Goal: Task Accomplishment & Management: Use online tool/utility

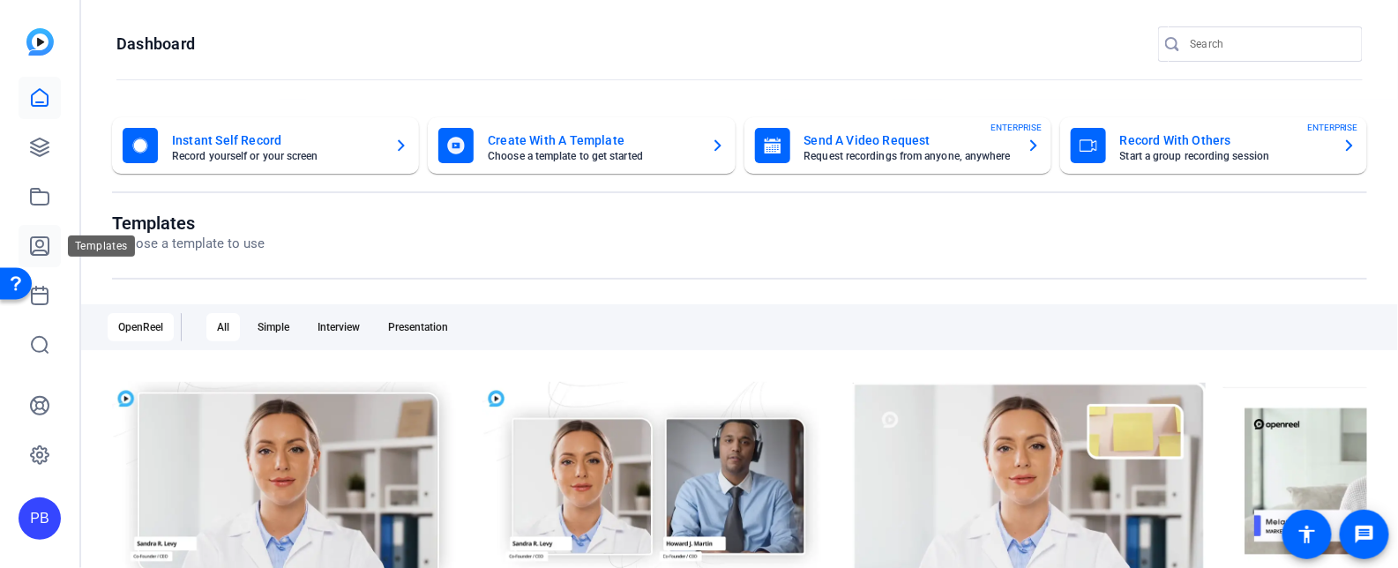
click at [47, 253] on icon at bounding box center [40, 246] width 18 height 18
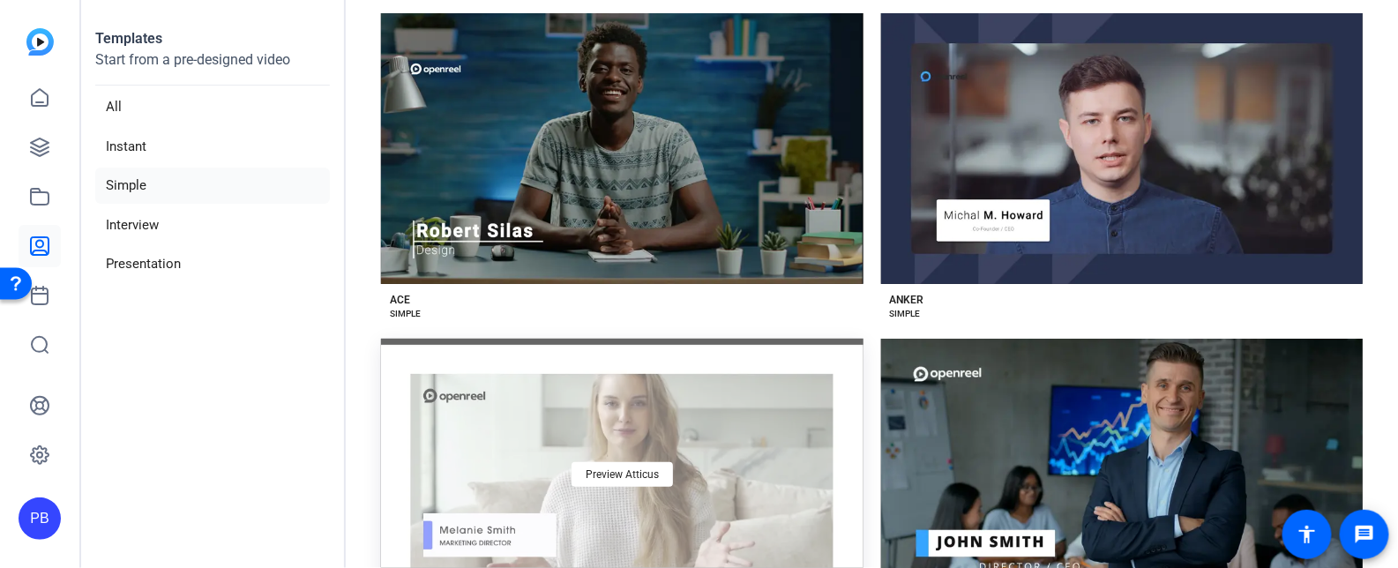
scroll to position [88, 0]
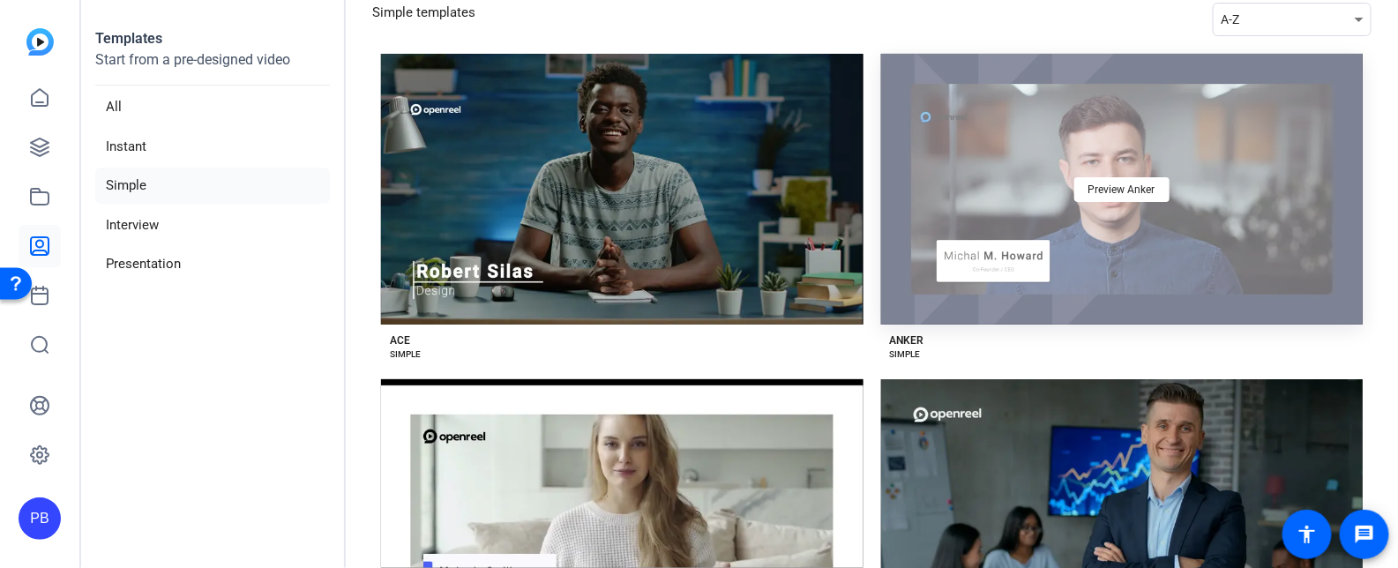
click at [1013, 254] on div "Preview Anker" at bounding box center [1122, 189] width 483 height 271
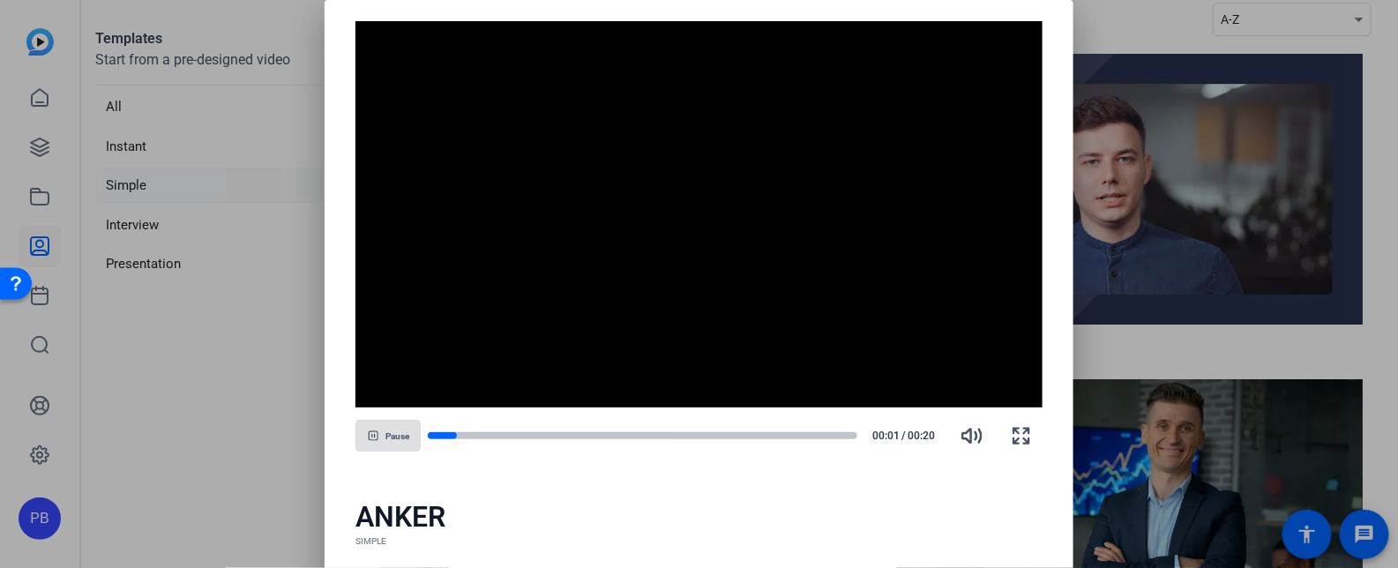
click at [139, 369] on div at bounding box center [699, 284] width 1398 height 568
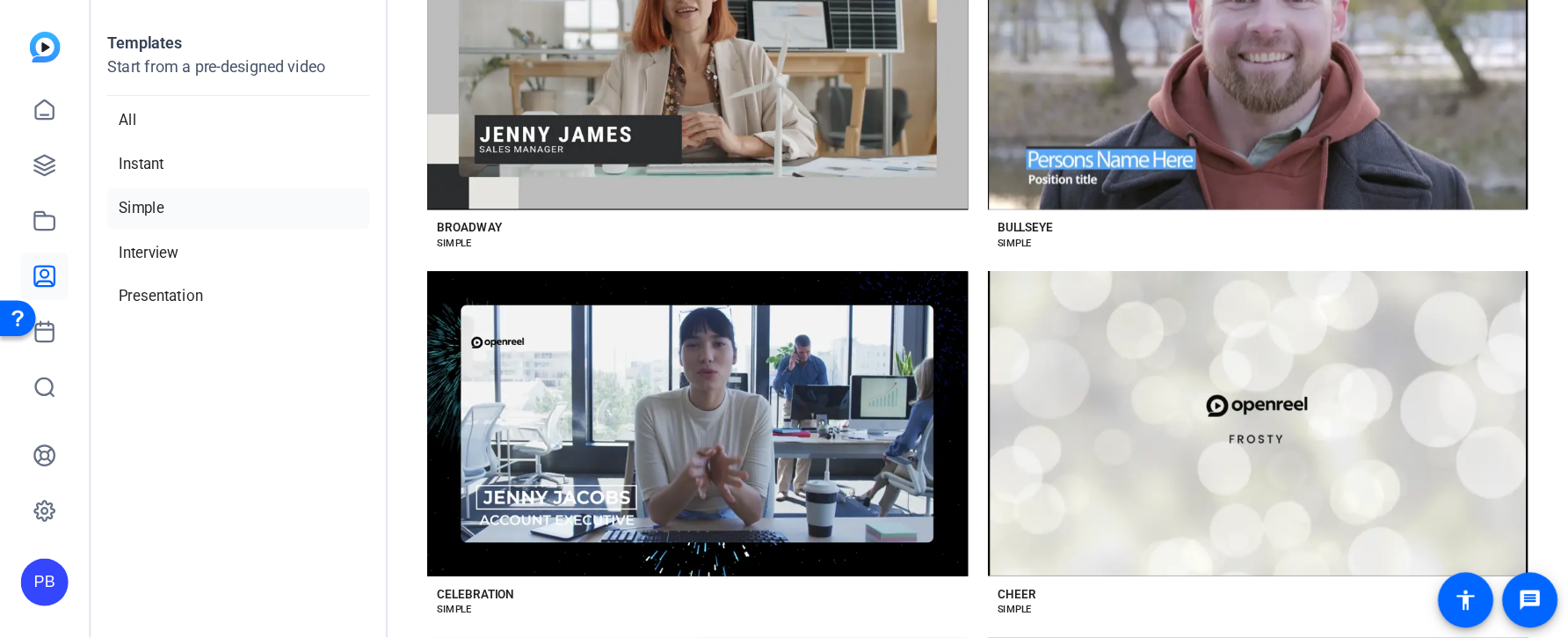
scroll to position [1309, 0]
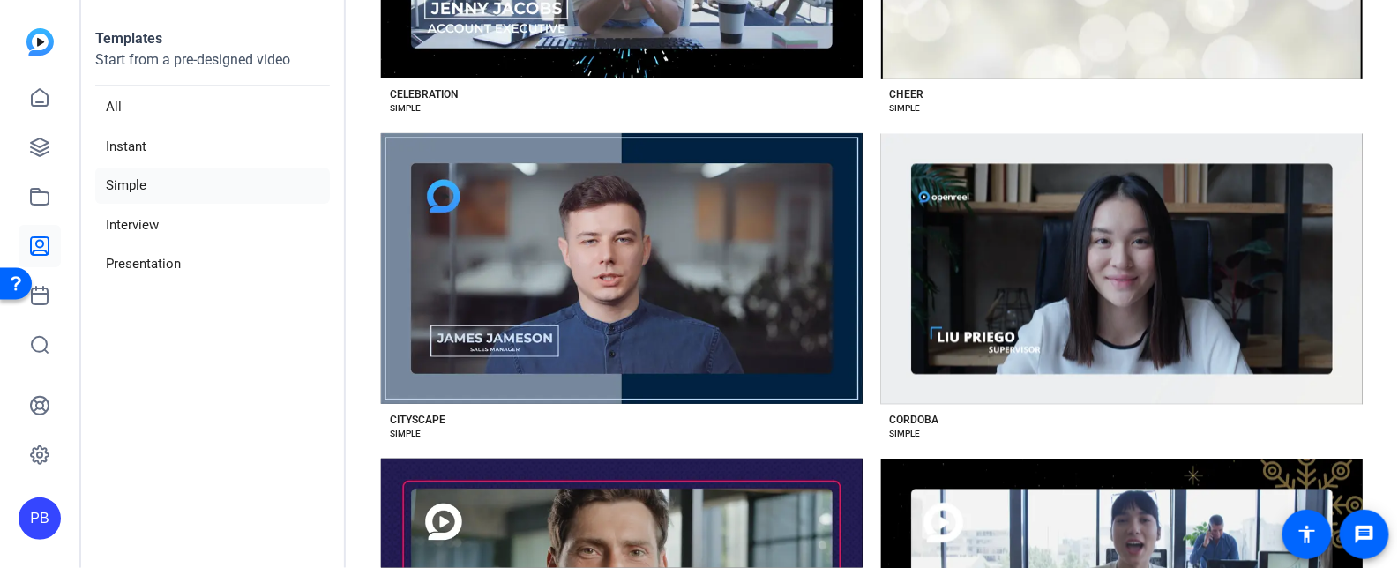
click at [737, 308] on div "Preview Cityscape" at bounding box center [622, 268] width 483 height 271
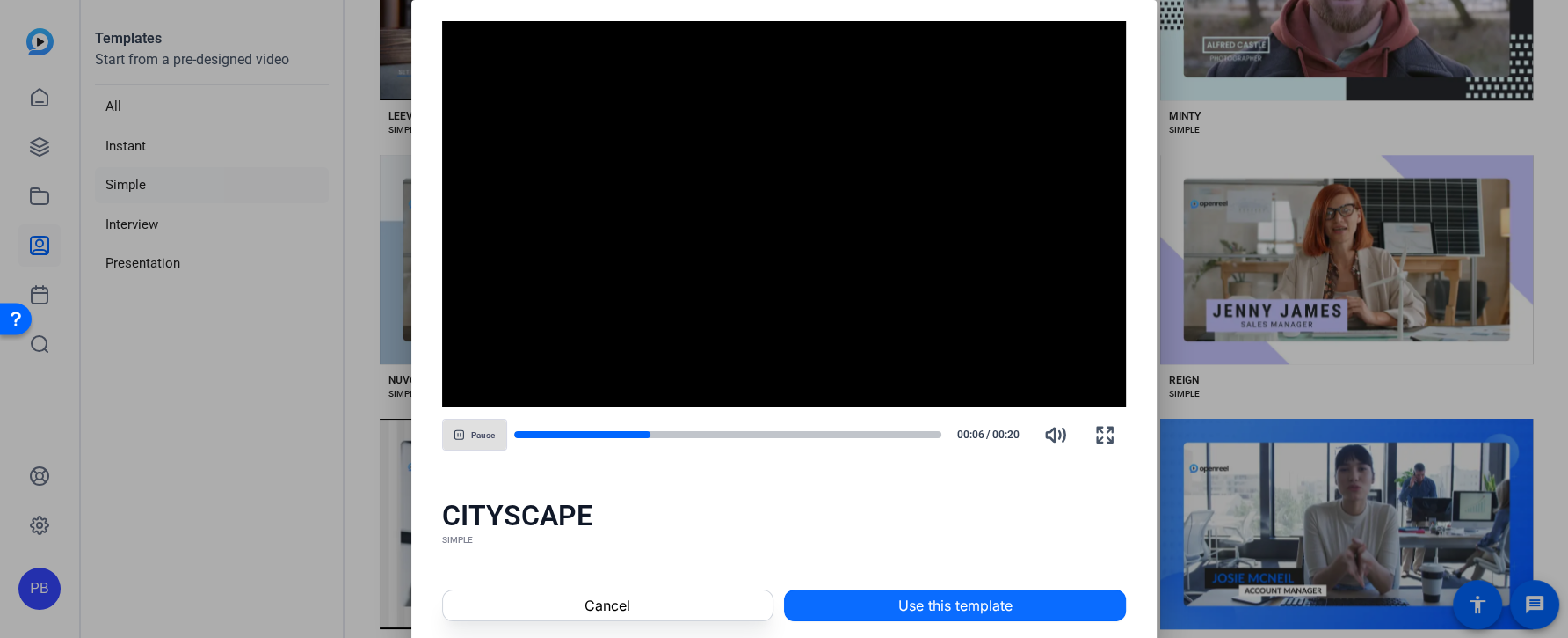
click at [926, 565] on span "Use this template" at bounding box center [954, 604] width 115 height 21
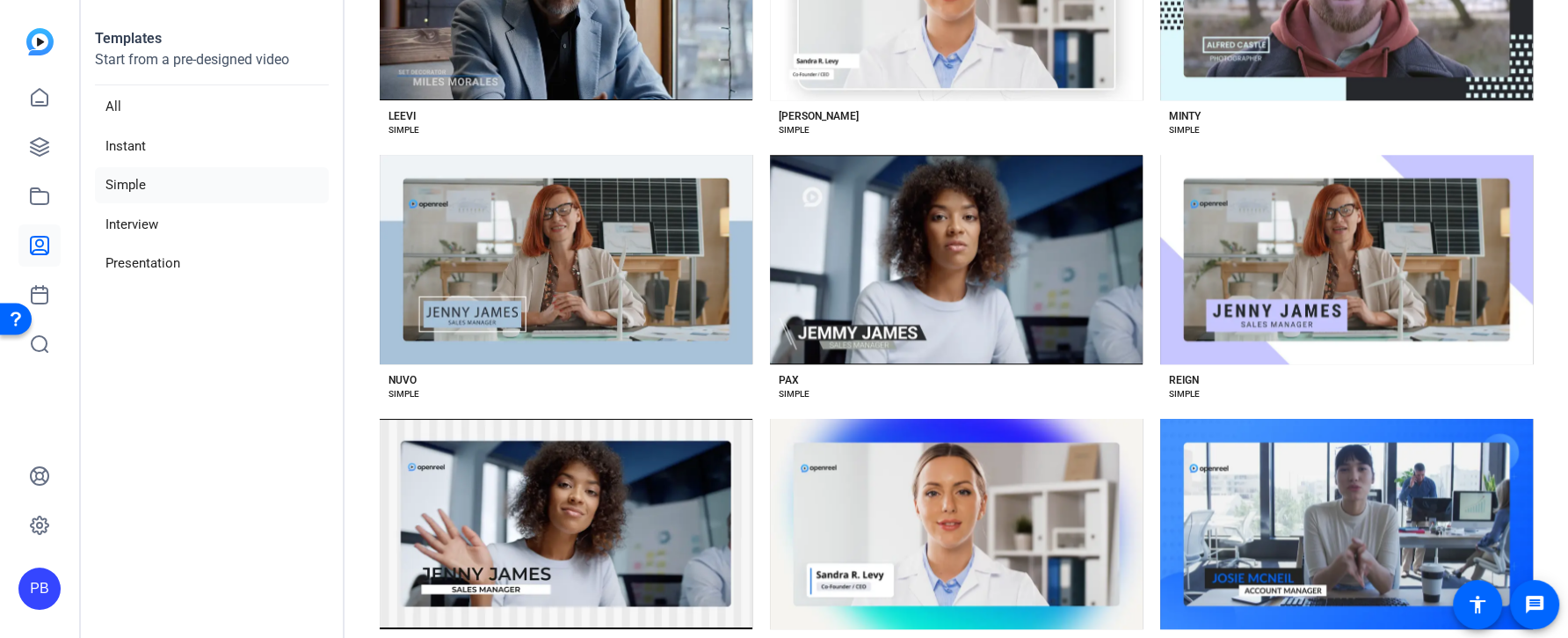
scroll to position [456, 0]
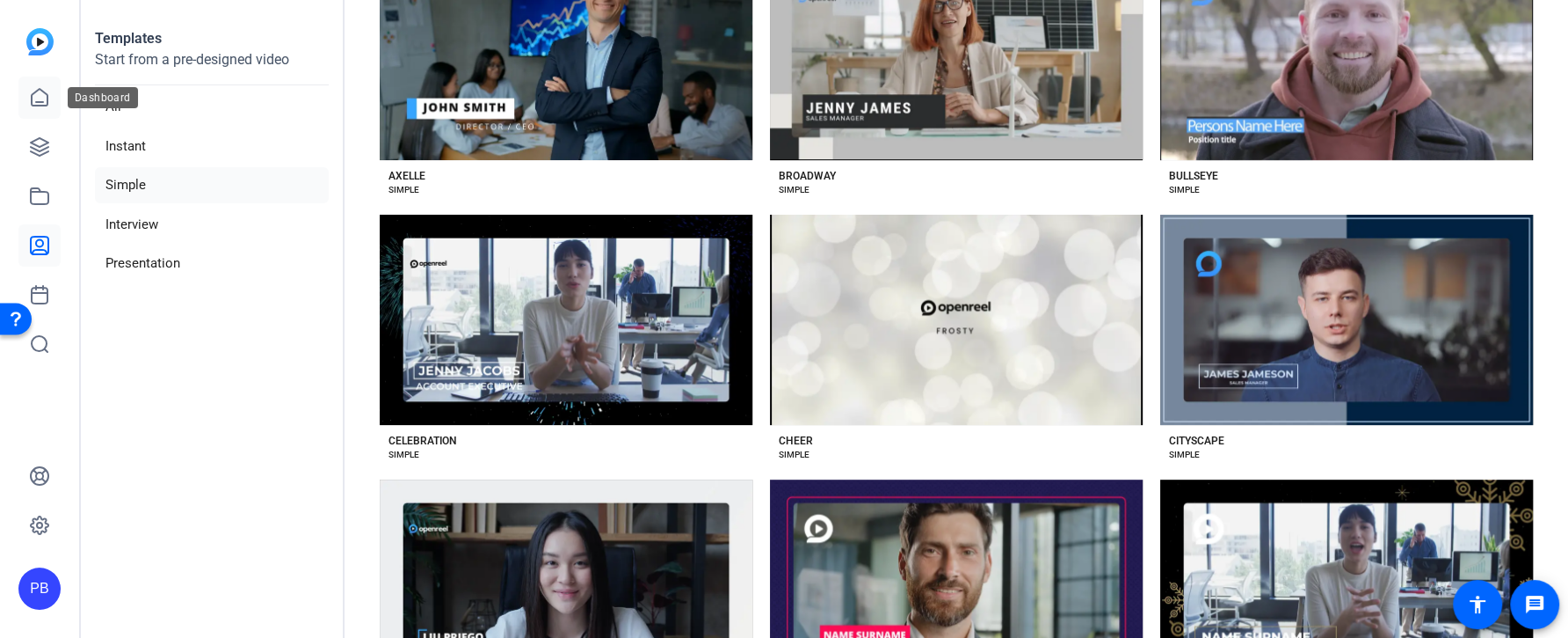
click at [45, 105] on icon at bounding box center [40, 97] width 16 height 17
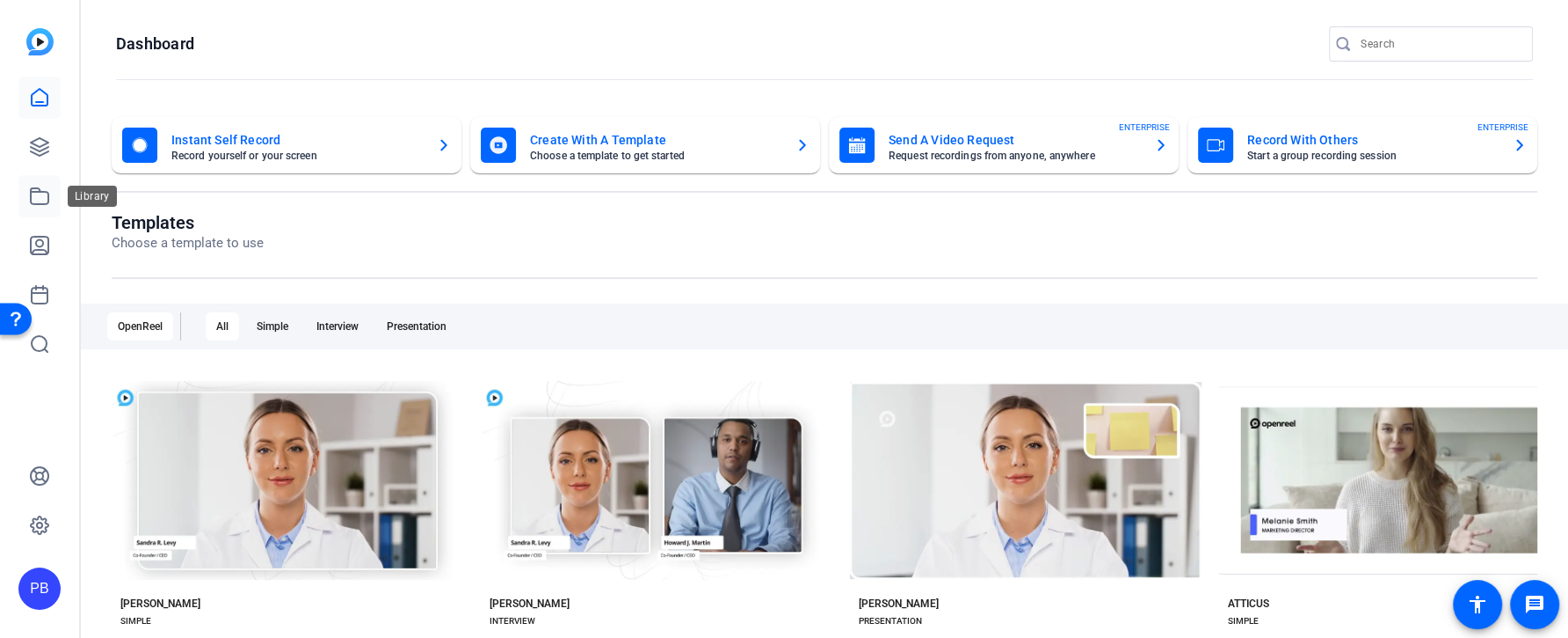
click at [41, 195] on icon at bounding box center [39, 195] width 21 height 21
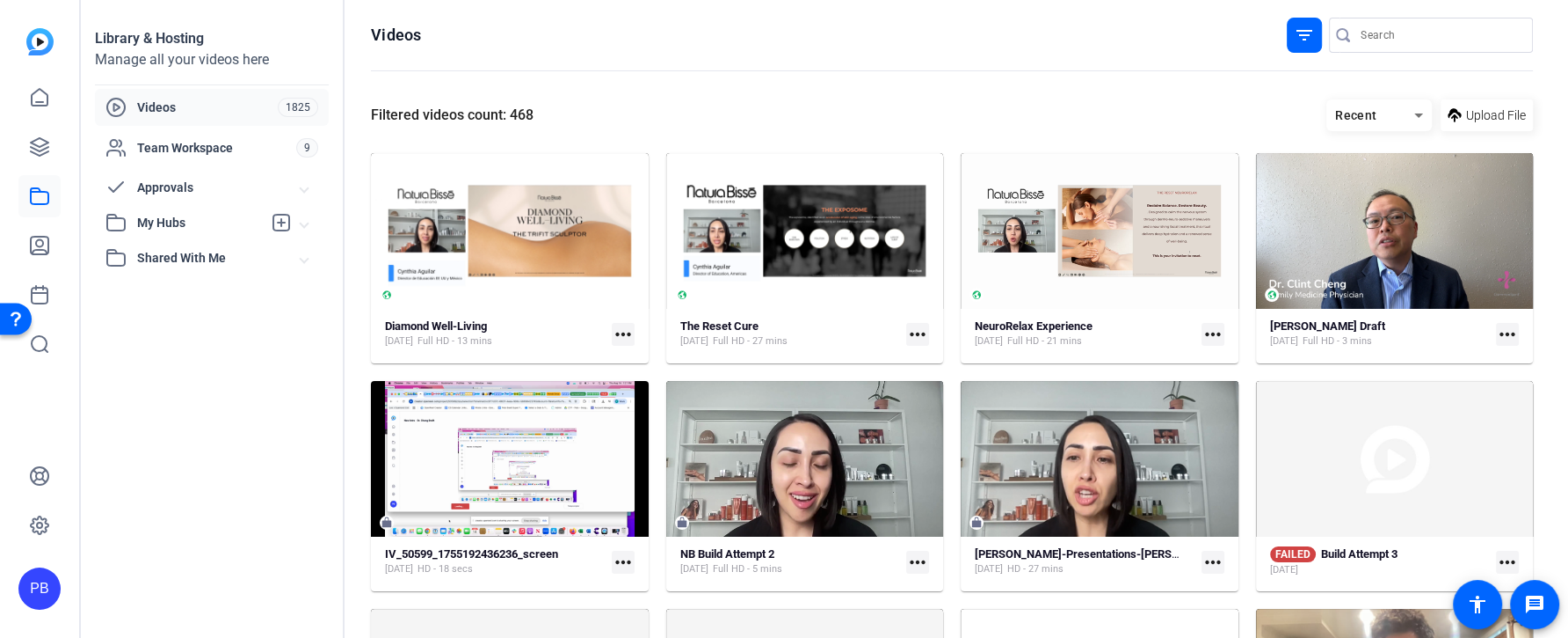
click at [194, 227] on span "My Hubs" at bounding box center [199, 222] width 125 height 19
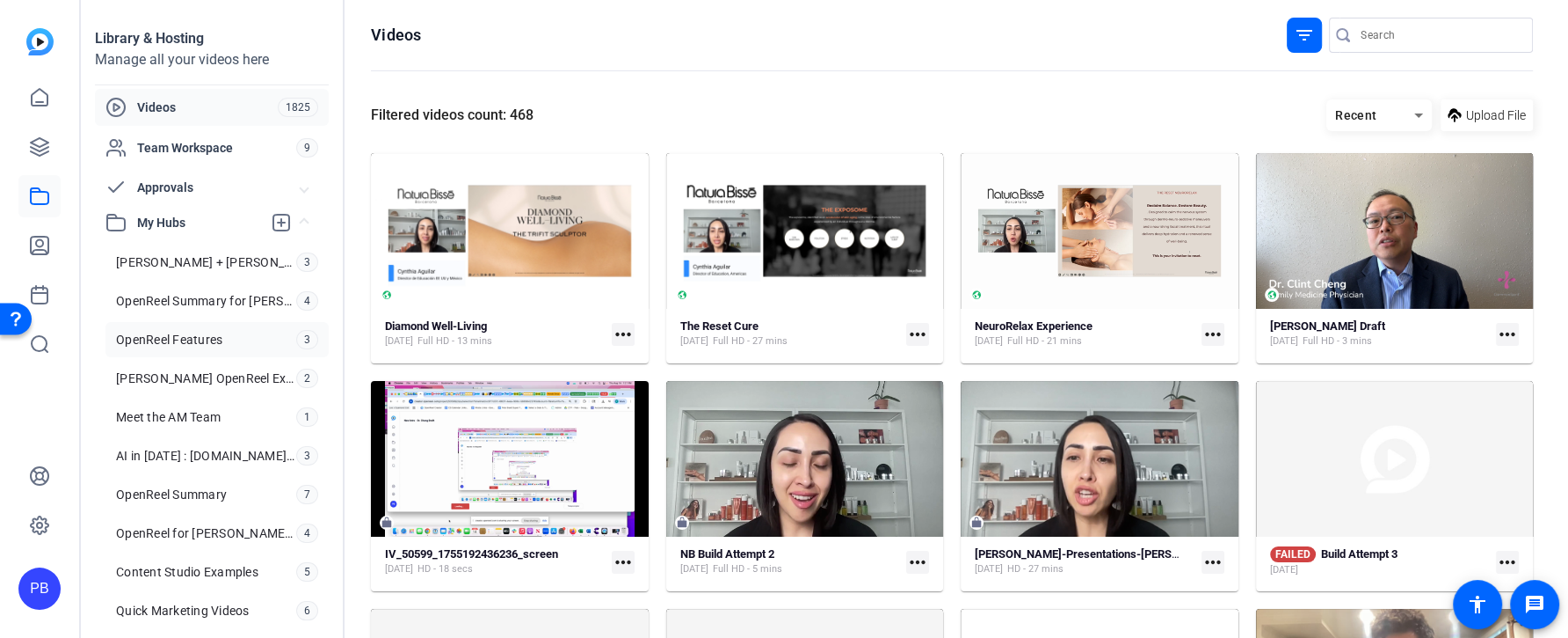
click at [212, 335] on span "OpenReel Features" at bounding box center [168, 340] width 107 height 18
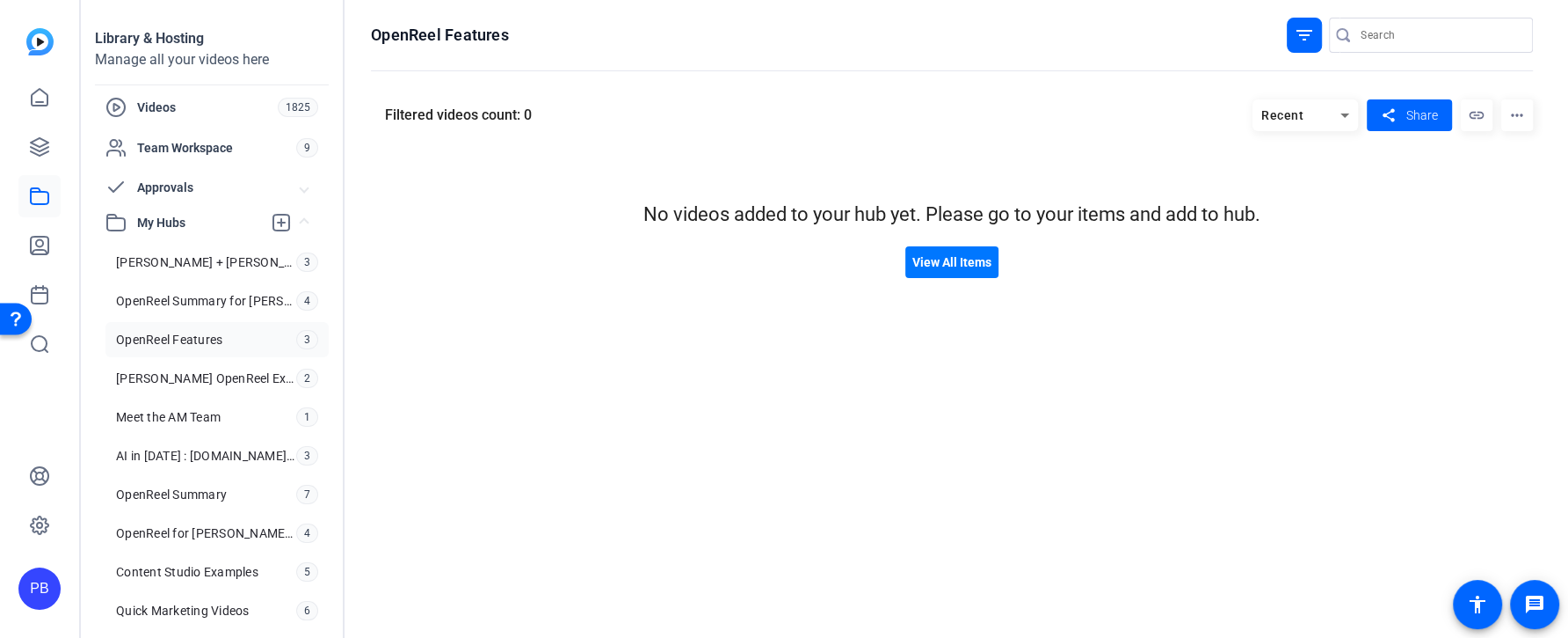
click at [1308, 43] on mat-icon "filter_list" at bounding box center [1303, 35] width 21 height 21
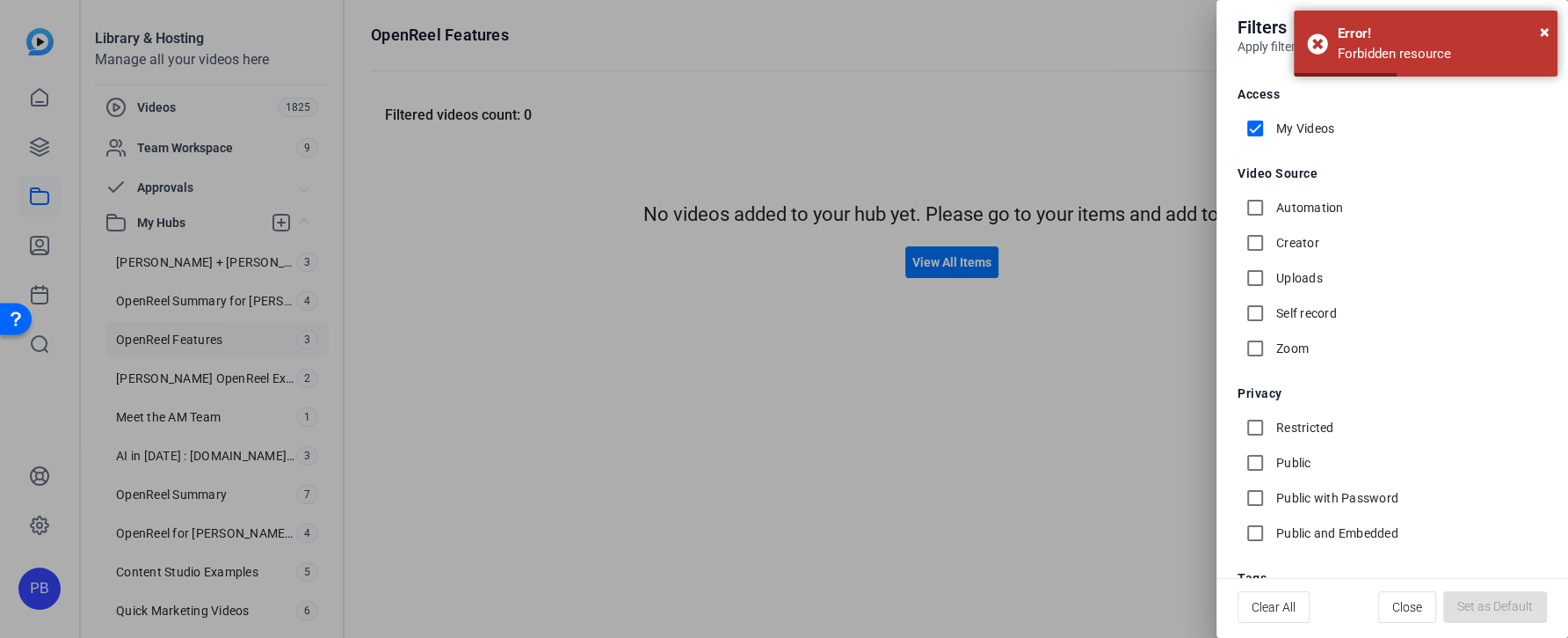
click at [1255, 129] on input "My Videos" at bounding box center [1254, 128] width 35 height 35
checkbox input "false"
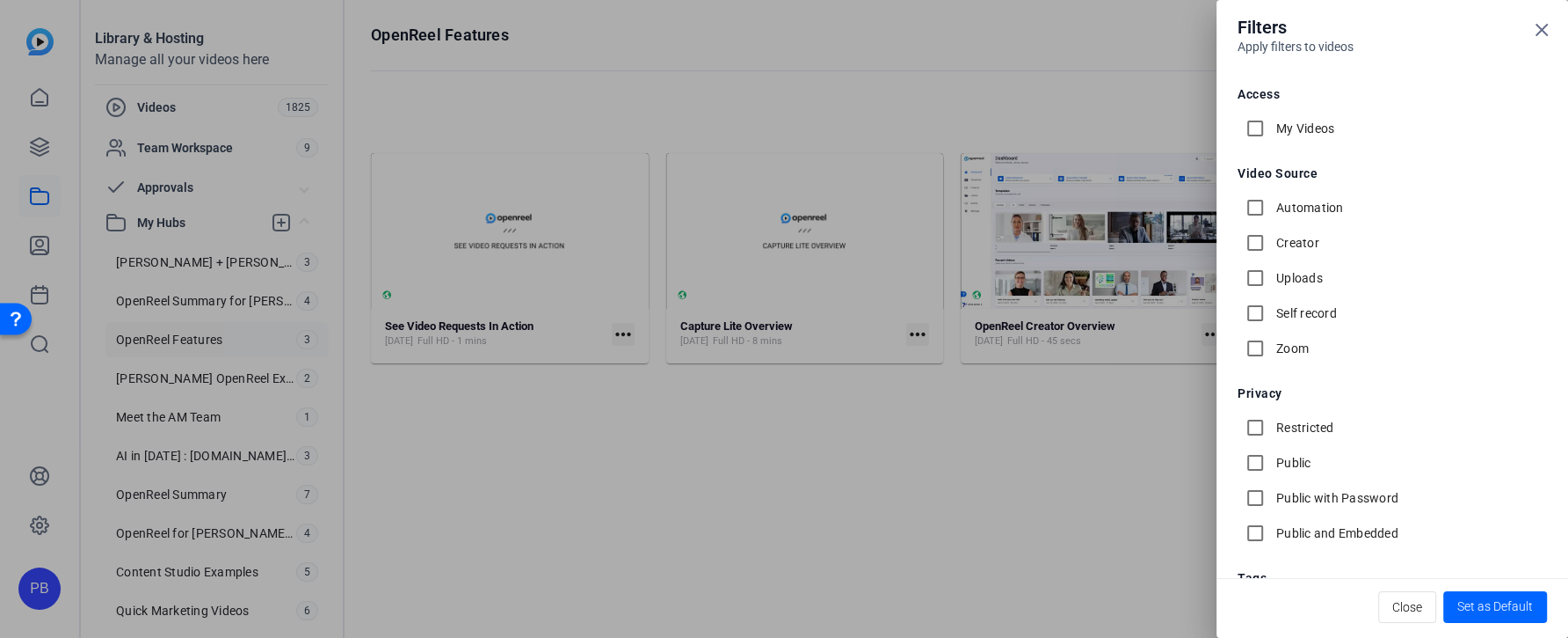
click at [789, 493] on div at bounding box center [784, 319] width 1568 height 638
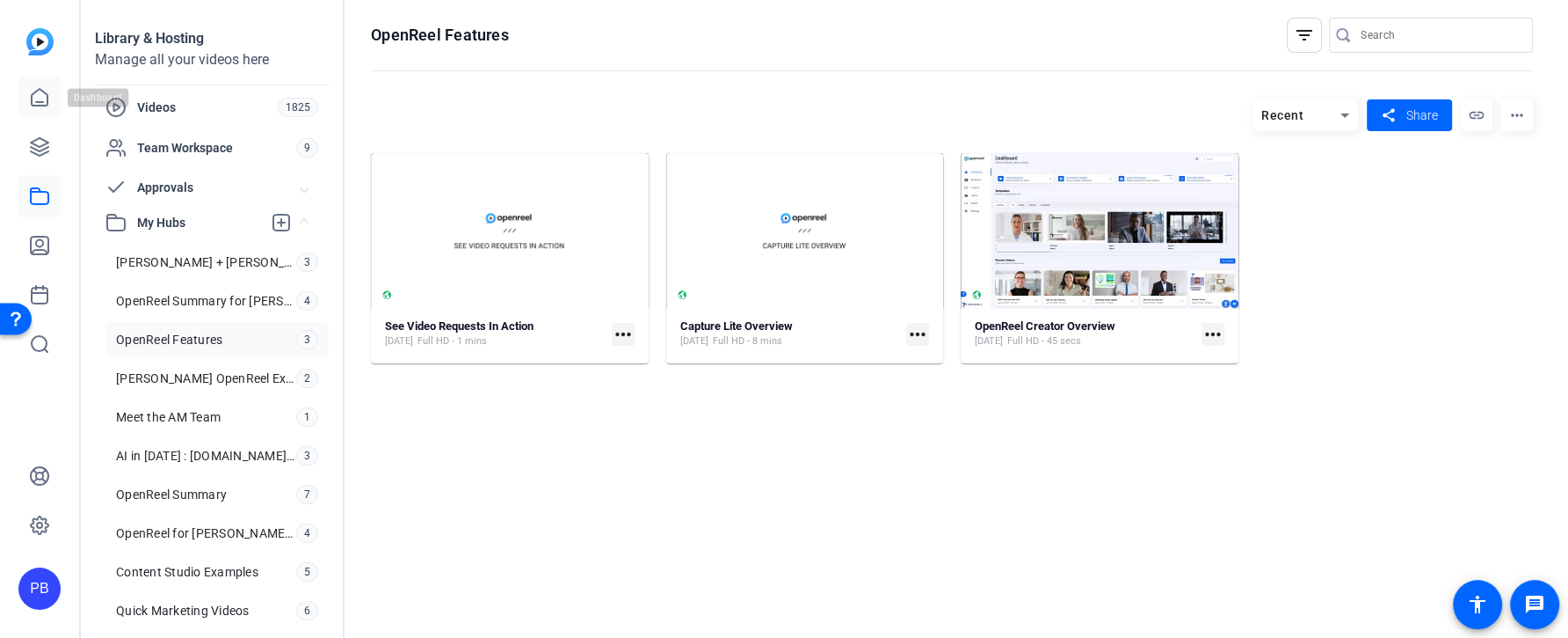
click at [40, 92] on icon at bounding box center [39, 97] width 21 height 21
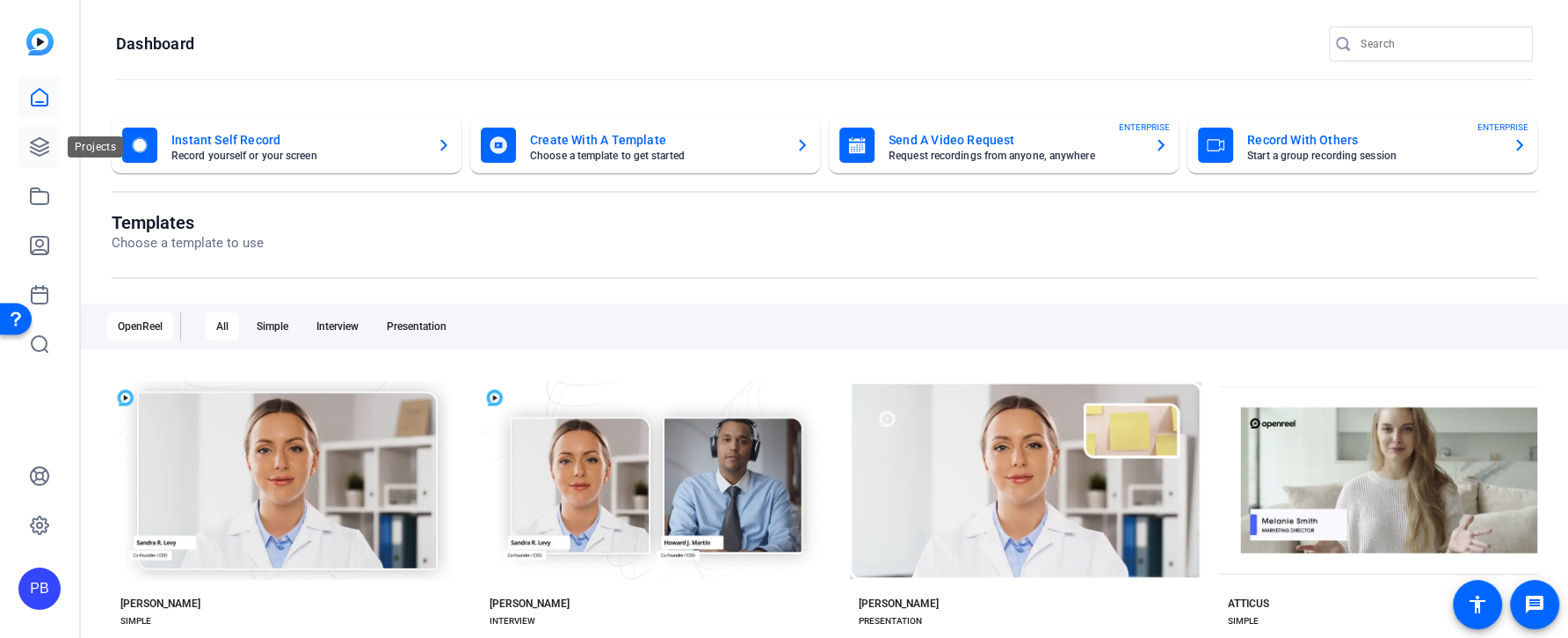
click at [34, 154] on icon at bounding box center [39, 147] width 21 height 21
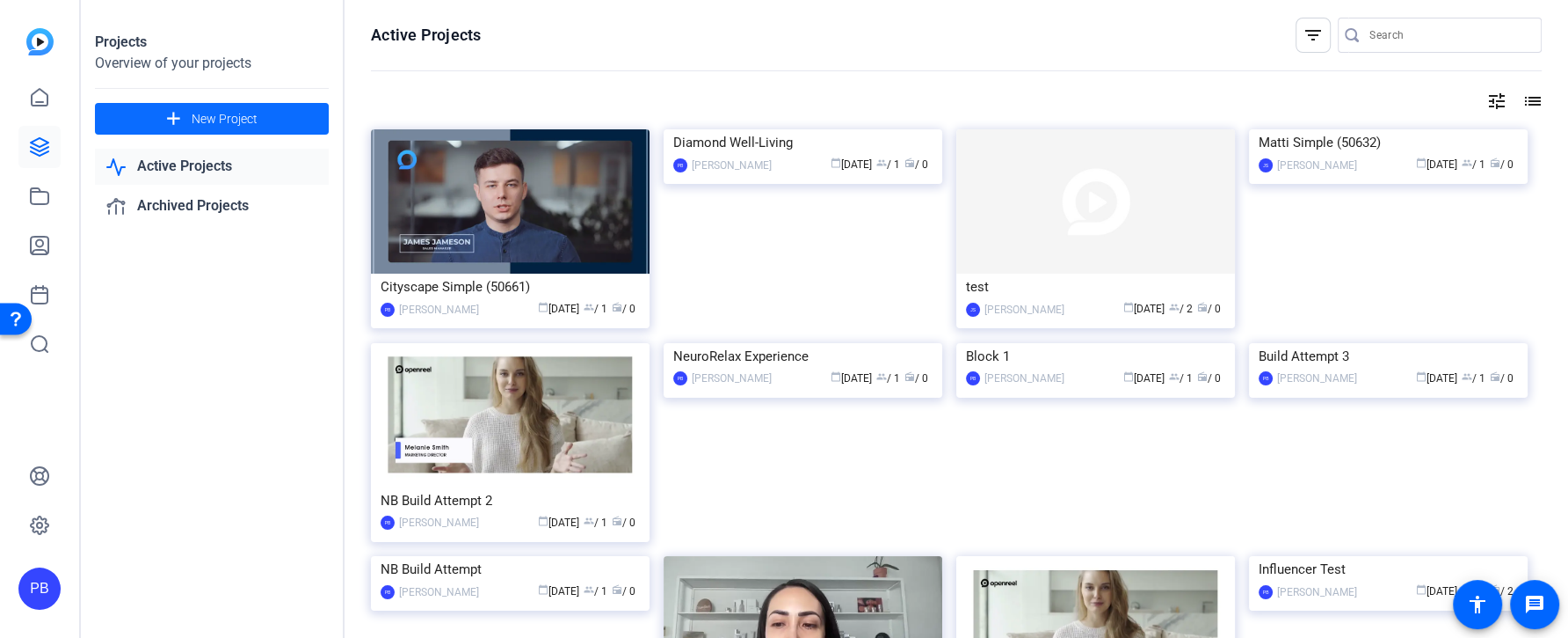
click at [301, 129] on span at bounding box center [211, 119] width 234 height 42
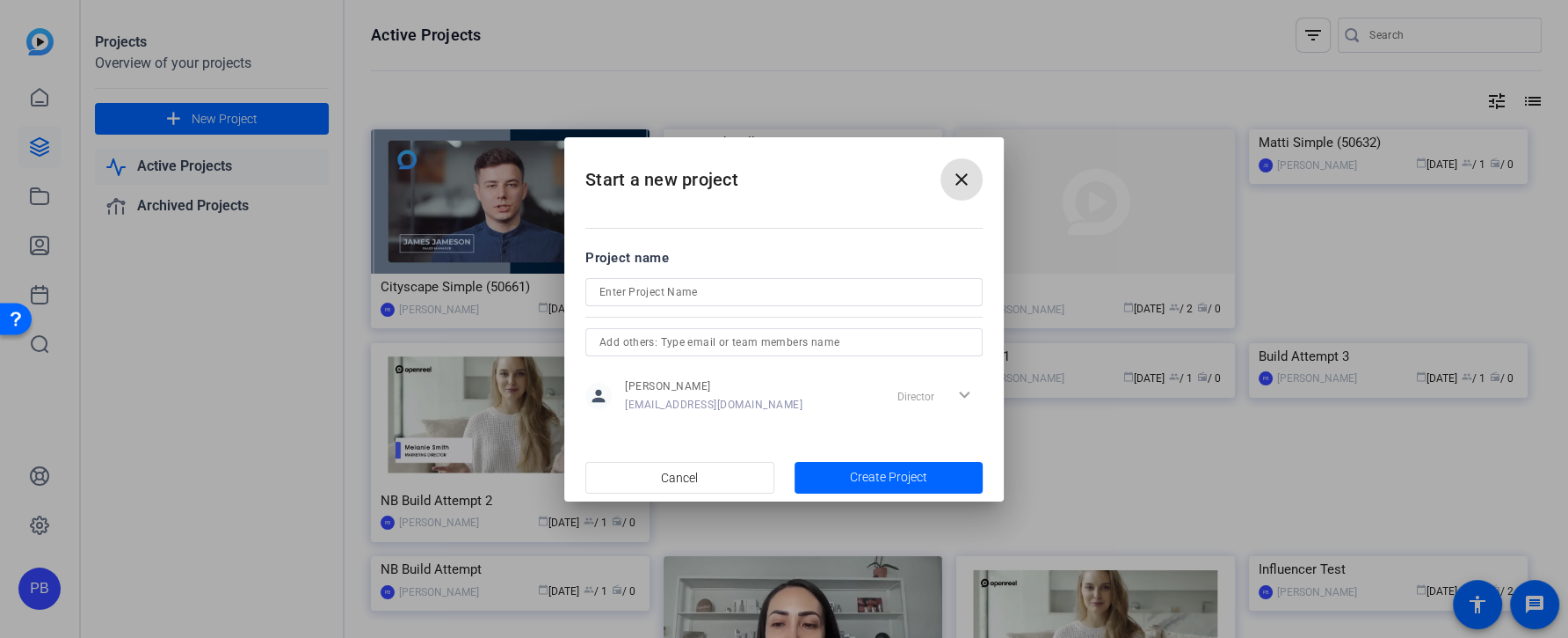
click at [804, 303] on div at bounding box center [784, 292] width 369 height 28
type input "[PERSON_NAME] Interview"
click at [920, 481] on span "Create Project" at bounding box center [889, 477] width 78 height 19
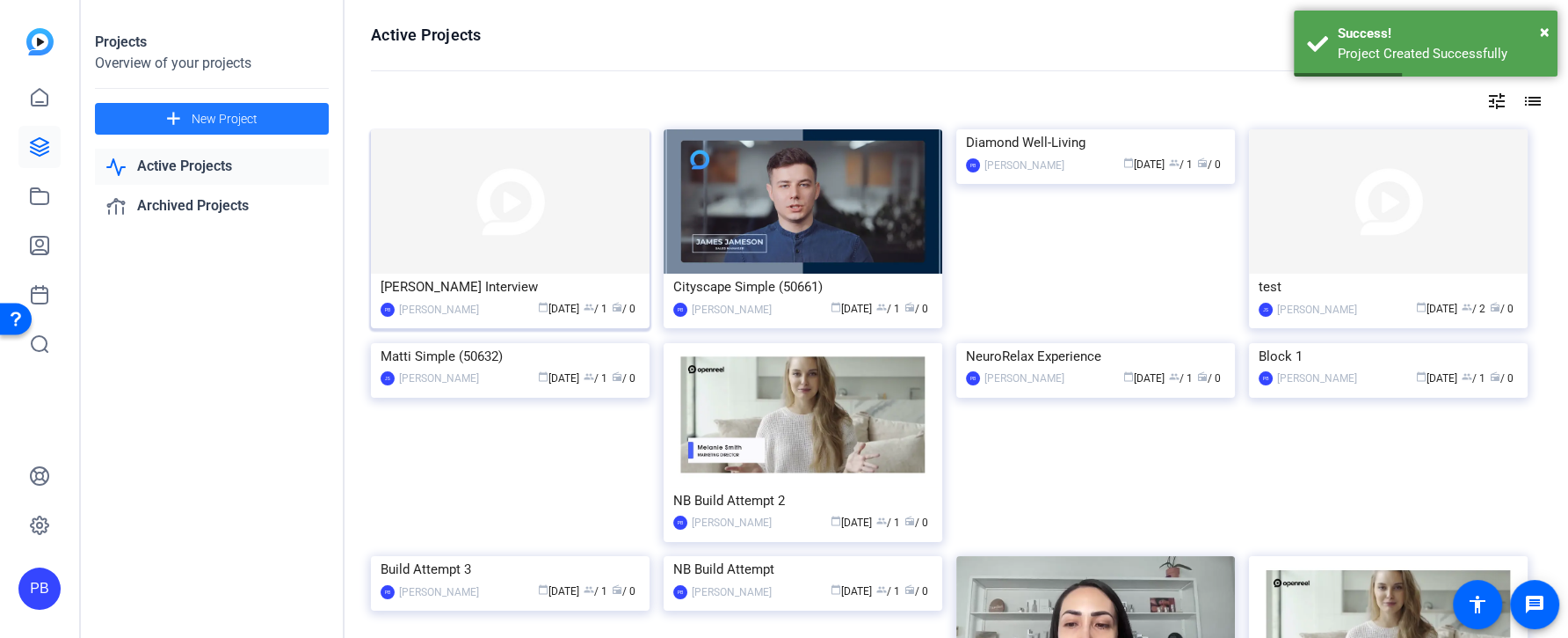
click at [544, 234] on img at bounding box center [510, 201] width 279 height 145
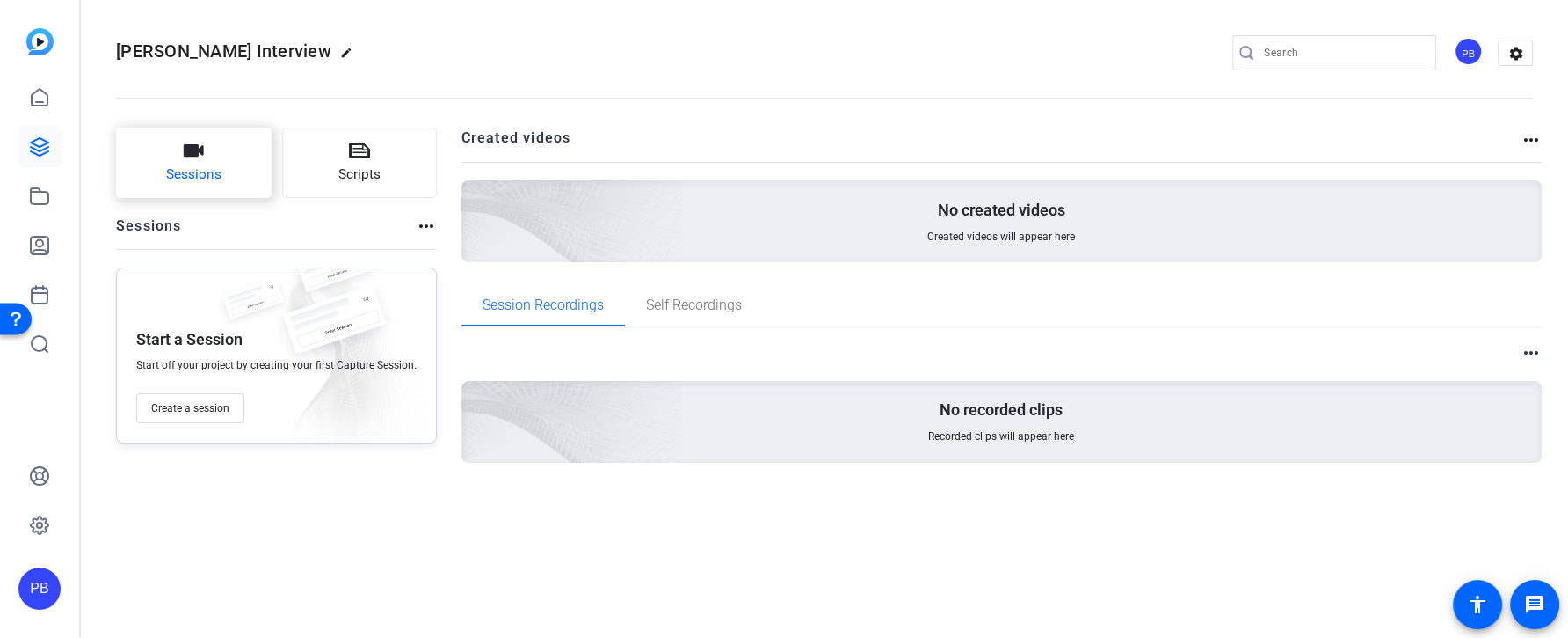
click at [231, 168] on button "Sessions" at bounding box center [193, 162] width 155 height 71
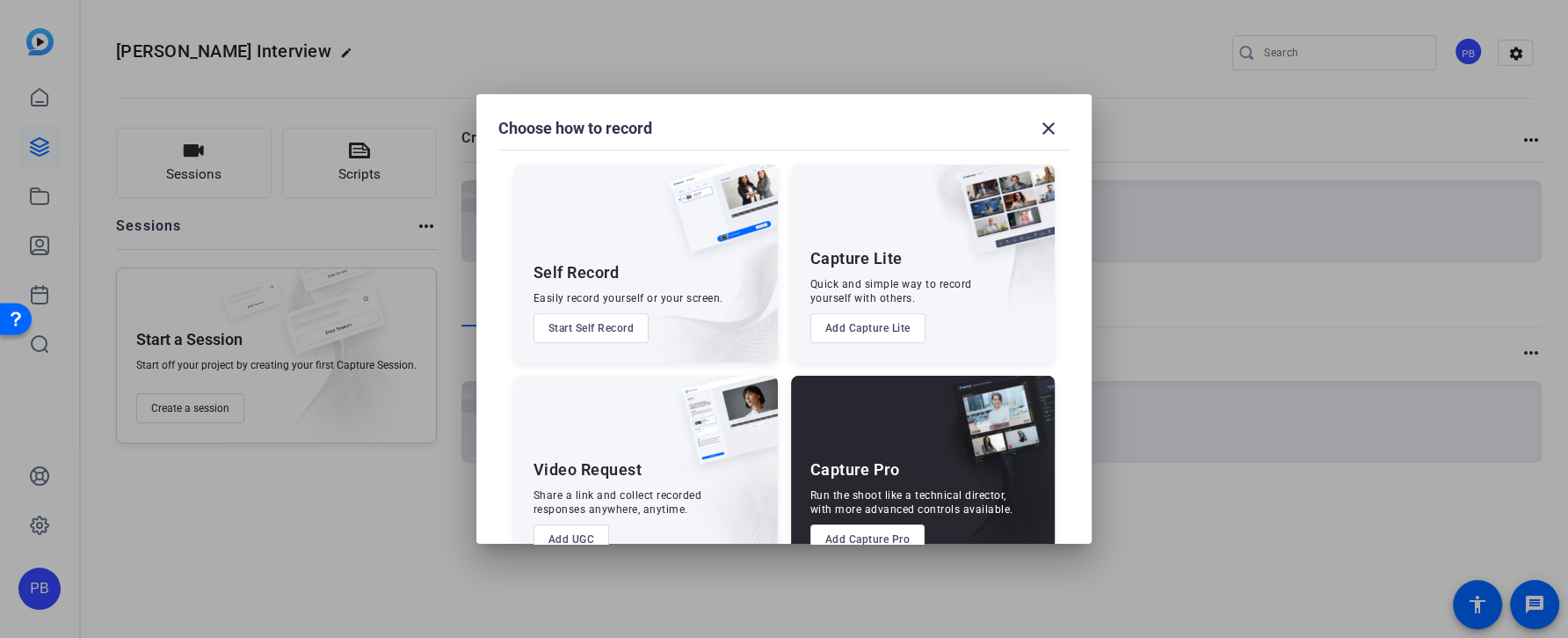
scroll to position [47, 0]
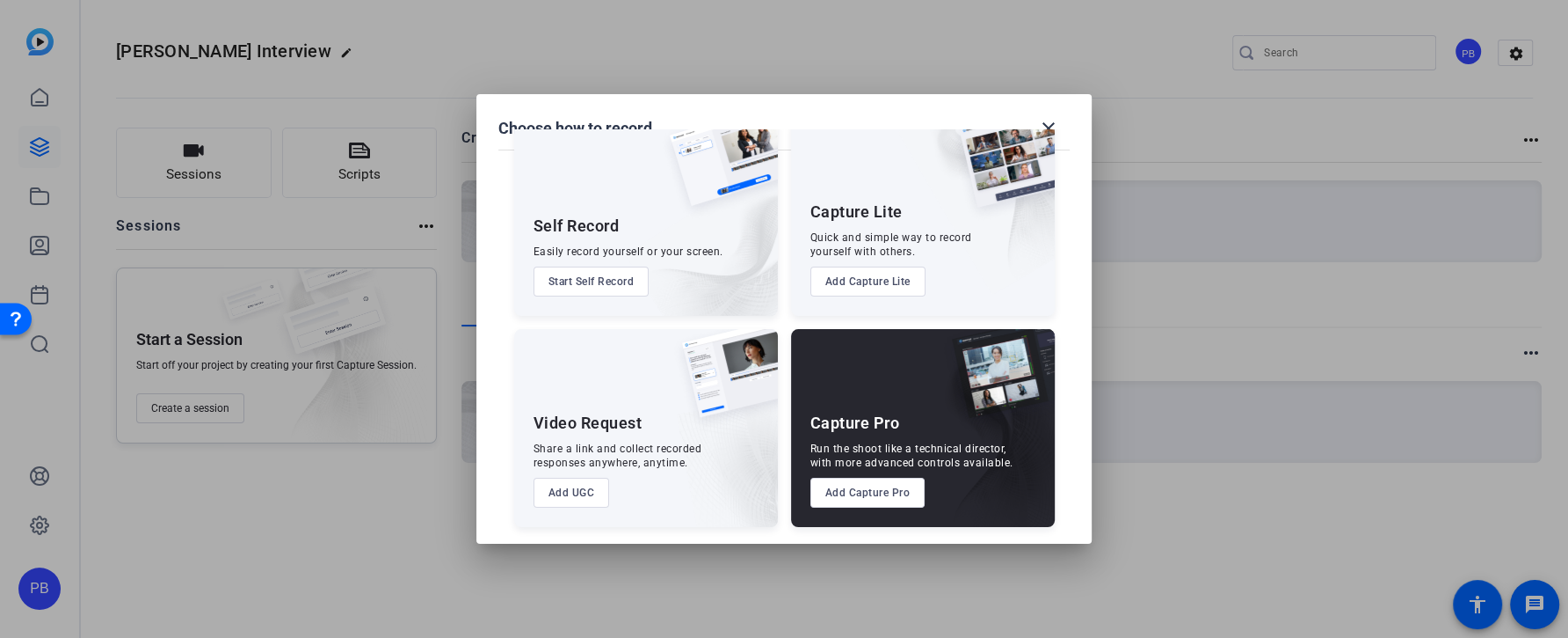
click at [580, 491] on button "Add UGC" at bounding box center [571, 492] width 77 height 30
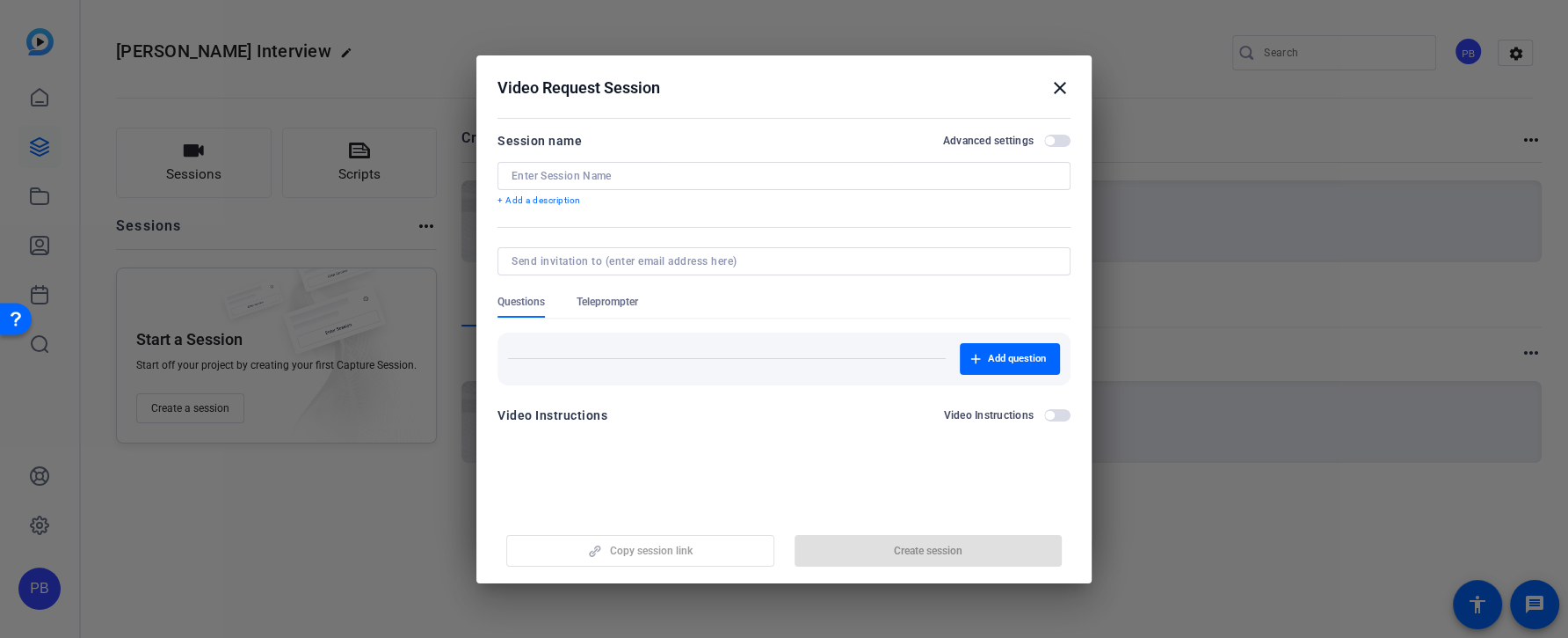
click at [626, 170] on input at bounding box center [783, 175] width 545 height 14
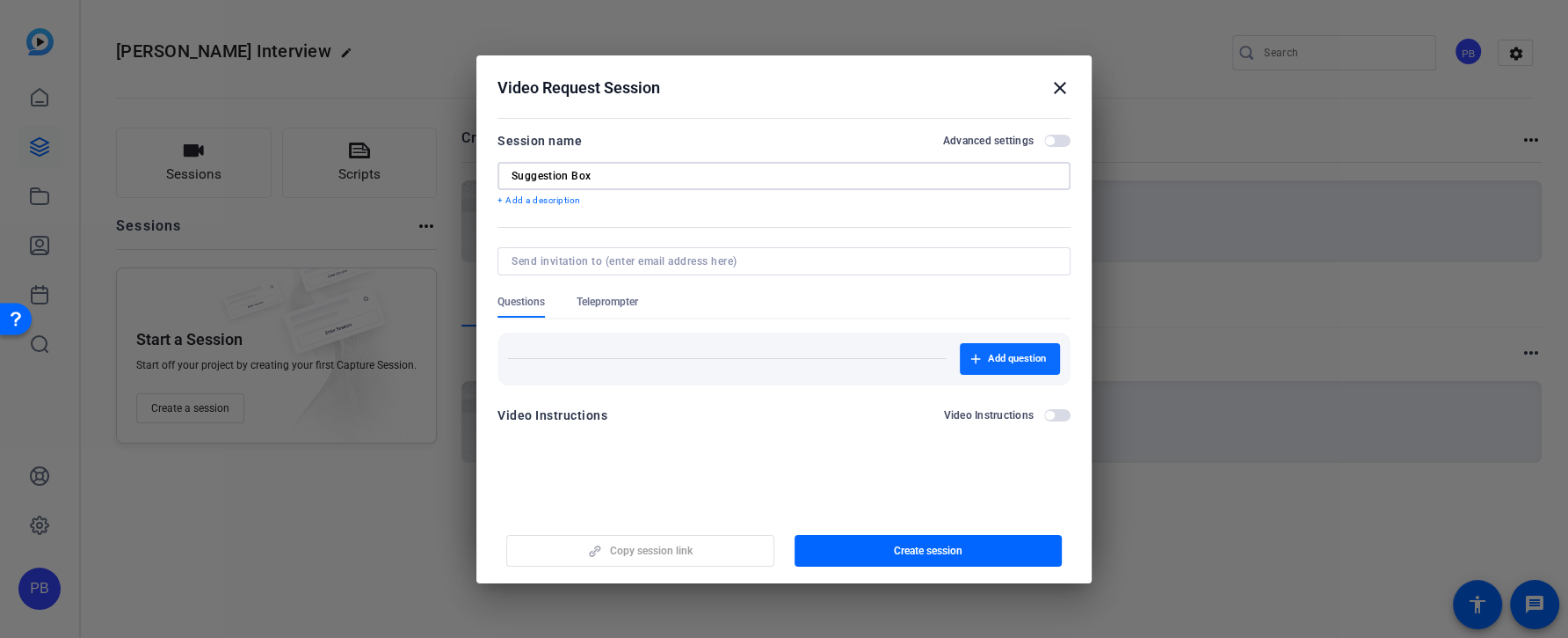
type input "Suggestion Box"
click at [1053, 341] on span "button" at bounding box center [1009, 359] width 101 height 42
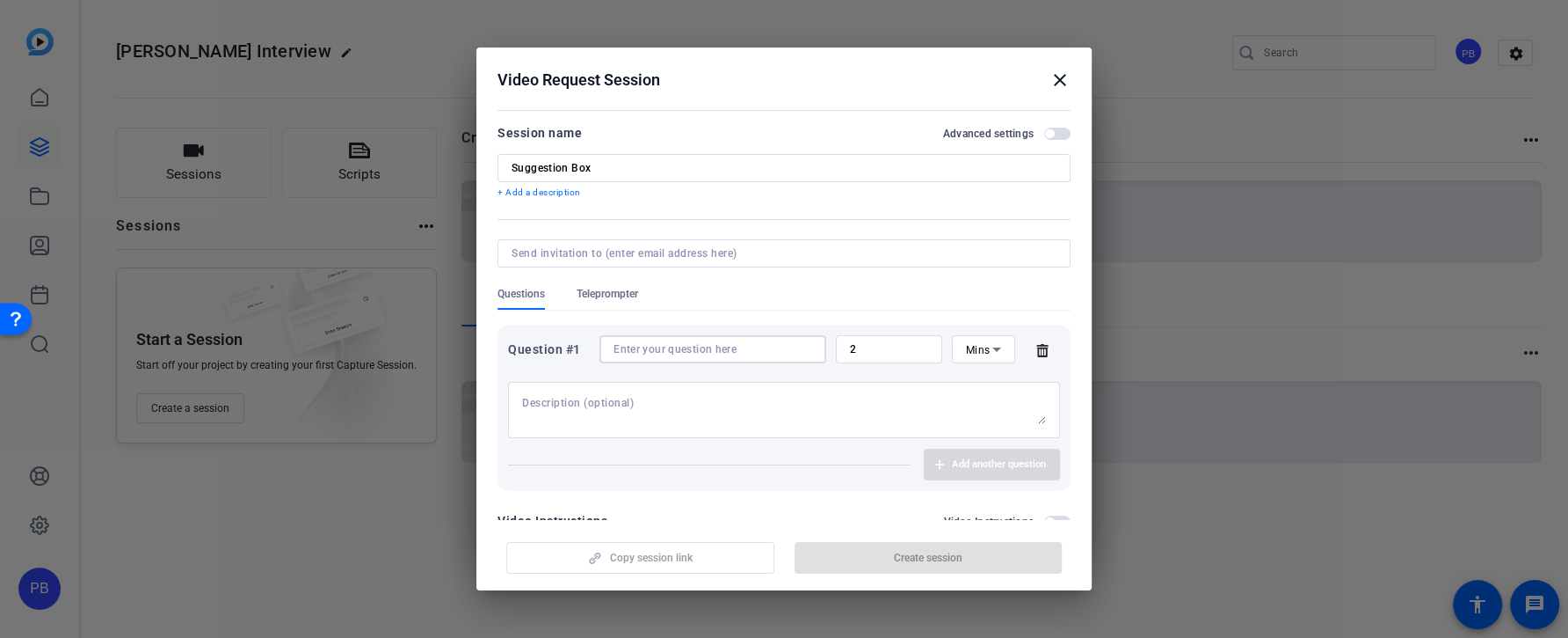
click at [749, 354] on input at bounding box center [712, 349] width 198 height 14
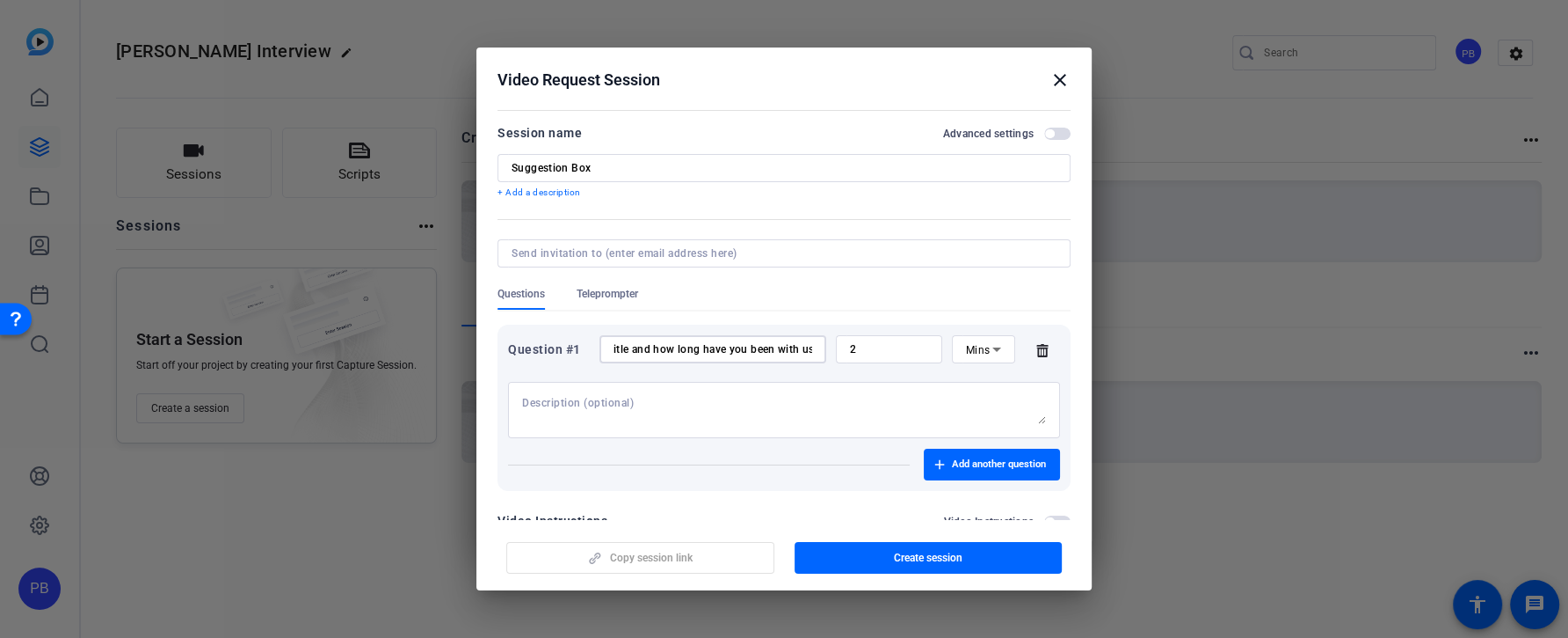
scroll to position [0, 122]
type input "Whats your name and title and how long have you been with us?"
drag, startPoint x: 877, startPoint y: 347, endPoint x: 828, endPoint y: 336, distance: 50.2
click at [830, 336] on div "Question #1 Whats your name and title and how long have you been with us? 2 Mins" at bounding box center [784, 349] width 552 height 28
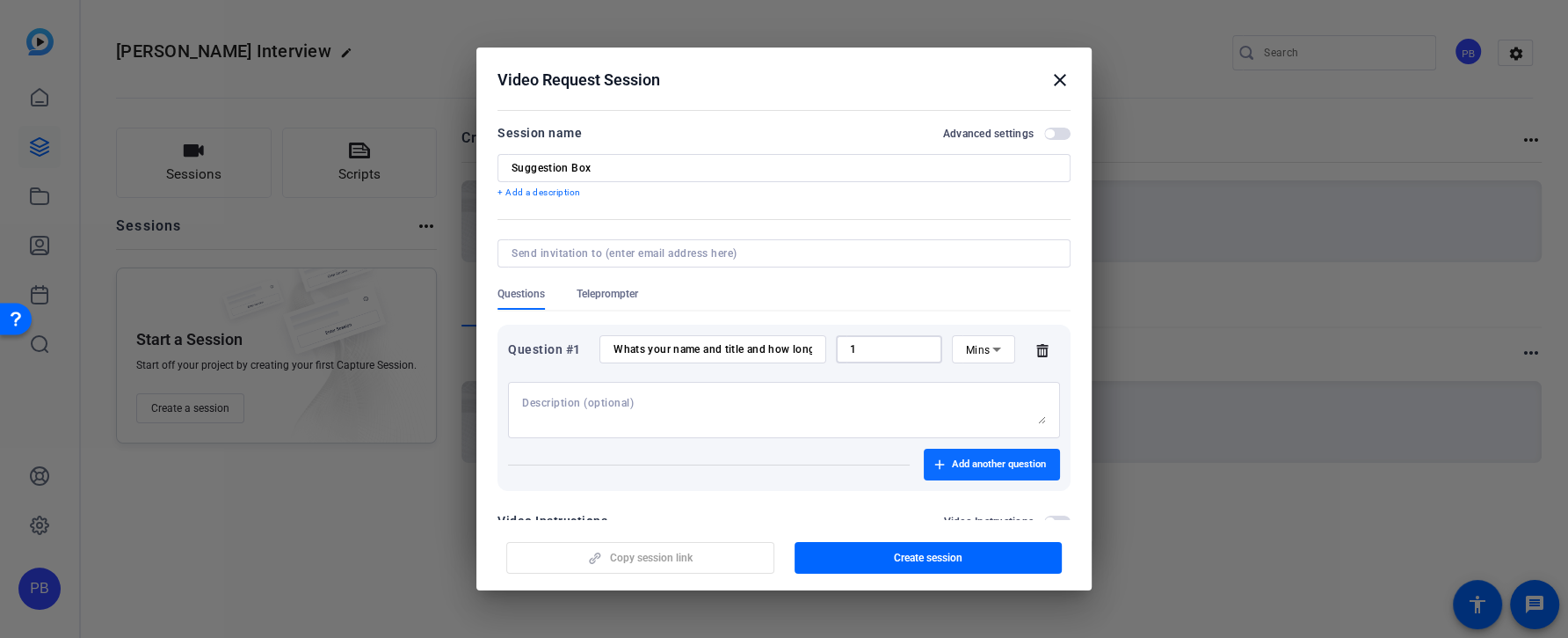
type input "1"
click at [995, 480] on span "button" at bounding box center [991, 465] width 136 height 42
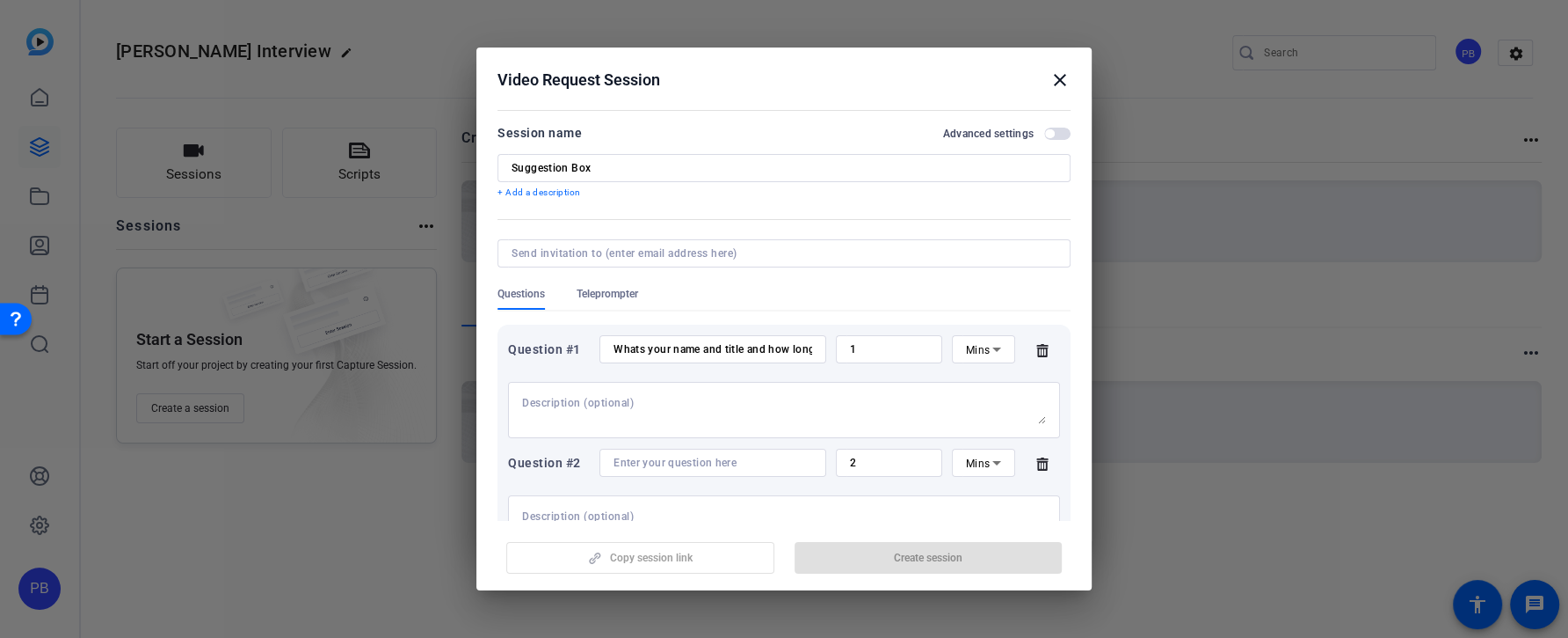
click at [719, 469] on input at bounding box center [712, 463] width 198 height 14
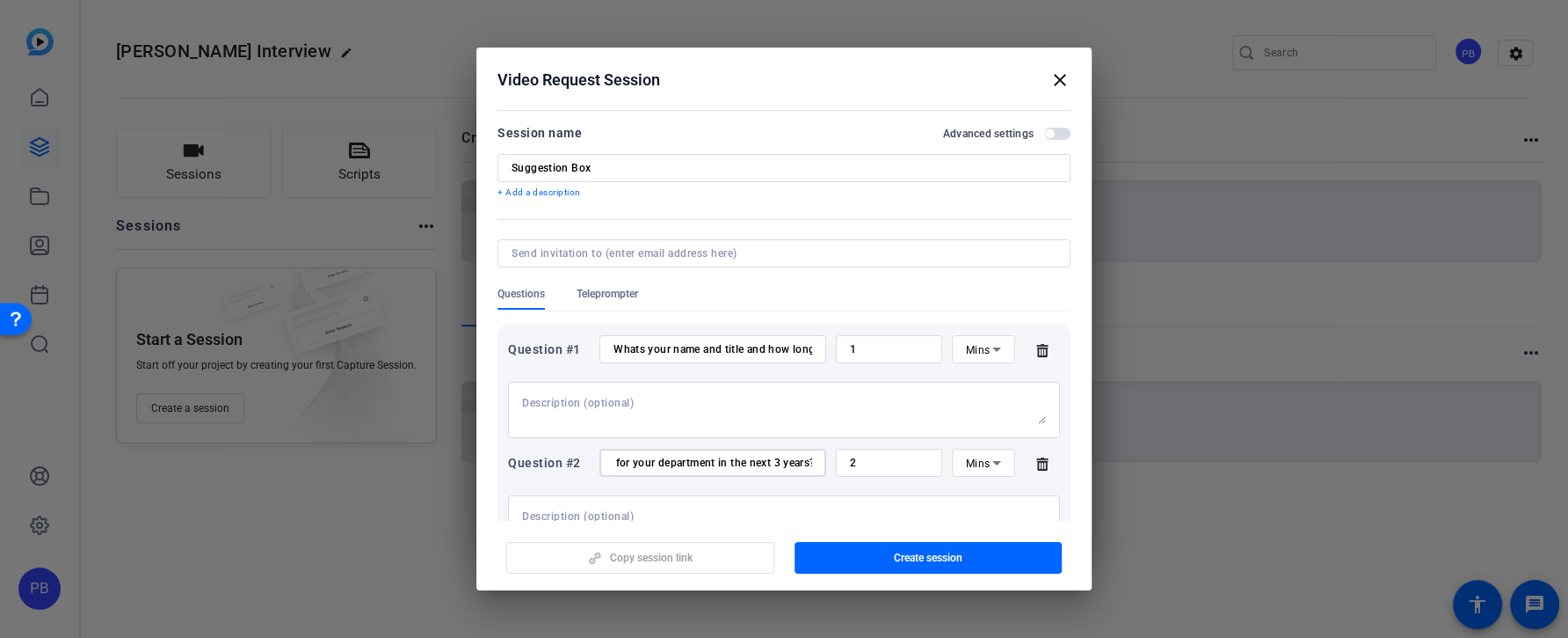
scroll to position [0, 213]
type input "What developments do you see as critical for your department in the next 3 year…"
drag, startPoint x: 861, startPoint y: 464, endPoint x: 827, endPoint y: 459, distance: 34.4
click at [832, 459] on div "Question #2 What developments do you see as critical for your department in the…" at bounding box center [784, 463] width 552 height 28
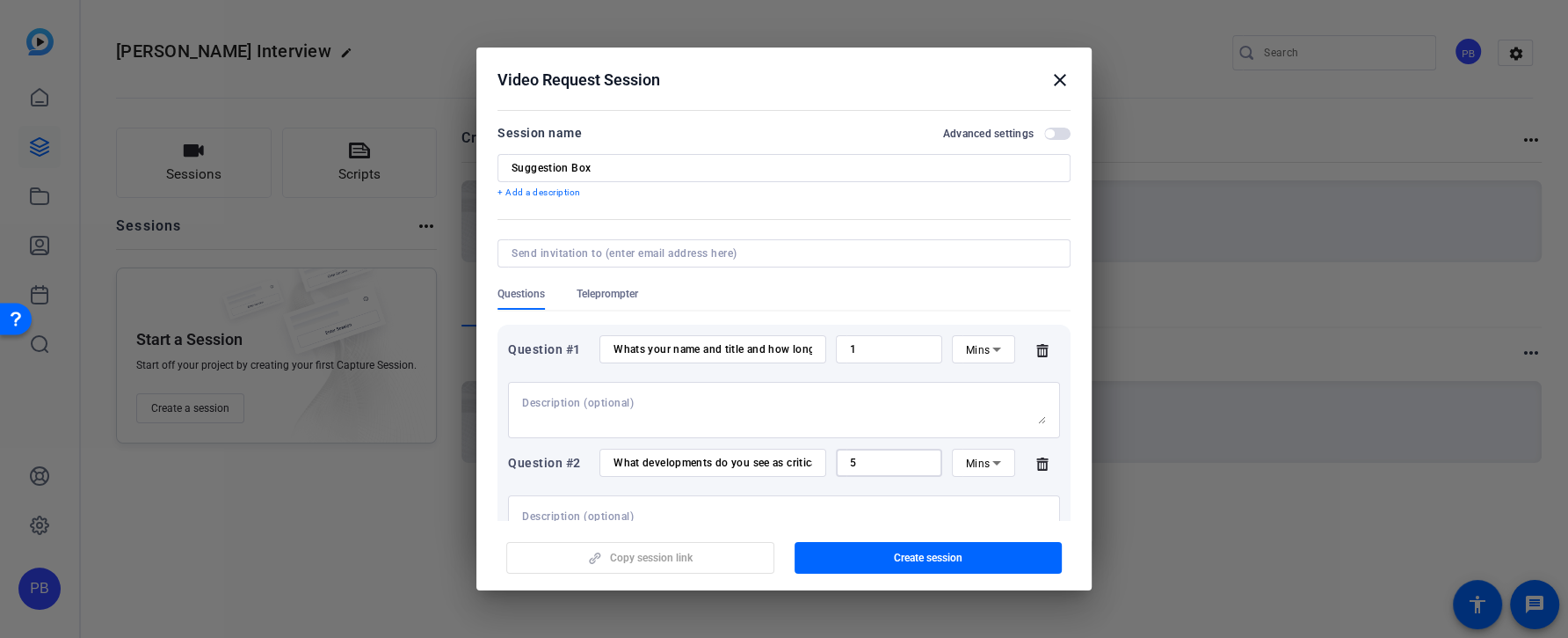
scroll to position [155, 0]
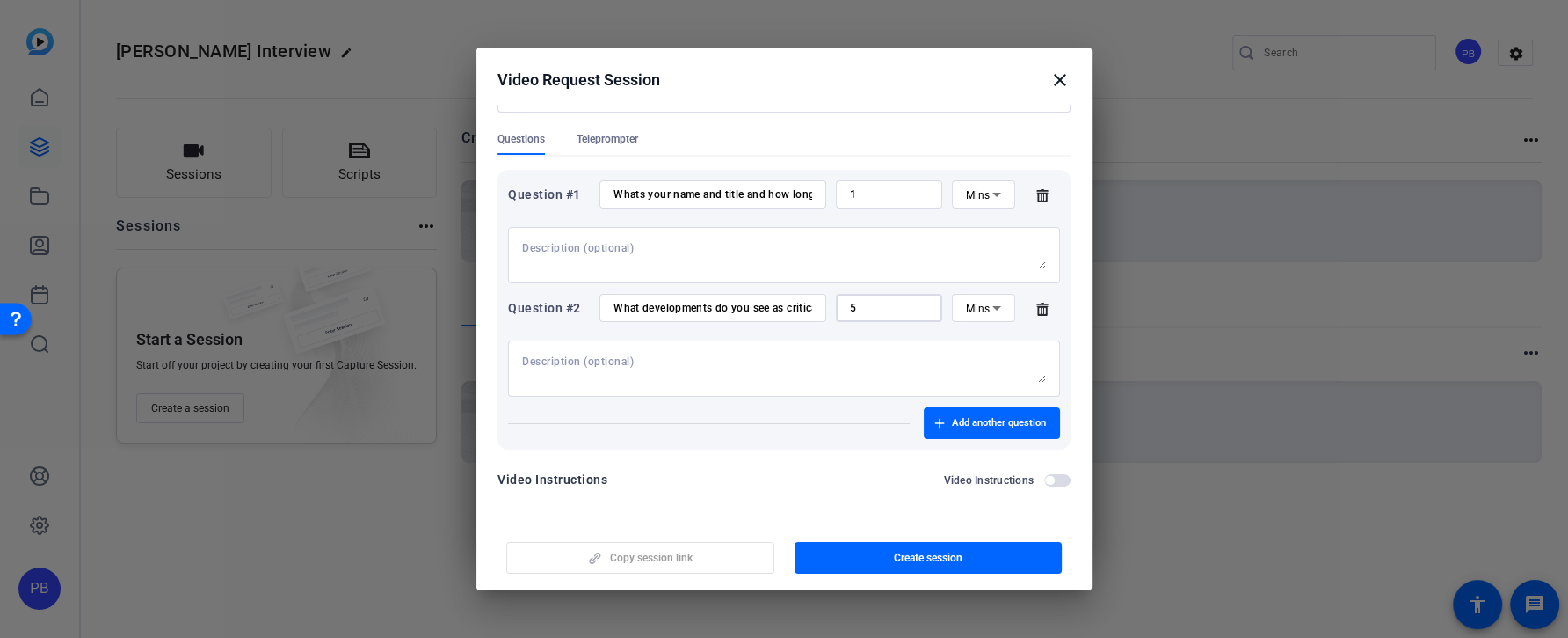
type input "5"
click at [1059, 480] on span "button" at bounding box center [1057, 479] width 26 height 12
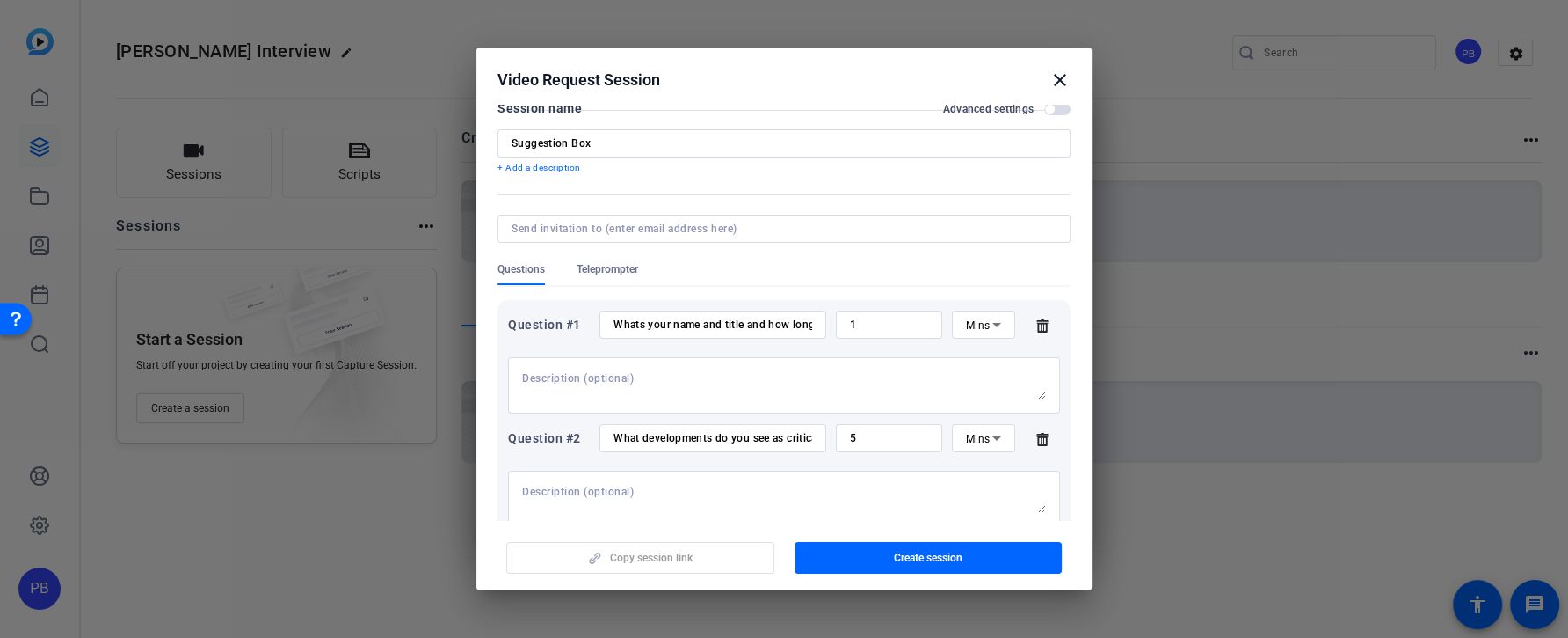
scroll to position [0, 0]
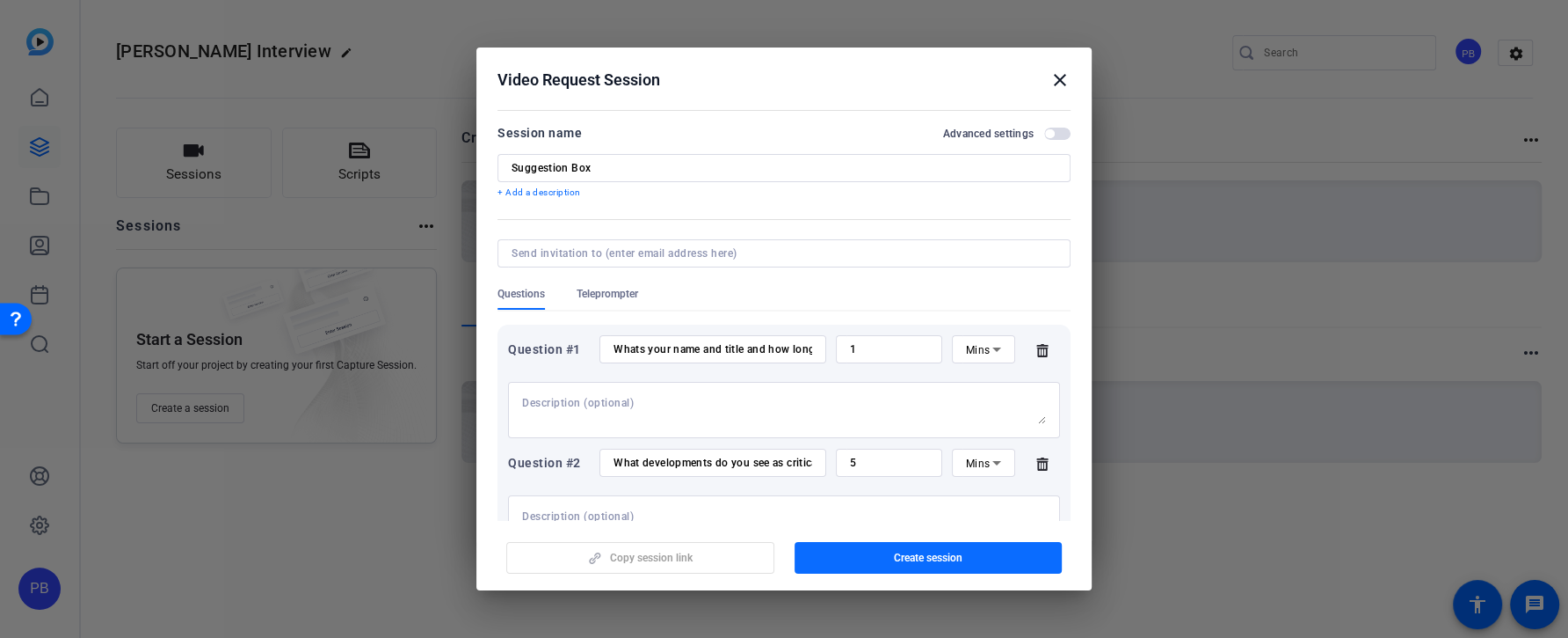
click at [916, 557] on span "Create session" at bounding box center [927, 557] width 69 height 14
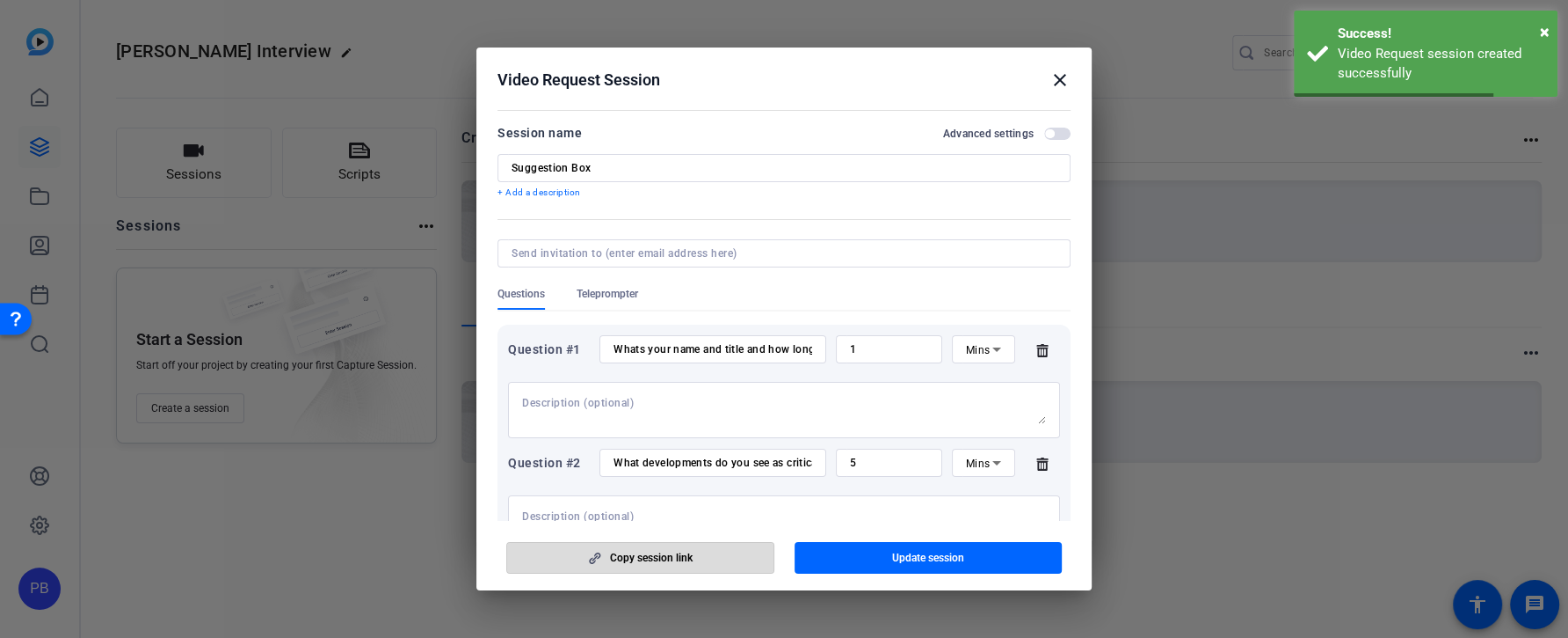
click at [727, 563] on span "button" at bounding box center [640, 557] width 266 height 42
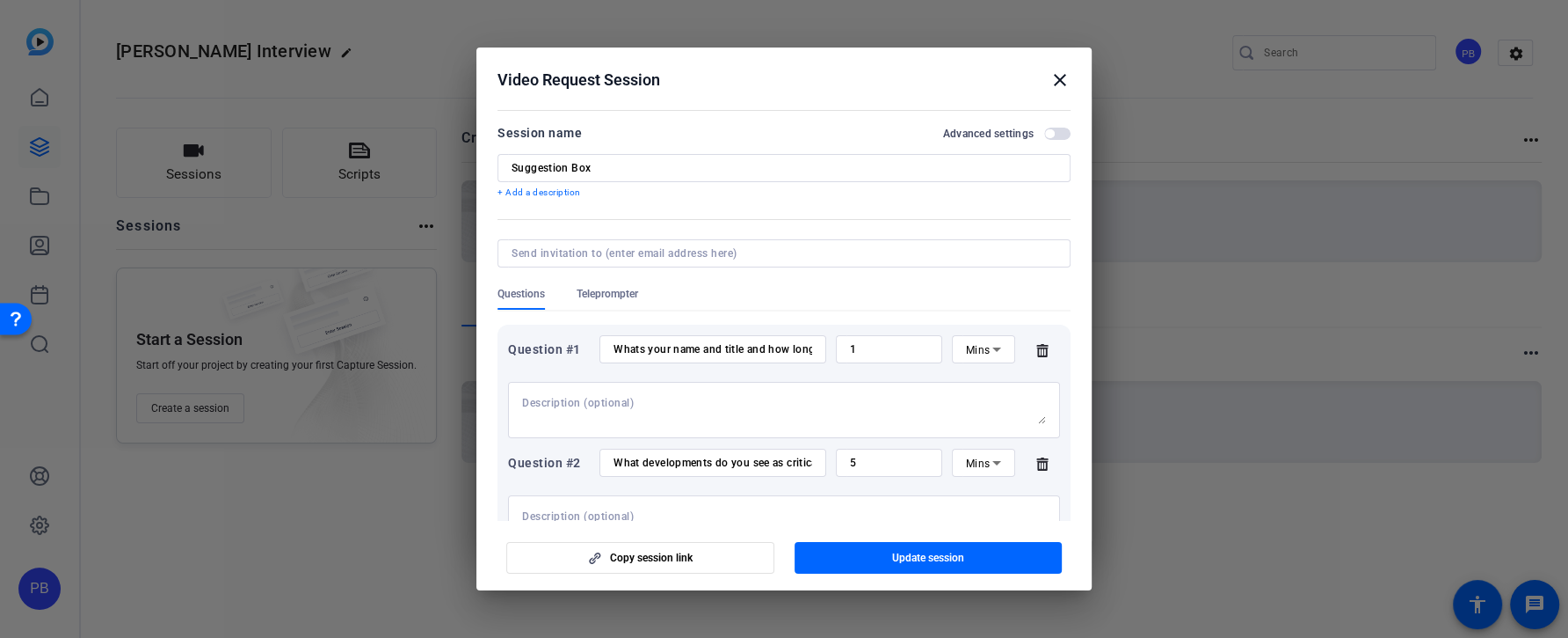
click at [1054, 83] on mat-icon "close" at bounding box center [1059, 80] width 21 height 21
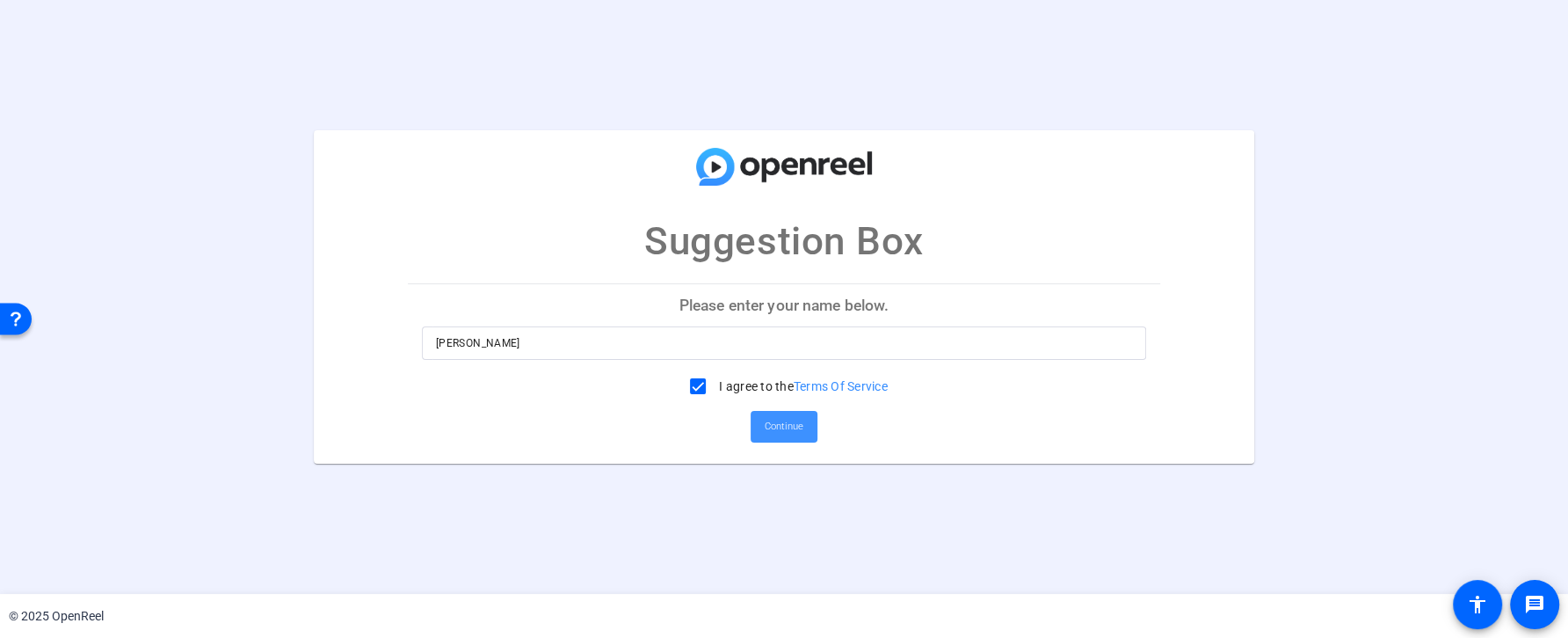
click at [798, 428] on span "Continue" at bounding box center [783, 427] width 39 height 26
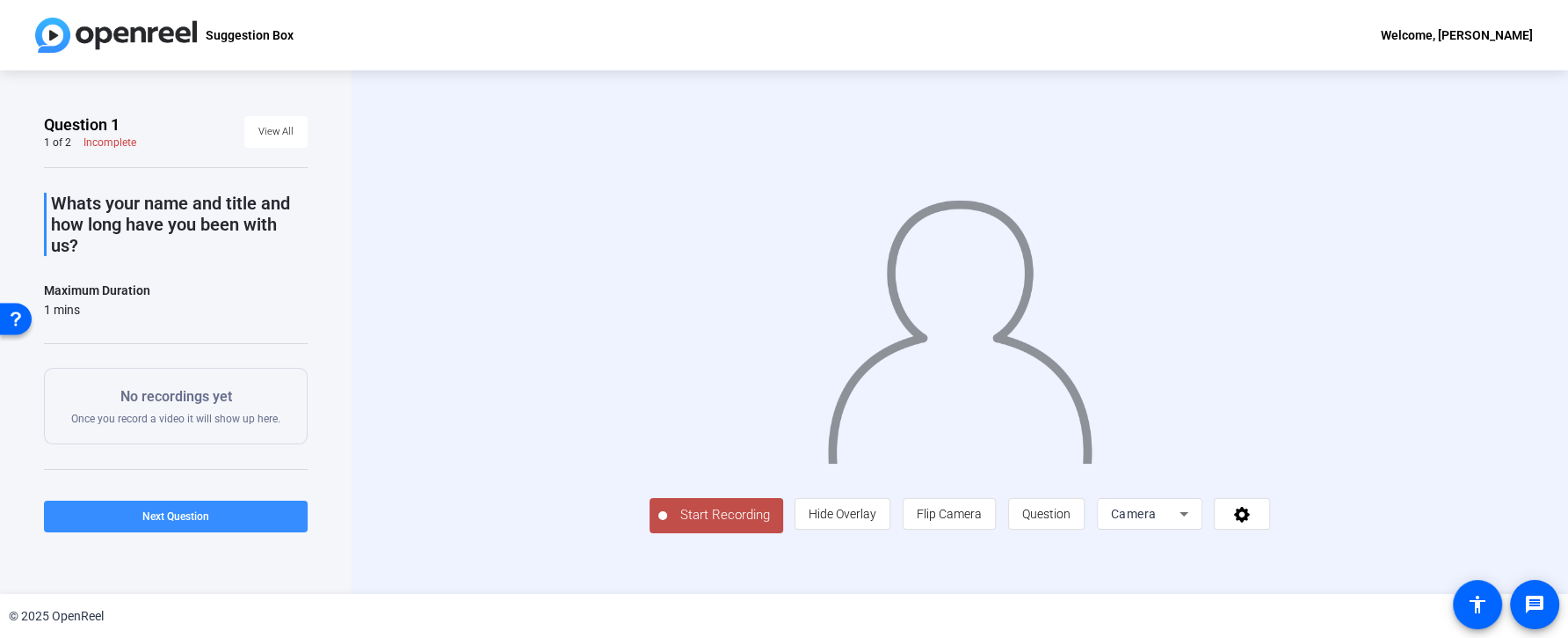
scroll to position [55, 0]
click at [1070, 530] on span "Question" at bounding box center [1046, 513] width 49 height 34
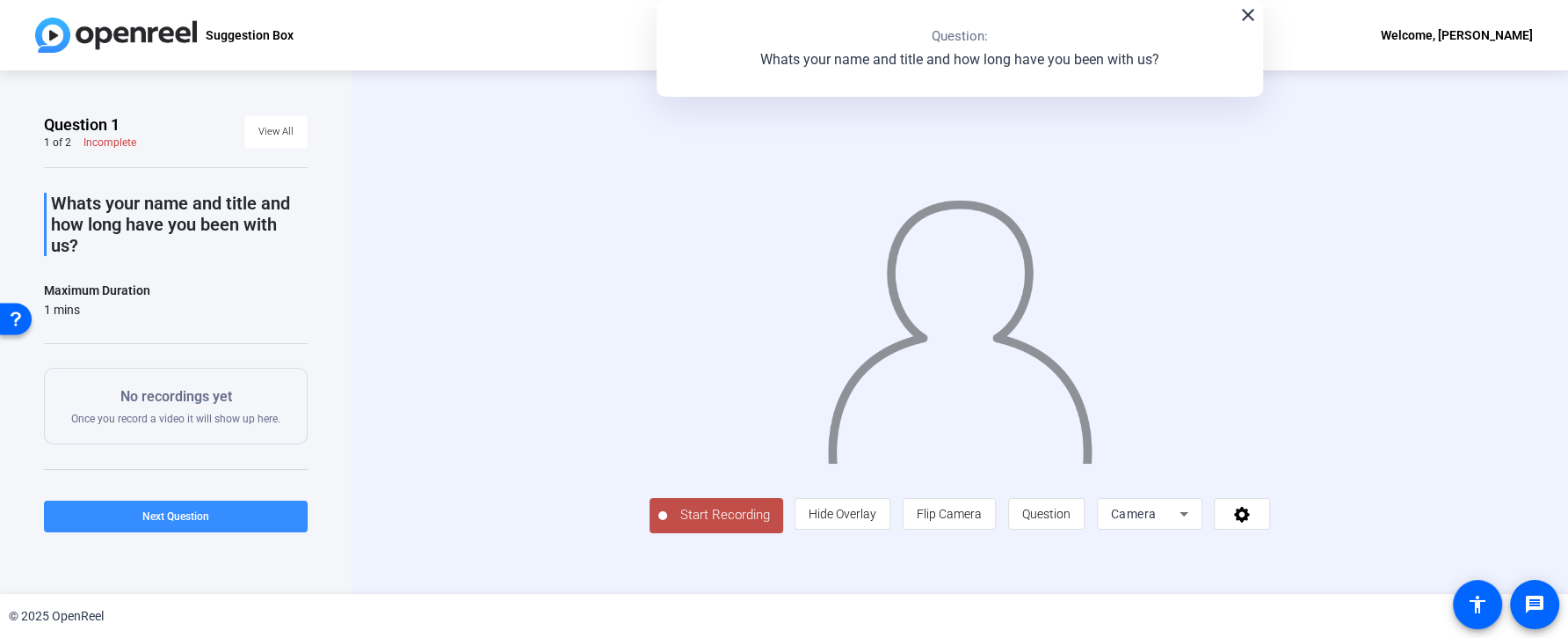
click at [667, 525] on span "Start Recording" at bounding box center [725, 514] width 116 height 20
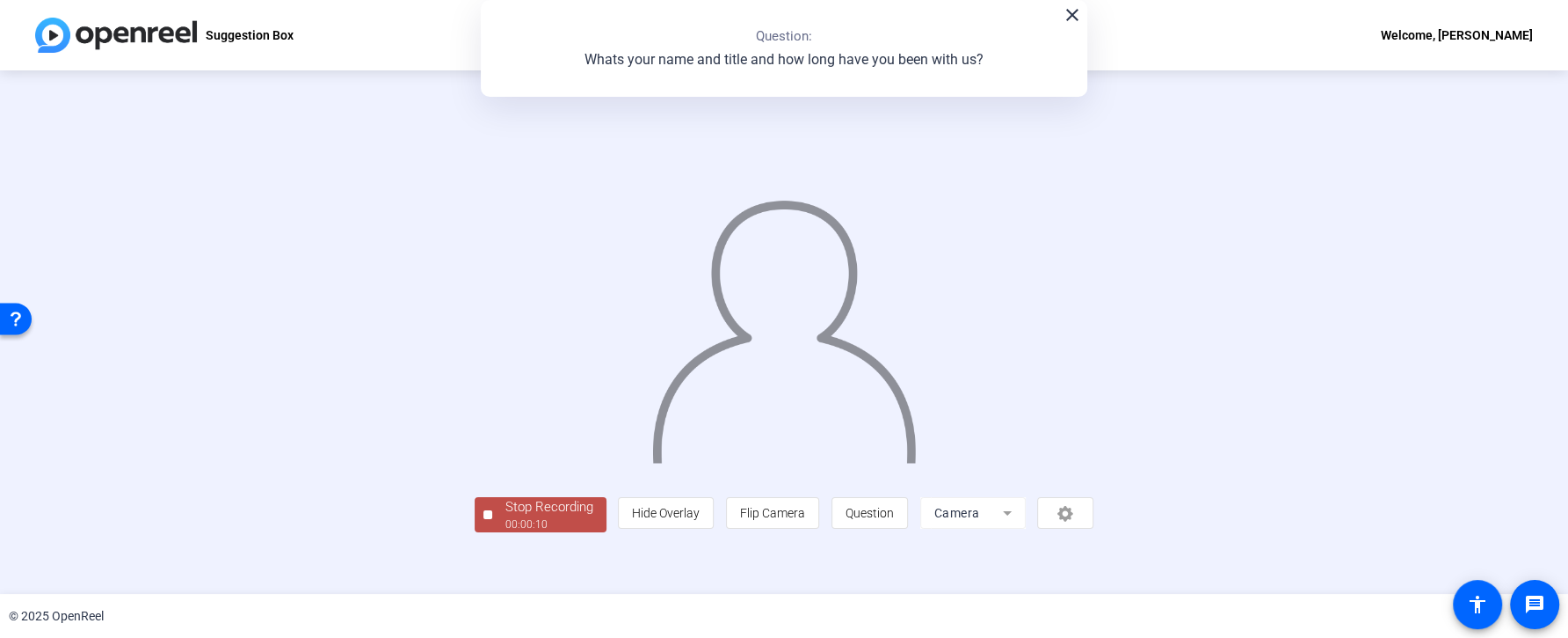
click at [505, 532] on div "00:00:10" at bounding box center [549, 524] width 88 height 16
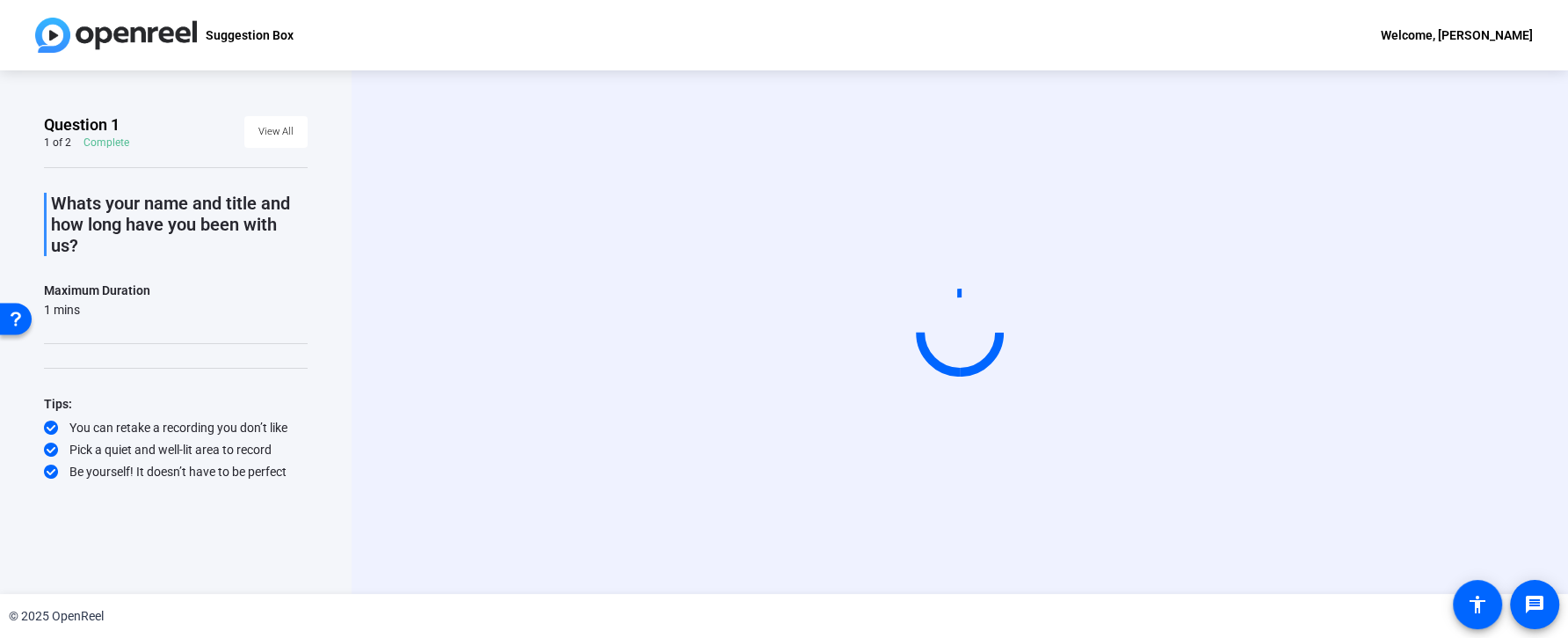
scroll to position [13, 0]
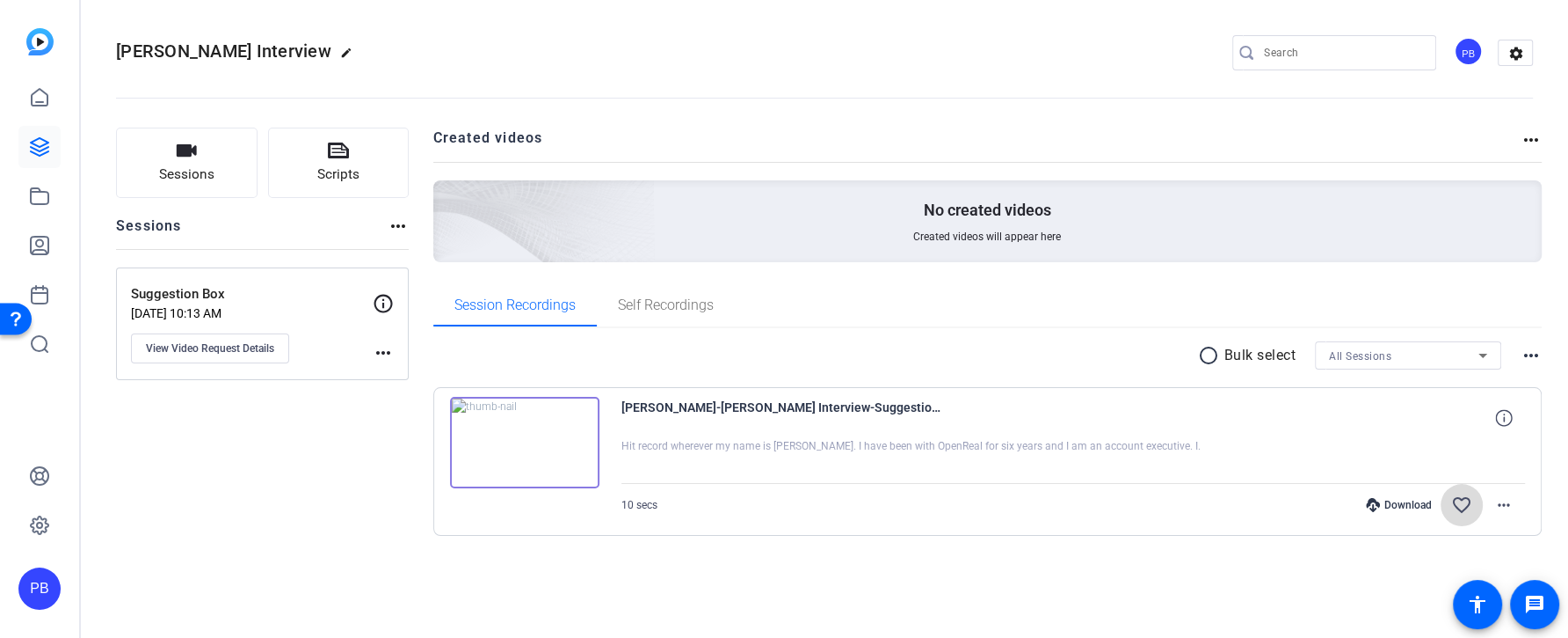
click at [1464, 500] on mat-icon "favorite_border" at bounding box center [1460, 504] width 21 height 21
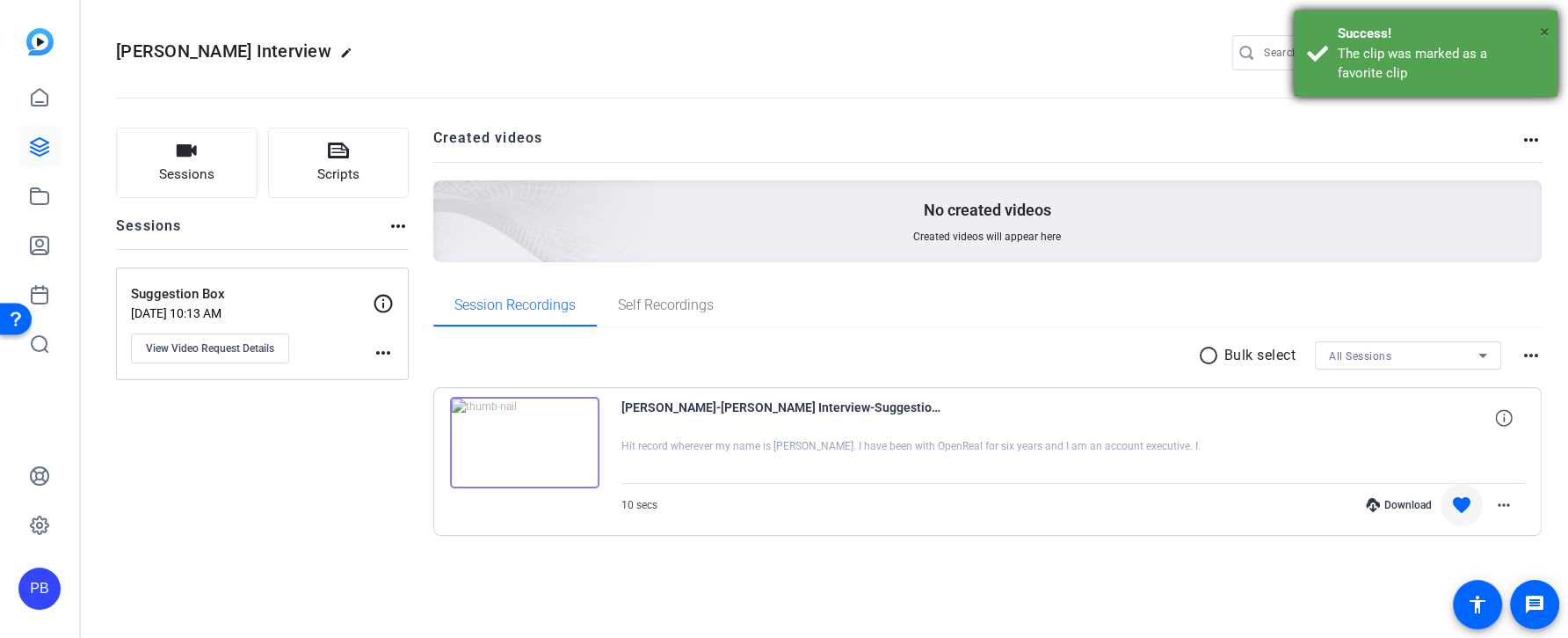
click at [1541, 32] on span "×" at bounding box center [1544, 31] width 10 height 21
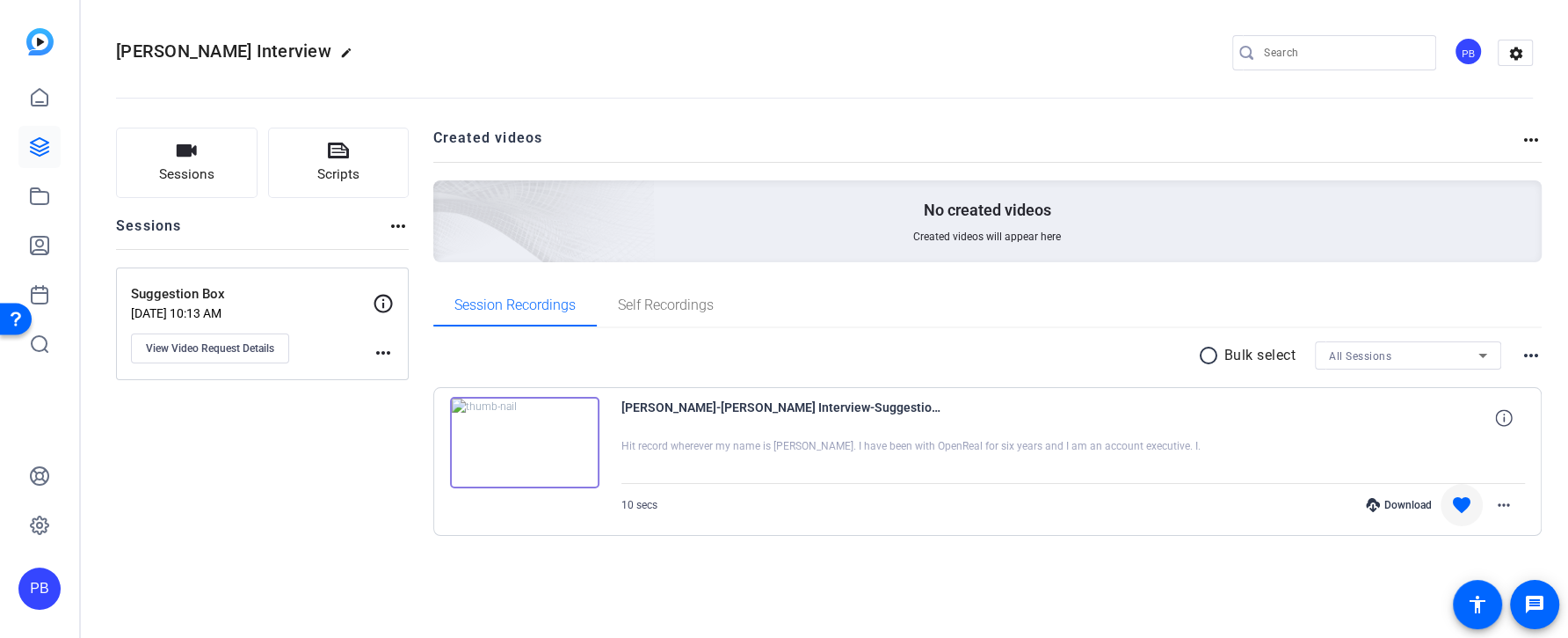
click at [1464, 51] on div "PB" at bounding box center [1467, 51] width 29 height 29
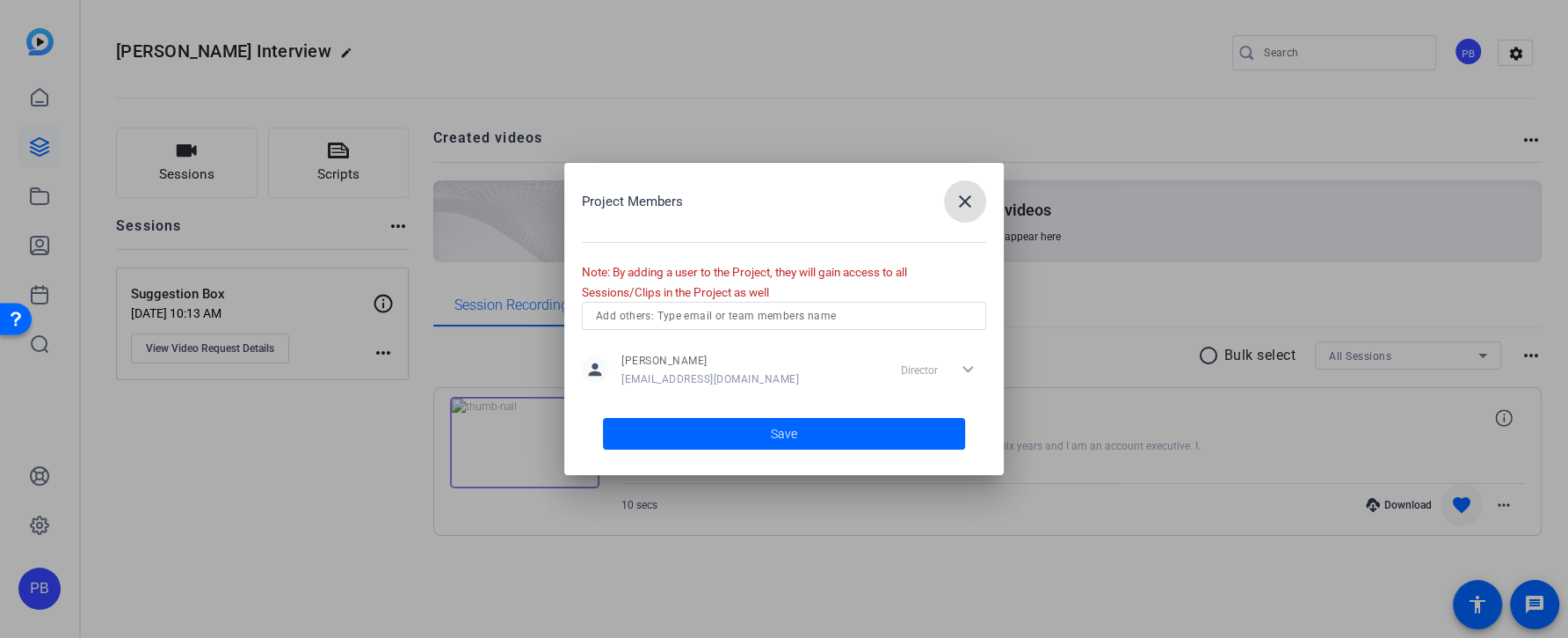
click at [888, 314] on input "text" at bounding box center [784, 315] width 377 height 21
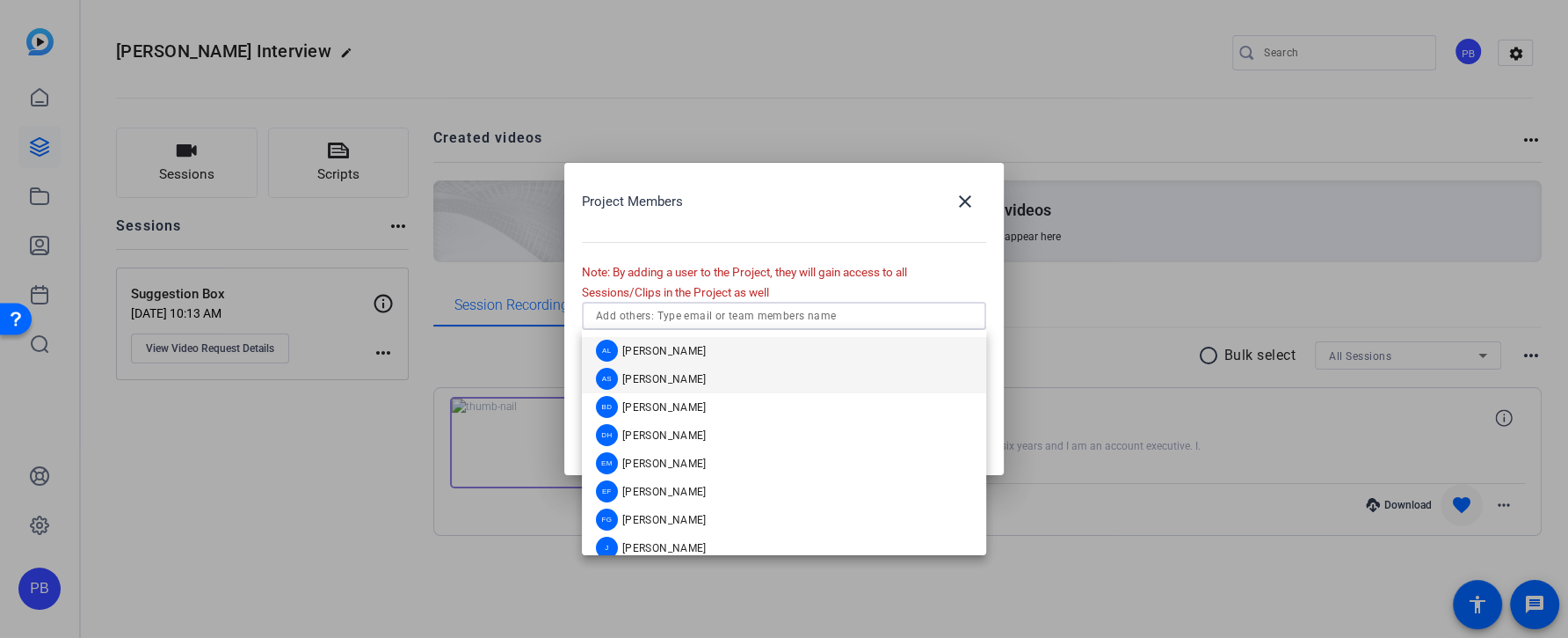
click at [800, 382] on mat-option "AS Arthur Scott" at bounding box center [784, 379] width 404 height 28
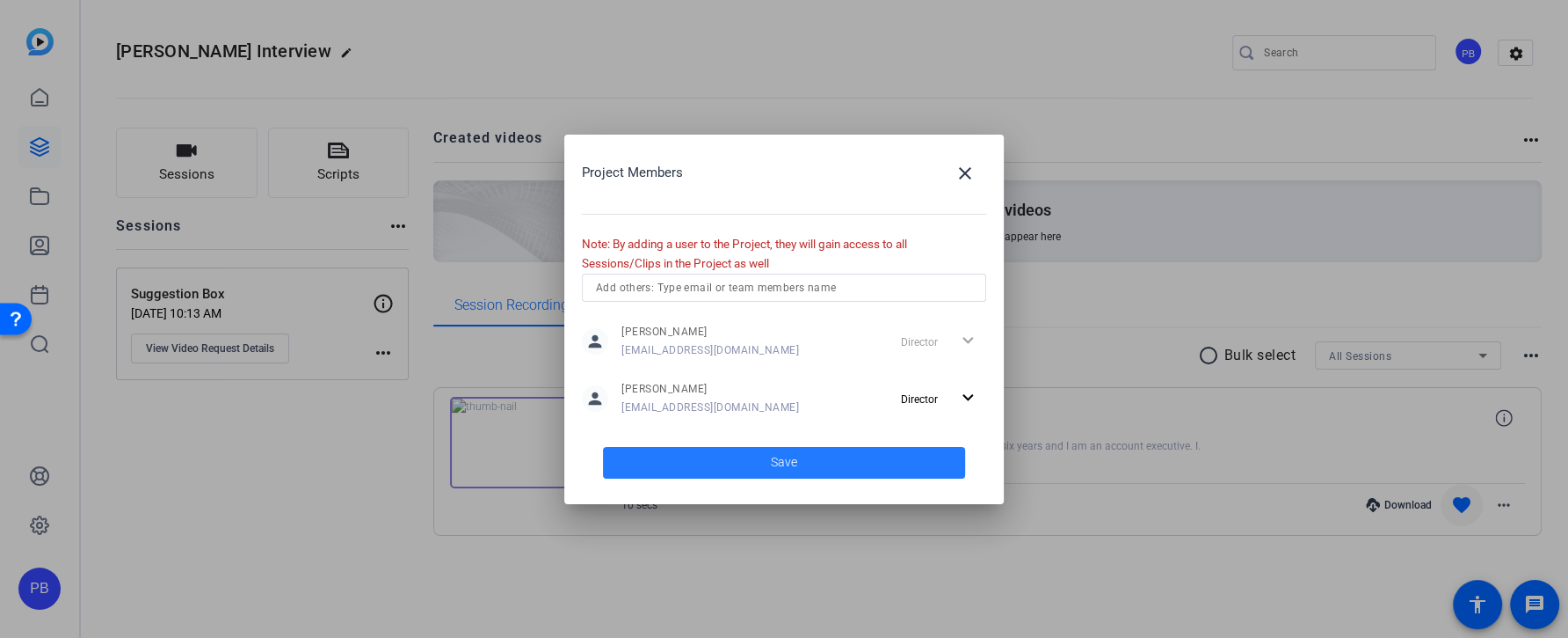
click at [825, 456] on span at bounding box center [783, 463] width 362 height 42
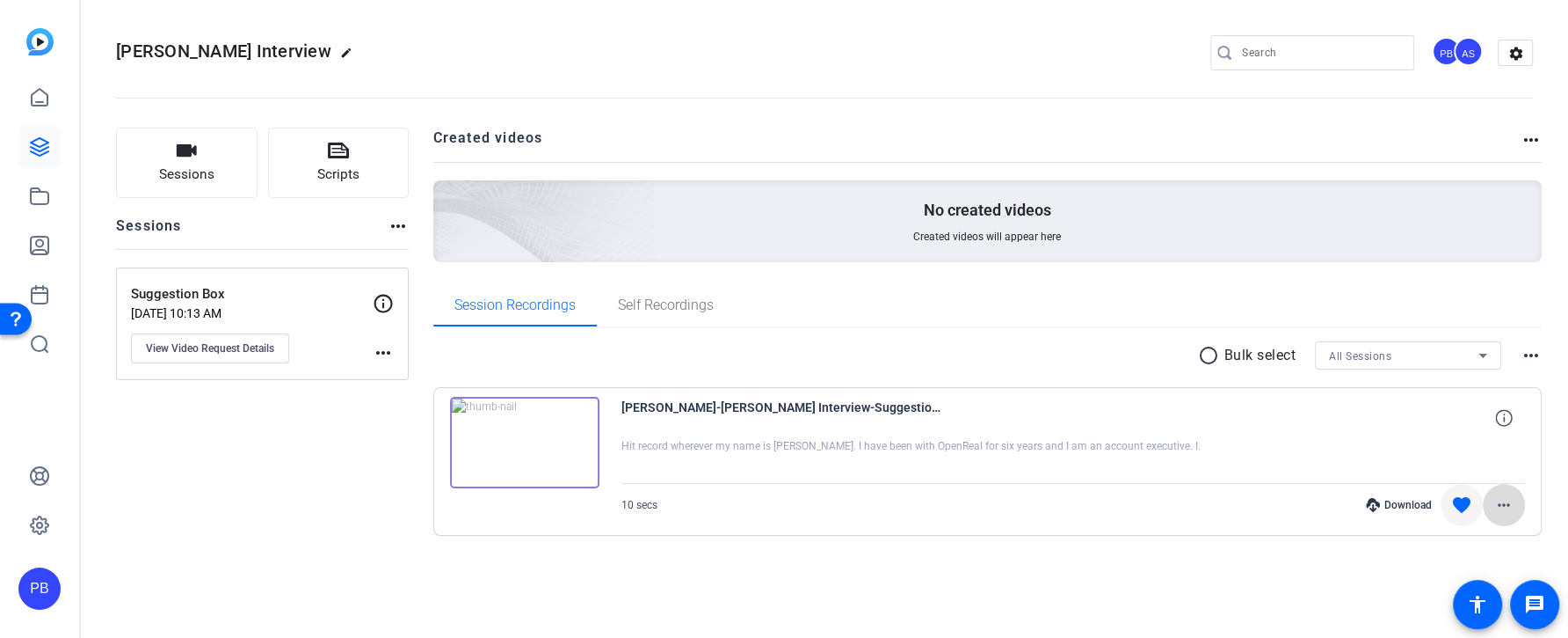
click at [1506, 507] on mat-icon "more_horiz" at bounding box center [1503, 504] width 21 height 21
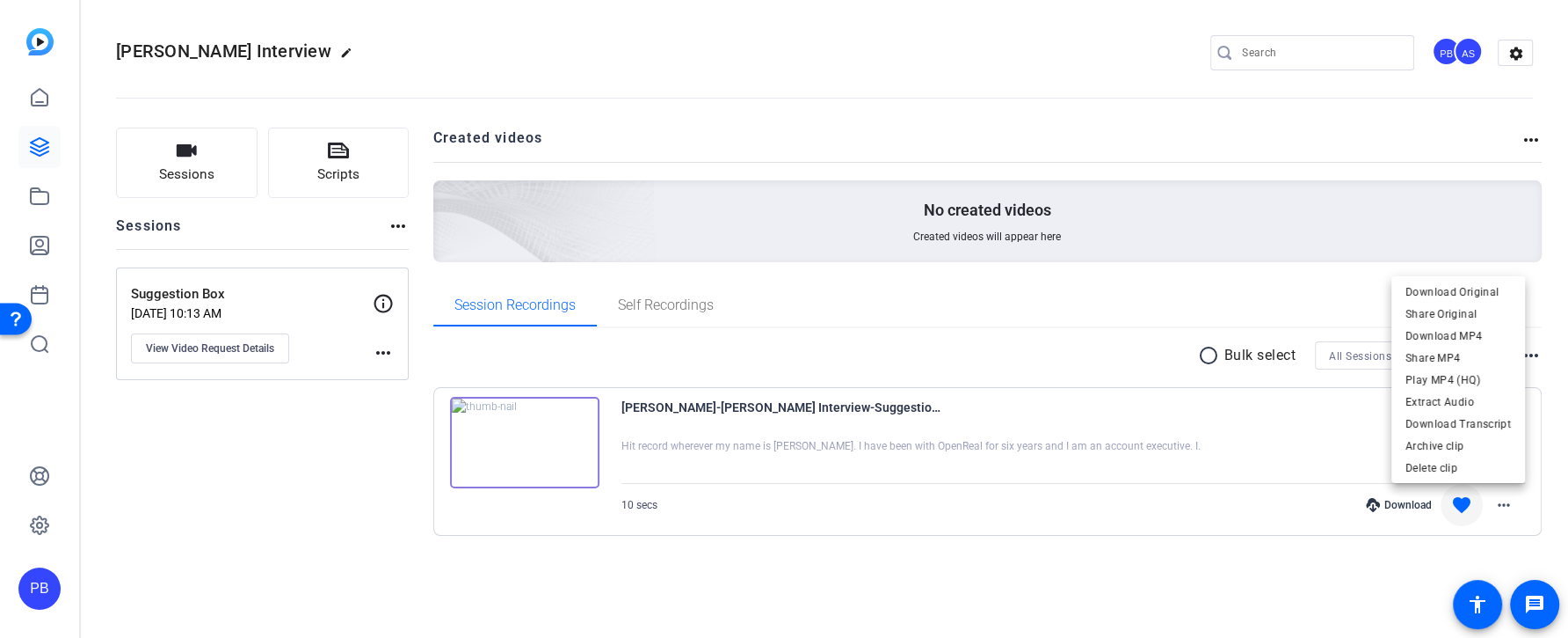
click at [1203, 574] on div at bounding box center [784, 319] width 1568 height 638
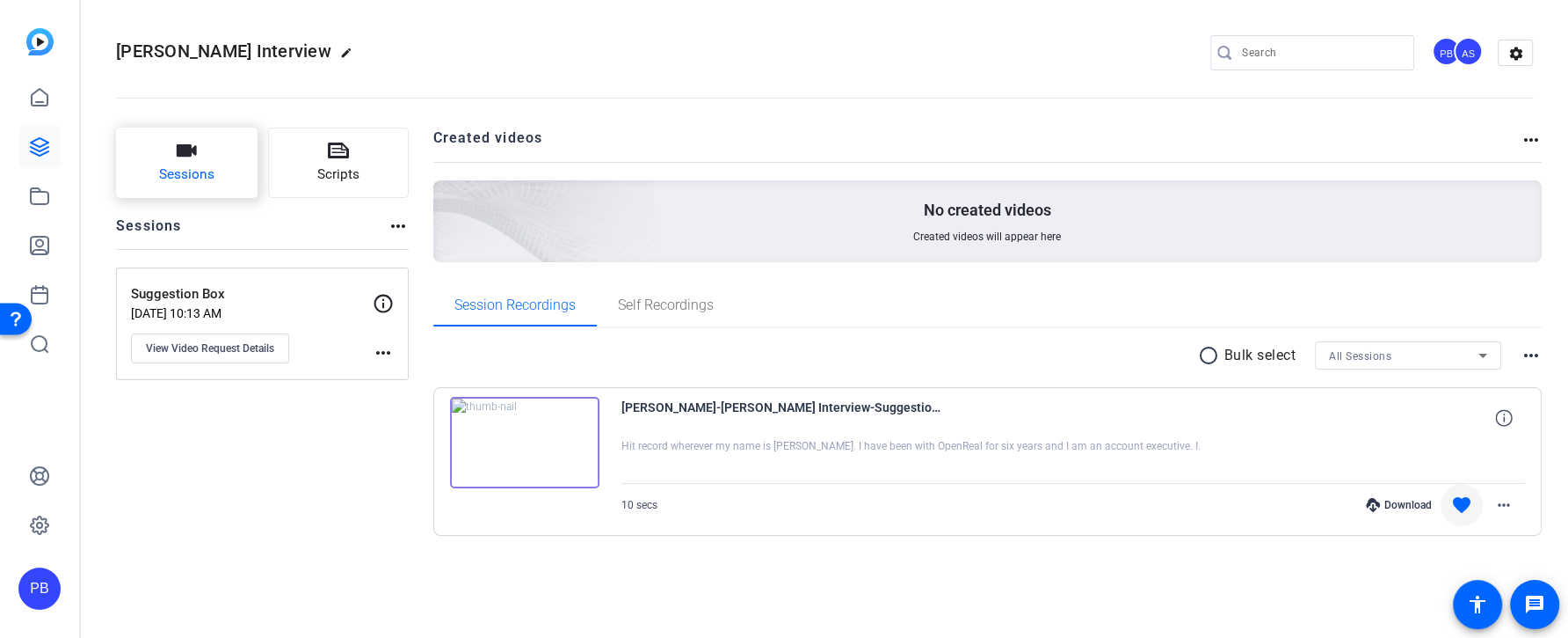
click at [217, 194] on button "Sessions" at bounding box center [186, 162] width 141 height 71
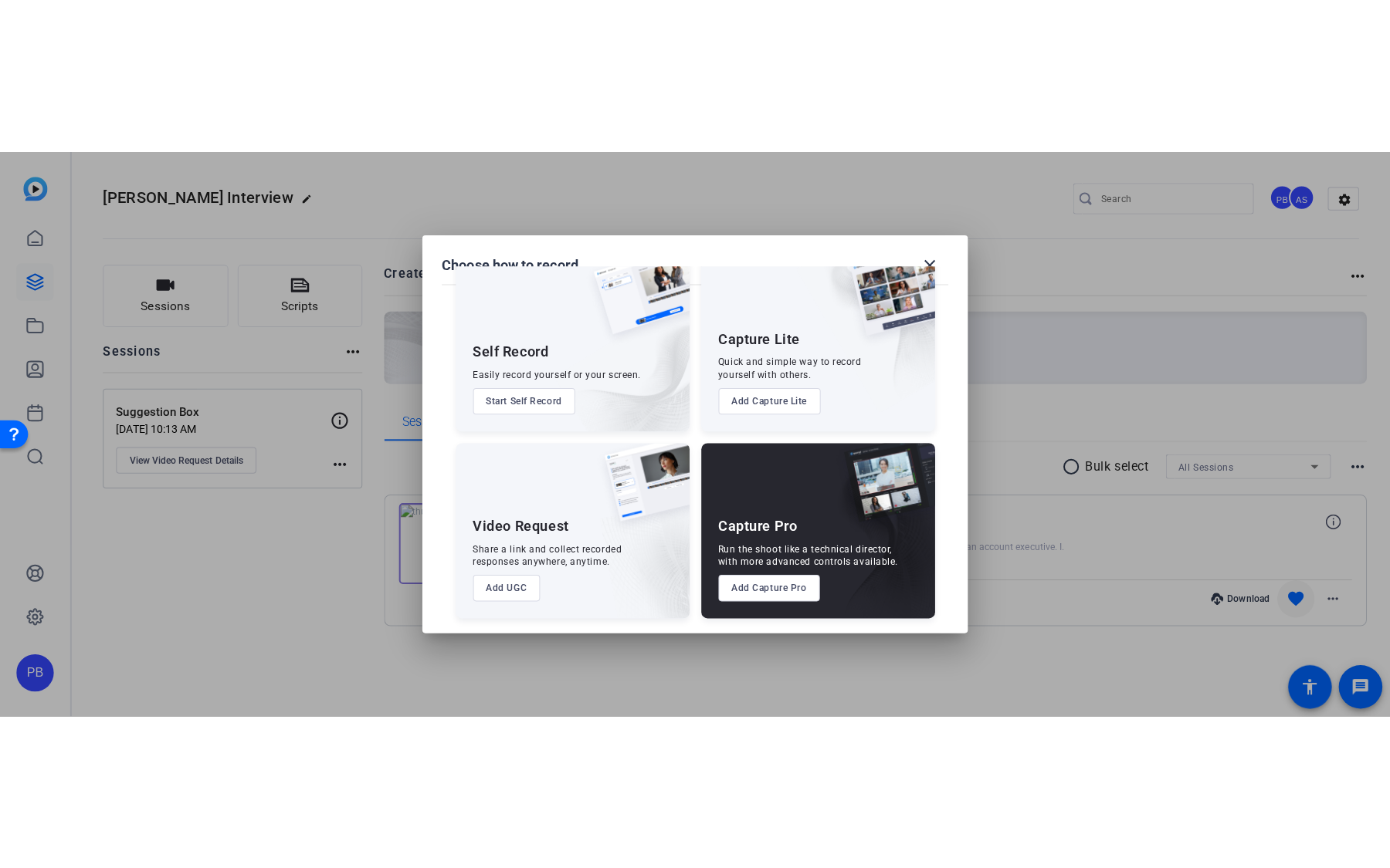
scroll to position [40, 0]
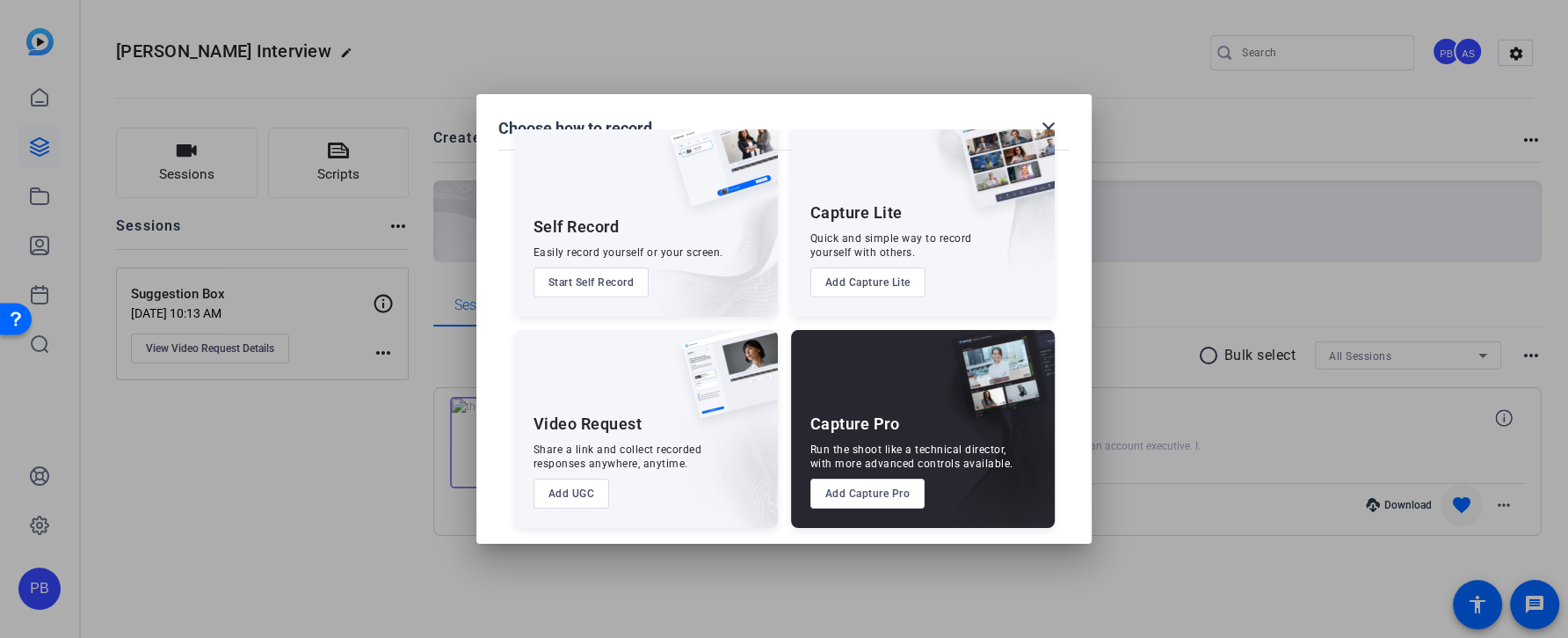
click at [904, 493] on button "Add Capture Pro" at bounding box center [868, 493] width 116 height 30
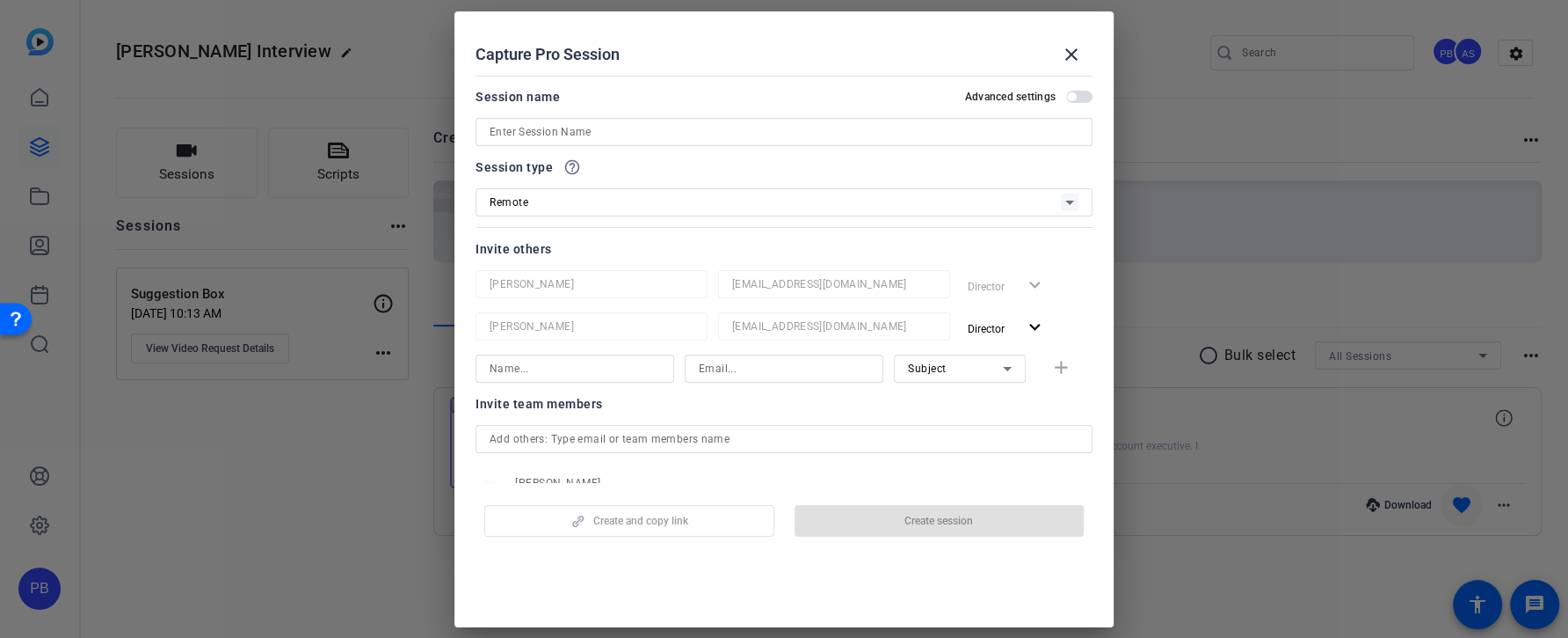
click at [620, 135] on input at bounding box center [783, 132] width 589 height 21
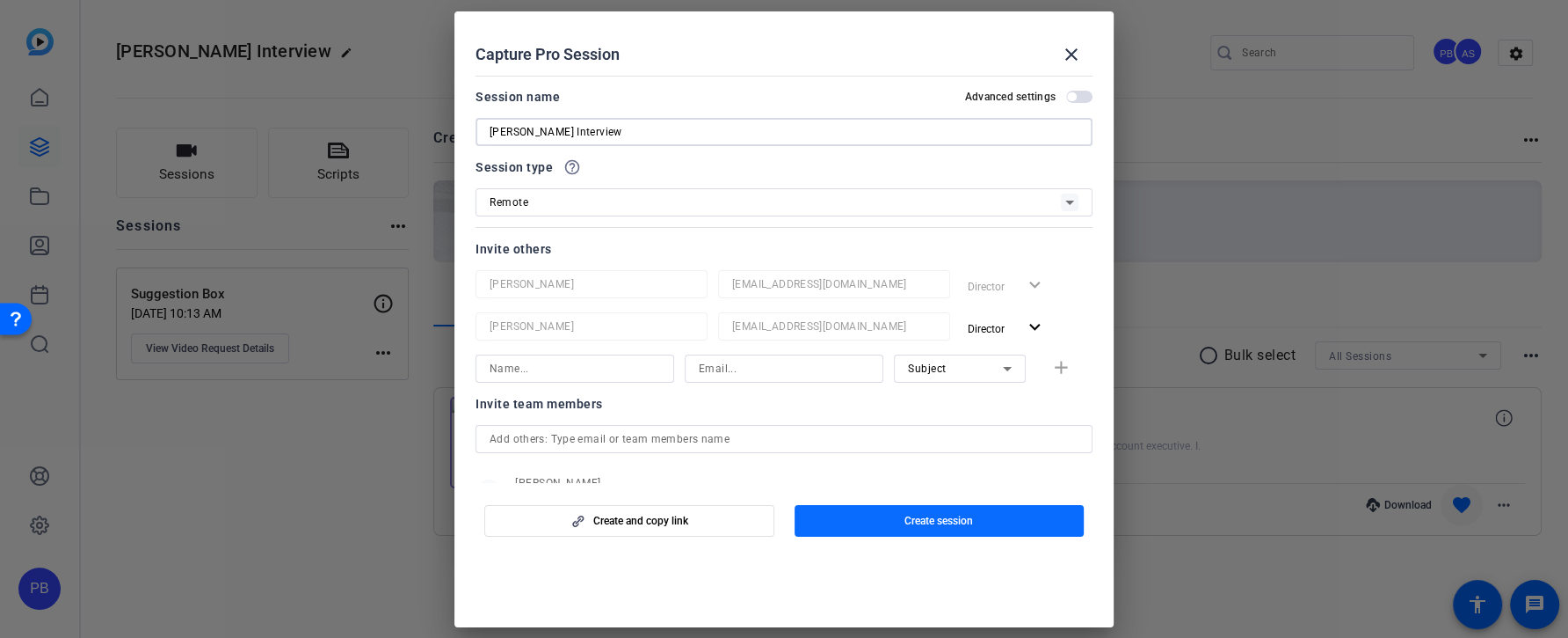
type input "Karin Interview"
click at [903, 517] on span "button" at bounding box center [938, 520] width 290 height 42
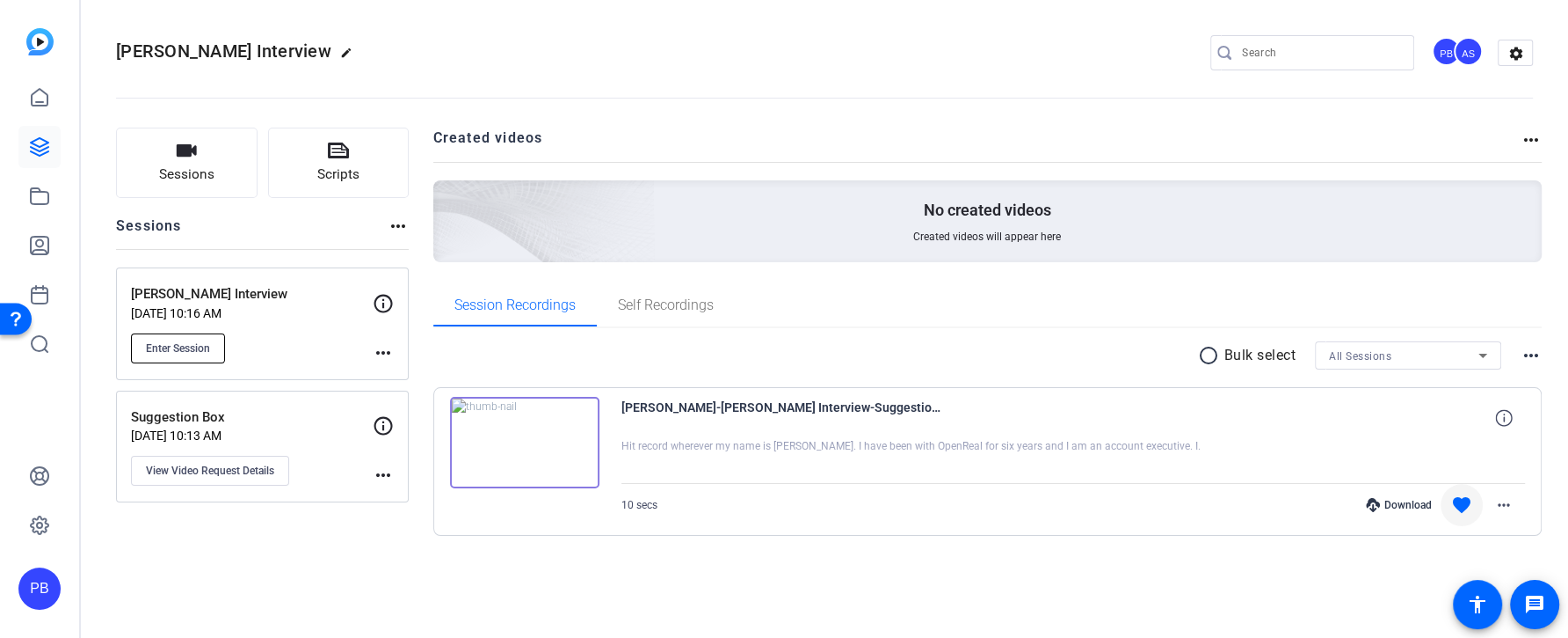
click at [193, 353] on span "Enter Session" at bounding box center [177, 348] width 64 height 14
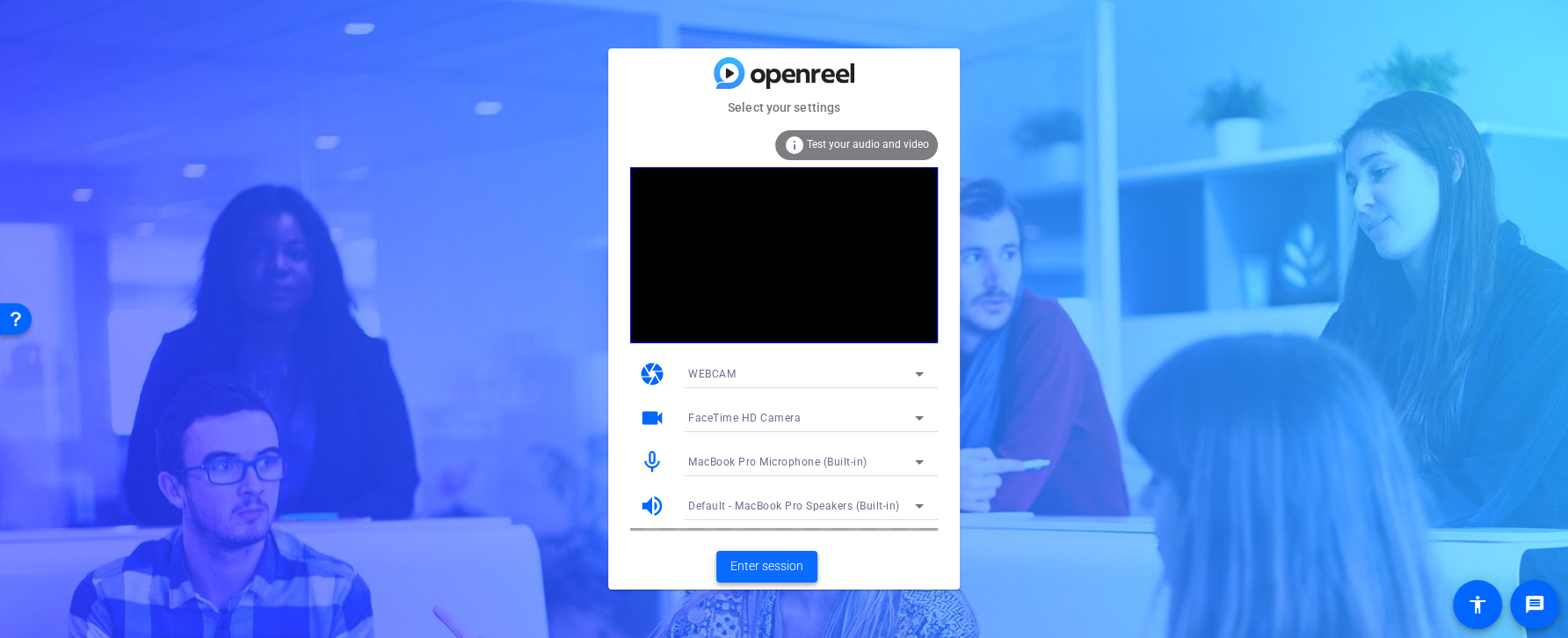
click at [794, 557] on span "Enter session" at bounding box center [766, 565] width 73 height 19
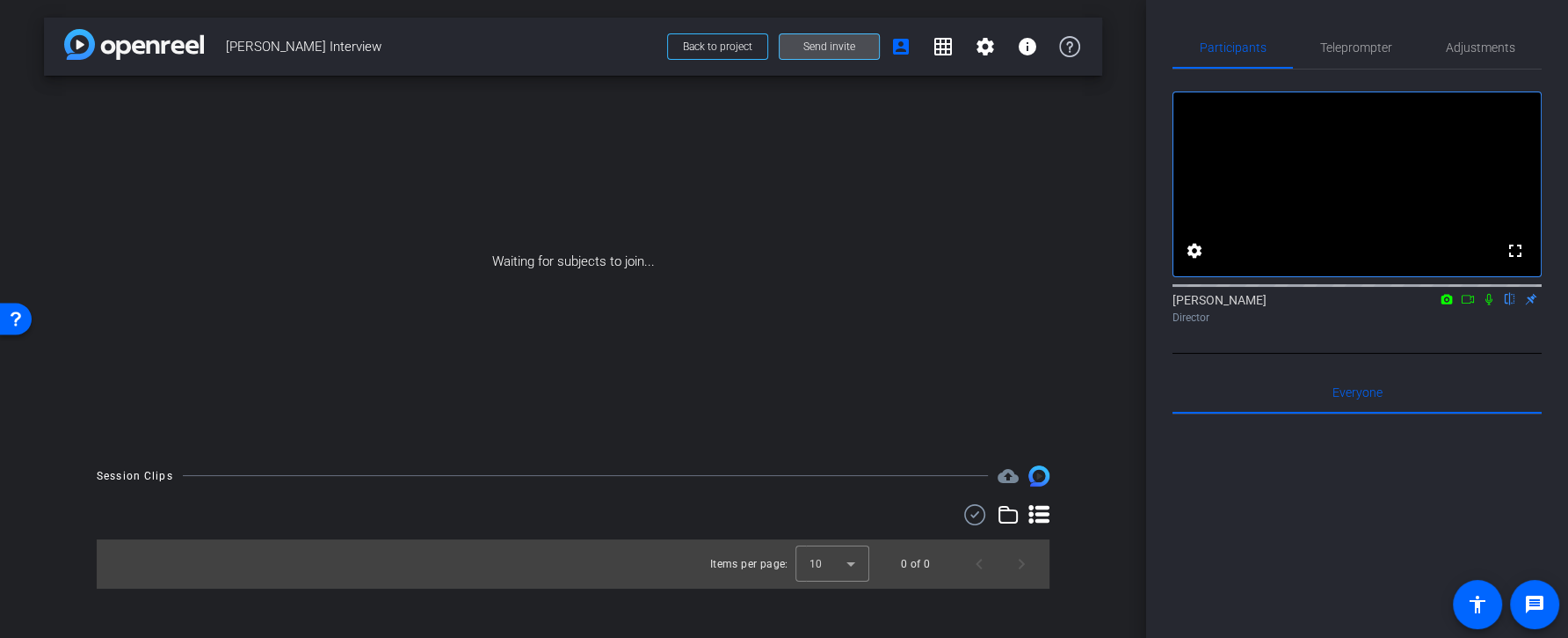
click at [839, 56] on span at bounding box center [829, 47] width 100 height 42
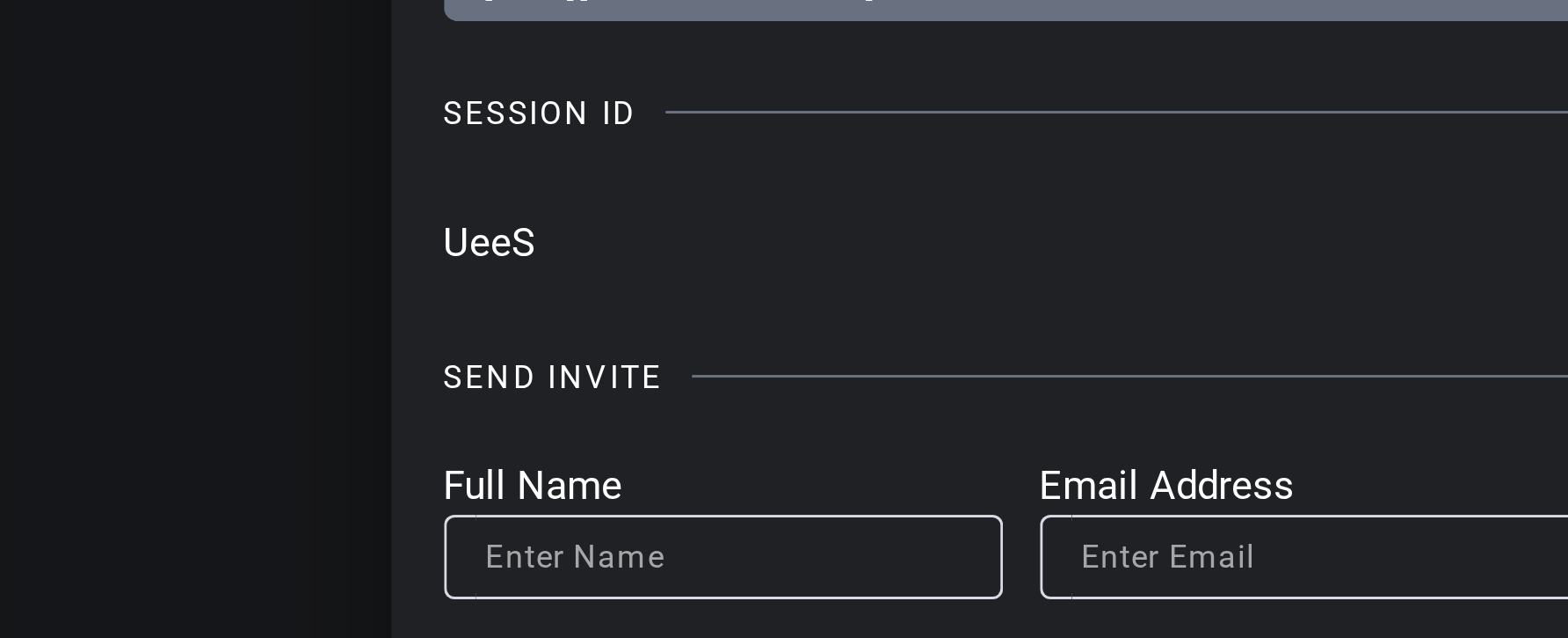
drag, startPoint x: 442, startPoint y: 224, endPoint x: 475, endPoint y: 225, distance: 33.0
click at [475, 225] on input "UeeS" at bounding box center [742, 226] width 599 height 26
drag, startPoint x: 475, startPoint y: 225, endPoint x: 433, endPoint y: 220, distance: 42.3
click at [433, 220] on div "Invite Status and Actions close SUBJECT ACCESS LINK https://capture.openreel.co…" at bounding box center [784, 255] width 718 height 488
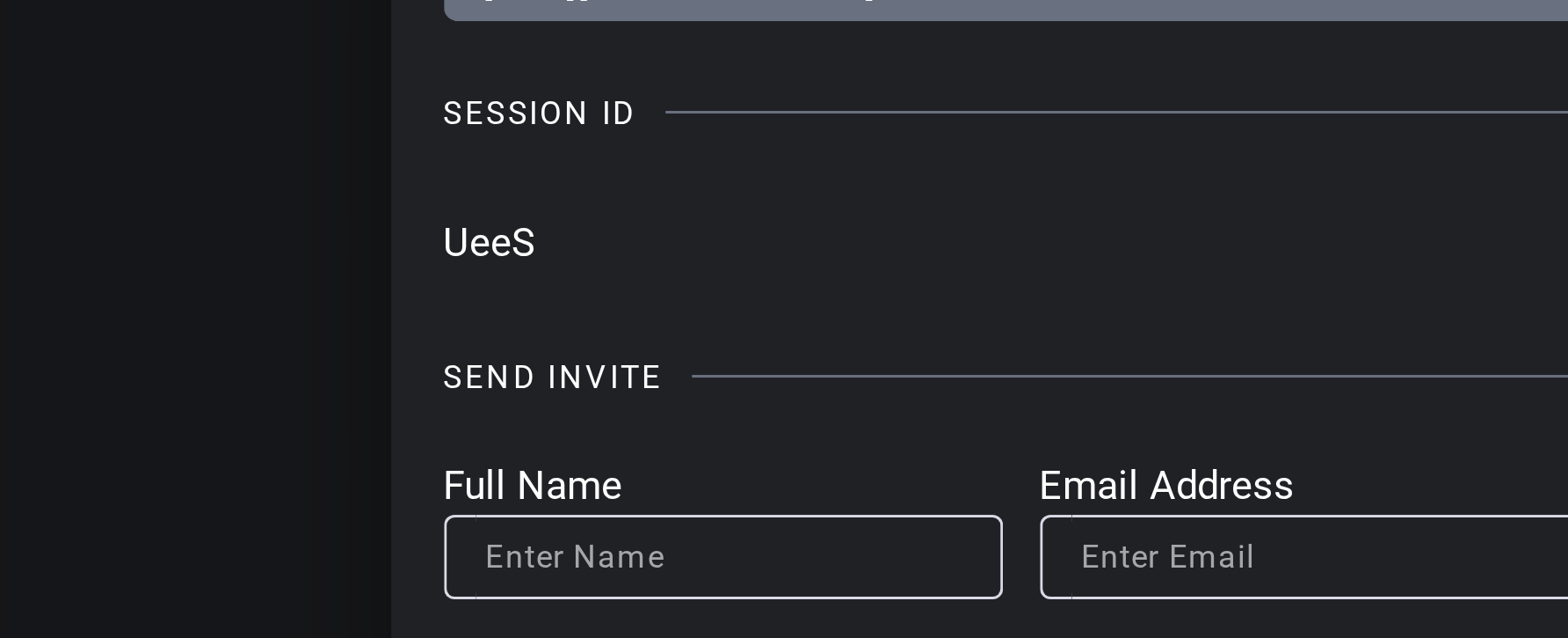
click at [462, 225] on input "UeeS" at bounding box center [742, 226] width 599 height 26
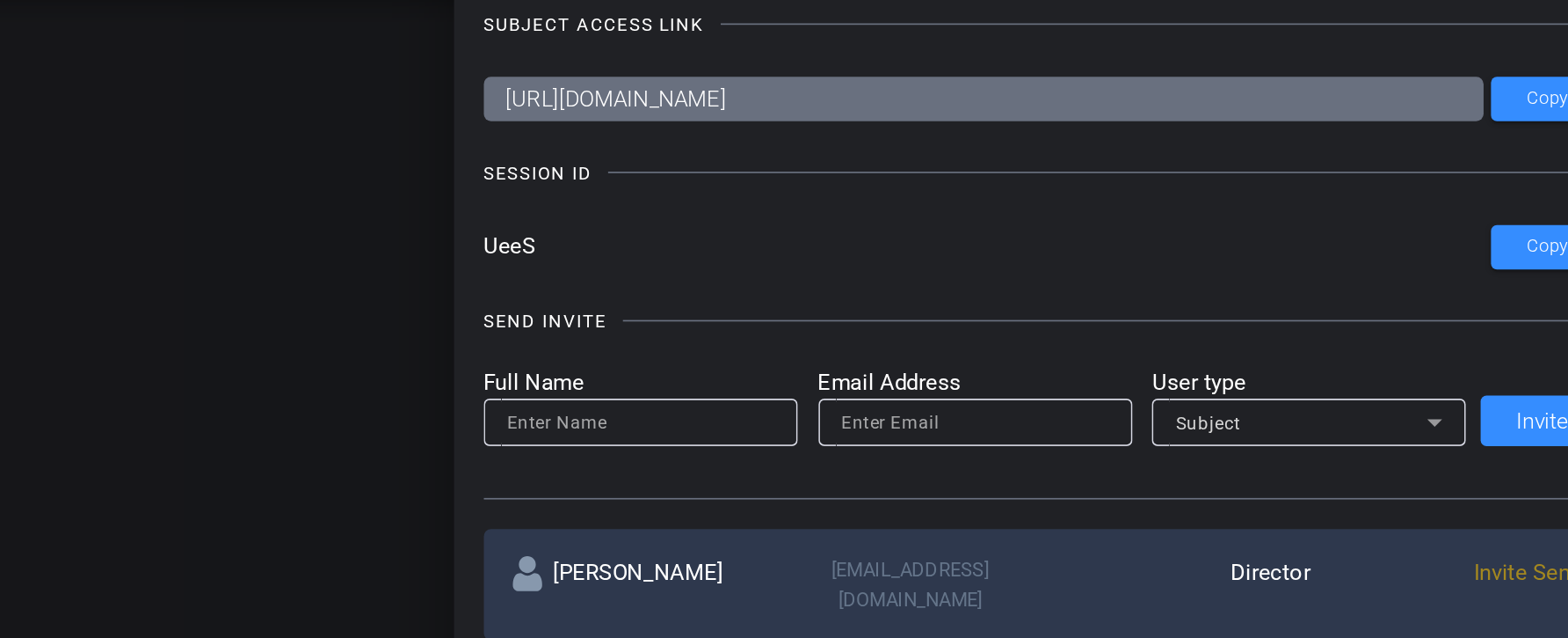
click at [445, 229] on input "UeeS" at bounding box center [742, 226] width 599 height 26
drag, startPoint x: 452, startPoint y: 227, endPoint x: 464, endPoint y: 227, distance: 12.0
click at [464, 227] on input "UeeS" at bounding box center [742, 226] width 599 height 26
click at [473, 227] on input "UeeS" at bounding box center [742, 226] width 599 height 26
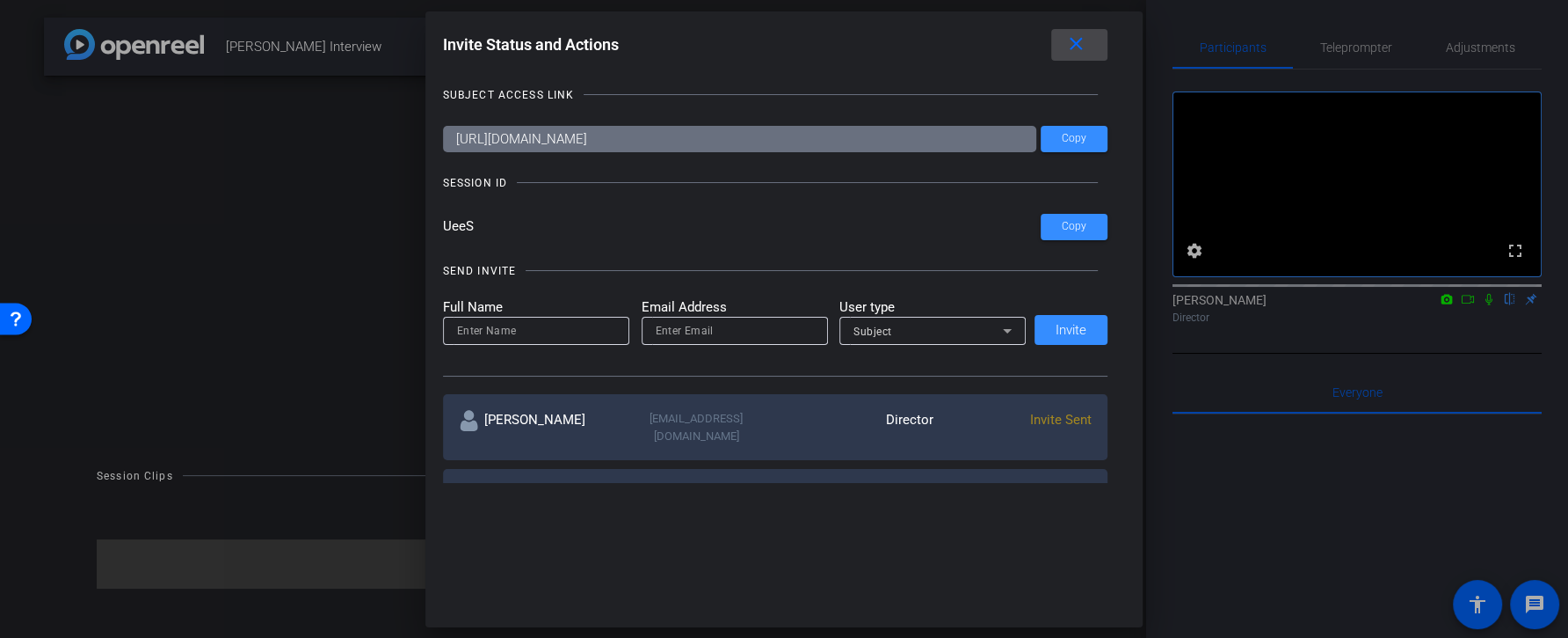
click at [1076, 59] on span at bounding box center [1079, 45] width 56 height 42
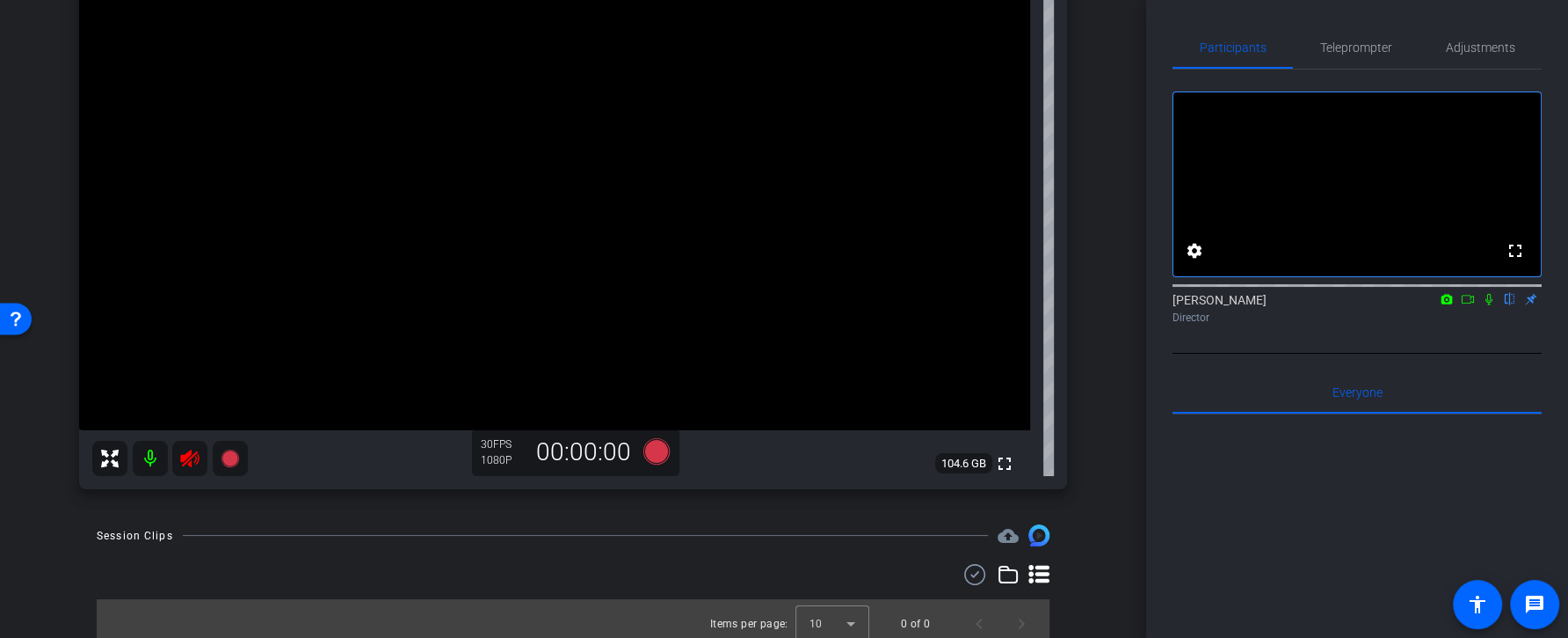
scroll to position [190, 0]
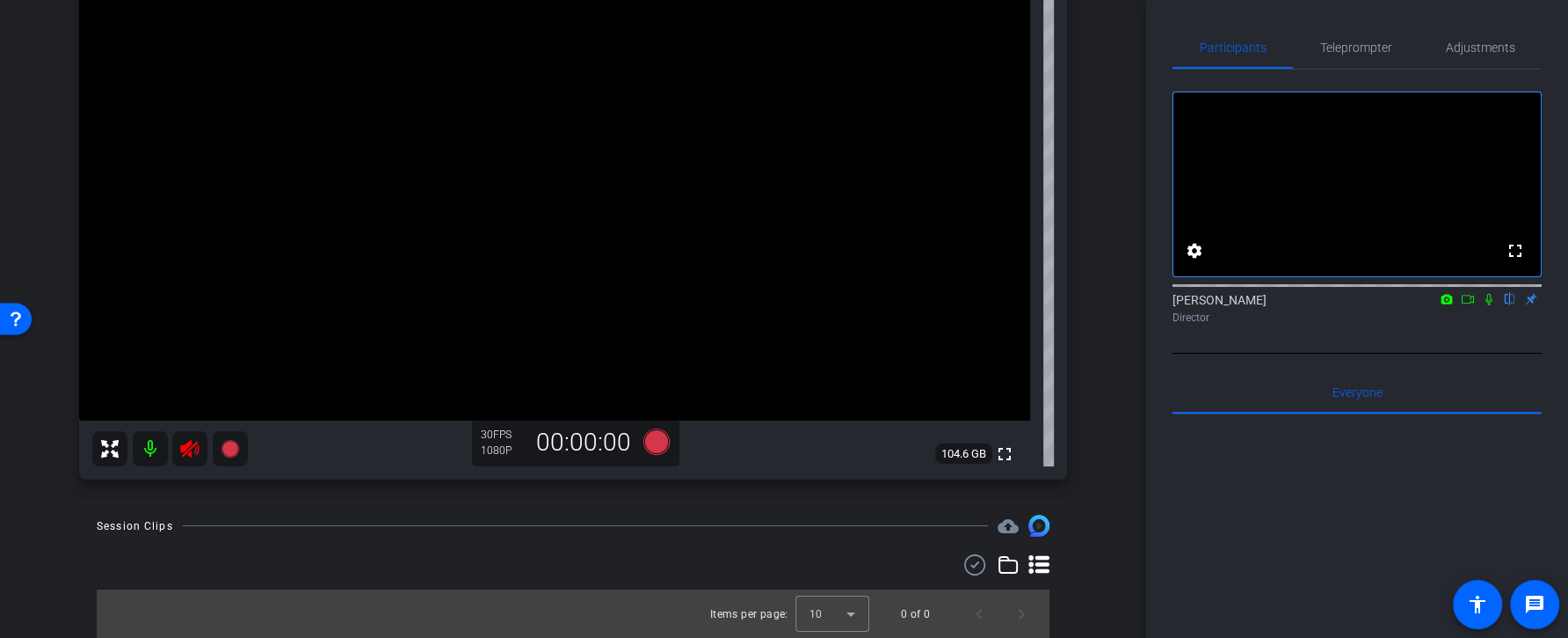
click at [157, 459] on mat-icon at bounding box center [149, 448] width 35 height 35
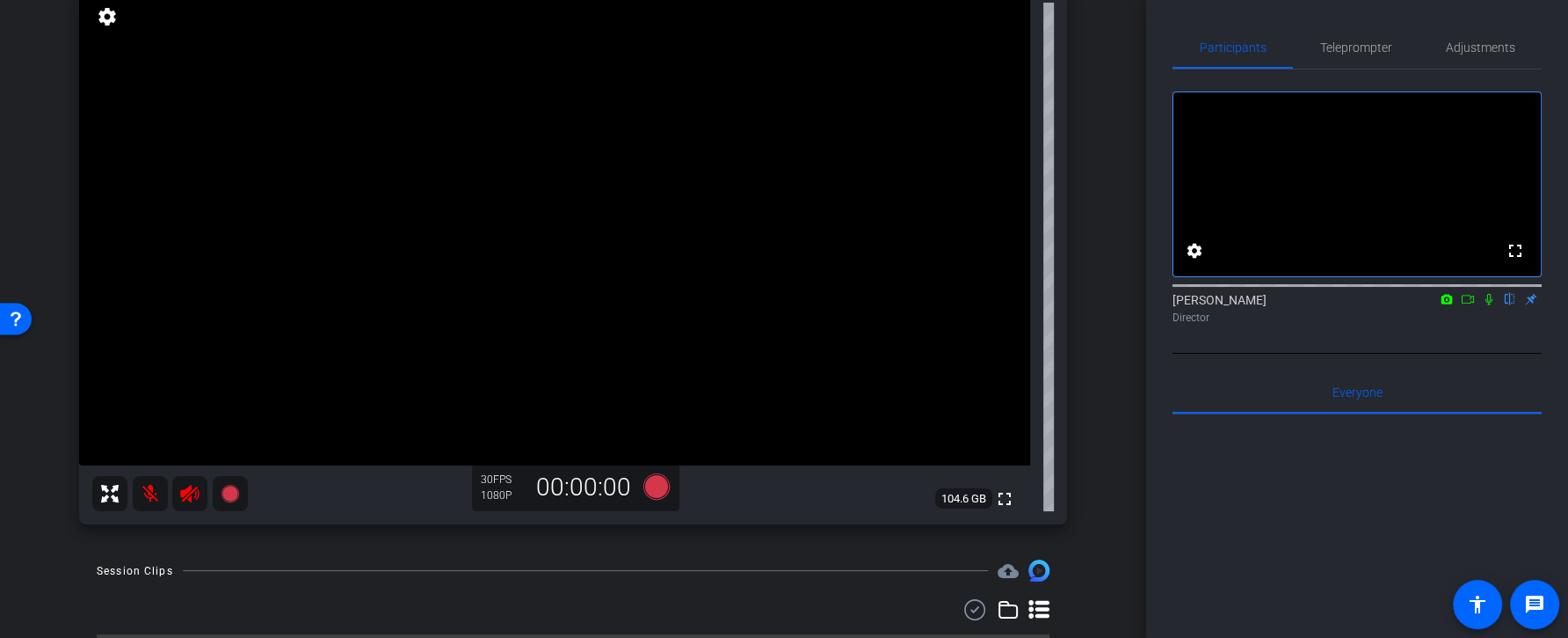
scroll to position [142, 0]
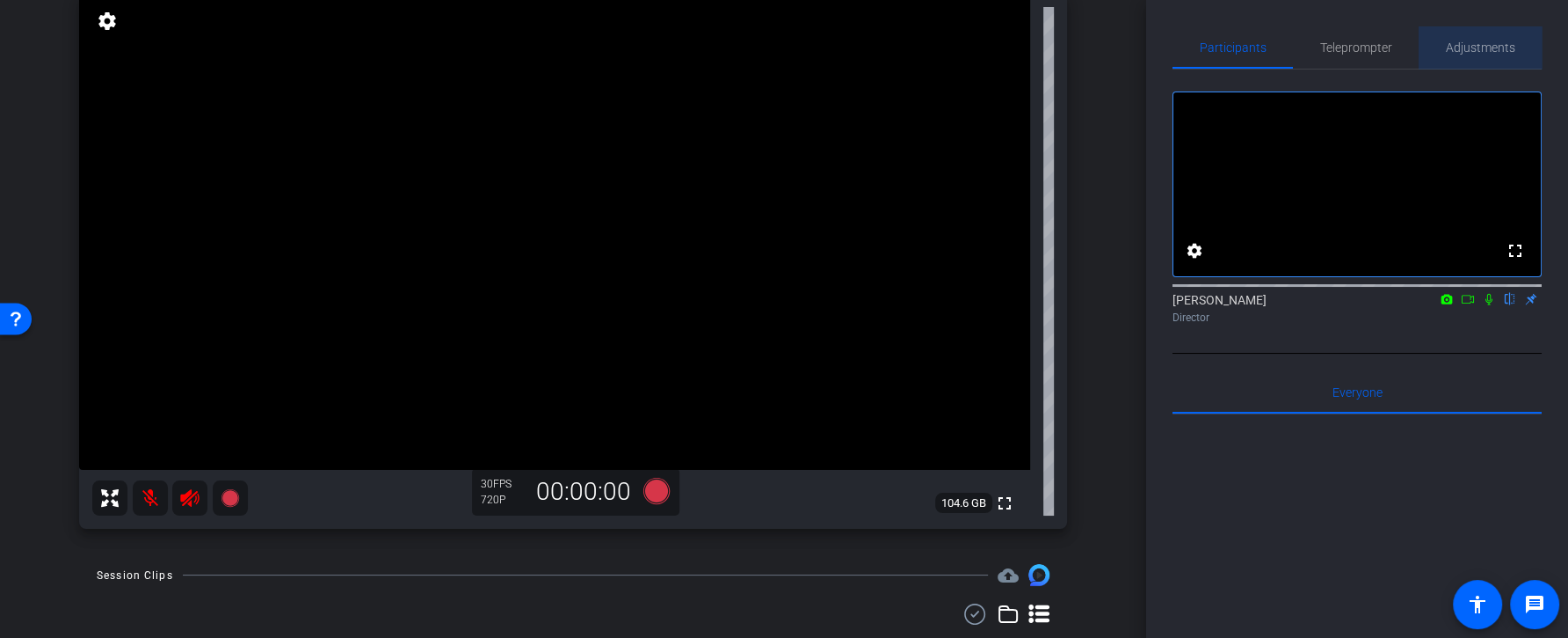
click at [1490, 52] on span "Adjustments" at bounding box center [1480, 47] width 70 height 12
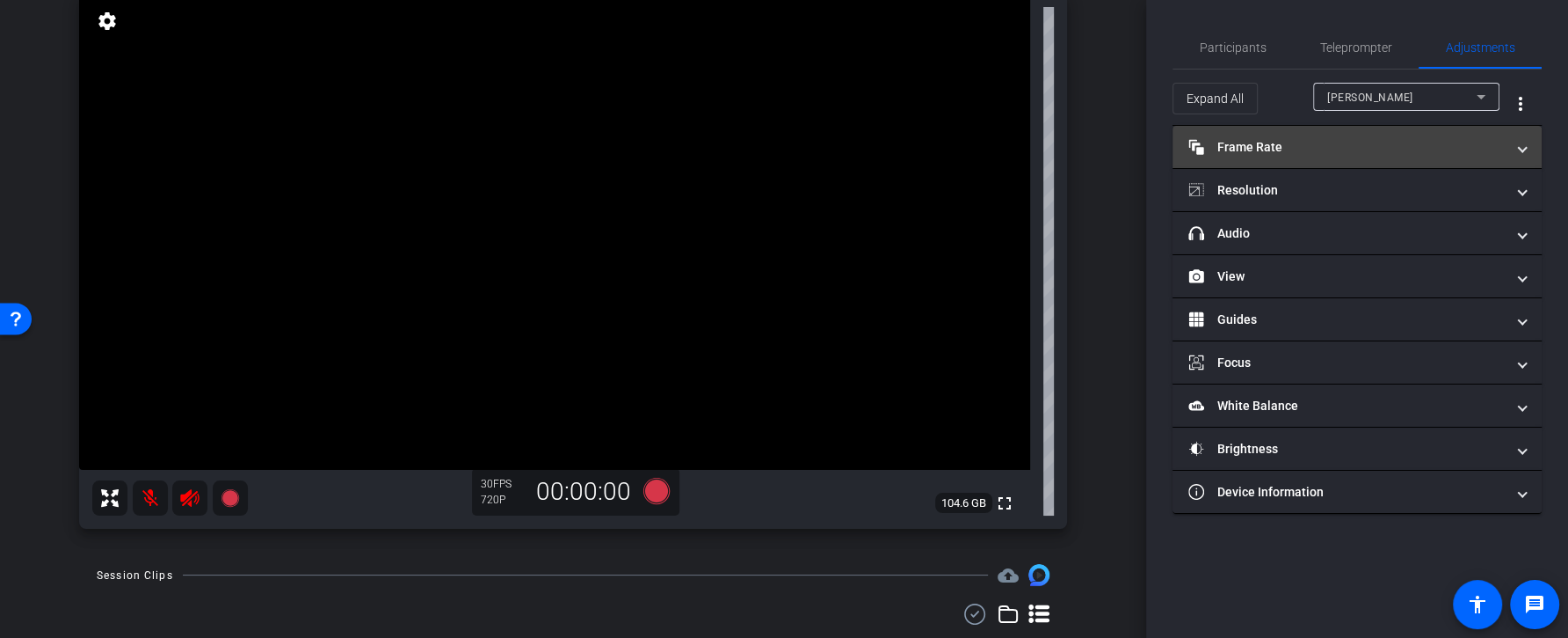
click at [1359, 158] on mat-expansion-panel-header "Frame Rate Frame Rate" at bounding box center [1357, 147] width 369 height 42
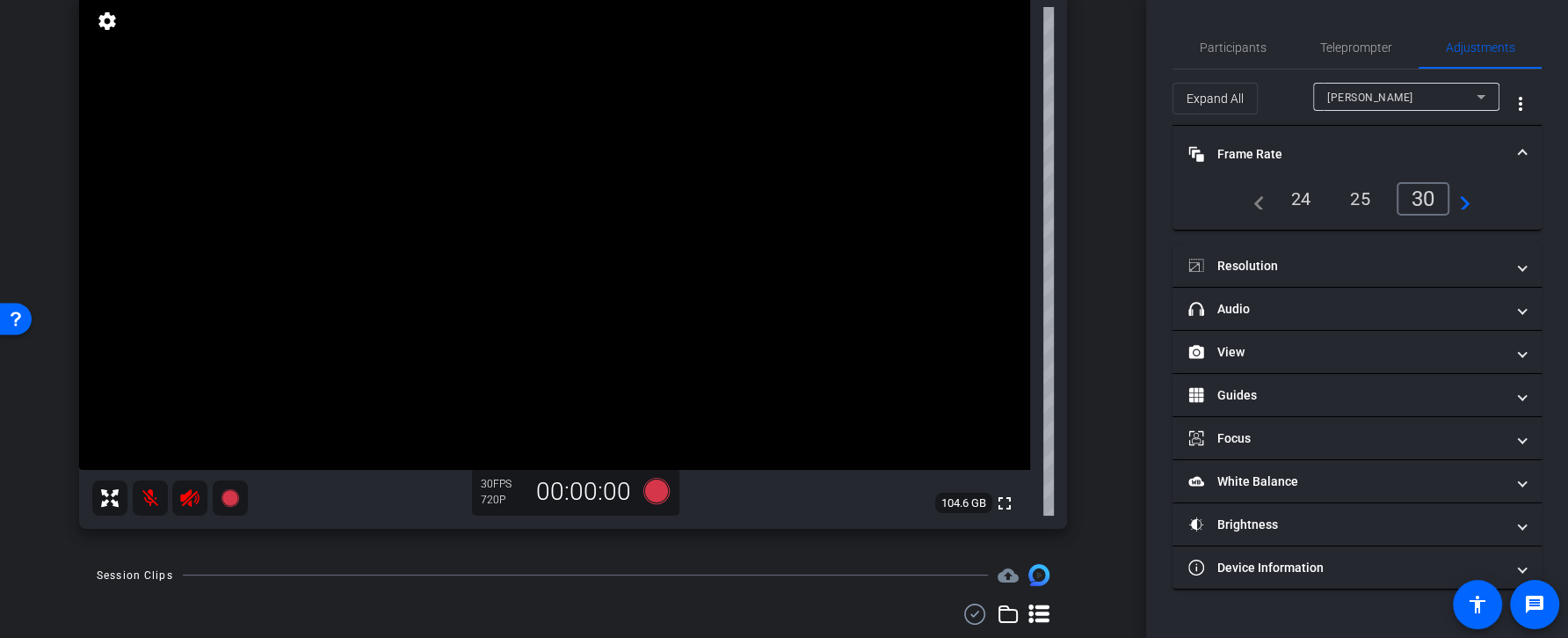
click at [1300, 204] on div "24" at bounding box center [1301, 198] width 47 height 30
click at [1467, 201] on mat-icon "navigate_next" at bounding box center [1459, 198] width 21 height 21
click at [1417, 202] on div "60" at bounding box center [1423, 197] width 47 height 30
click at [1292, 212] on div "25" at bounding box center [1301, 198] width 47 height 30
click at [1263, 203] on div "navigate_before 25 30 60 navigate_next" at bounding box center [1357, 199] width 227 height 34
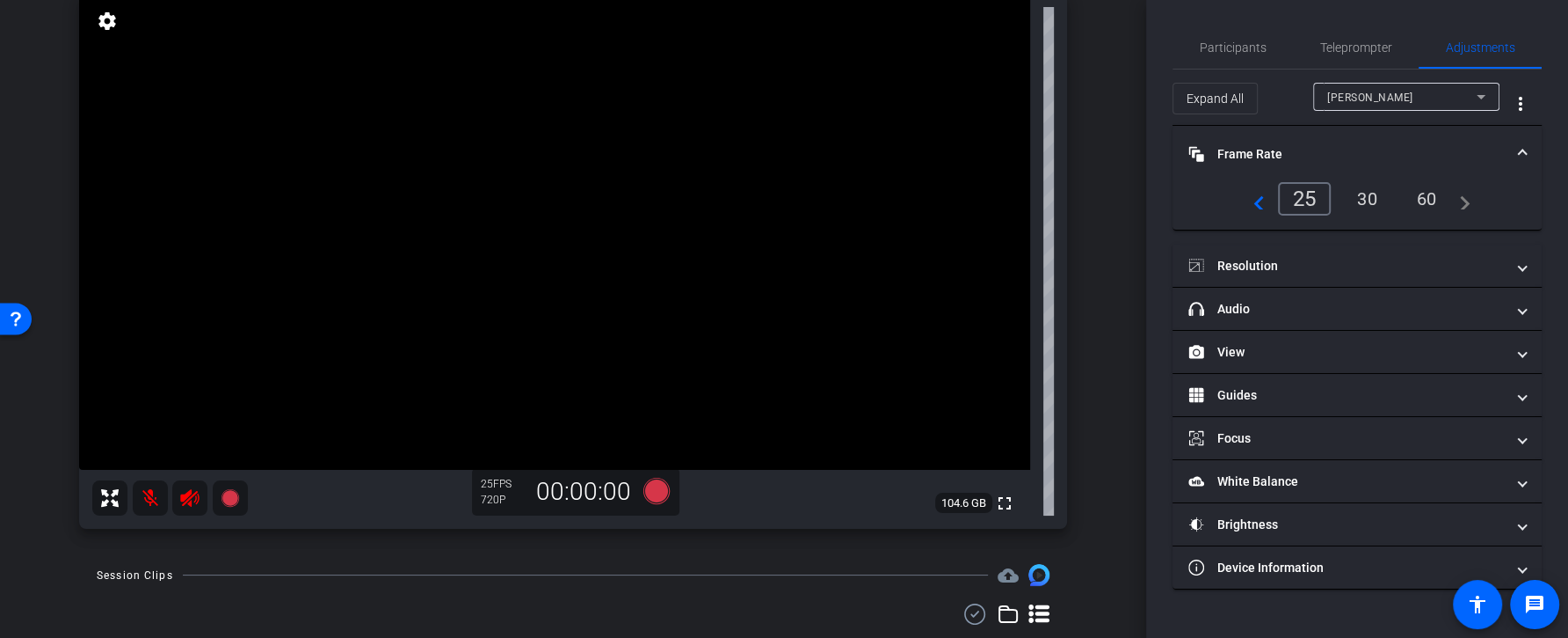
click at [1259, 204] on mat-icon "navigate_before" at bounding box center [1253, 198] width 21 height 21
click at [1291, 205] on div "24" at bounding box center [1301, 198] width 47 height 30
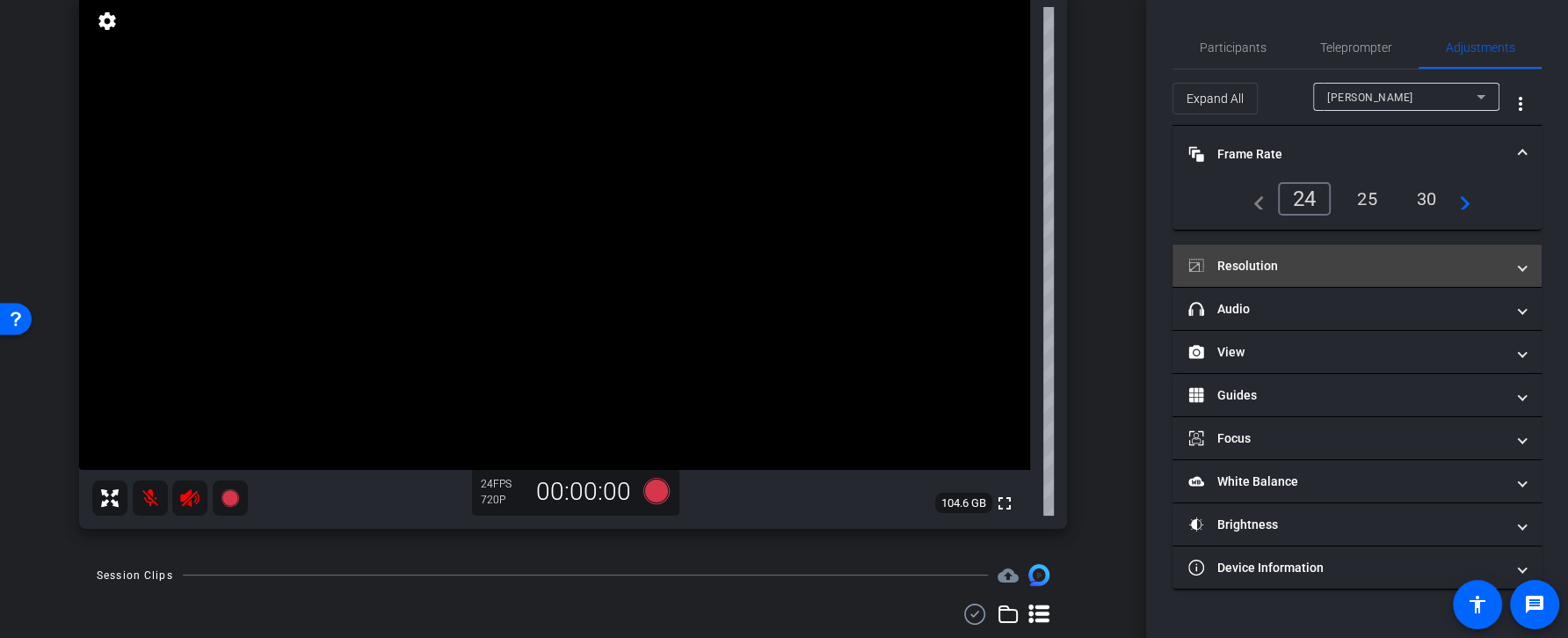
click at [1303, 257] on mat-panel-title "Resolution" at bounding box center [1347, 266] width 317 height 19
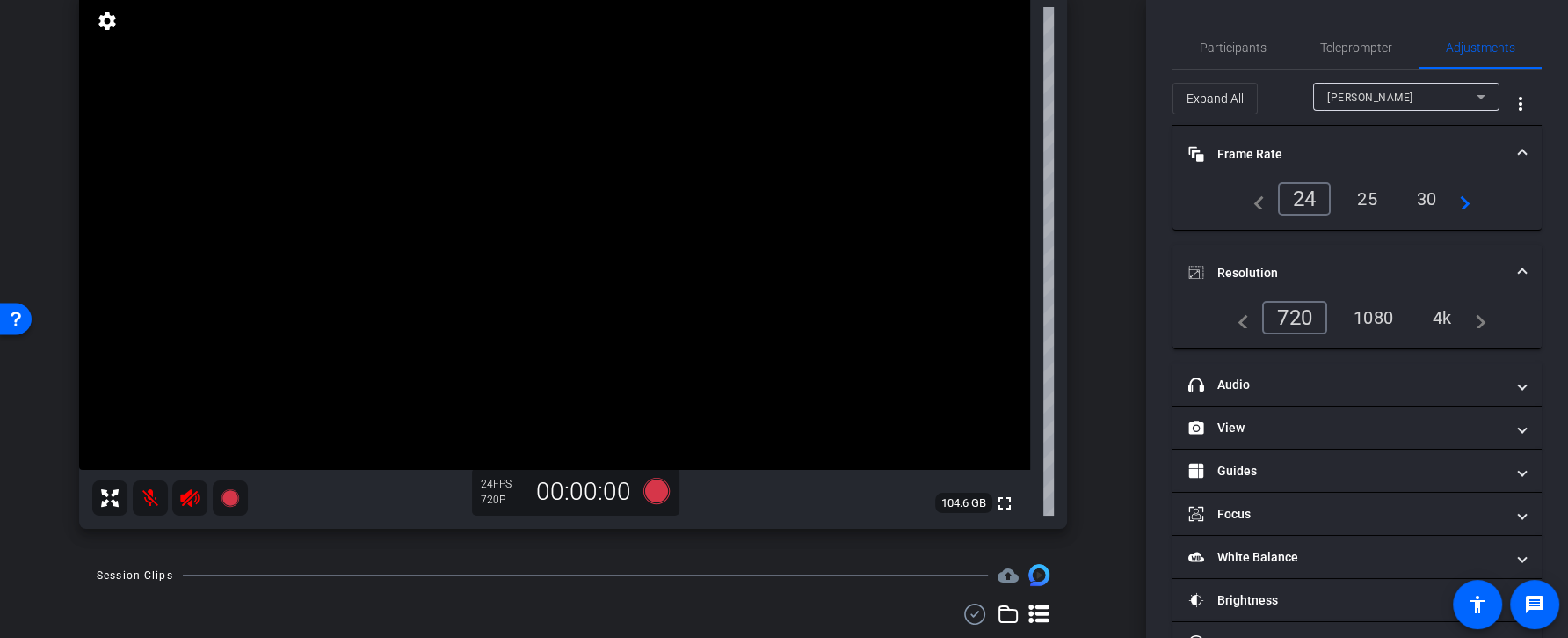
click at [1377, 320] on div "1080" at bounding box center [1373, 317] width 66 height 30
click at [1440, 318] on div "4k" at bounding box center [1442, 317] width 46 height 30
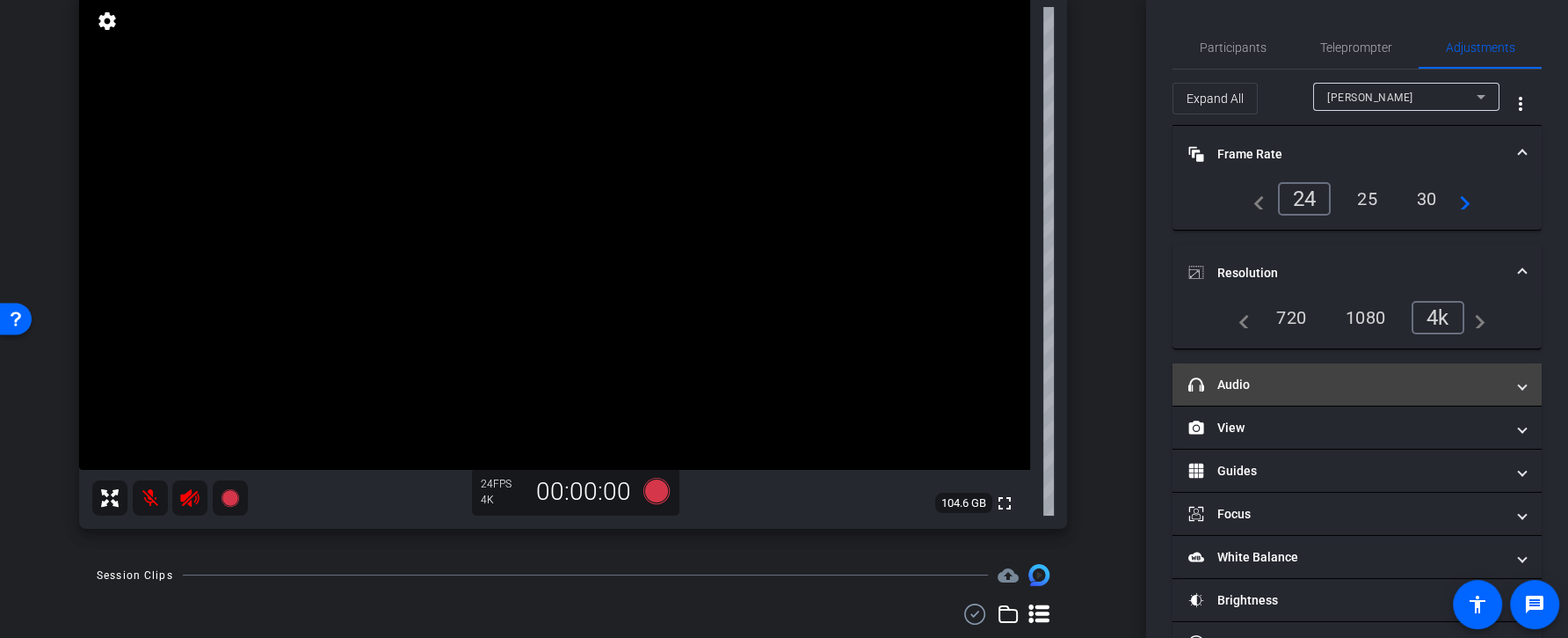
click at [1395, 369] on mat-expansion-panel-header "headphone icon Audio" at bounding box center [1357, 384] width 369 height 42
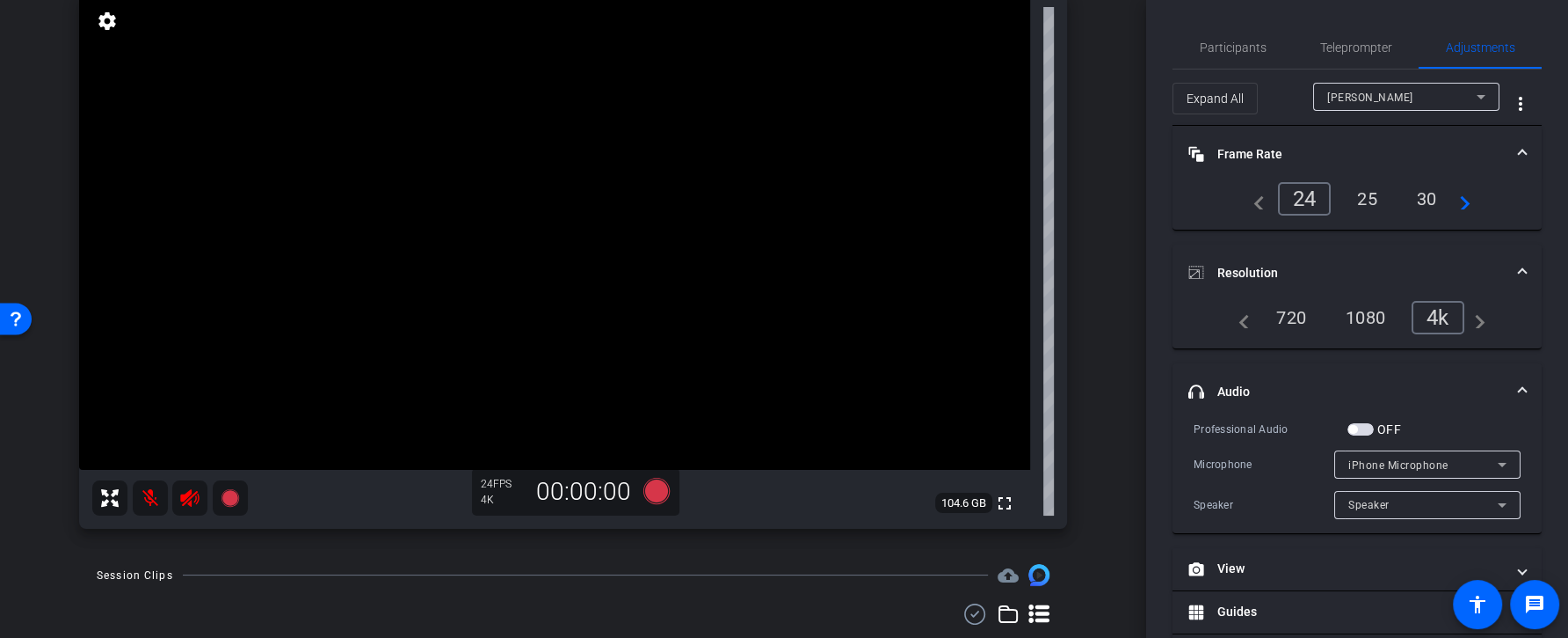
scroll to position [94, 0]
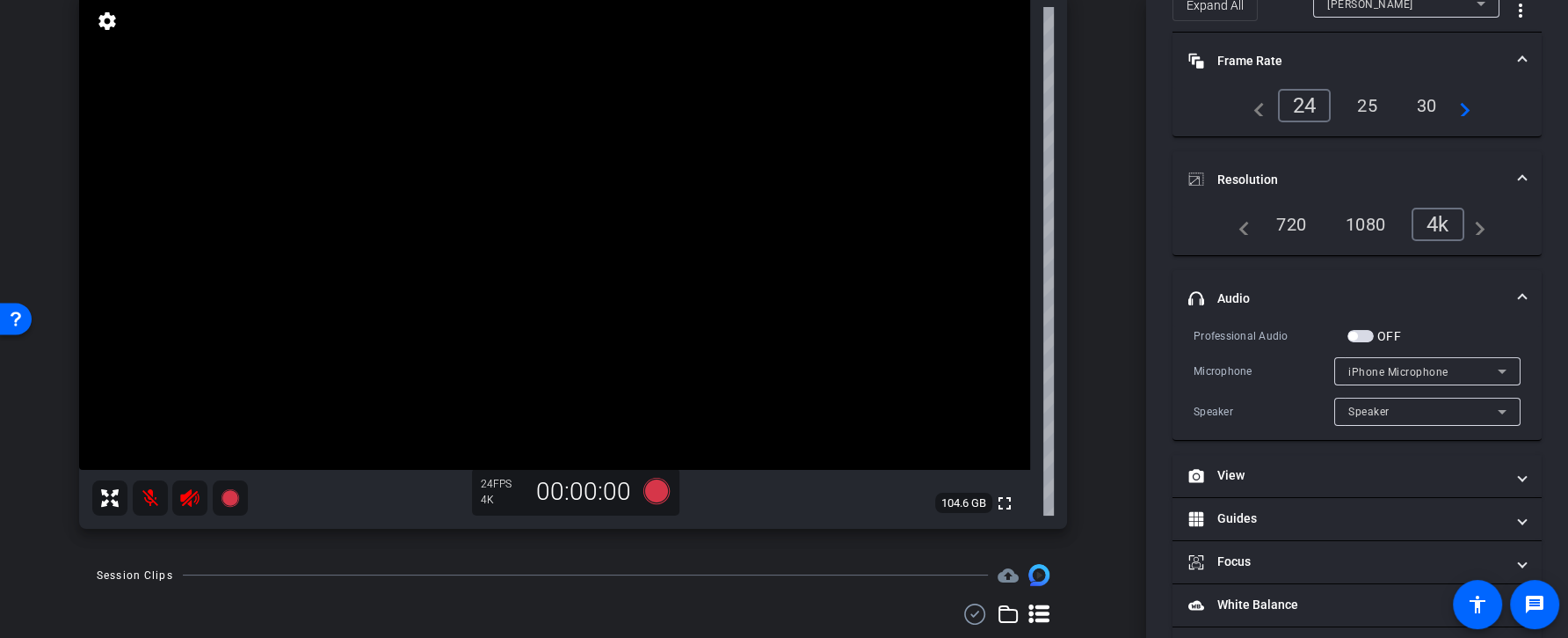
click at [1361, 335] on span "button" at bounding box center [1360, 336] width 26 height 12
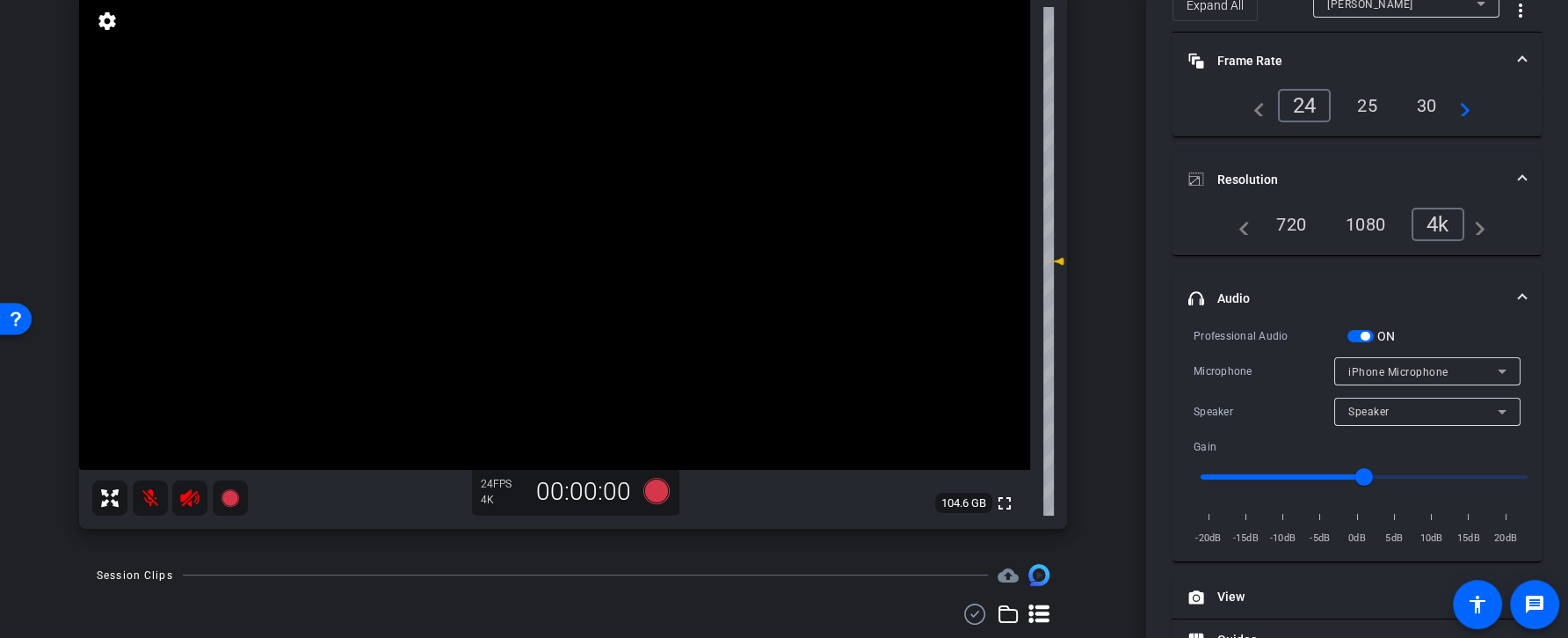
click at [1393, 366] on span "iPhone Microphone" at bounding box center [1398, 372] width 101 height 12
click at [1396, 366] on div at bounding box center [784, 319] width 1568 height 638
click at [1357, 337] on span "button" at bounding box center [1360, 336] width 26 height 12
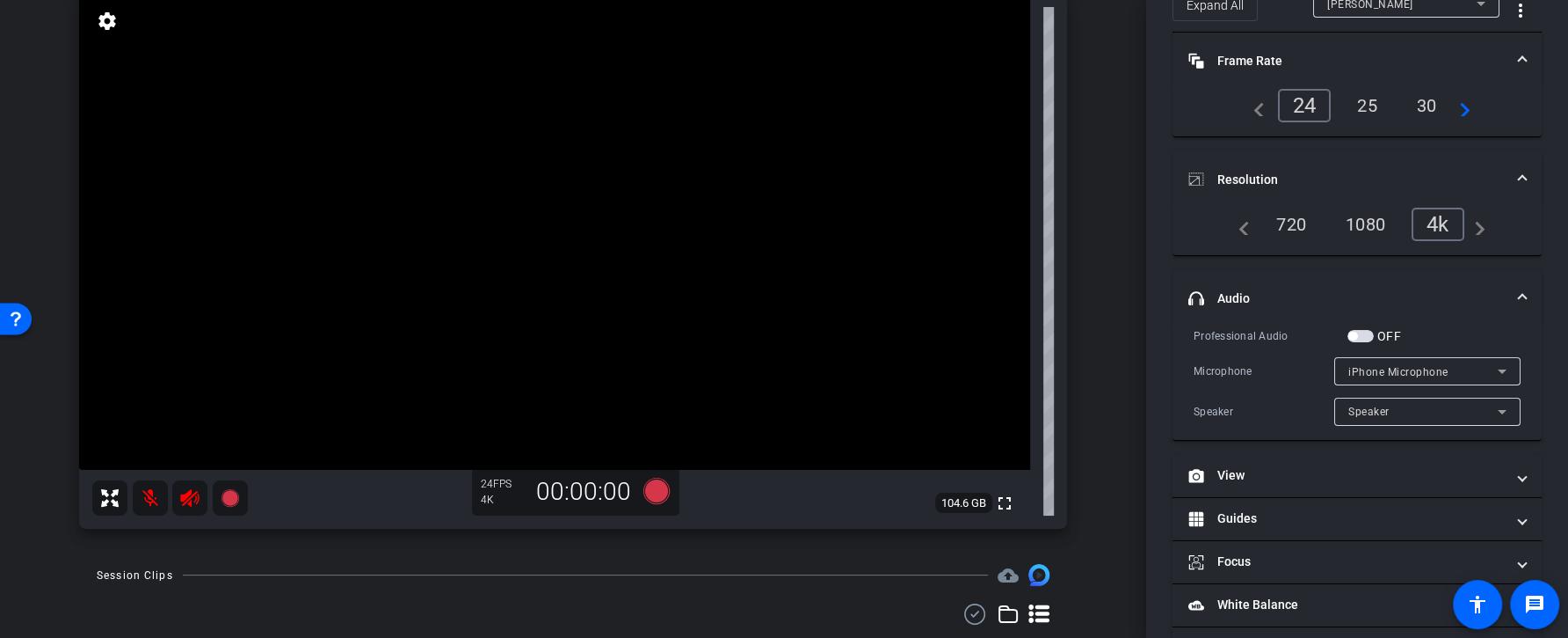
scroll to position [190, 0]
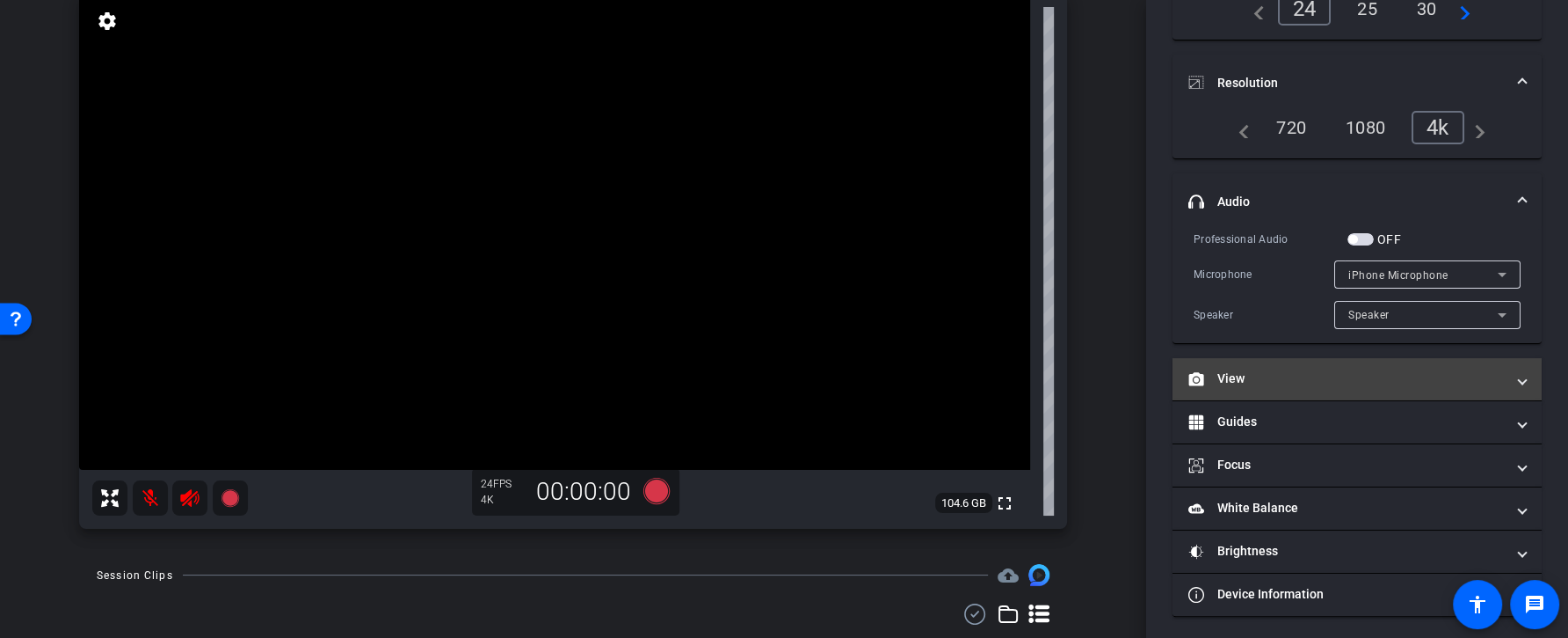
click at [1312, 383] on mat-panel-title "View" at bounding box center [1347, 378] width 317 height 19
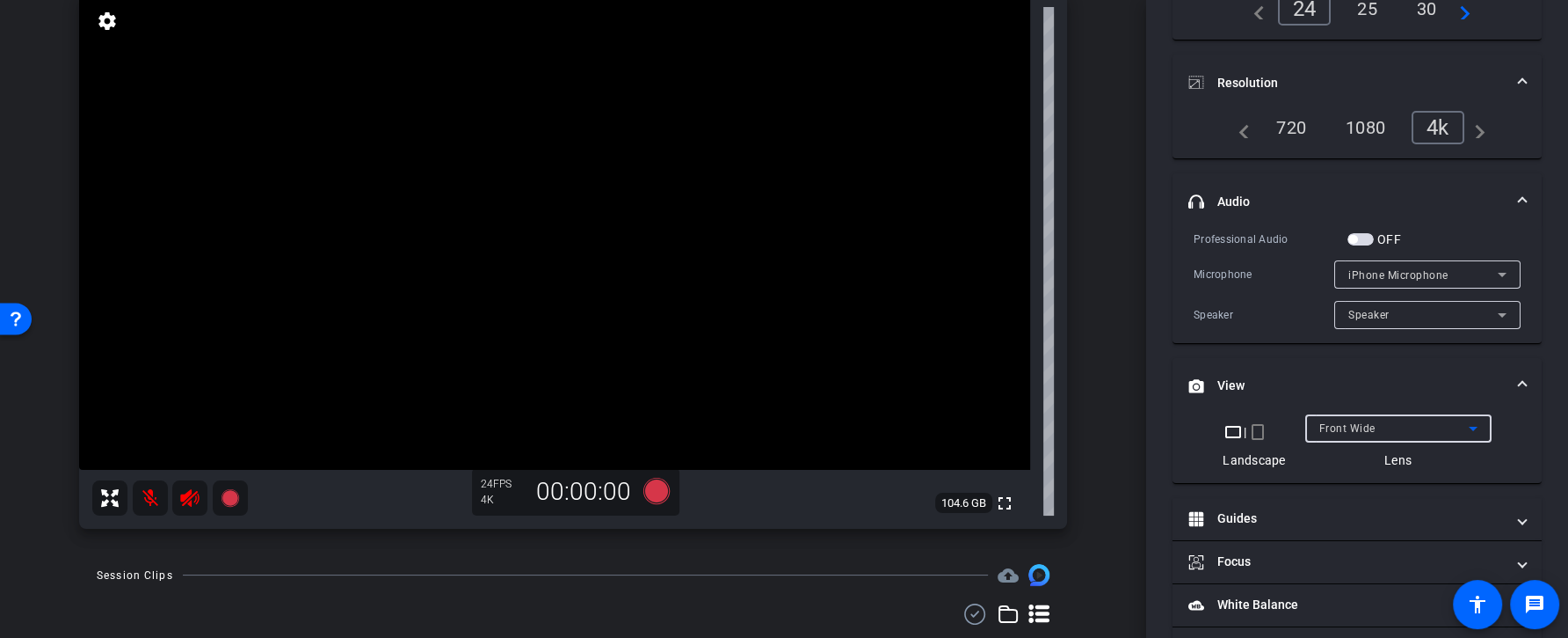
click at [1330, 430] on span "Front Wide" at bounding box center [1347, 428] width 56 height 12
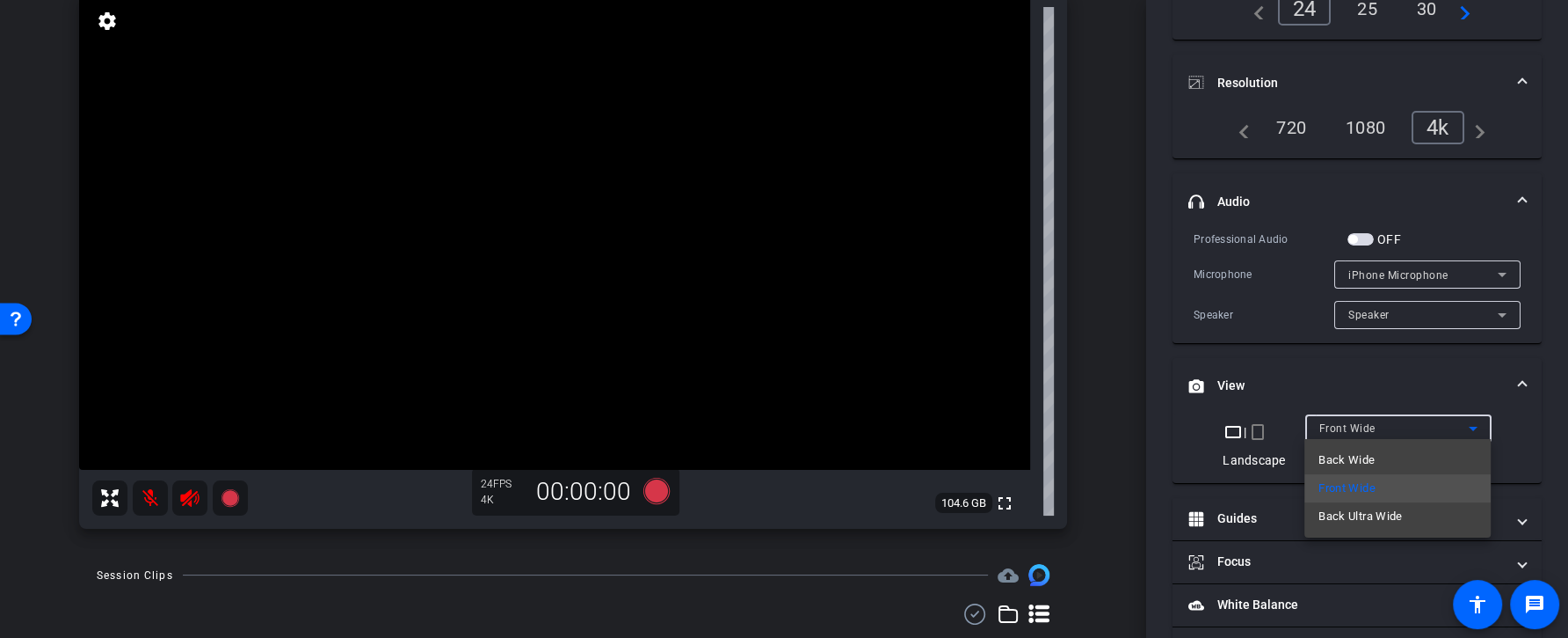
click at [1340, 379] on div at bounding box center [784, 319] width 1568 height 638
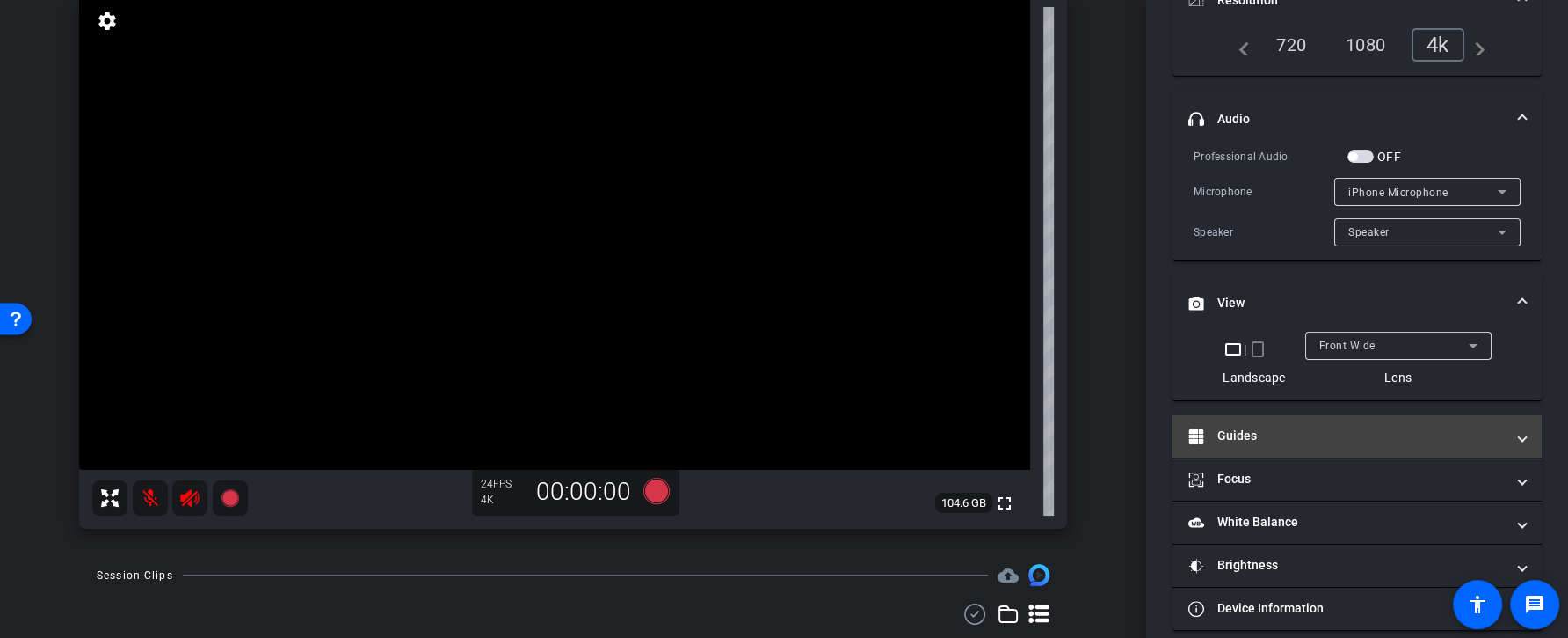
scroll to position [287, 0]
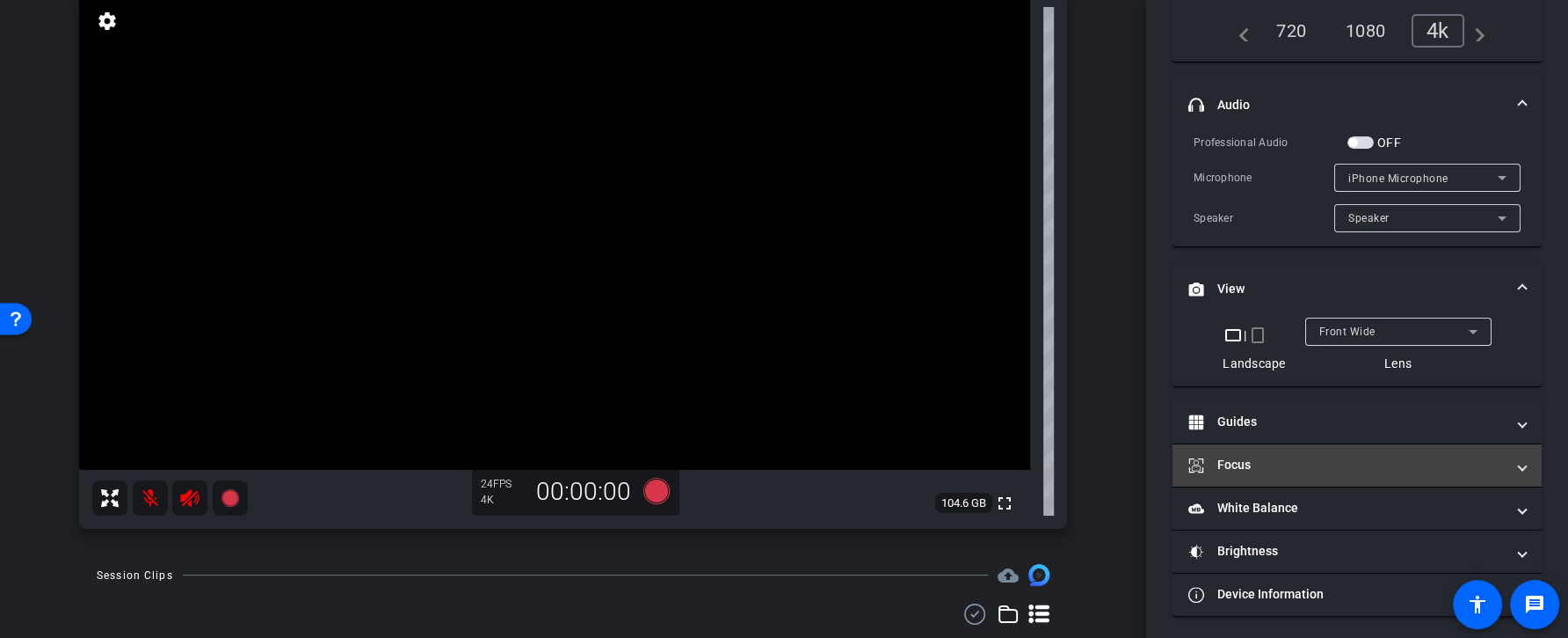
click at [1275, 460] on mat-panel-title "Focus" at bounding box center [1347, 465] width 317 height 19
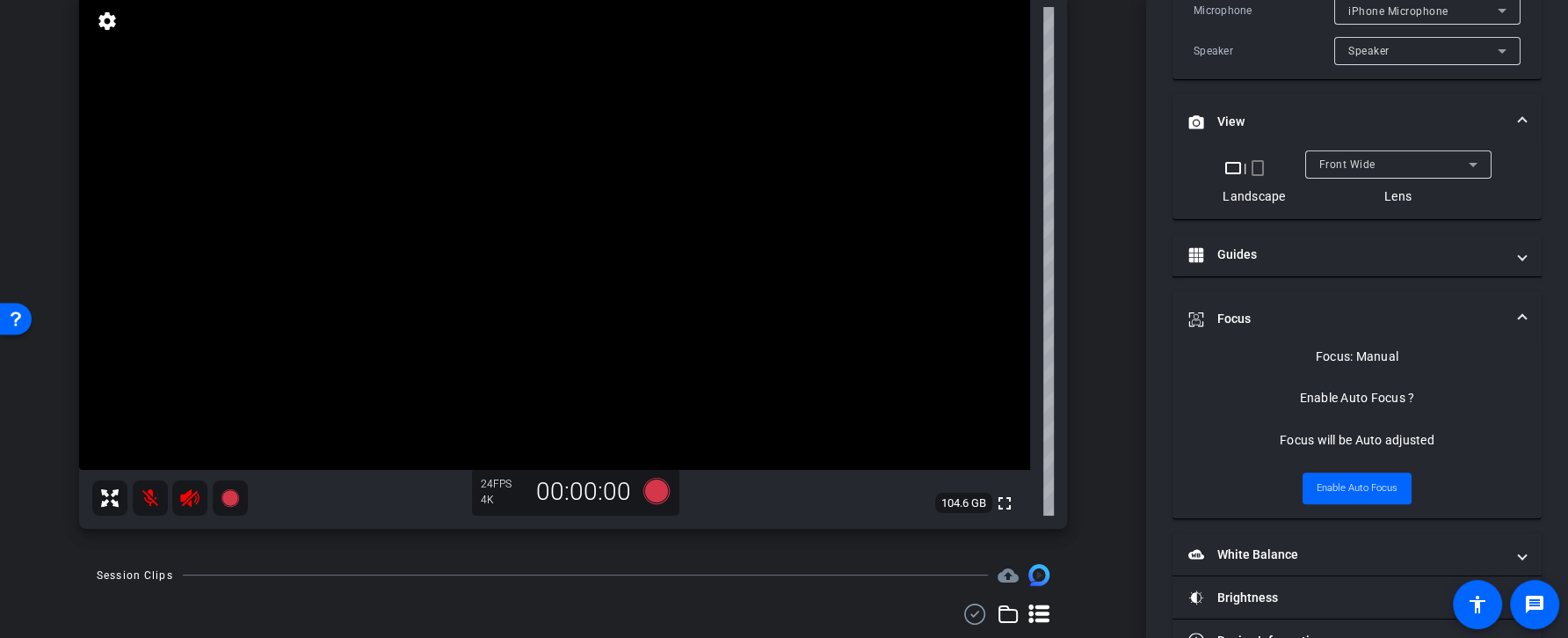
scroll to position [500, 0]
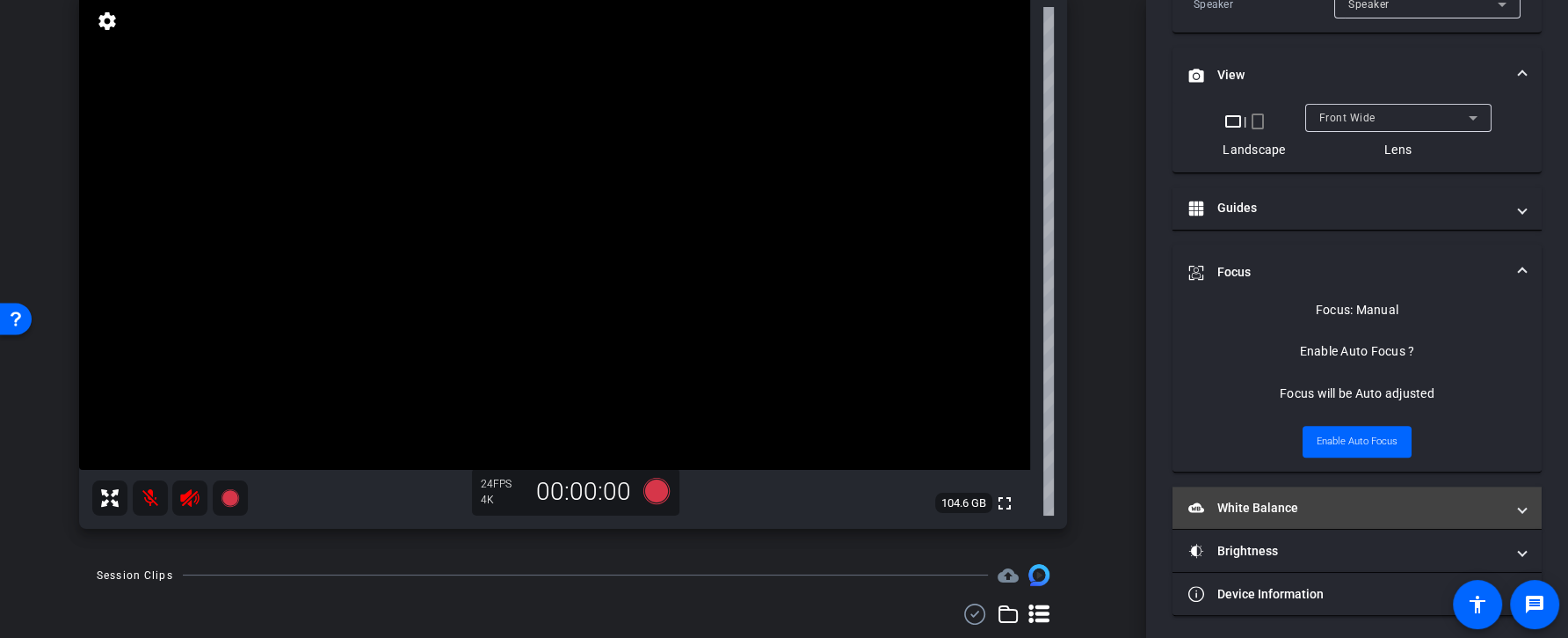
click at [1284, 502] on mat-panel-title "White Balance White Balance" at bounding box center [1347, 507] width 317 height 19
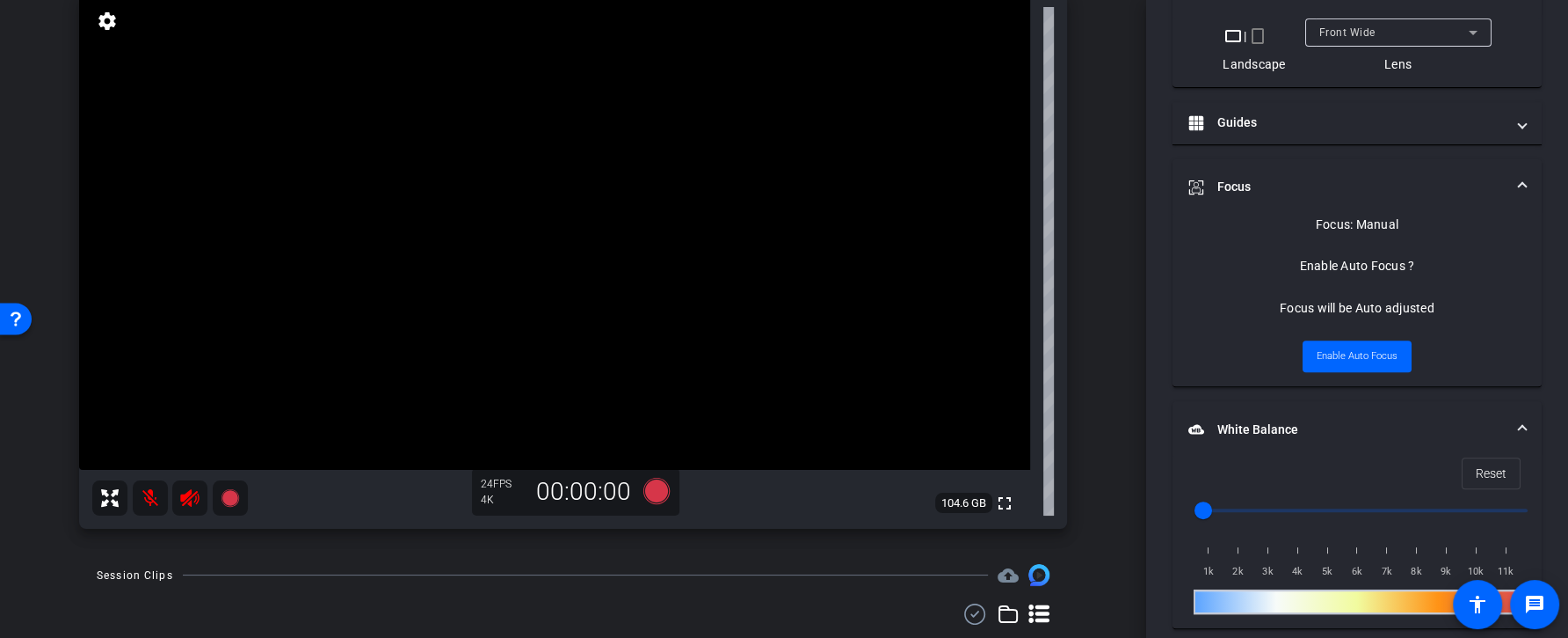
scroll to position [600, 0]
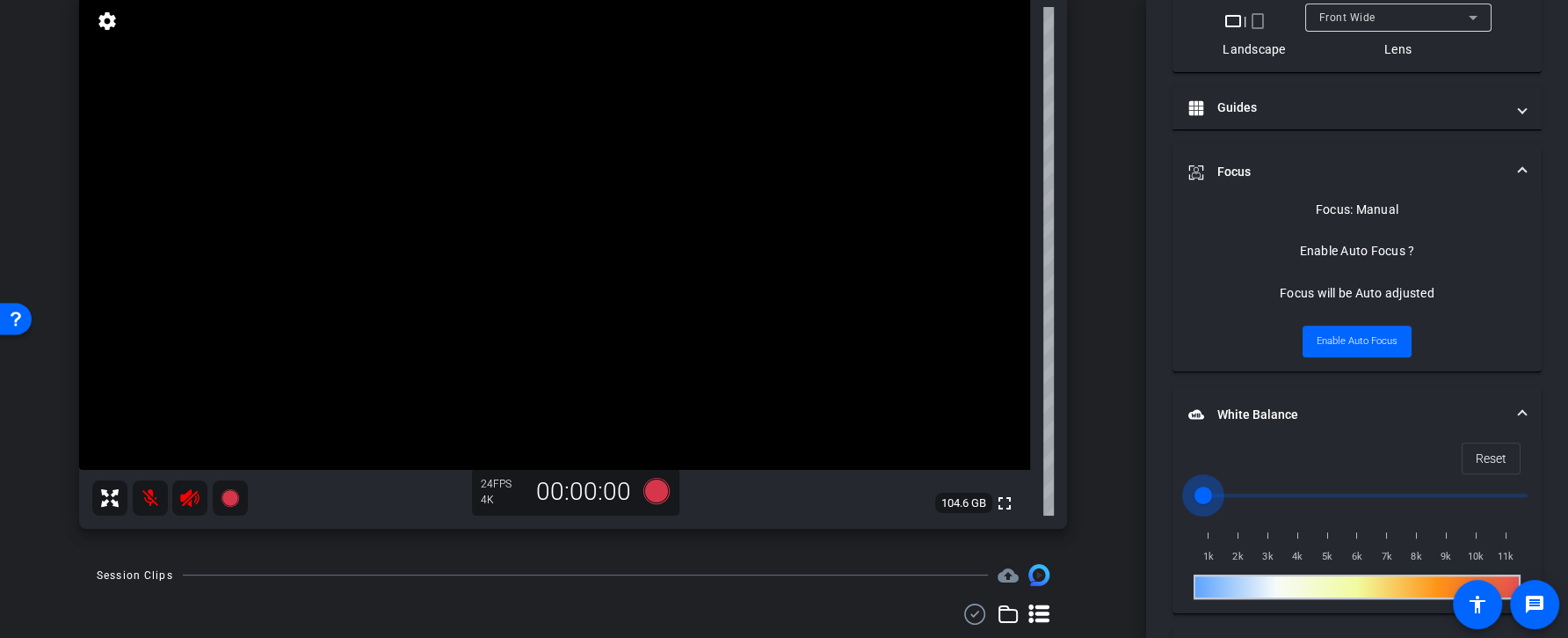
drag, startPoint x: 1200, startPoint y: 493, endPoint x: 1226, endPoint y: 493, distance: 26.0
click at [1226, 493] on input "range" at bounding box center [1363, 494] width 364 height 39
drag, startPoint x: 1224, startPoint y: 493, endPoint x: 1239, endPoint y: 493, distance: 15.0
click at [1239, 493] on input "range" at bounding box center [1363, 494] width 364 height 39
click at [1247, 493] on input "range" at bounding box center [1363, 494] width 364 height 39
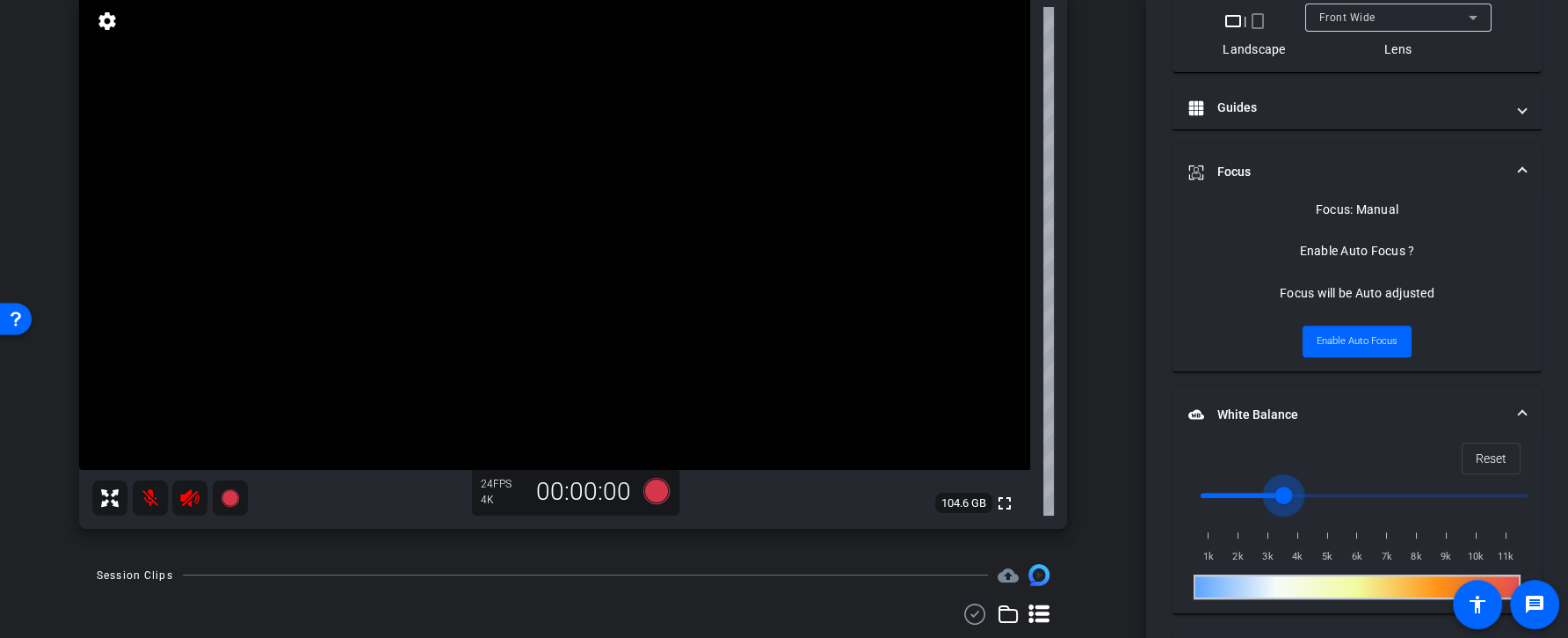
drag, startPoint x: 1248, startPoint y: 493, endPoint x: 1452, endPoint y: 494, distance: 204.0
click at [1452, 494] on input "range" at bounding box center [1363, 494] width 364 height 39
drag, startPoint x: 1452, startPoint y: 494, endPoint x: 1360, endPoint y: 494, distance: 92.0
click at [1360, 494] on input "range" at bounding box center [1363, 494] width 364 height 39
click at [1493, 460] on span "Reset" at bounding box center [1490, 459] width 31 height 34
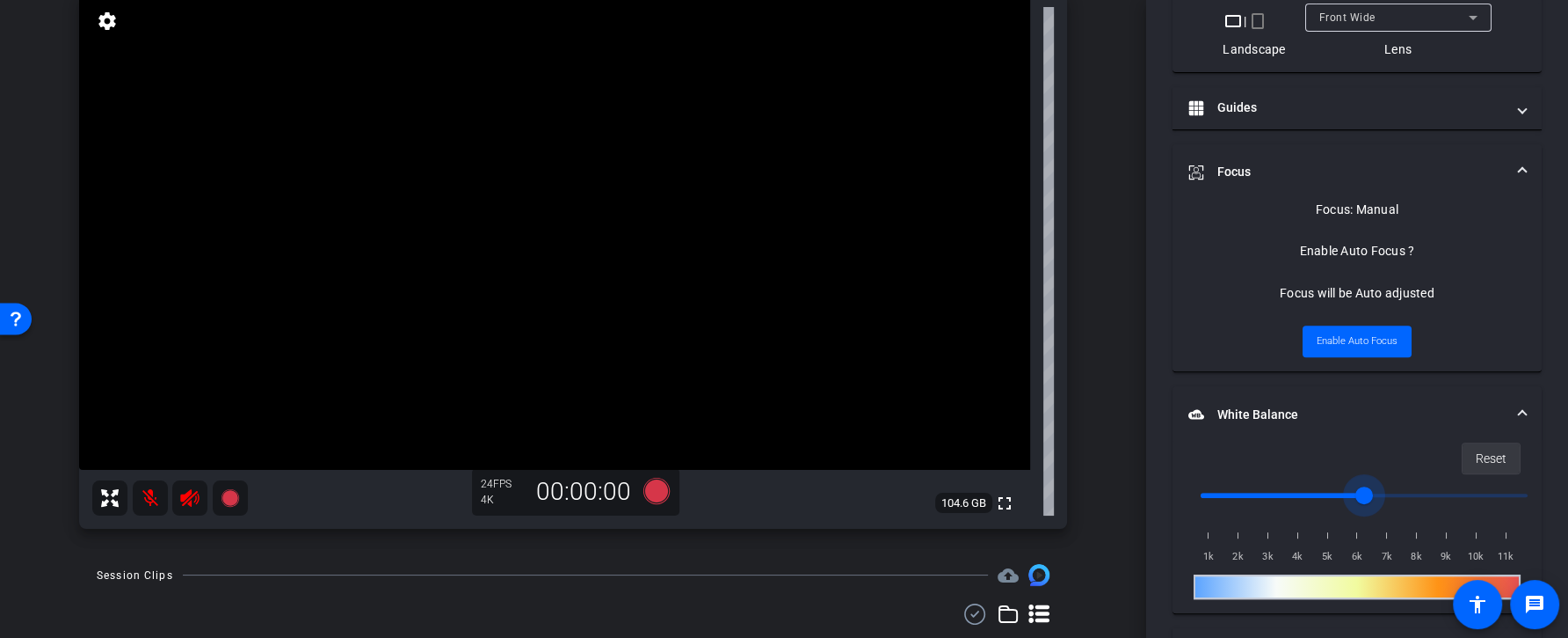
type input "1000"
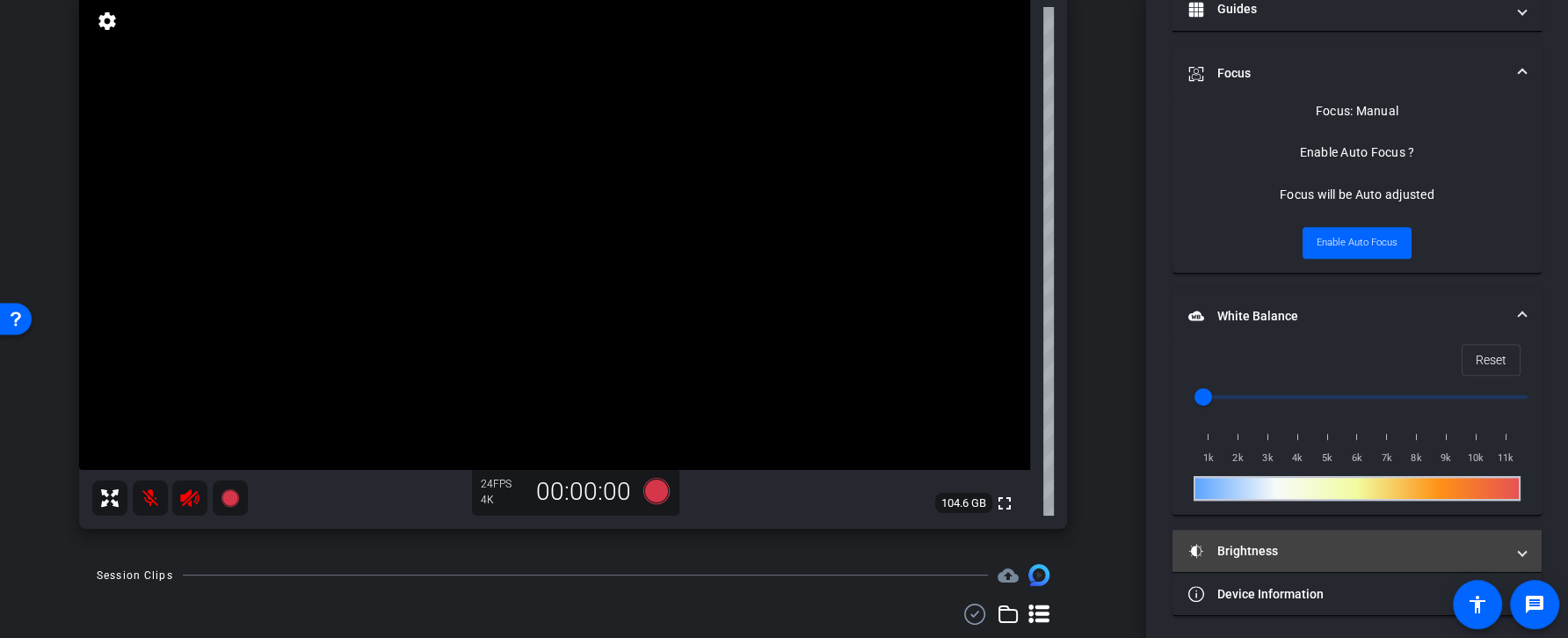
click at [1288, 541] on mat-panel-title "Brightness" at bounding box center [1347, 550] width 317 height 19
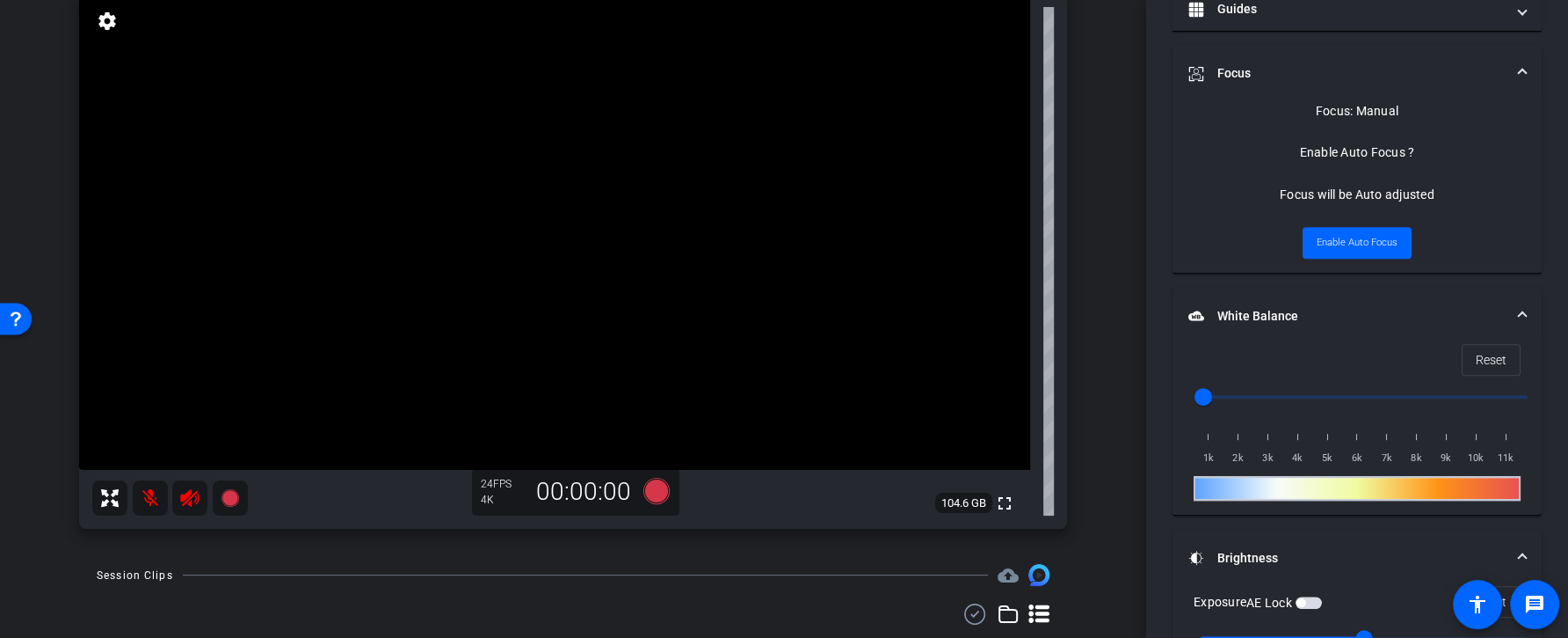
scroll to position [880, 0]
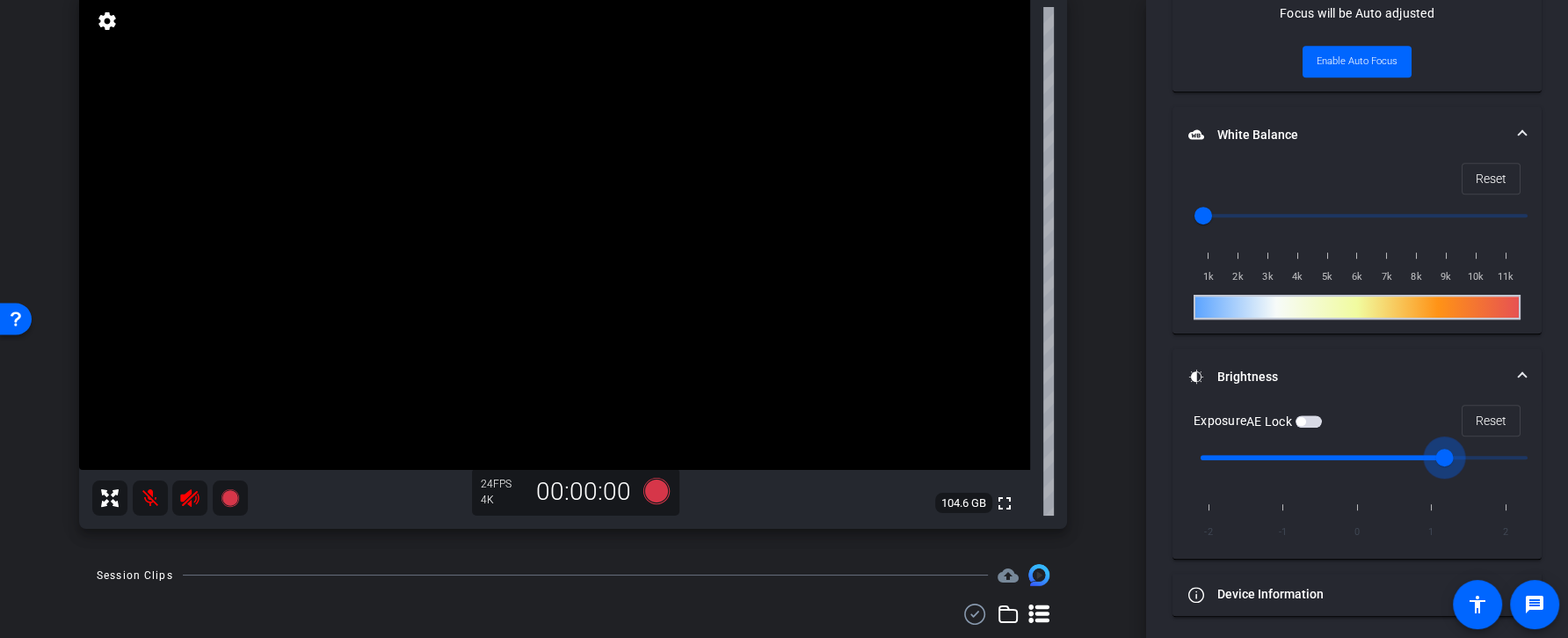
drag, startPoint x: 1367, startPoint y: 454, endPoint x: 1418, endPoint y: 454, distance: 51.0
type input "1"
click at [1415, 454] on input "range" at bounding box center [1363, 457] width 364 height 39
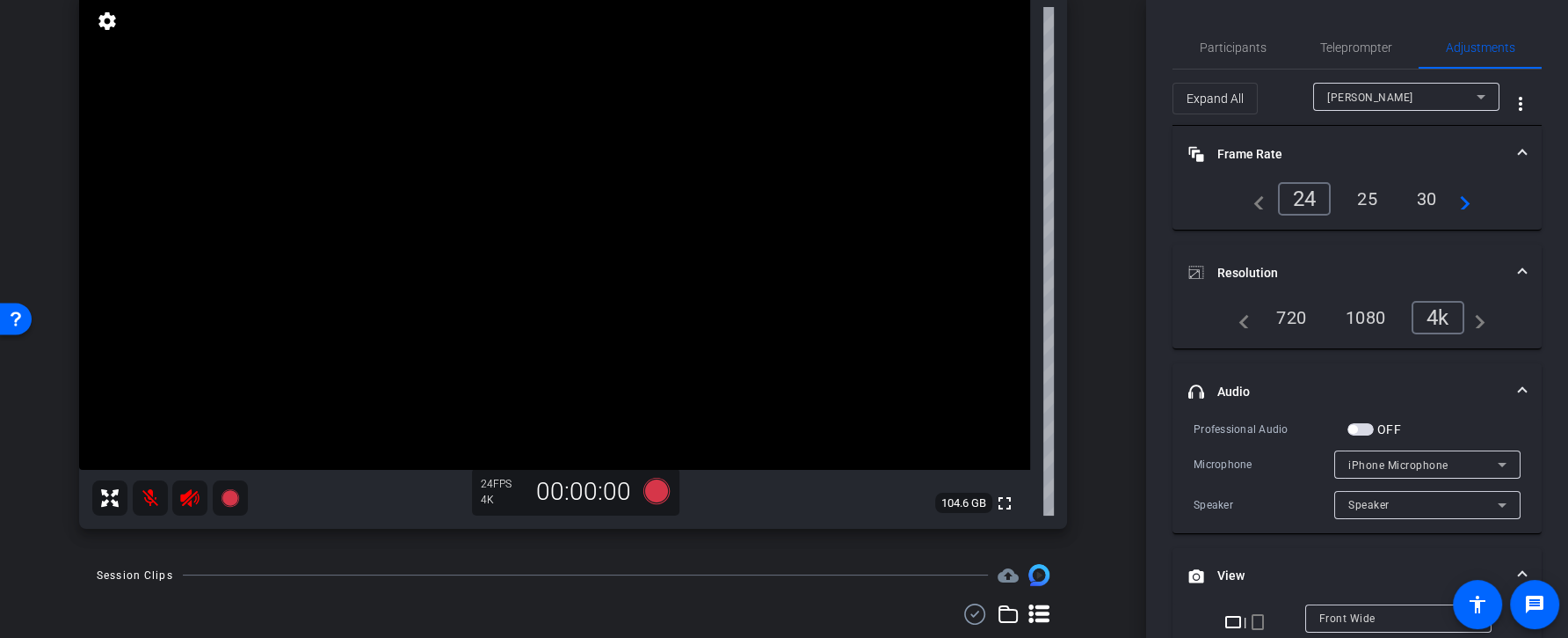
scroll to position [0, 0]
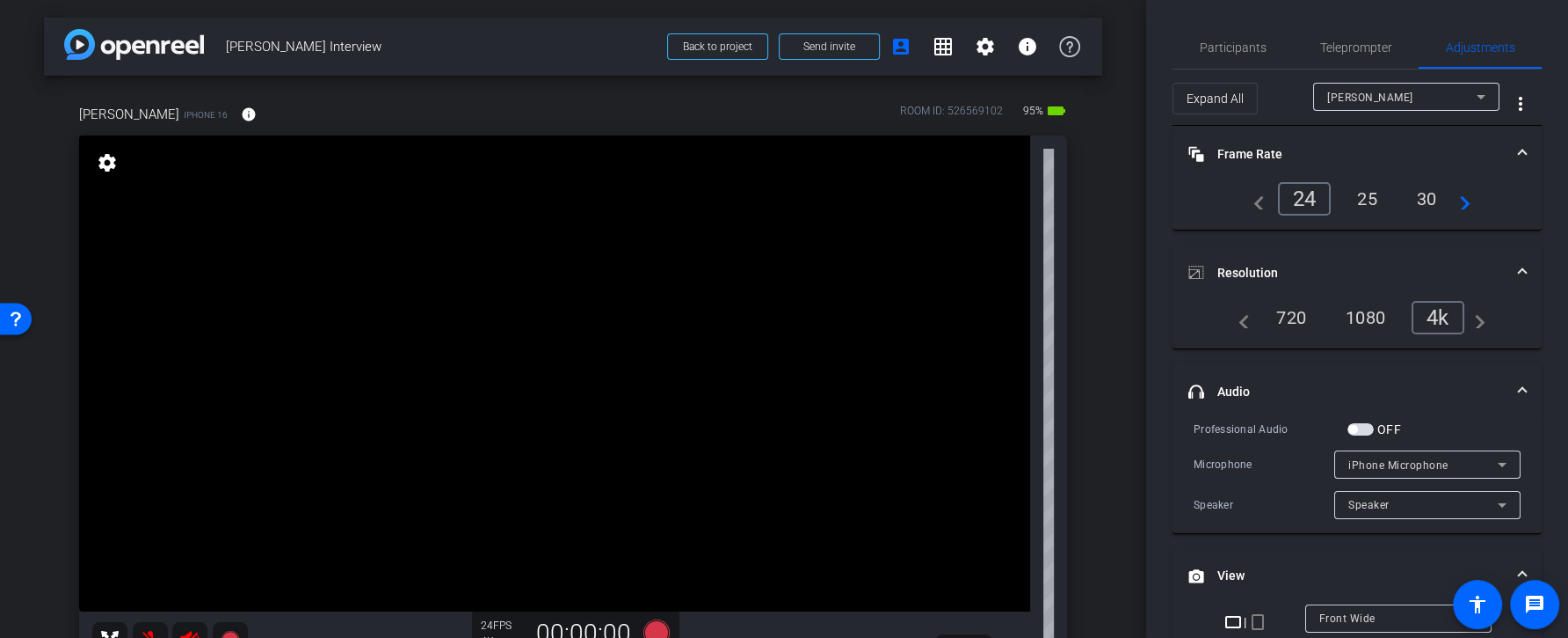
click at [82, 115] on span "Karin" at bounding box center [129, 114] width 101 height 19
drag, startPoint x: 112, startPoint y: 118, endPoint x: 154, endPoint y: 116, distance: 42.0
click at [153, 116] on div "Karin iPhone 16 info" at bounding box center [173, 115] width 190 height 42
click at [183, 116] on span "iPhone 16" at bounding box center [205, 114] width 44 height 13
click at [241, 111] on mat-icon "info" at bounding box center [249, 115] width 16 height 16
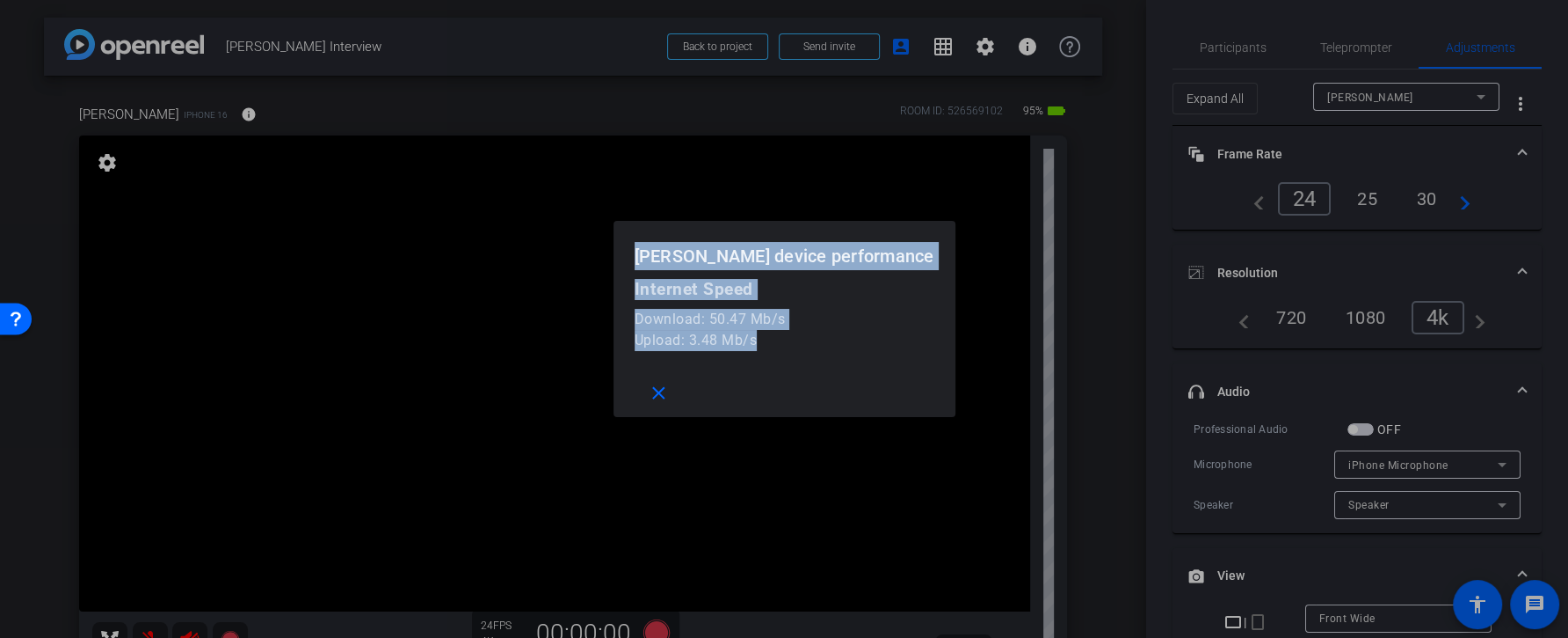
drag, startPoint x: 833, startPoint y: 337, endPoint x: 649, endPoint y: 236, distance: 209.9
click at [649, 236] on div "Karin device performance Internet Speed Download: 50.47 Mb/s Upload: 3.48 Mb/s …" at bounding box center [784, 319] width 1568 height 638
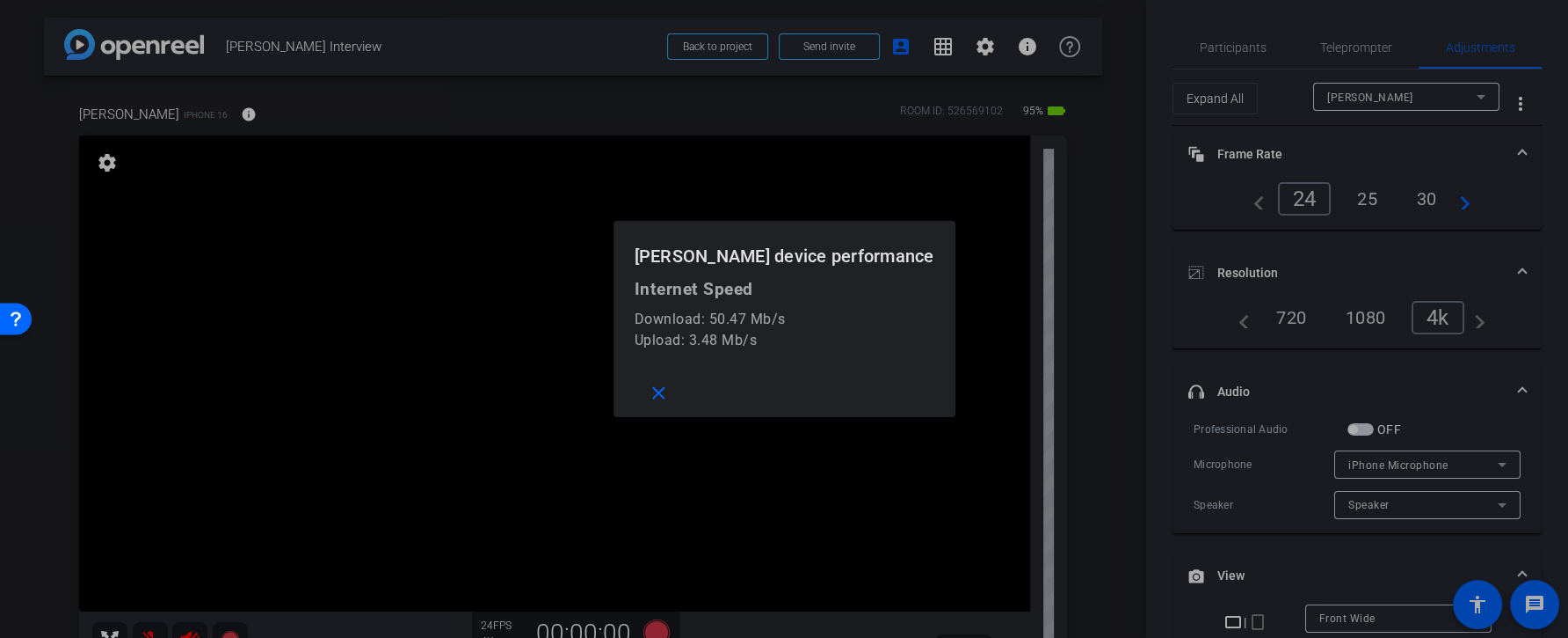
click at [800, 343] on div "Upload: 3.48 Mb/s" at bounding box center [784, 340] width 300 height 21
drag, startPoint x: 817, startPoint y: 341, endPoint x: 683, endPoint y: 341, distance: 134.0
click at [683, 341] on div "Upload: 3.48 Mb/s" at bounding box center [784, 340] width 300 height 21
click at [696, 343] on div "Upload: 3.48 Mb/s" at bounding box center [784, 340] width 300 height 21
click at [669, 403] on mat-icon "close" at bounding box center [658, 394] width 22 height 22
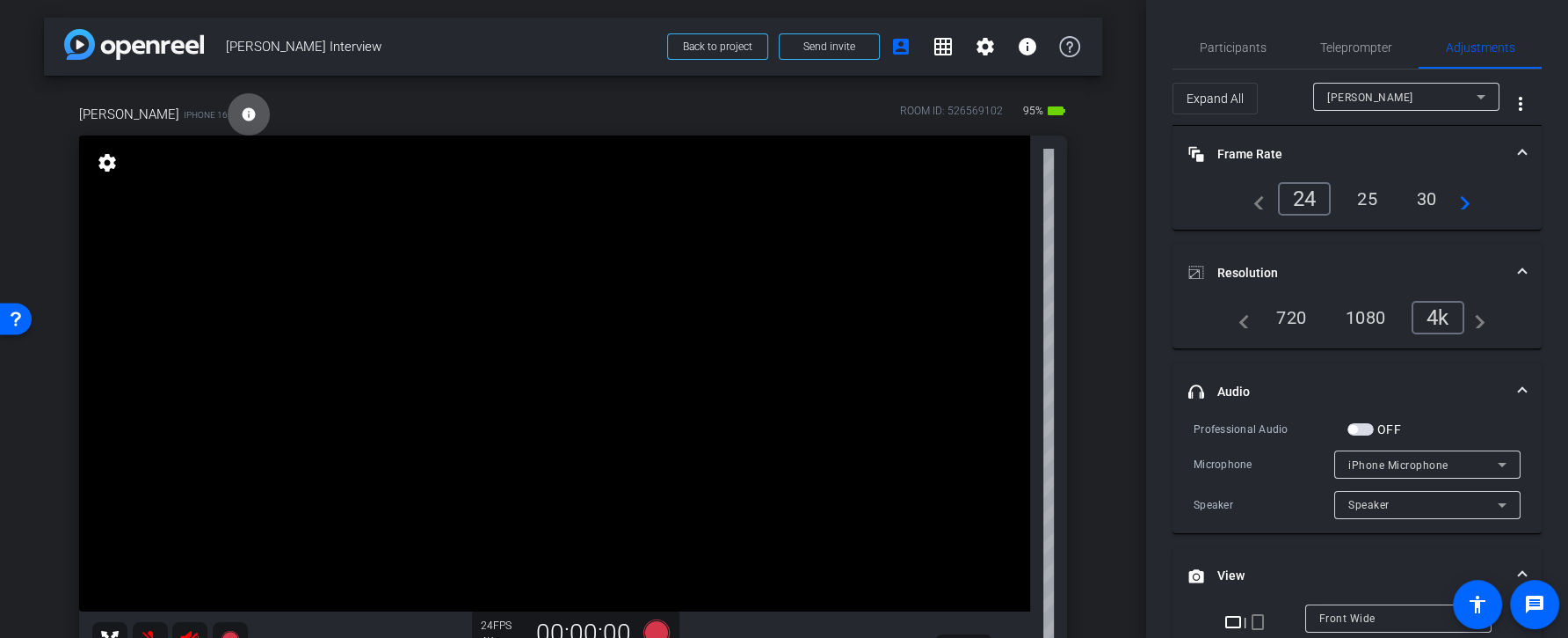
click at [1355, 317] on div "1080" at bounding box center [1365, 317] width 66 height 30
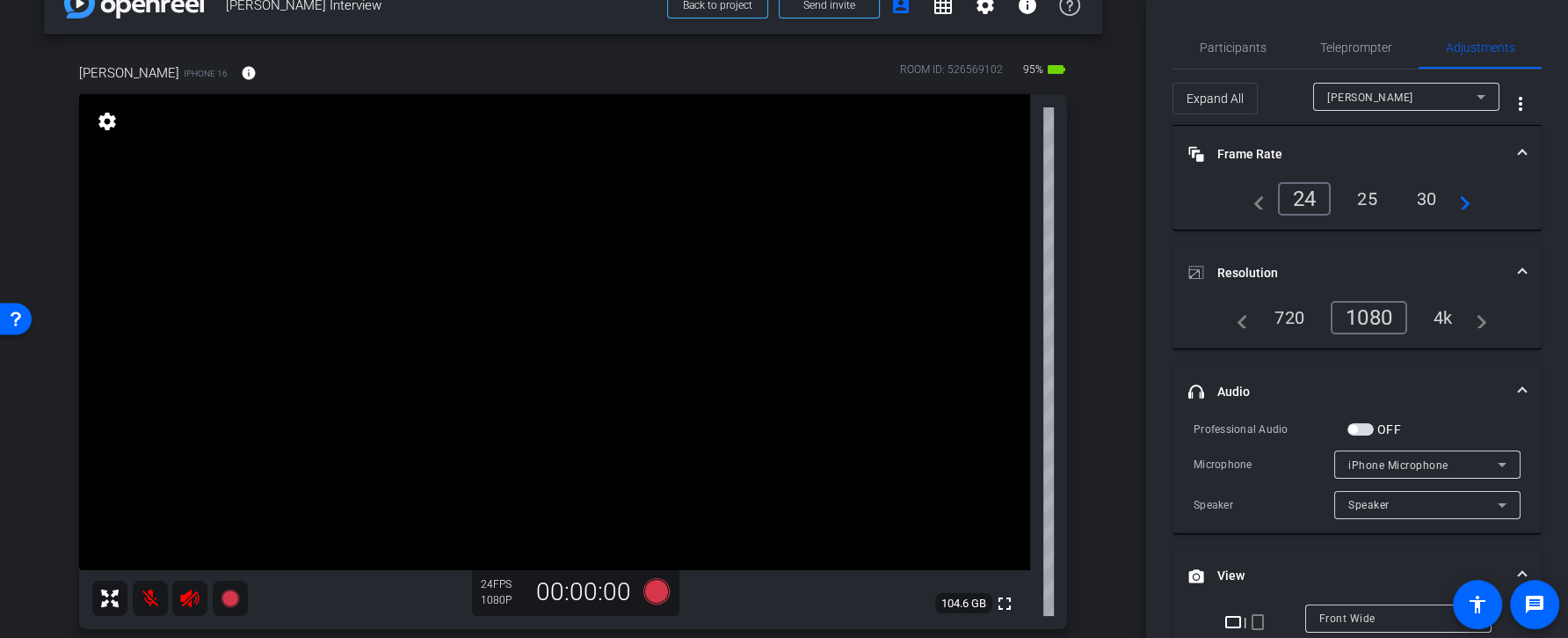
scroll to position [27, 0]
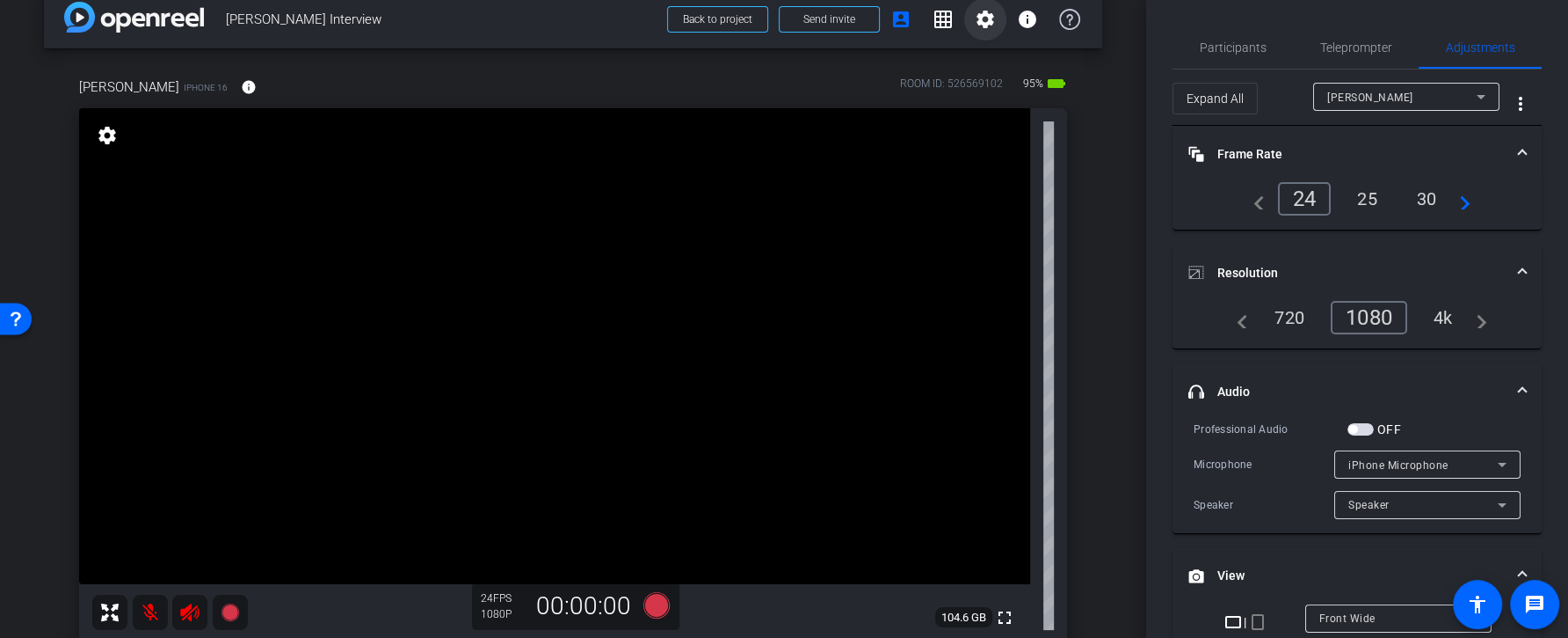
click at [988, 19] on mat-icon "settings" at bounding box center [984, 19] width 21 height 21
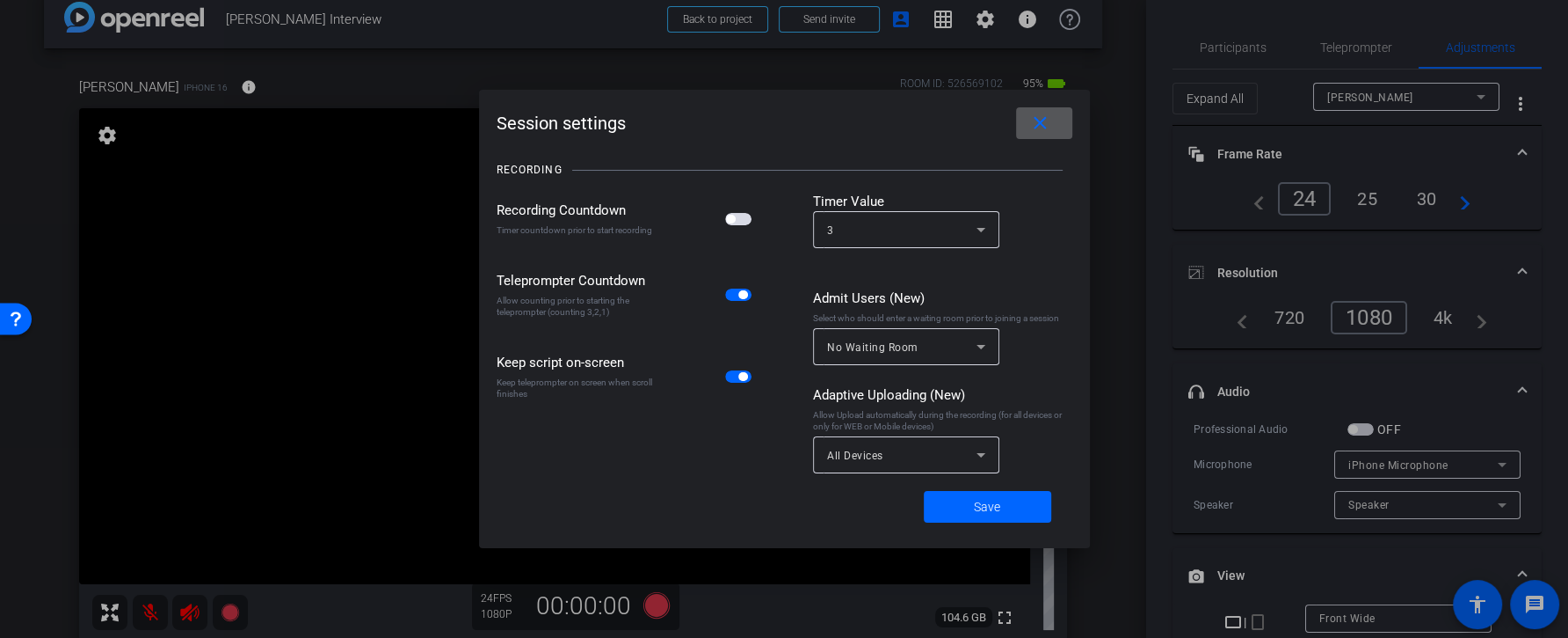
click at [869, 475] on div at bounding box center [906, 482] width 186 height 19
click at [878, 459] on span "All Devices" at bounding box center [855, 456] width 56 height 12
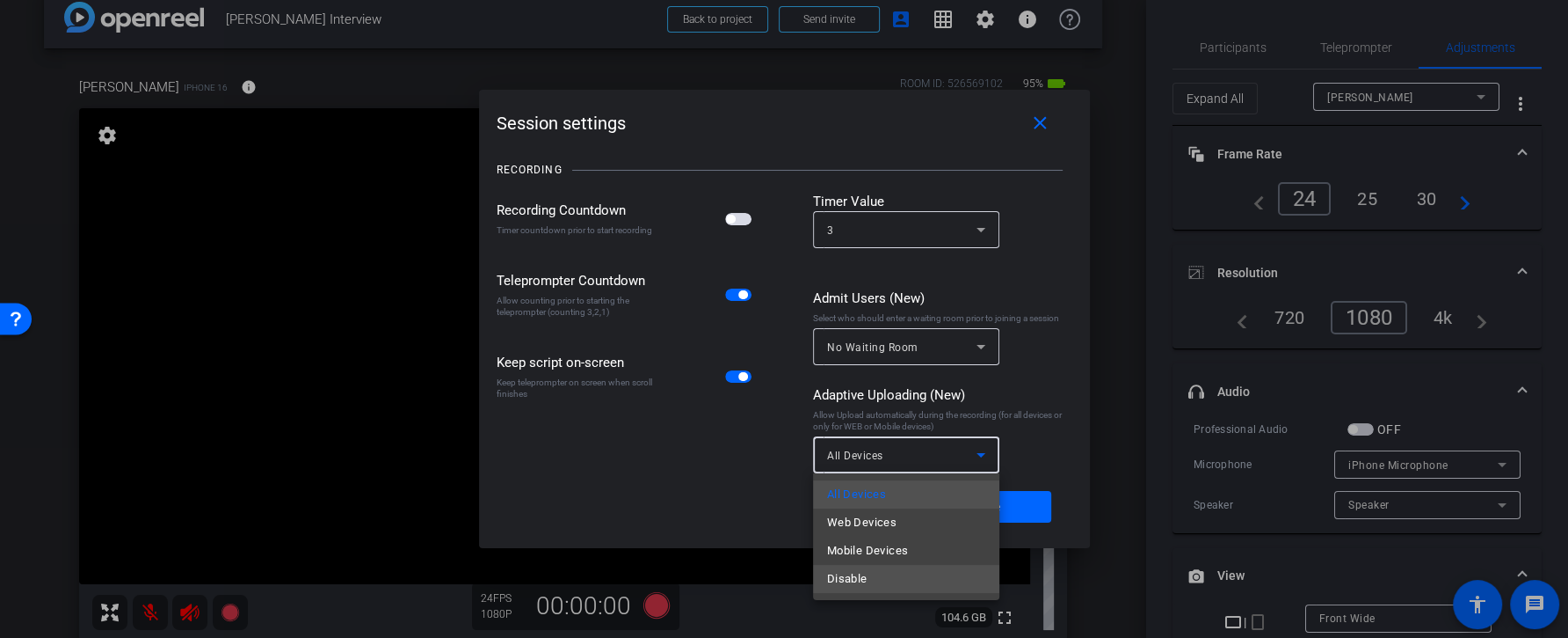
click at [871, 564] on mat-option "Disable" at bounding box center [906, 578] width 186 height 28
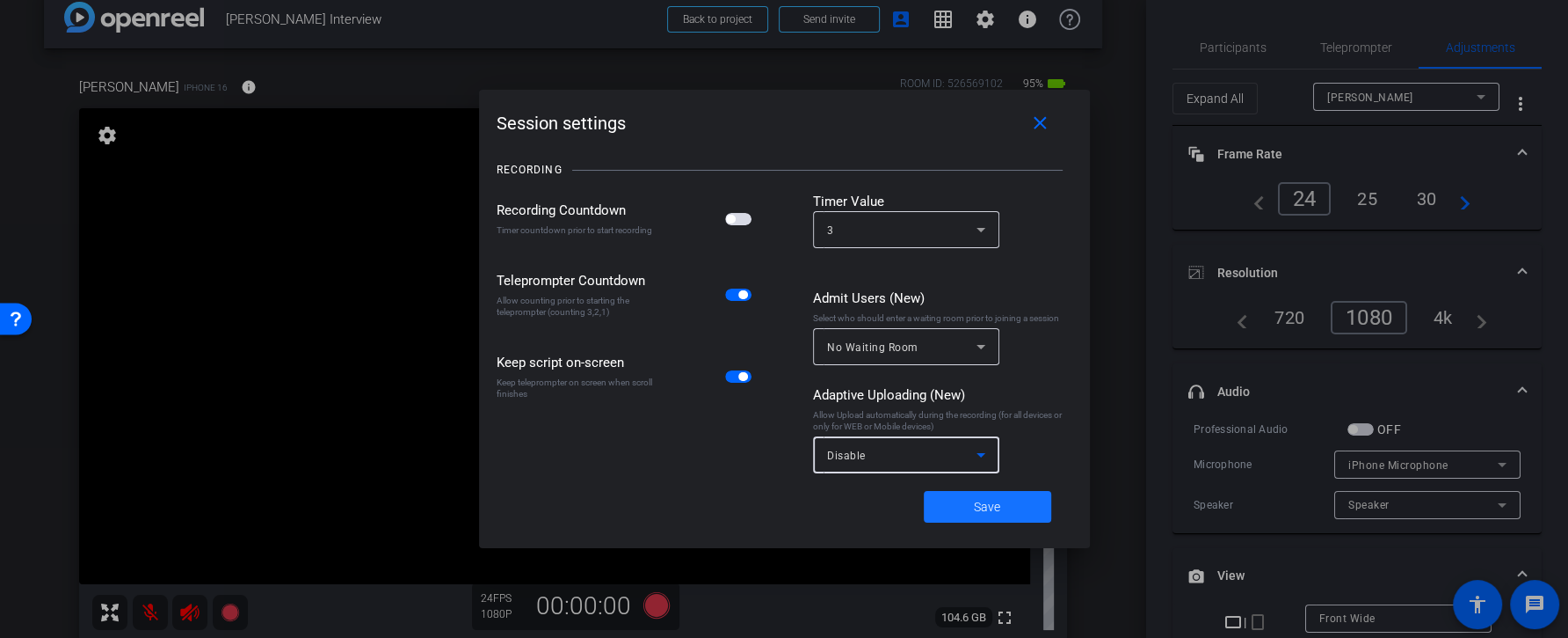
click at [955, 504] on span at bounding box center [987, 506] width 128 height 42
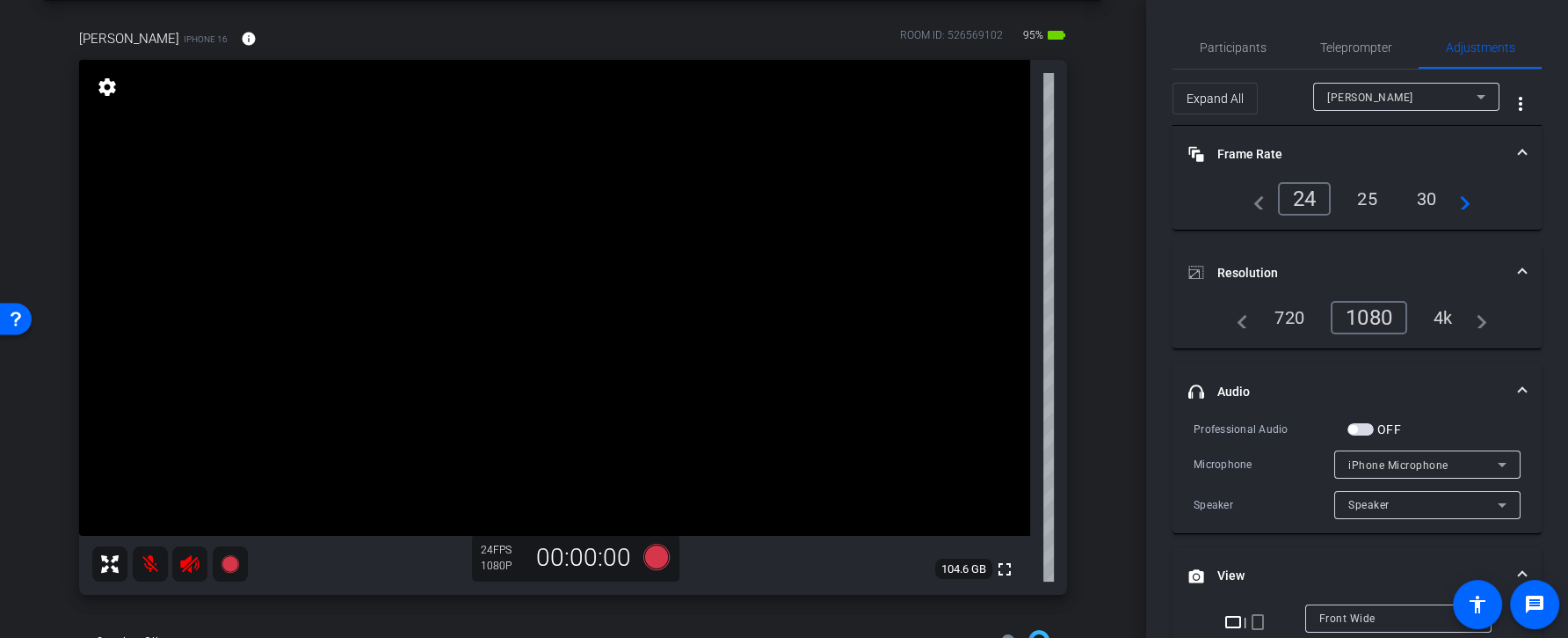
scroll to position [0, 0]
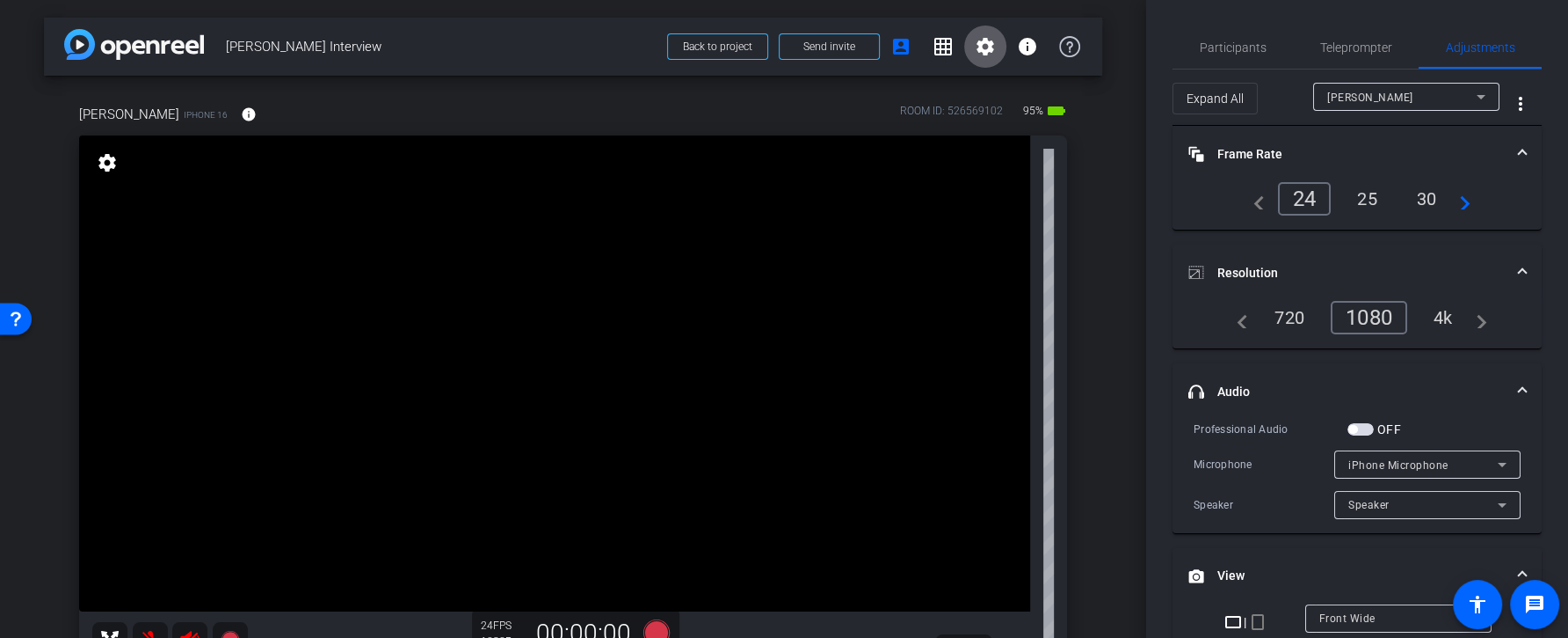
click at [987, 43] on mat-icon "settings" at bounding box center [984, 46] width 21 height 21
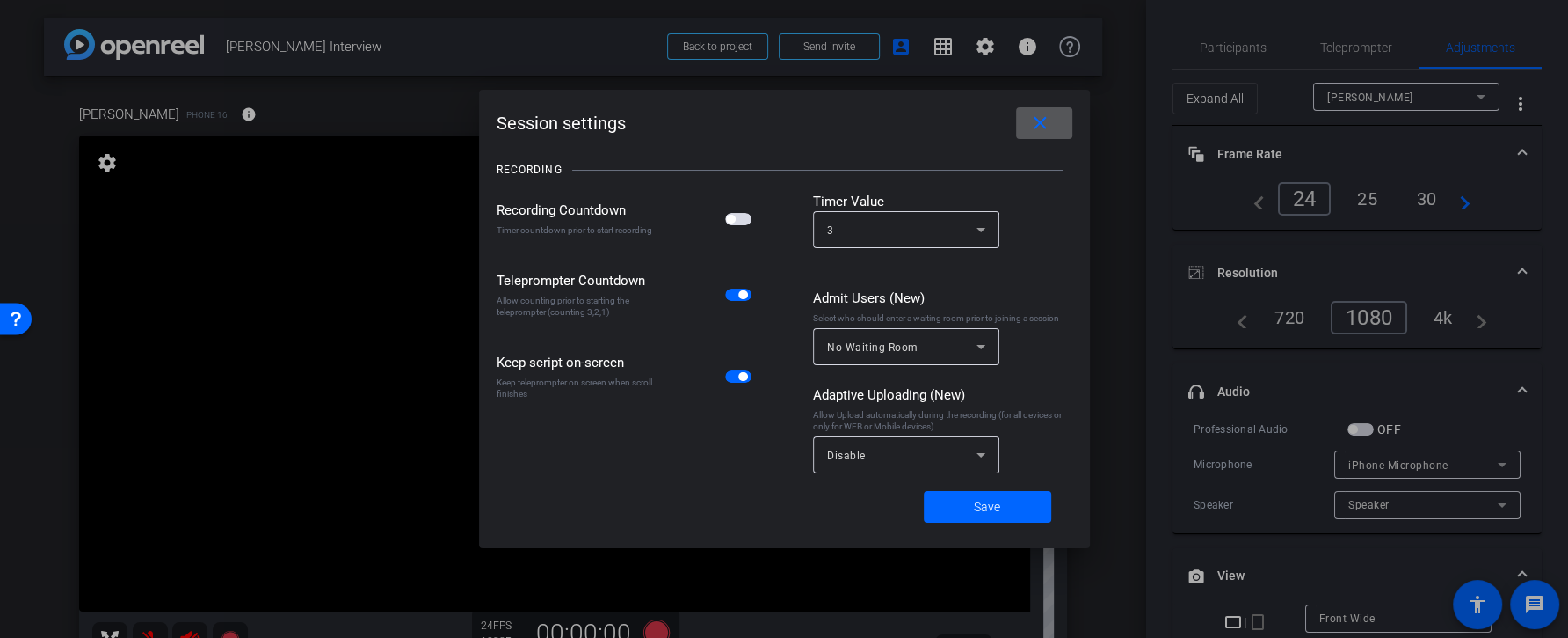
click at [733, 219] on span "button" at bounding box center [730, 218] width 9 height 9
click at [997, 507] on span "Save" at bounding box center [986, 506] width 26 height 19
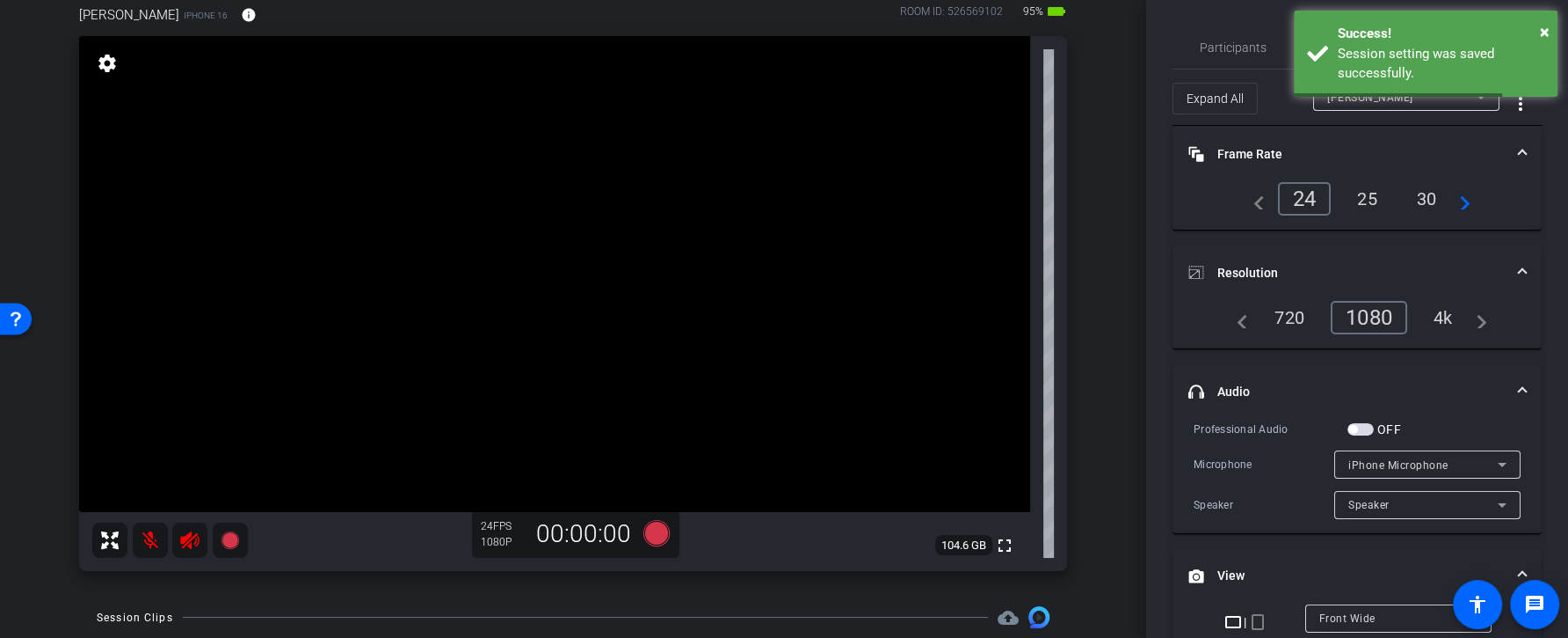
scroll to position [106, 0]
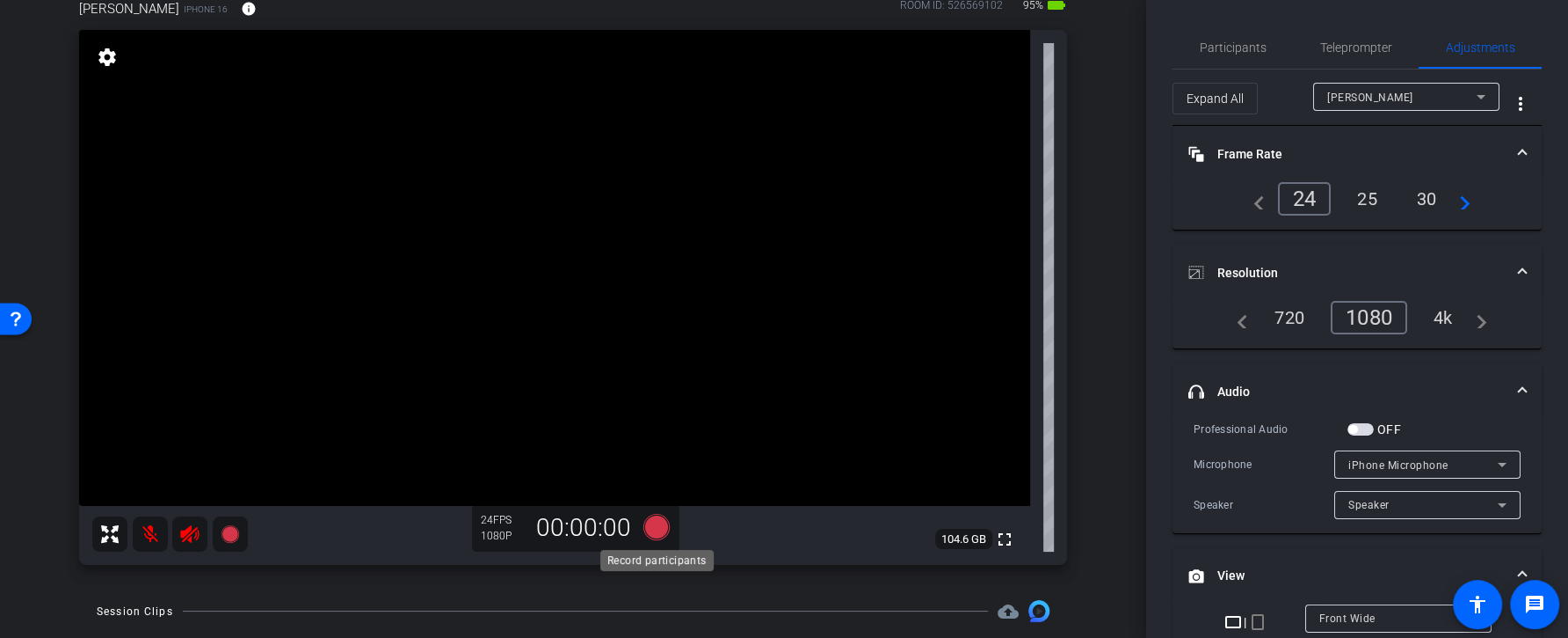
click at [658, 535] on icon at bounding box center [656, 525] width 26 height 26
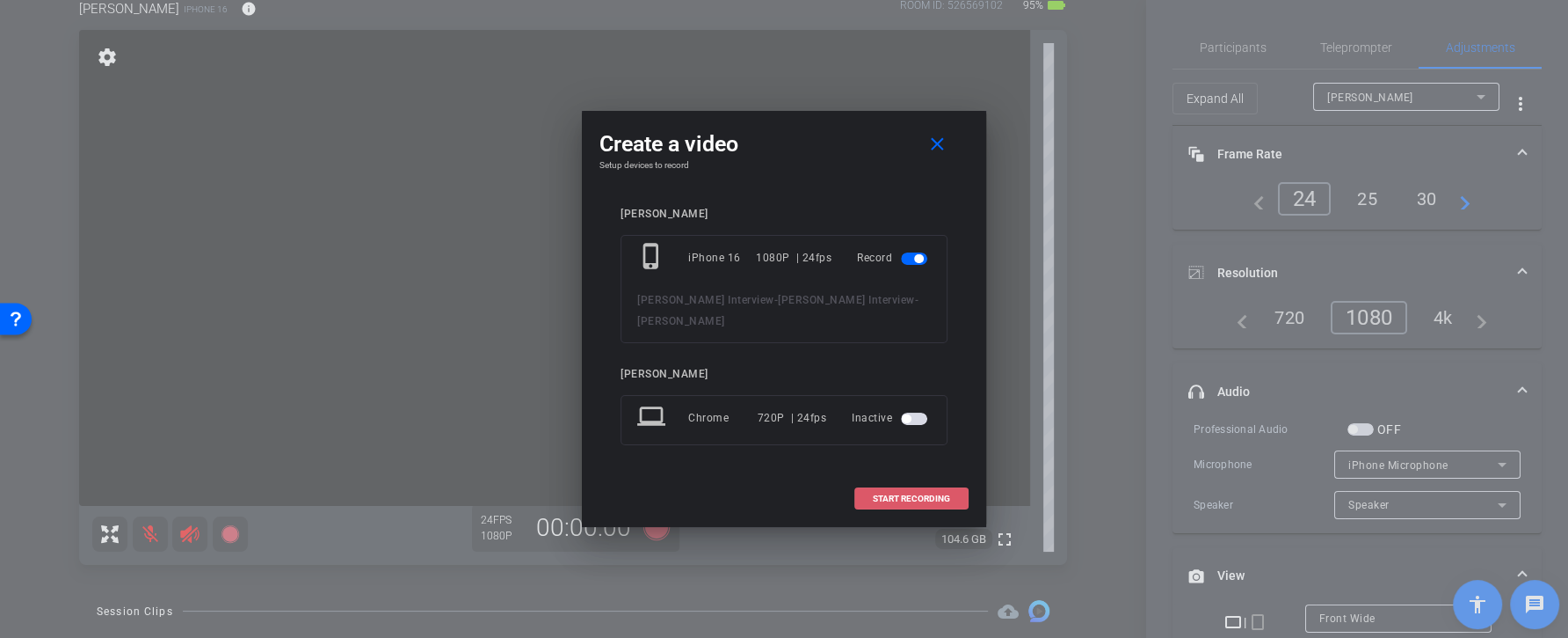
click at [895, 478] on span at bounding box center [911, 498] width 113 height 42
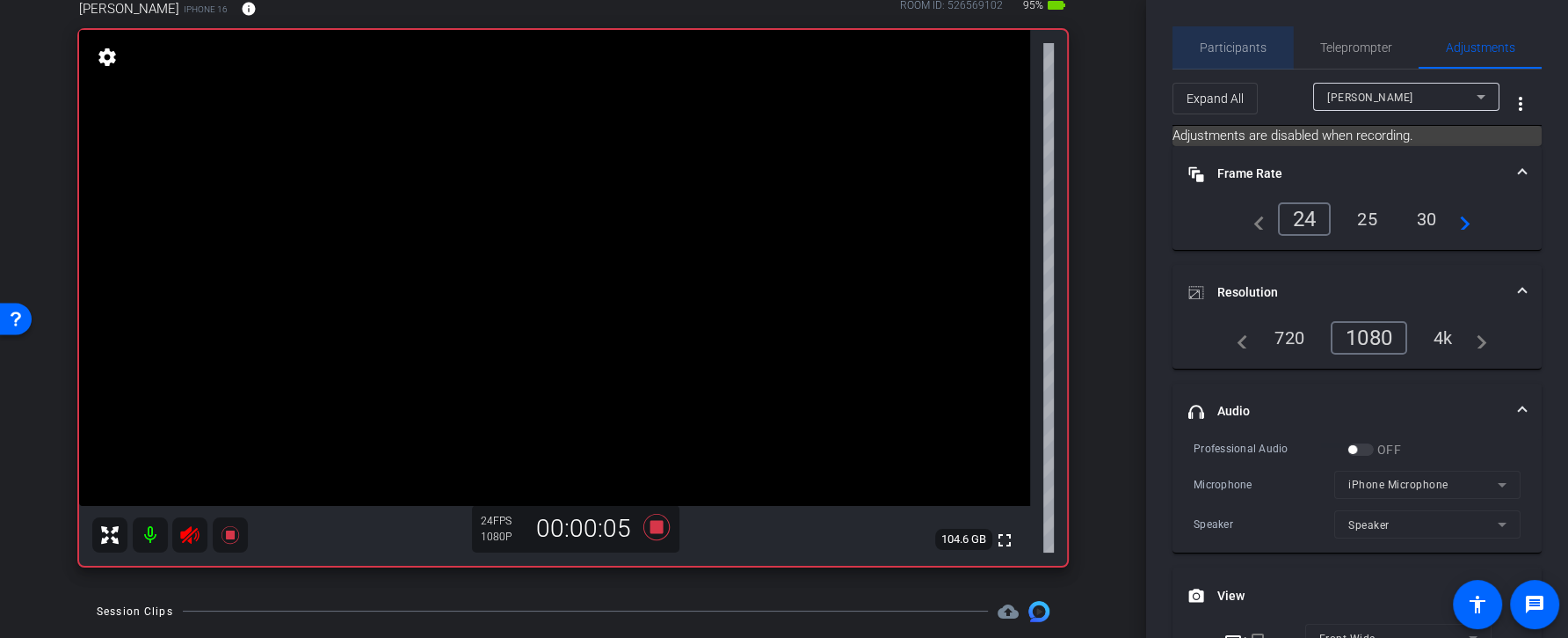
click at [1256, 48] on span "Participants" at bounding box center [1232, 47] width 67 height 12
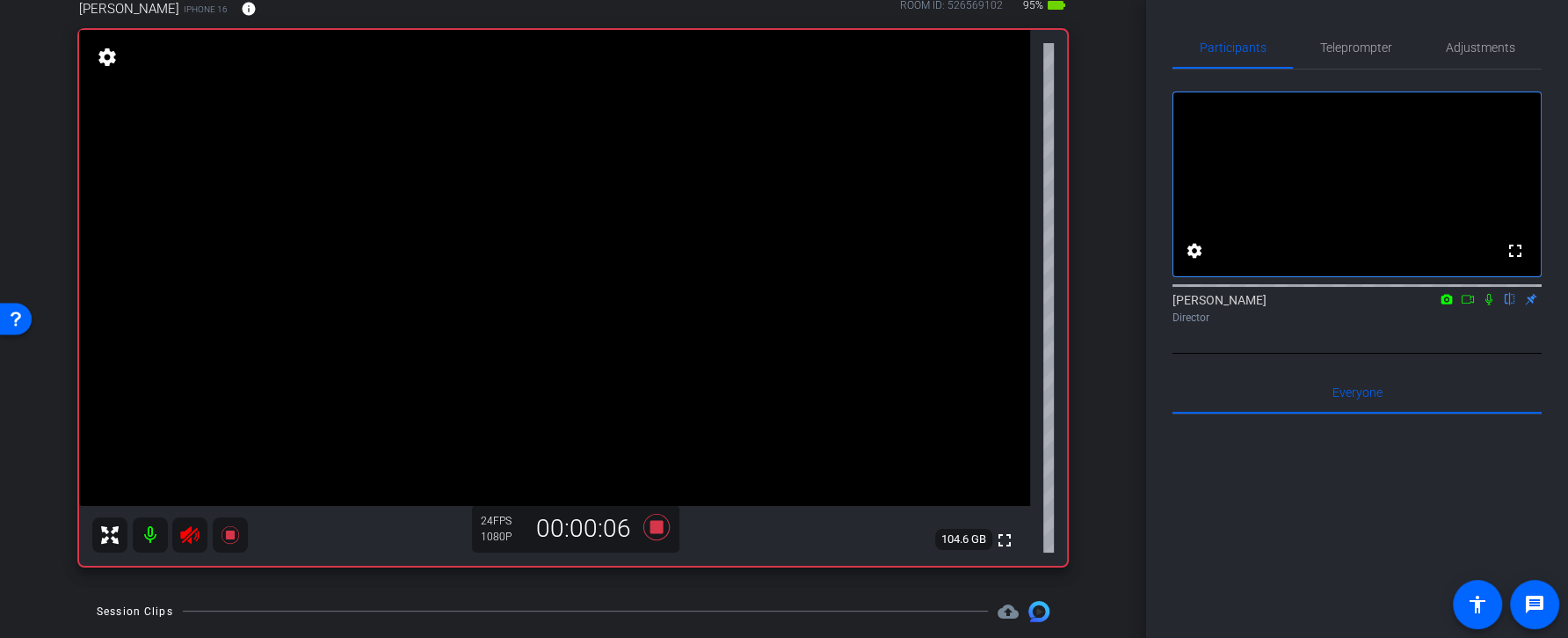
click at [1483, 307] on mat-icon at bounding box center [1488, 299] width 21 height 16
click at [661, 524] on icon at bounding box center [656, 525] width 26 height 26
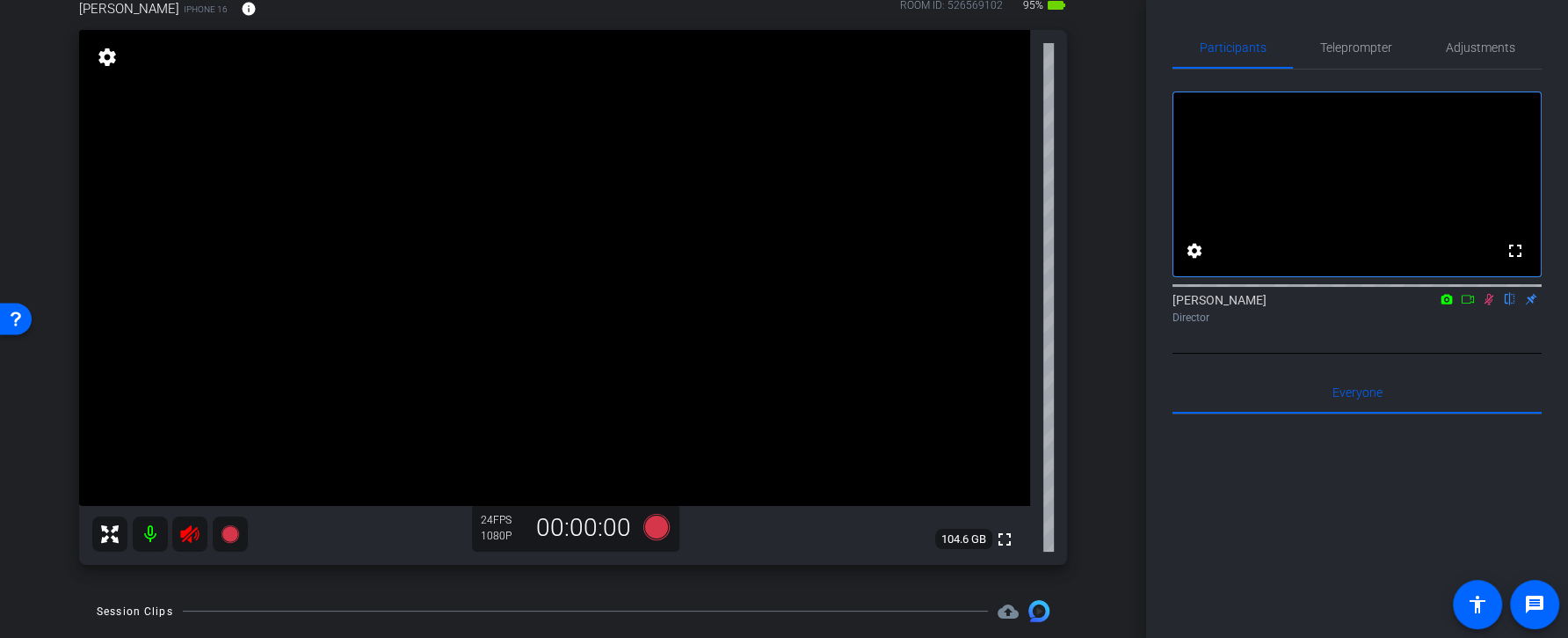
click at [142, 538] on mat-icon at bounding box center [149, 533] width 35 height 35
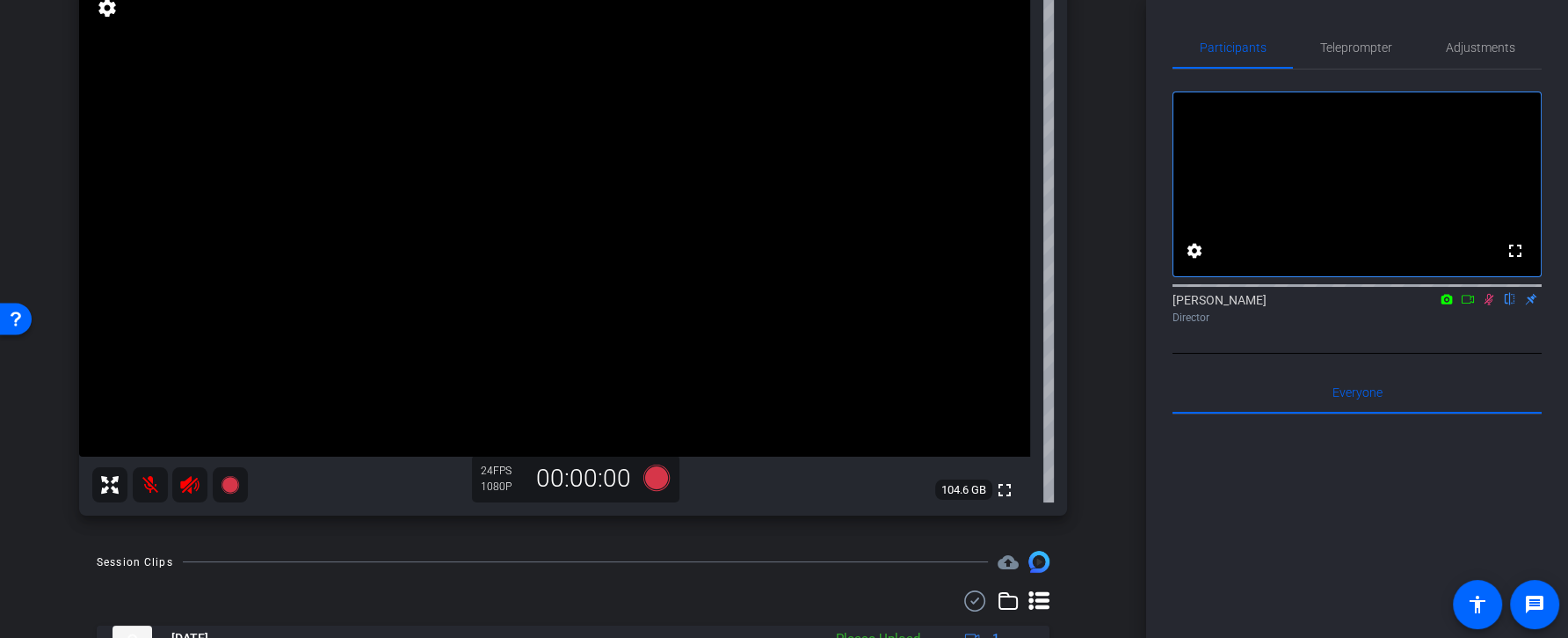
scroll to position [228, 0]
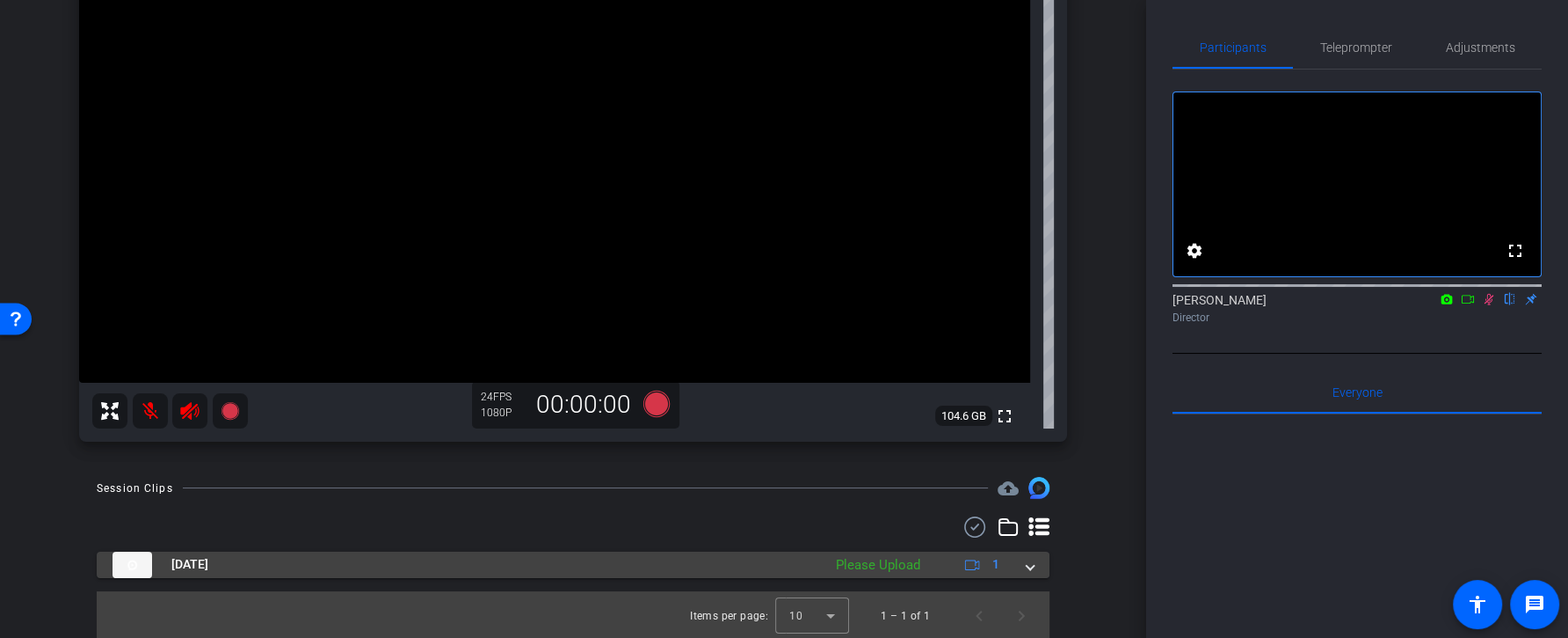
click at [837, 564] on div "Please Upload" at bounding box center [878, 565] width 102 height 20
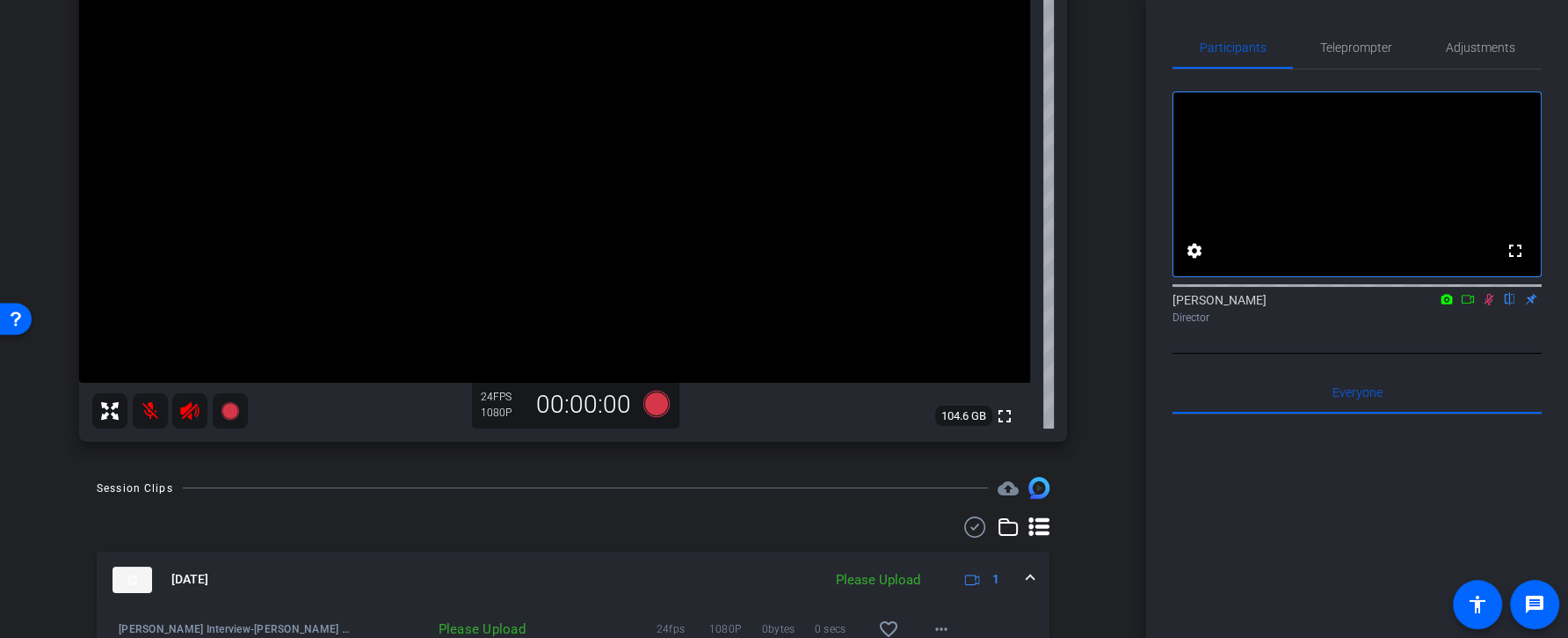
scroll to position [321, 0]
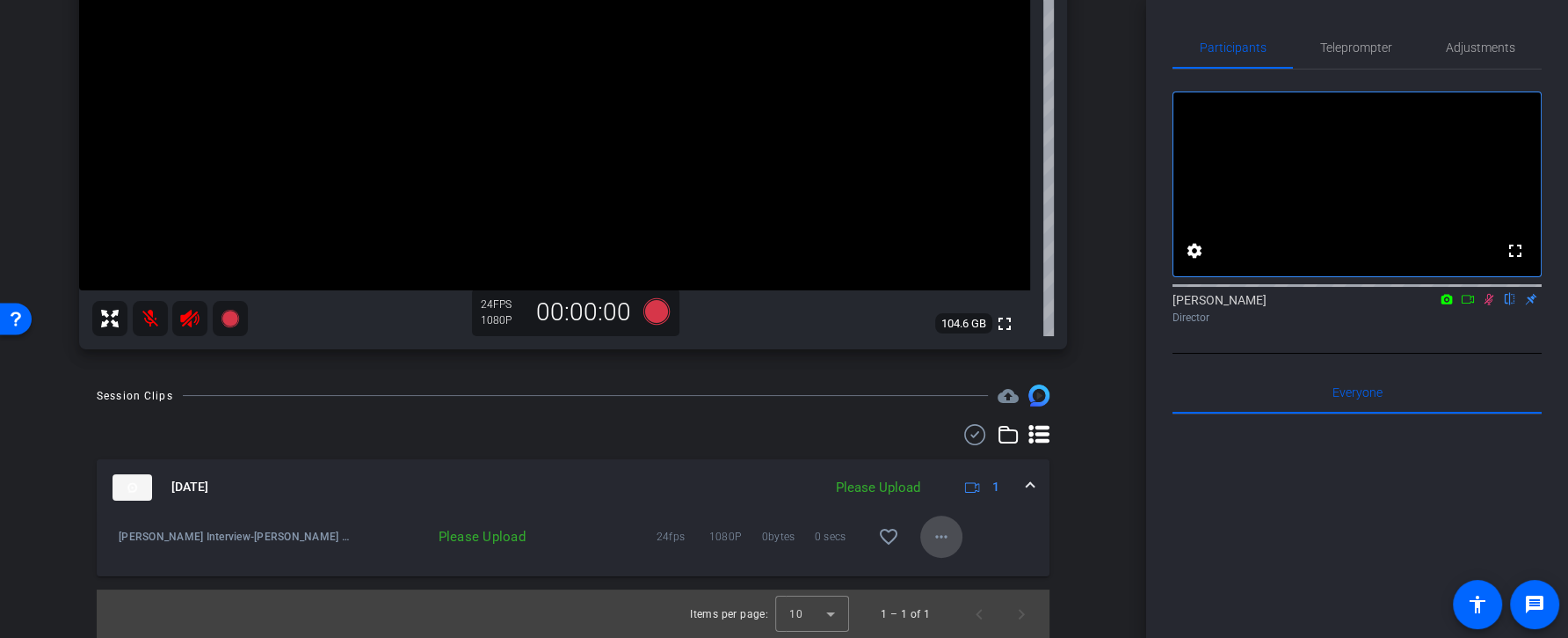
click at [959, 531] on span at bounding box center [941, 536] width 42 height 42
click at [960, 575] on span "Upload" at bounding box center [968, 572] width 71 height 21
click at [958, 539] on span at bounding box center [941, 536] width 42 height 42
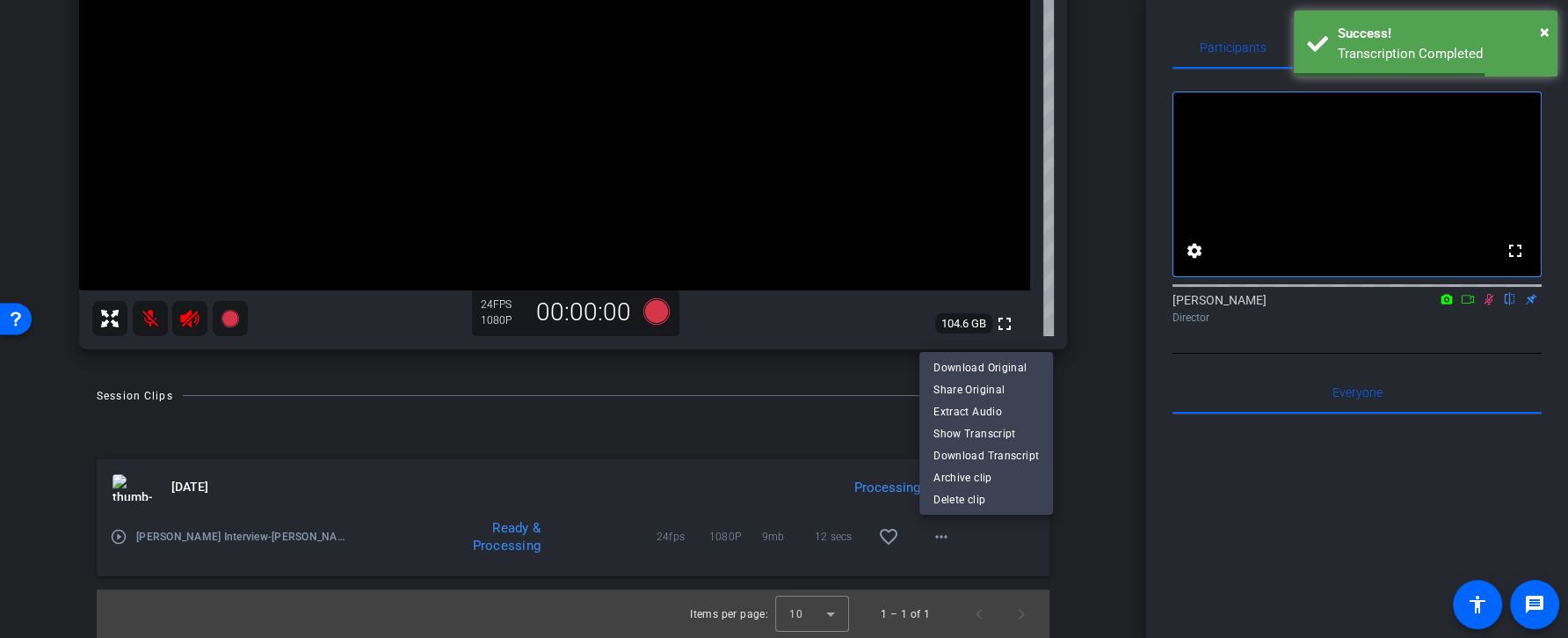
click at [980, 545] on div at bounding box center [784, 319] width 1568 height 638
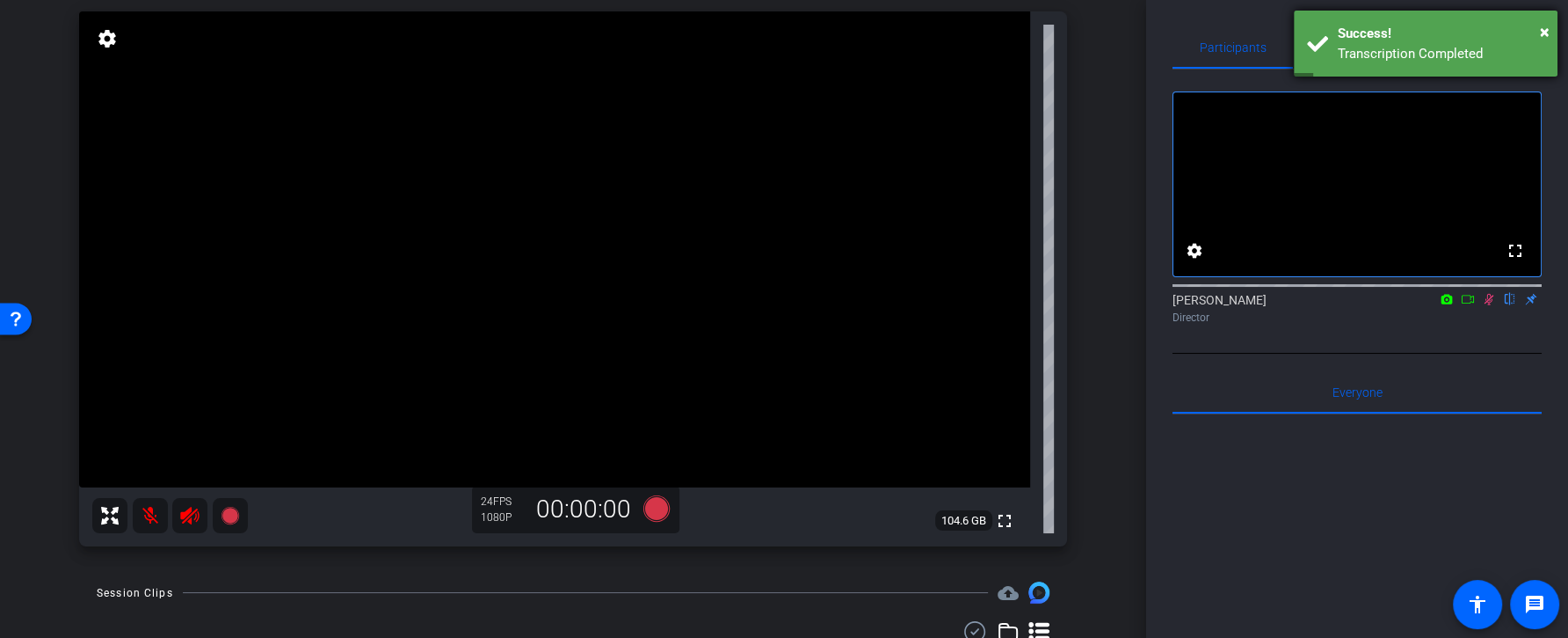
scroll to position [88, 0]
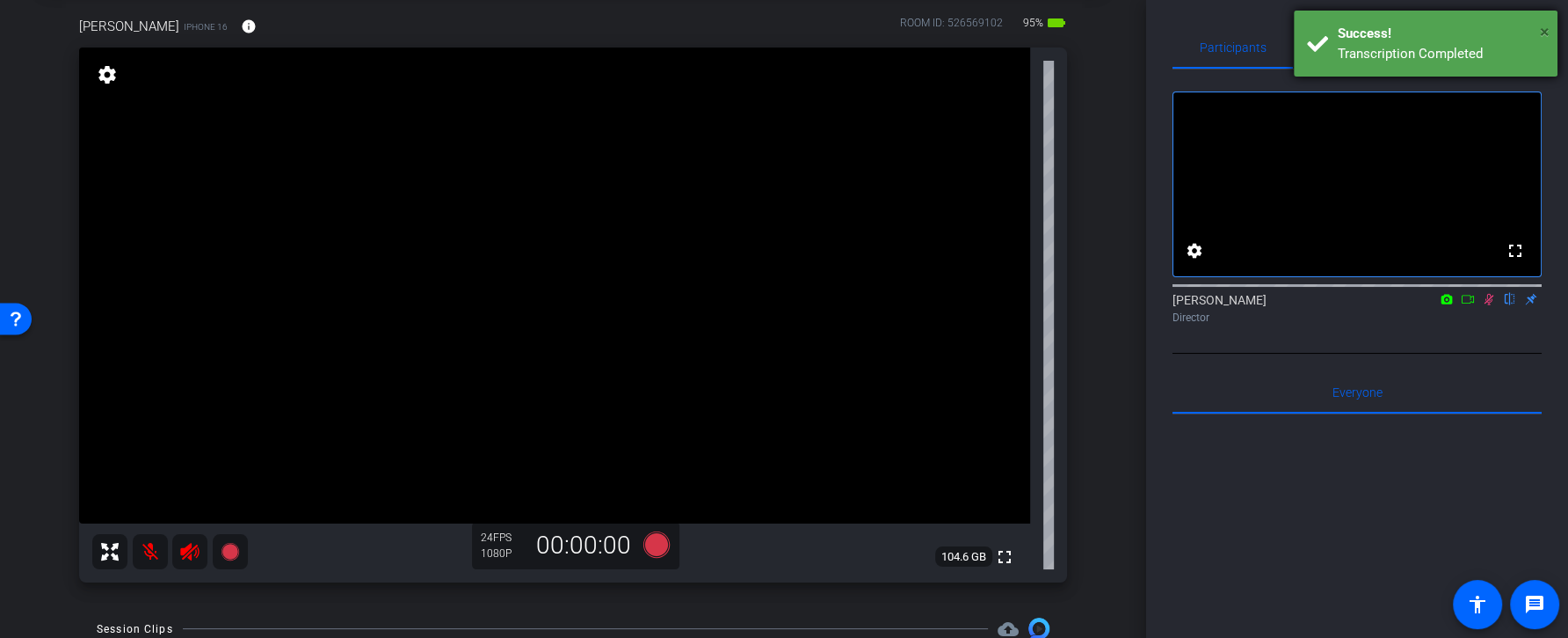
click at [1542, 37] on span "×" at bounding box center [1544, 31] width 10 height 21
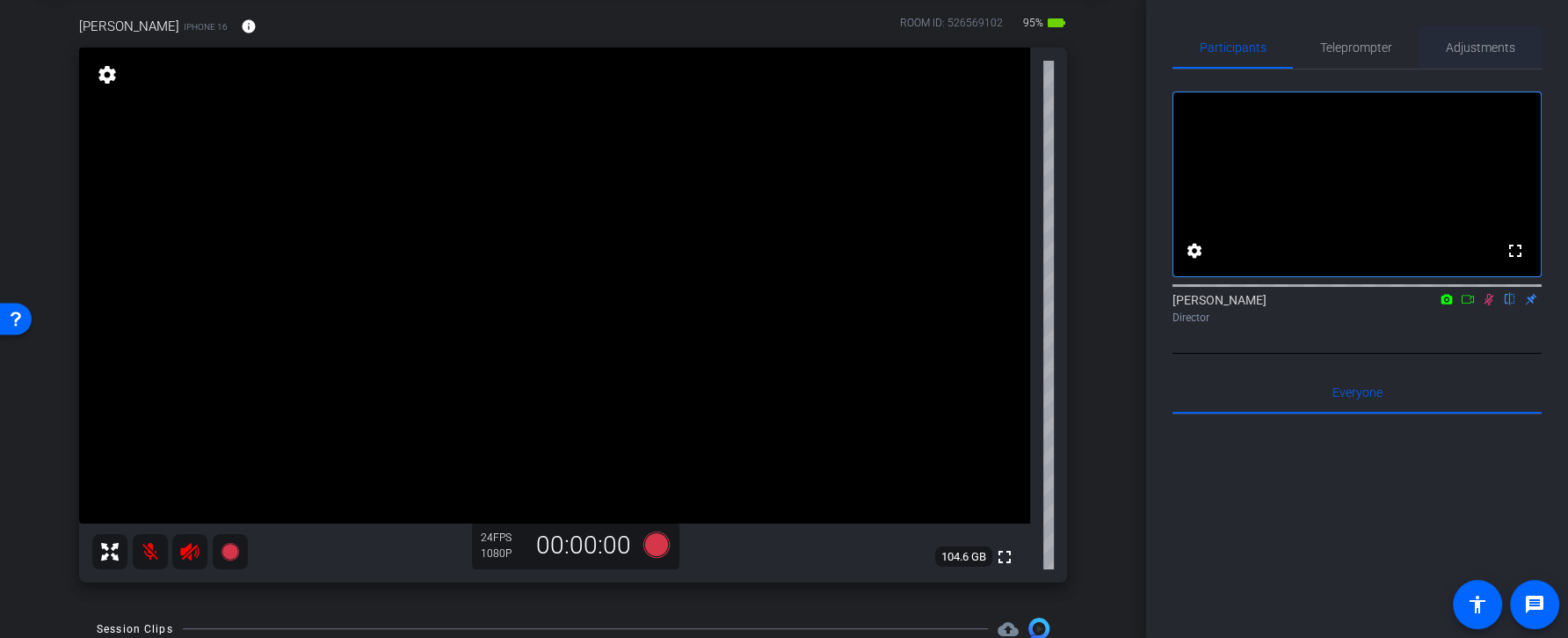
click at [1470, 58] on span "Adjustments" at bounding box center [1480, 47] width 70 height 42
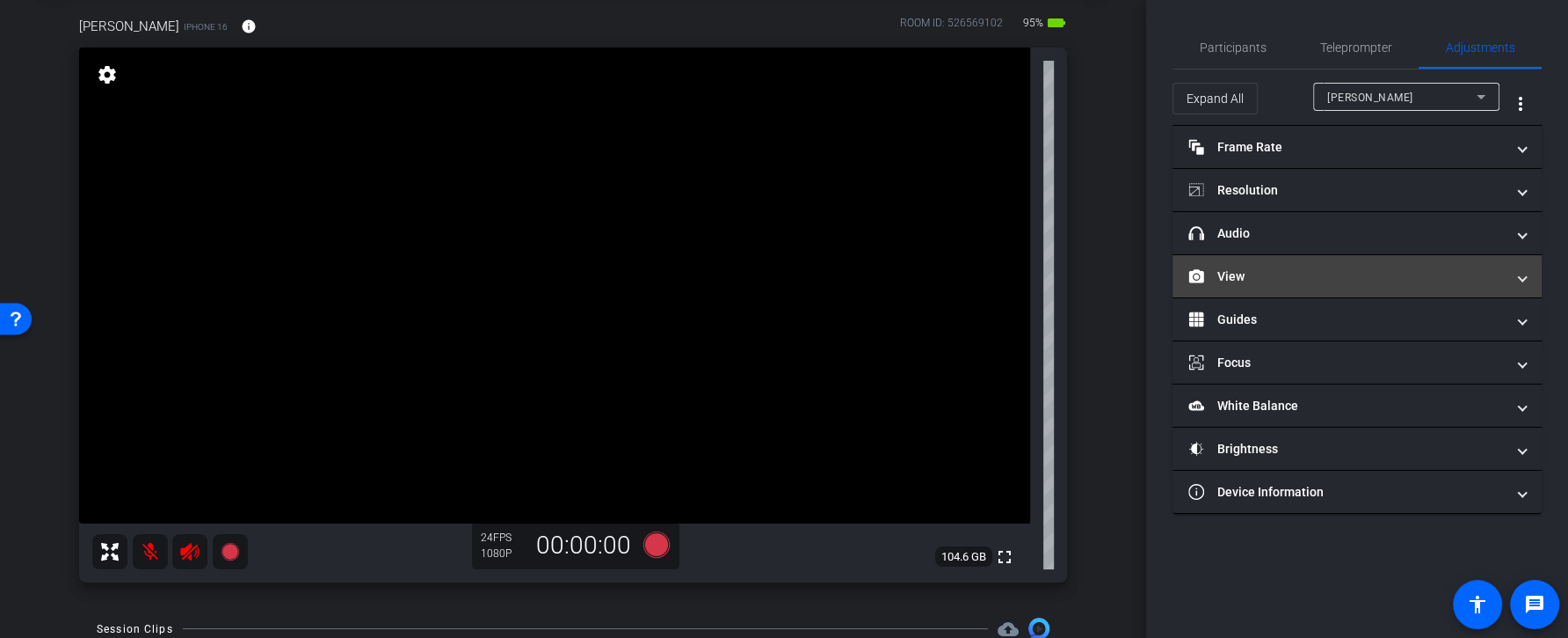
click at [1394, 281] on mat-panel-title "View" at bounding box center [1347, 276] width 317 height 19
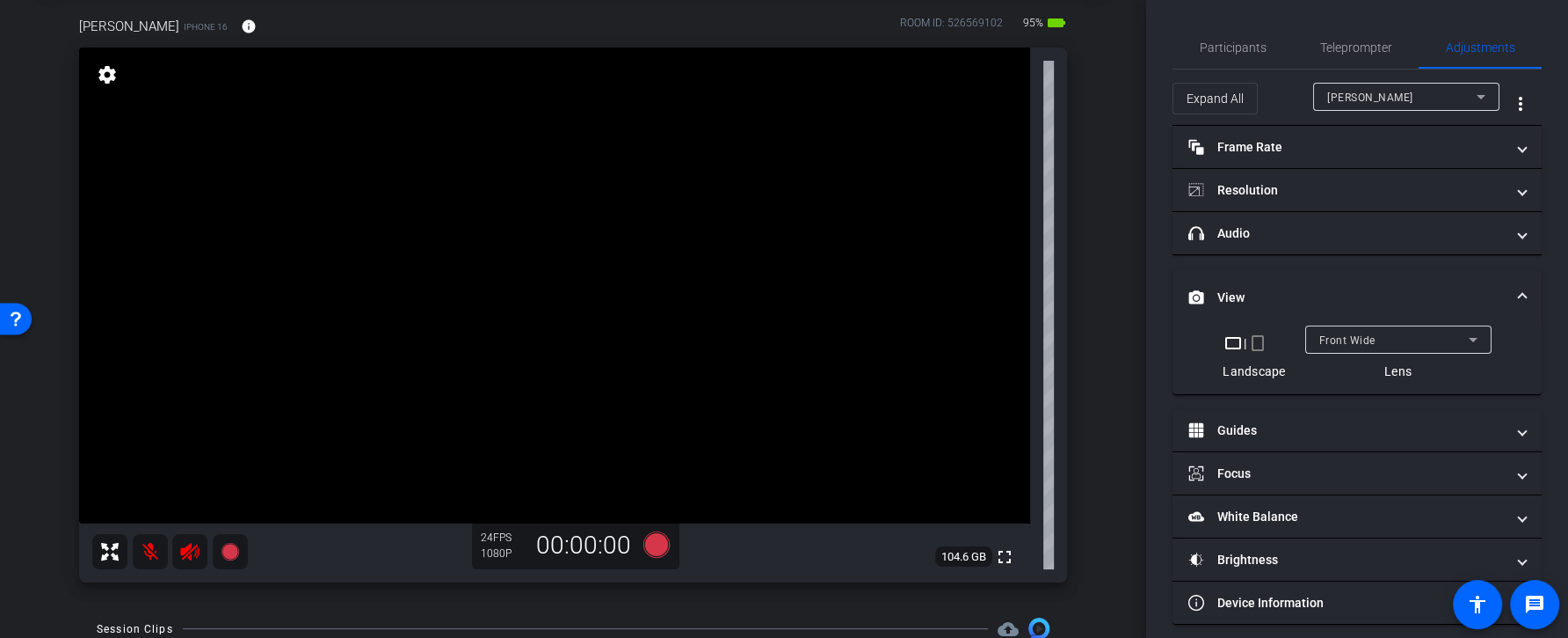
click at [1395, 339] on div "Front Wide" at bounding box center [1394, 340] width 149 height 22
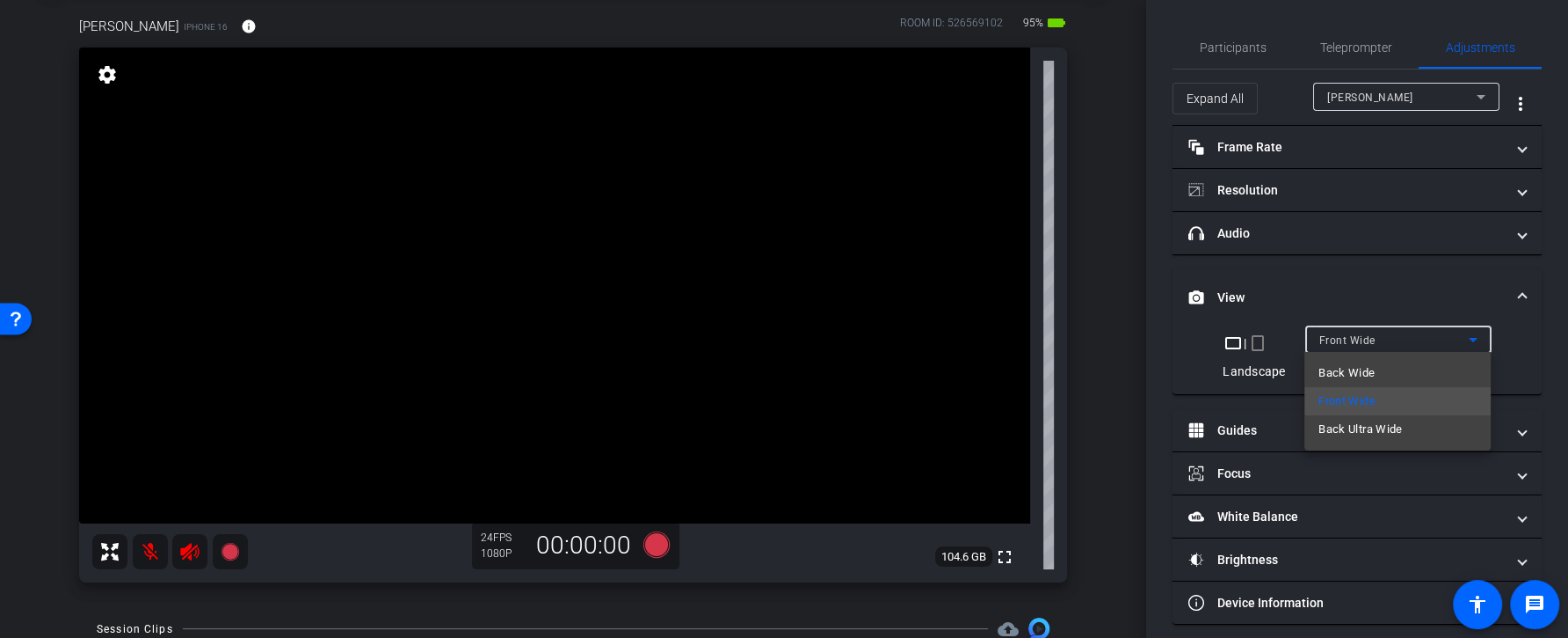
click at [1391, 303] on div at bounding box center [784, 319] width 1568 height 638
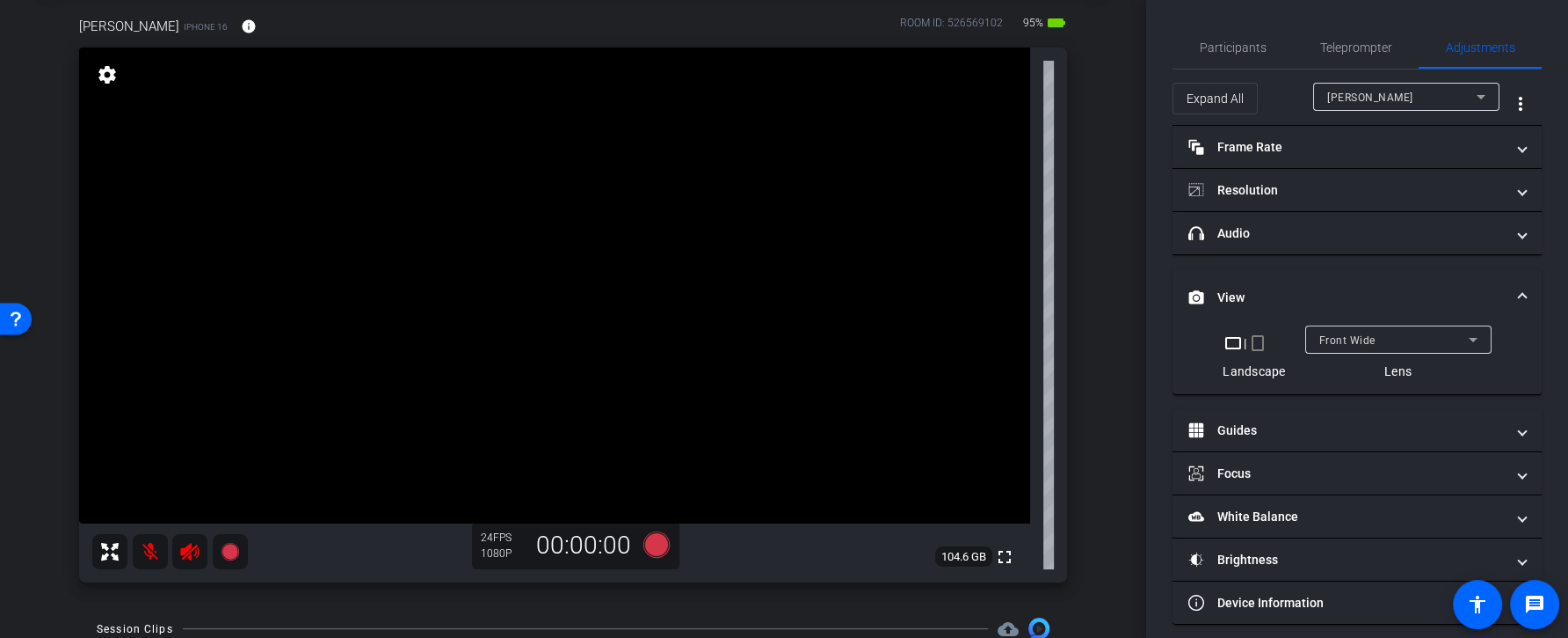
click at [1398, 344] on div "Front Wide" at bounding box center [1394, 340] width 149 height 22
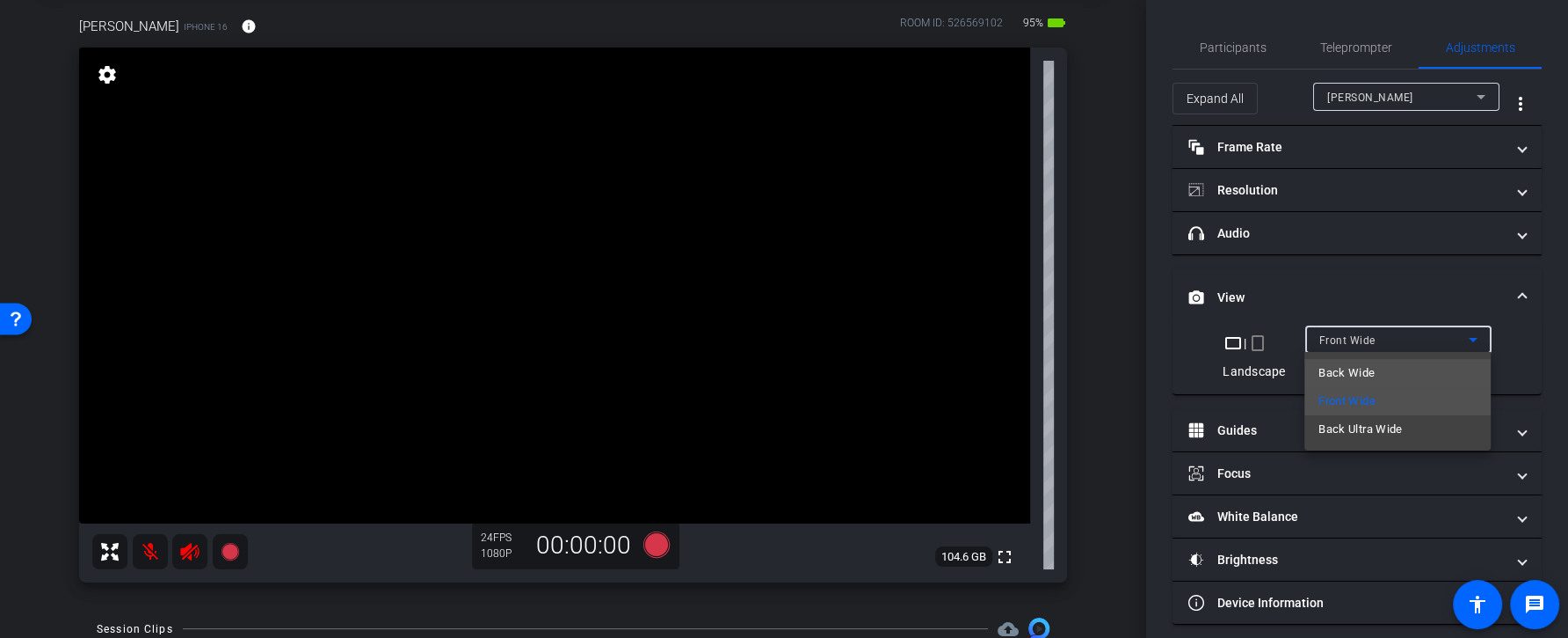
click at [1400, 378] on mat-option "Back Wide" at bounding box center [1397, 373] width 186 height 28
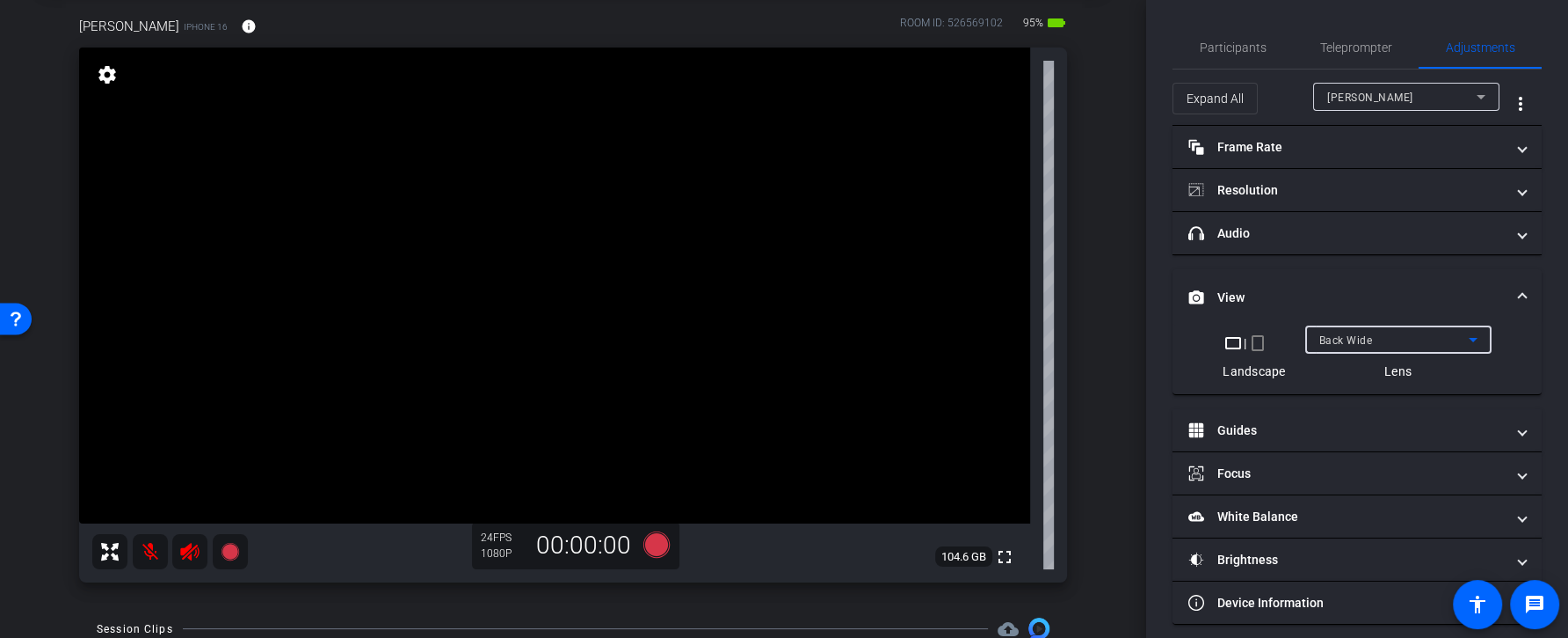
click at [1398, 338] on div "Back Wide" at bounding box center [1394, 340] width 149 height 22
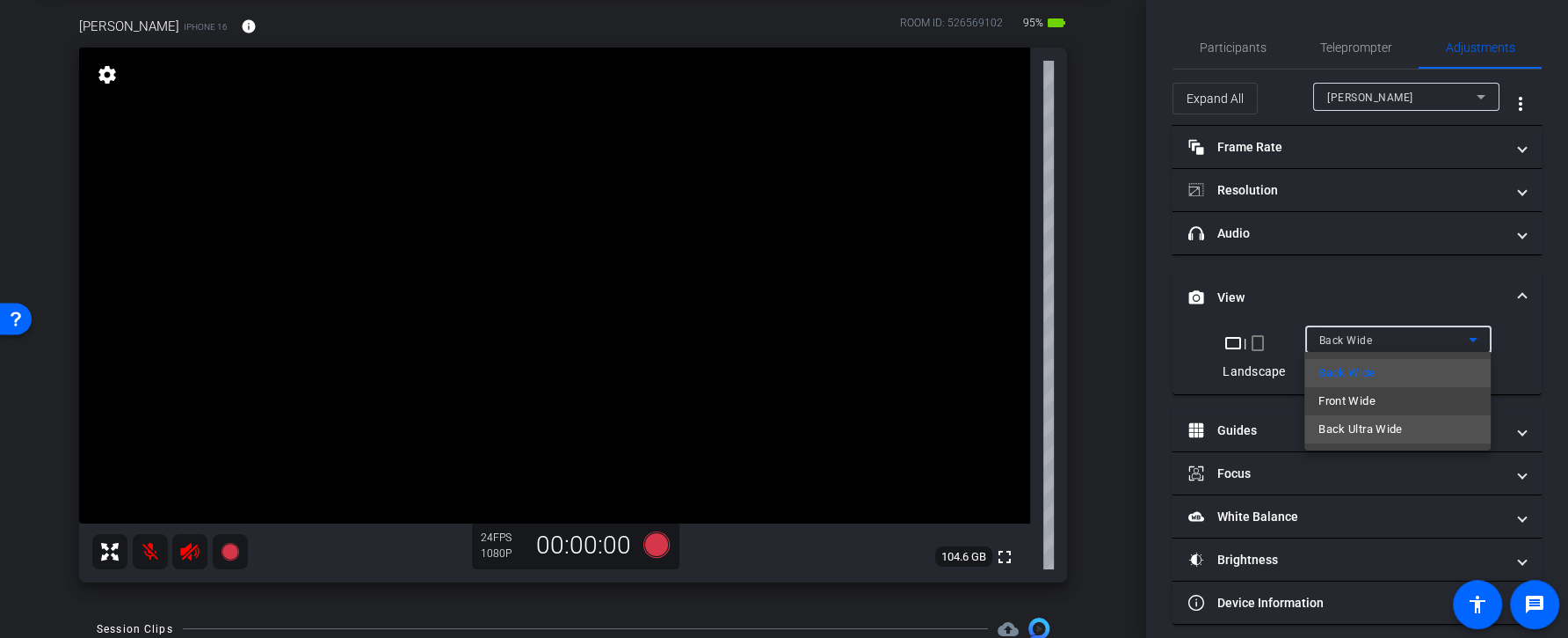
click at [1404, 432] on mat-option "Back Ultra Wide" at bounding box center [1397, 429] width 186 height 28
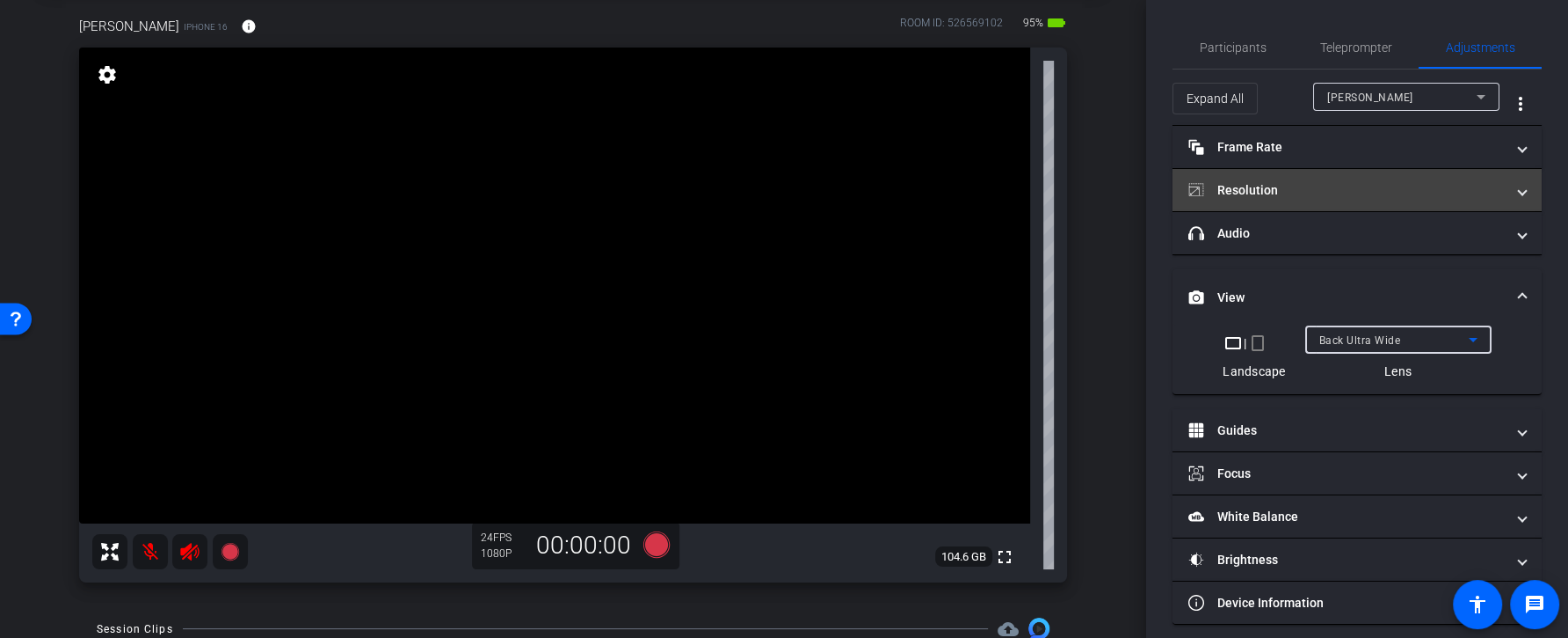
click at [1335, 181] on mat-panel-title "Resolution" at bounding box center [1347, 190] width 317 height 19
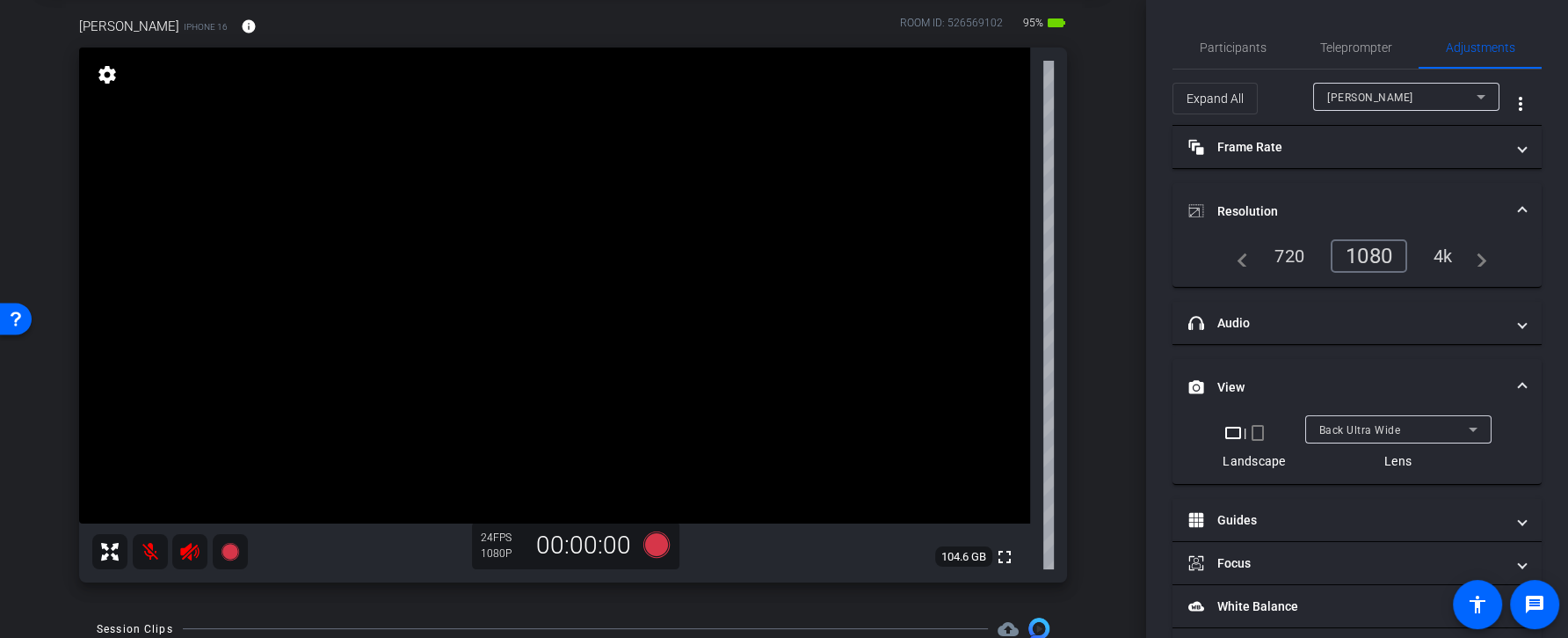
click at [1442, 250] on div "4k" at bounding box center [1442, 256] width 46 height 30
click at [661, 550] on icon at bounding box center [656, 543] width 26 height 26
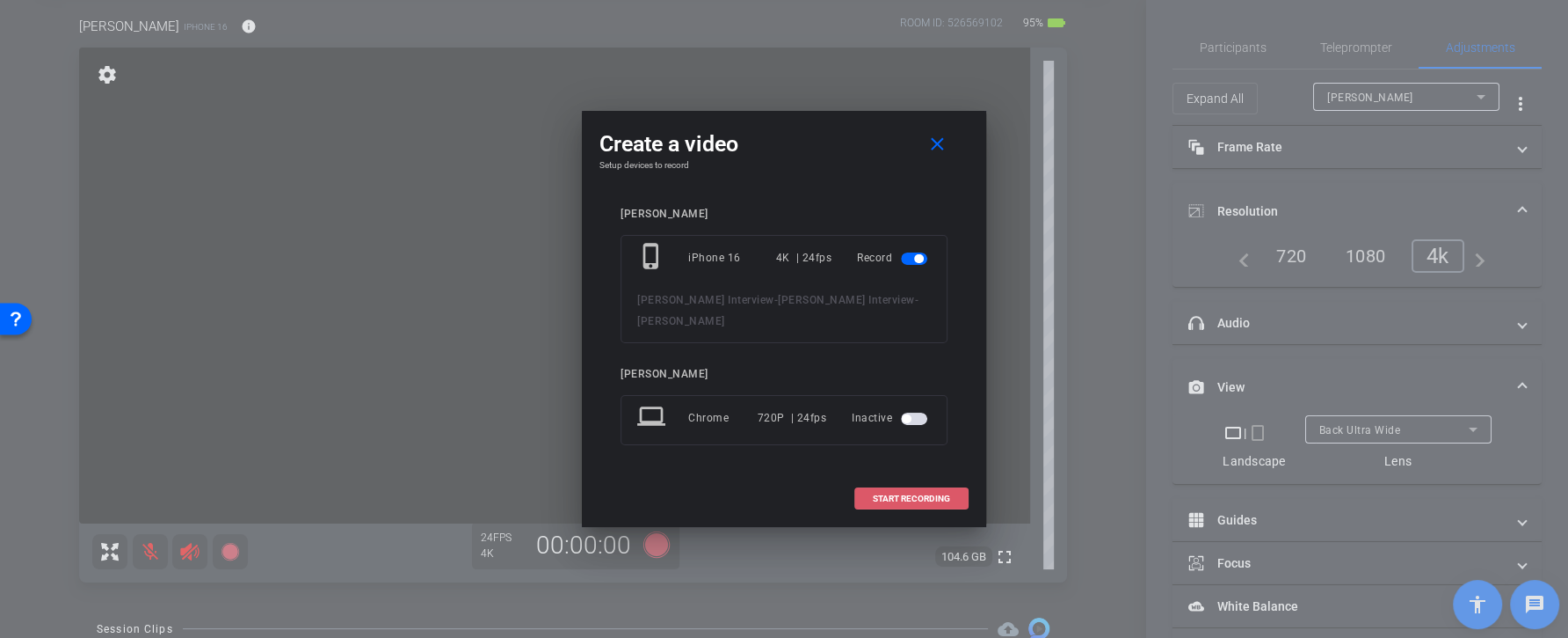
click at [931, 494] on span "START RECORDING" at bounding box center [912, 498] width 78 height 9
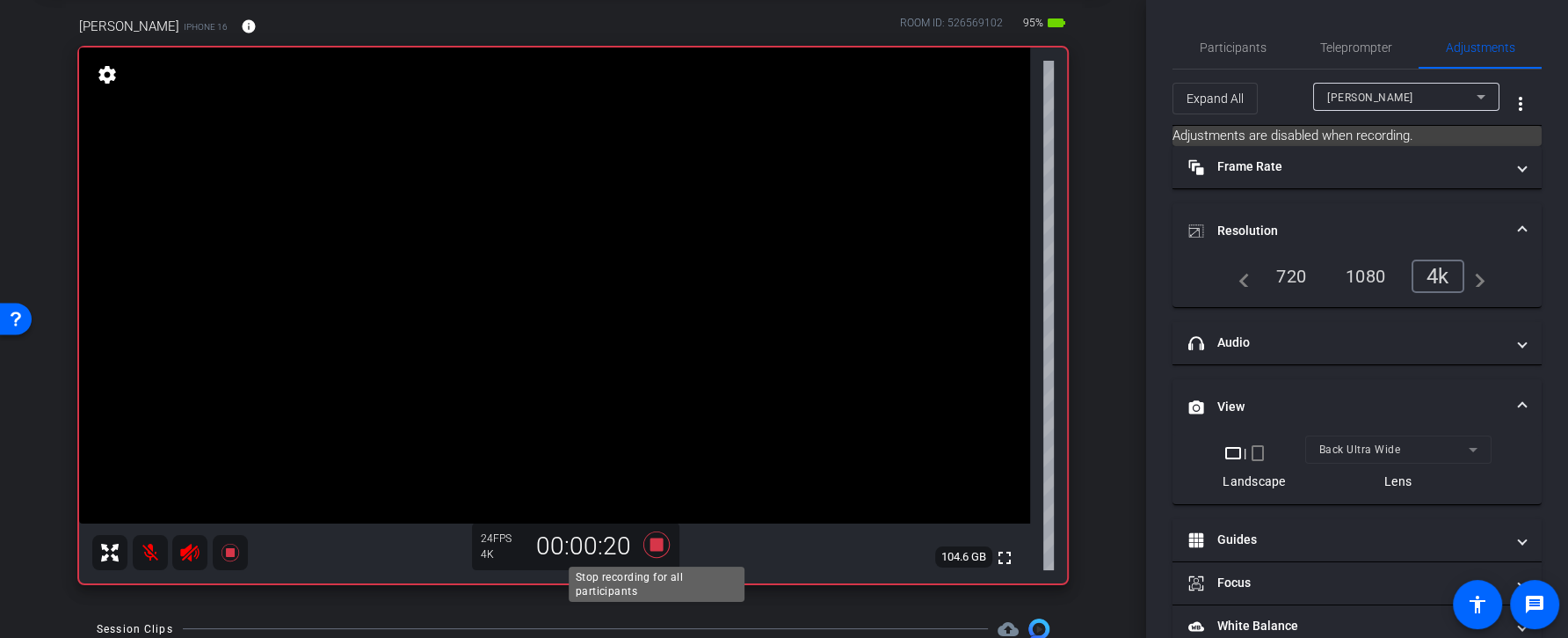
click at [659, 541] on icon at bounding box center [656, 543] width 26 height 26
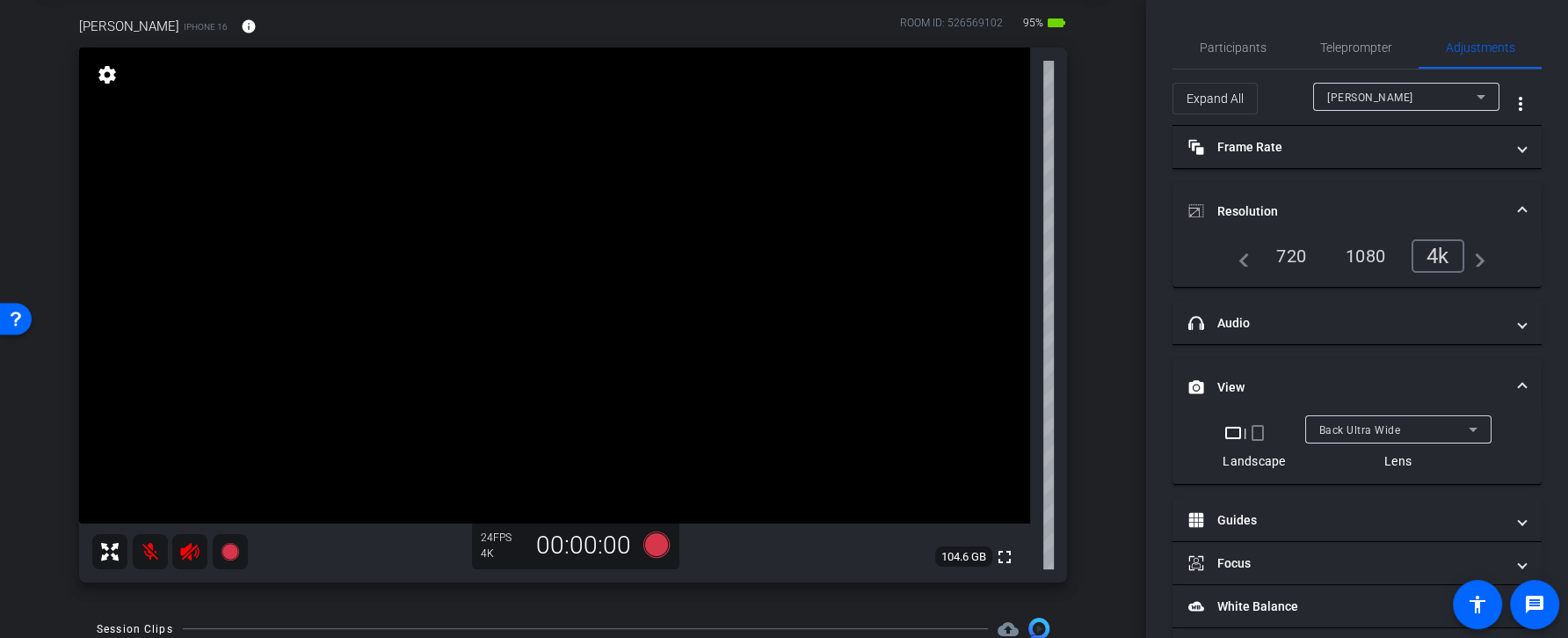
click at [1366, 436] on div "Back Ultra Wide" at bounding box center [1394, 430] width 149 height 22
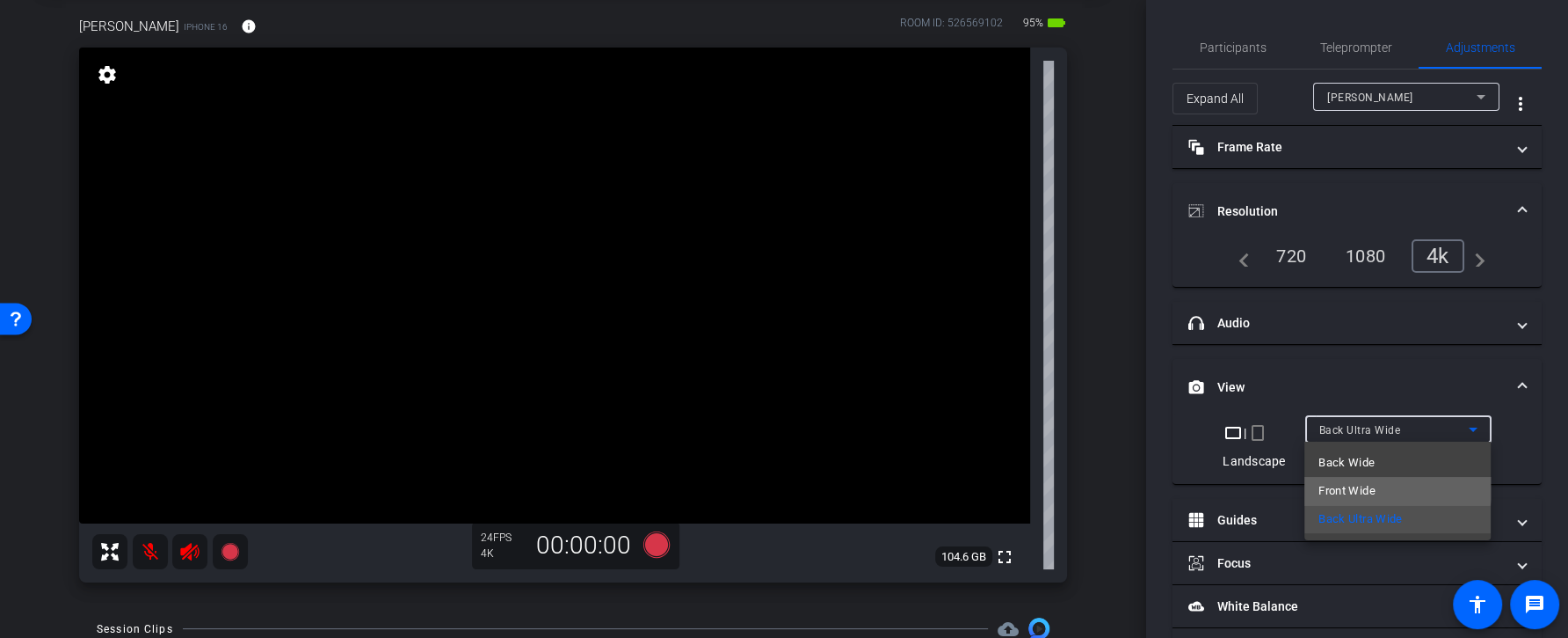
click at [1373, 479] on mat-option "Front Wide" at bounding box center [1397, 490] width 186 height 28
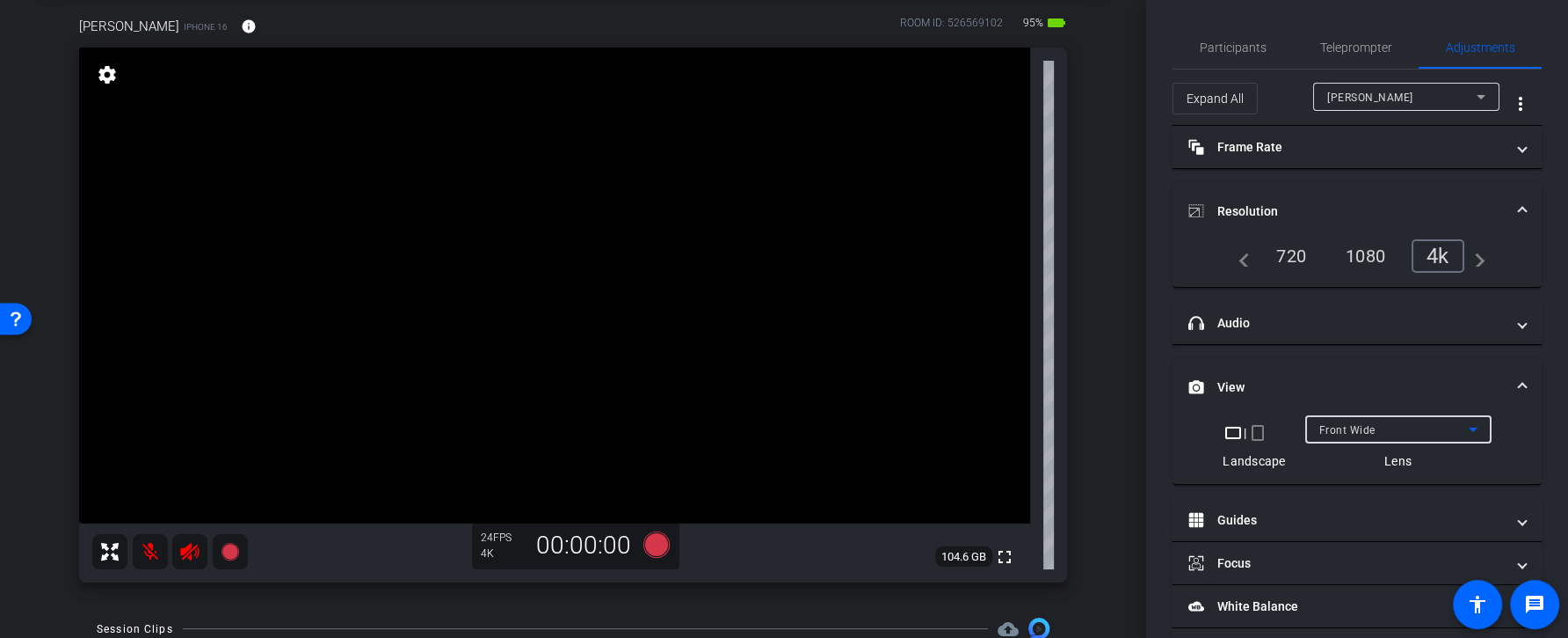
scroll to position [361, 0]
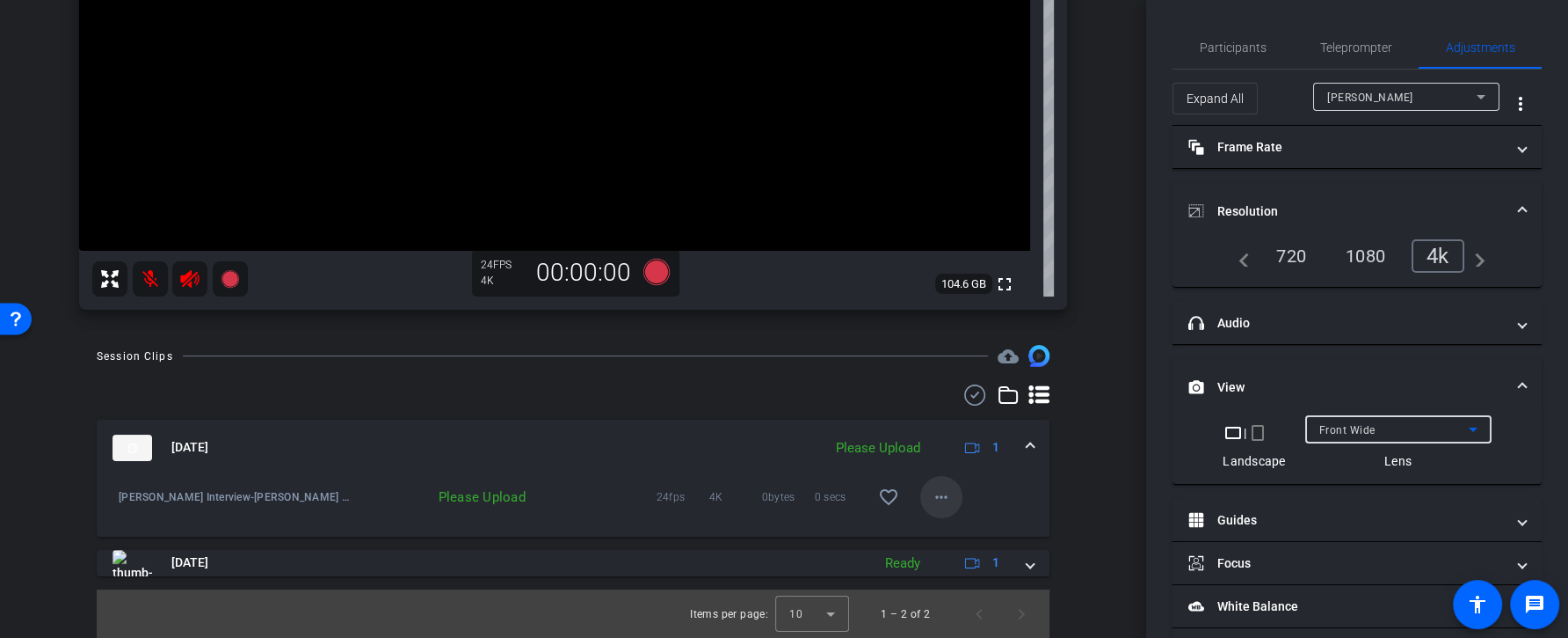
click at [931, 500] on mat-icon "more_horiz" at bounding box center [940, 496] width 21 height 21
click at [1097, 518] on div at bounding box center [784, 319] width 1568 height 638
click at [943, 493] on mat-icon "more_horiz" at bounding box center [940, 496] width 21 height 21
click at [950, 528] on span "Upload" at bounding box center [968, 532] width 71 height 21
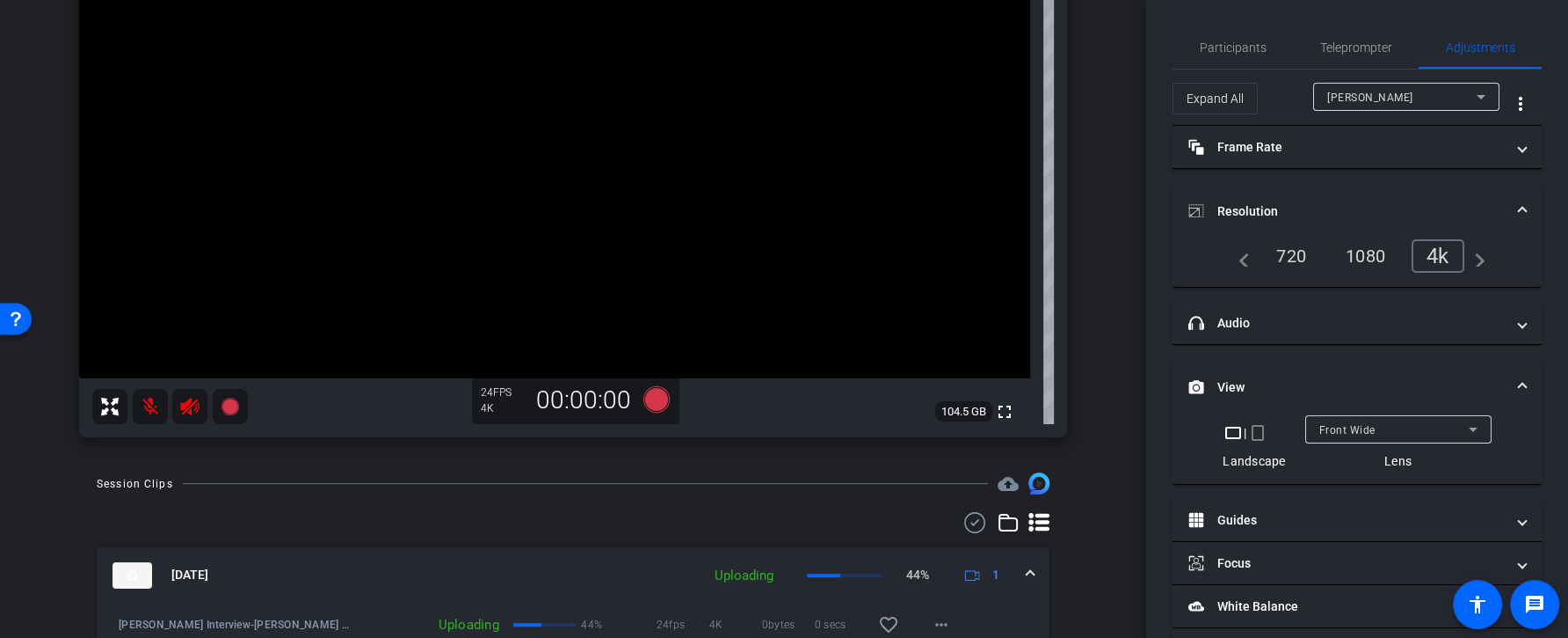
scroll to position [0, 0]
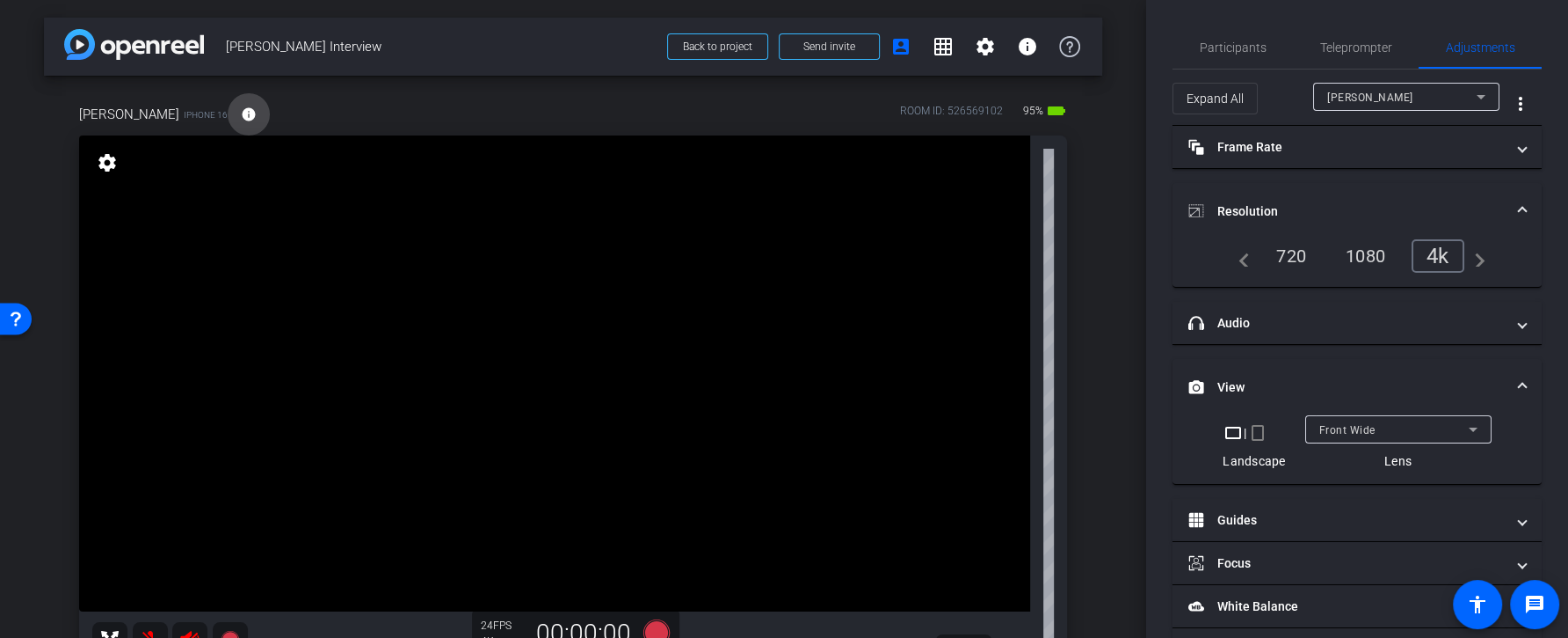
click at [241, 115] on mat-icon "info" at bounding box center [249, 115] width 16 height 16
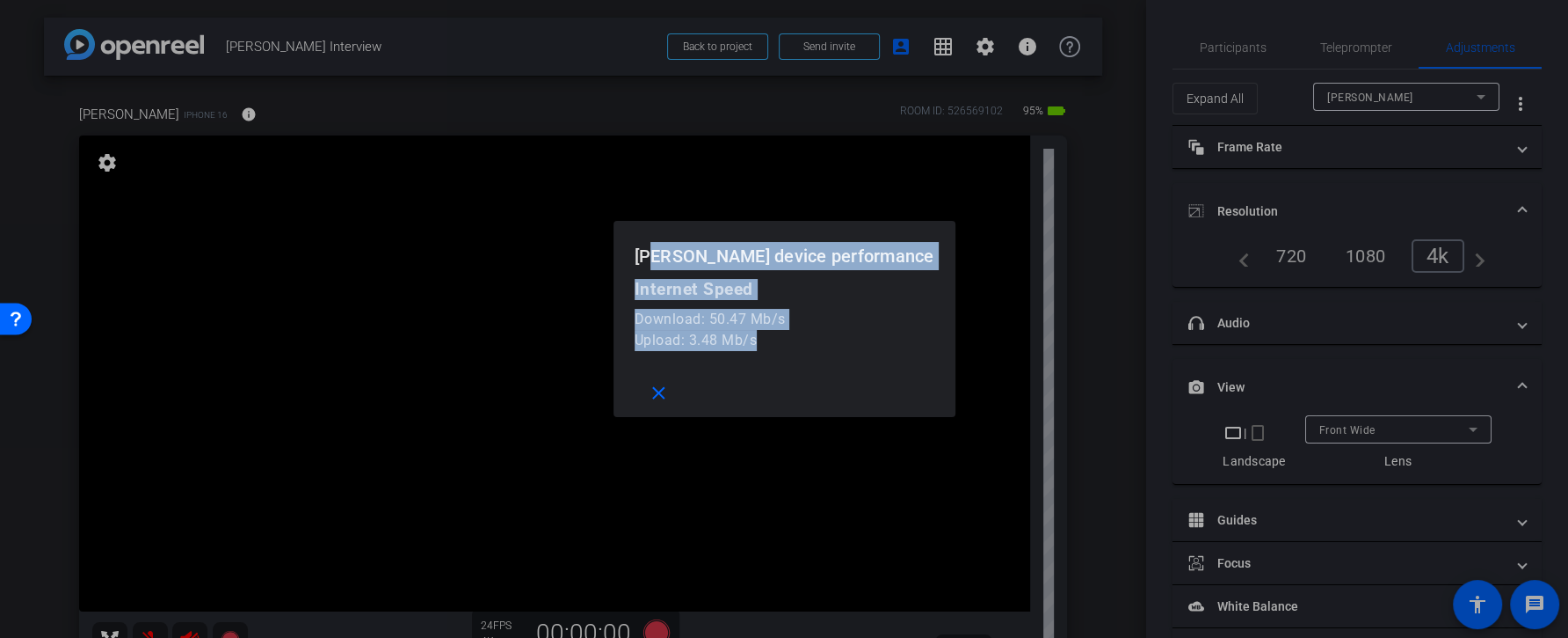
drag, startPoint x: 827, startPoint y: 347, endPoint x: 699, endPoint y: 265, distance: 152.0
click at [0, 0] on openreel-performance-screen-popup "Karin device performance Internet Speed Download: 50.47 Mb/s Upload: 3.48 Mb/s …" at bounding box center [0, 0] width 0 height 0
click at [669, 383] on mat-icon "close" at bounding box center [658, 394] width 22 height 22
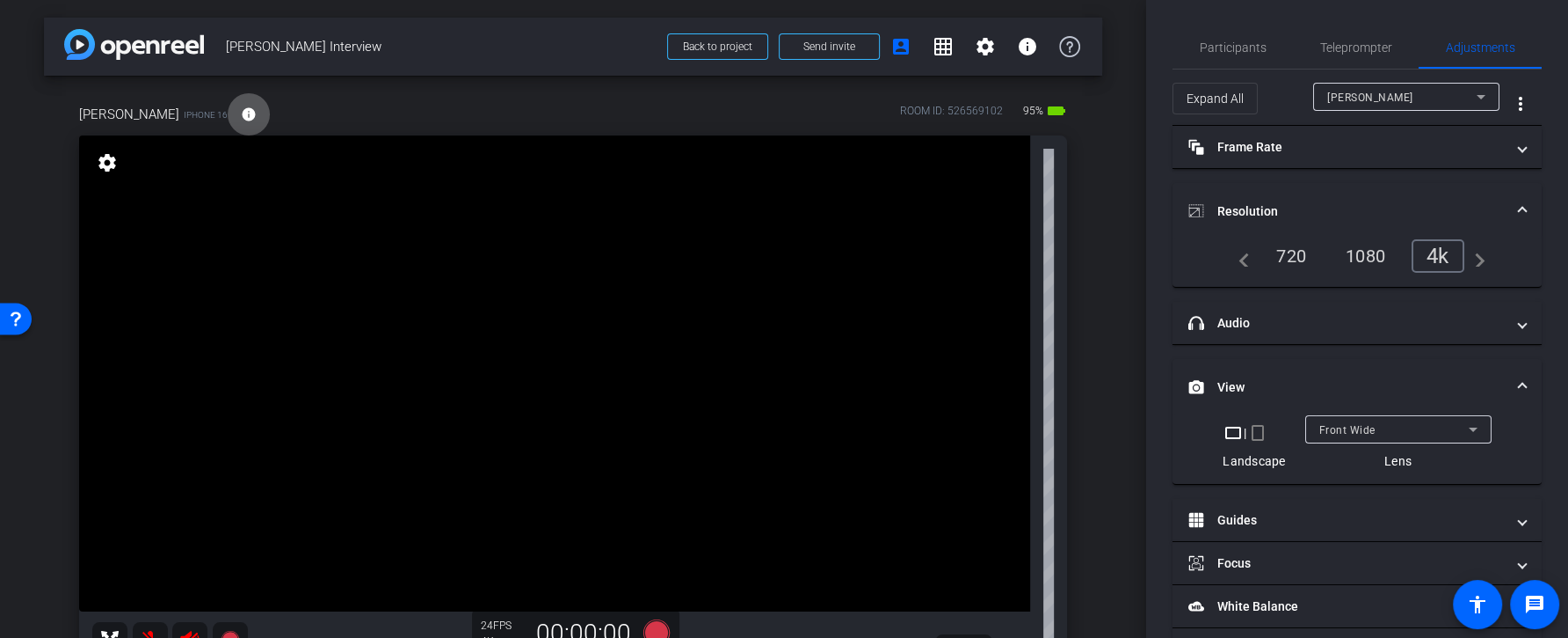
scroll to position [361, 0]
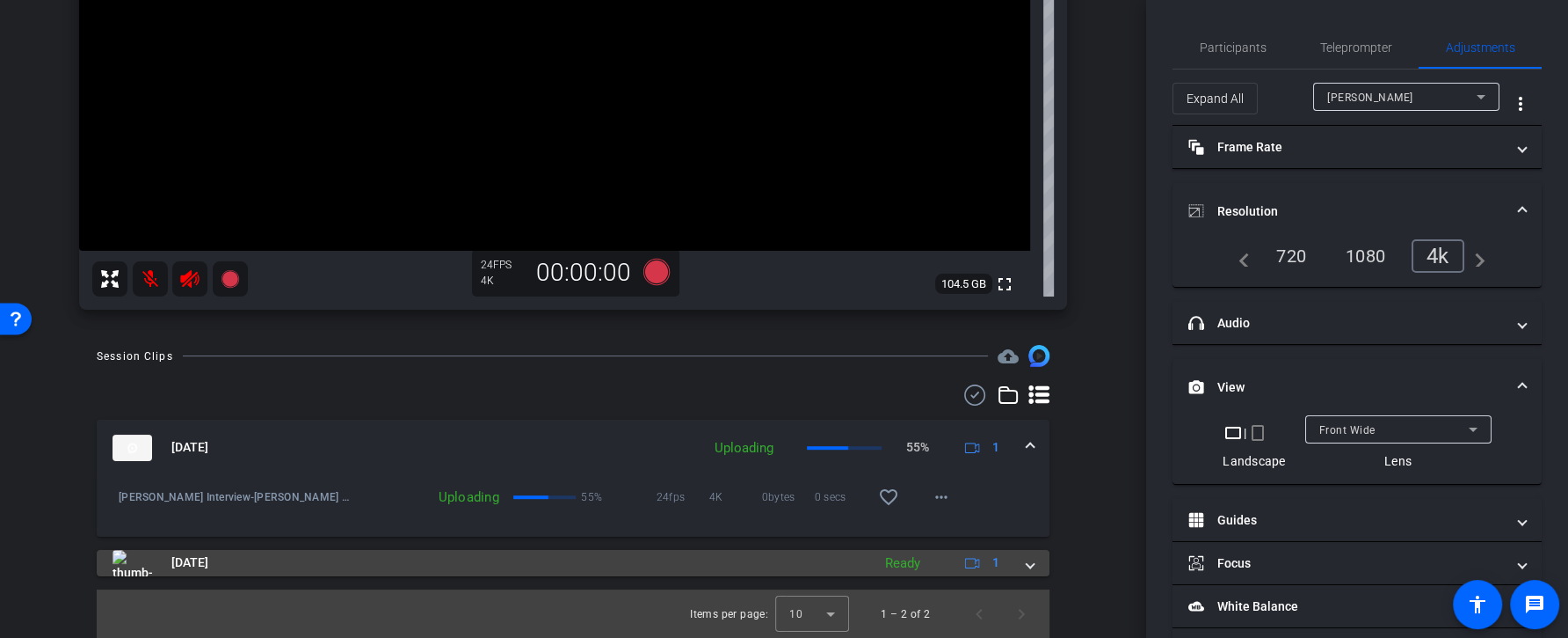
click at [866, 563] on div "Aug 18, 2025 Ready 1" at bounding box center [569, 562] width 914 height 26
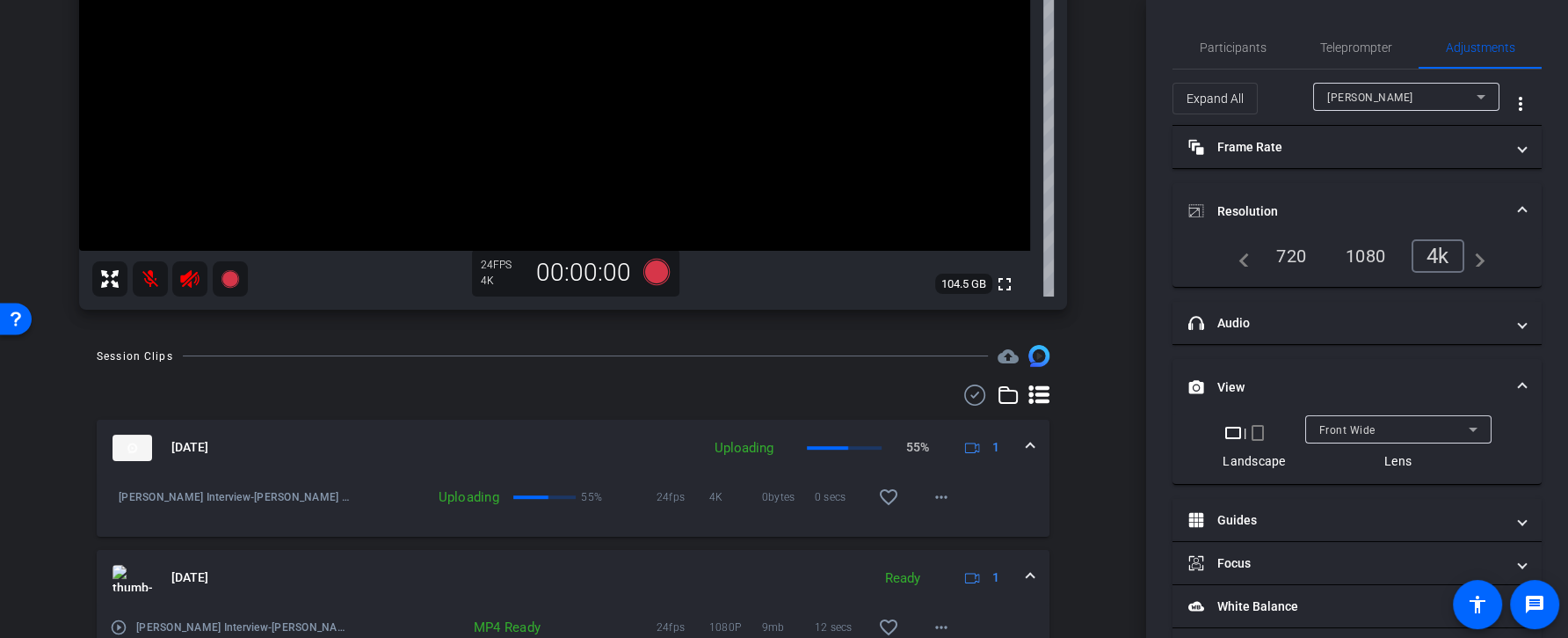
scroll to position [452, 0]
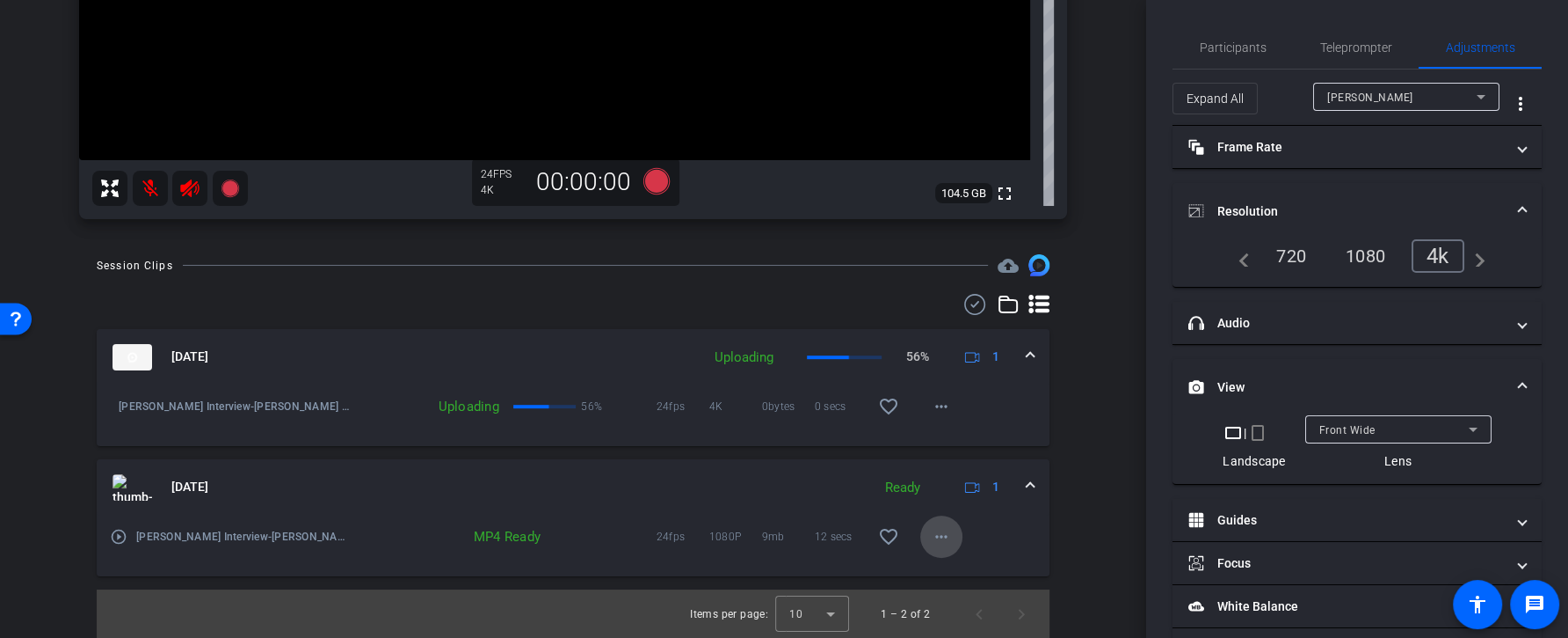
click at [943, 542] on mat-icon "more_horiz" at bounding box center [940, 535] width 21 height 21
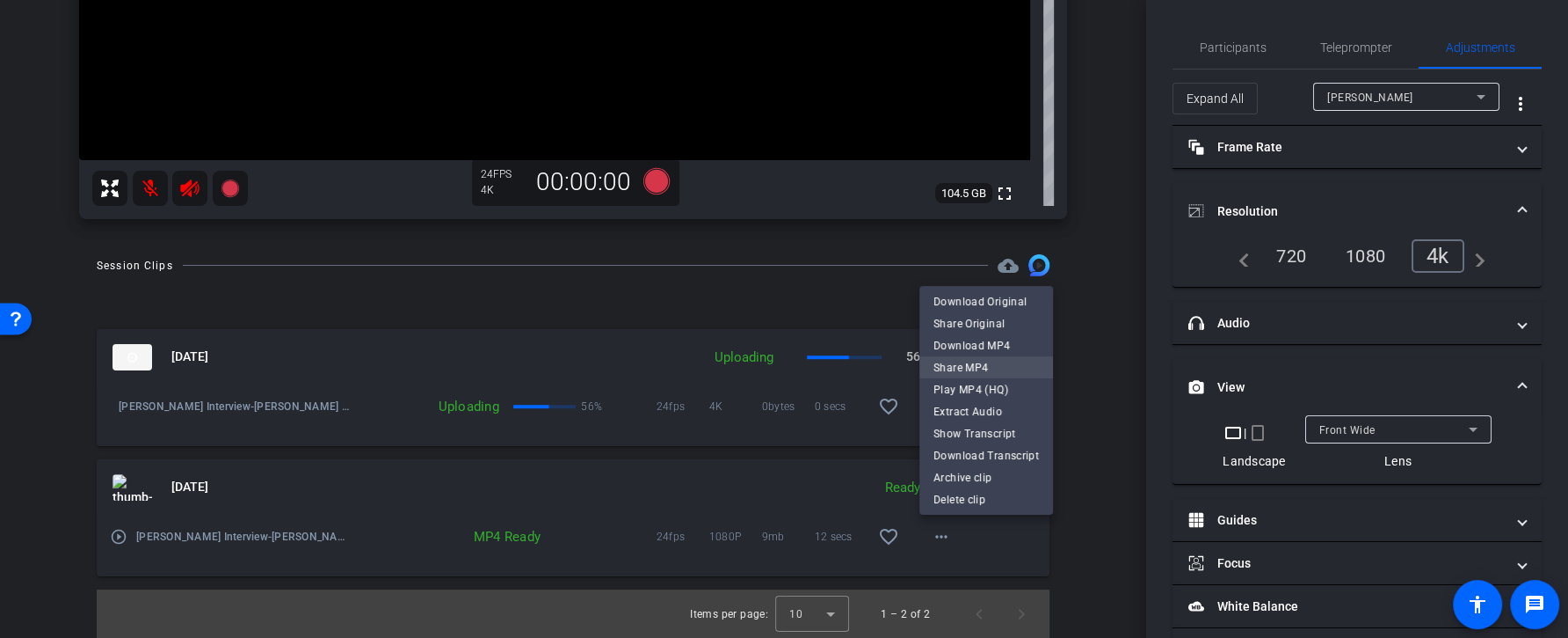
click at [1004, 367] on span "Share MP4" at bounding box center [986, 366] width 106 height 21
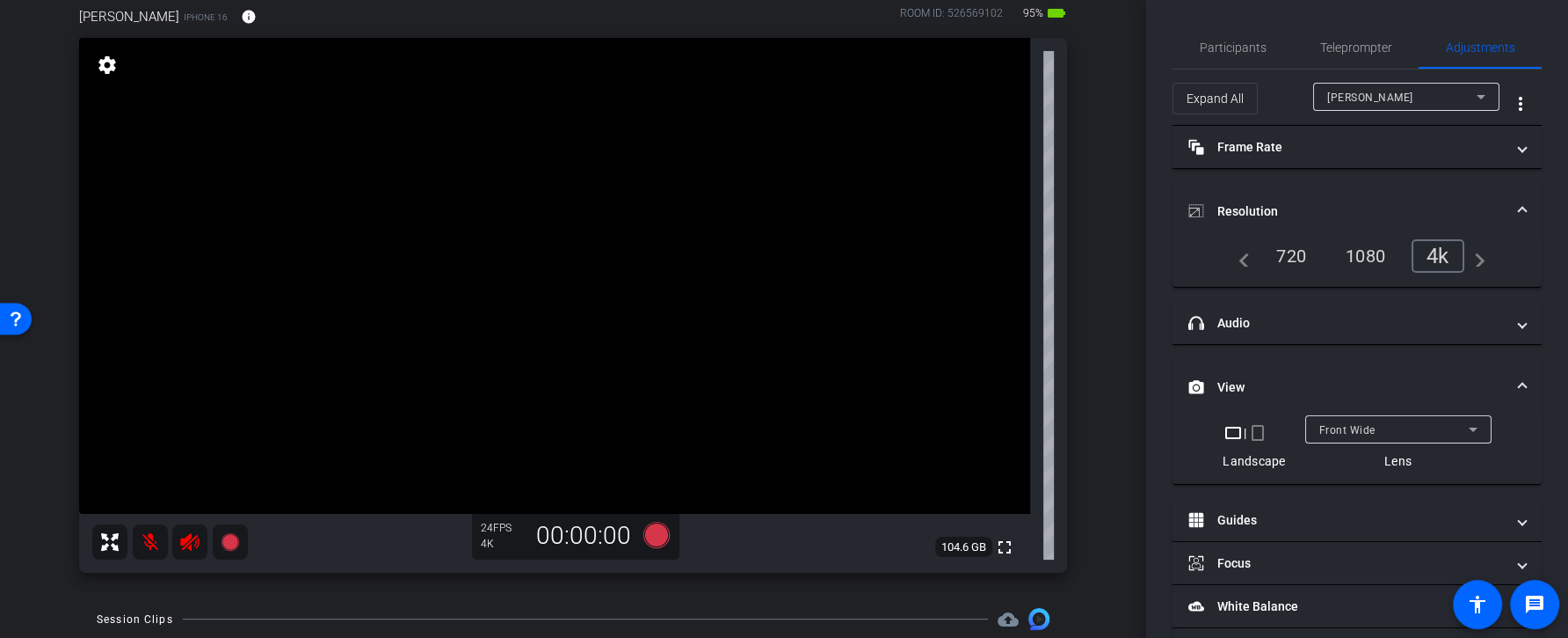
scroll to position [99, 0]
click at [658, 539] on icon at bounding box center [656, 532] width 26 height 26
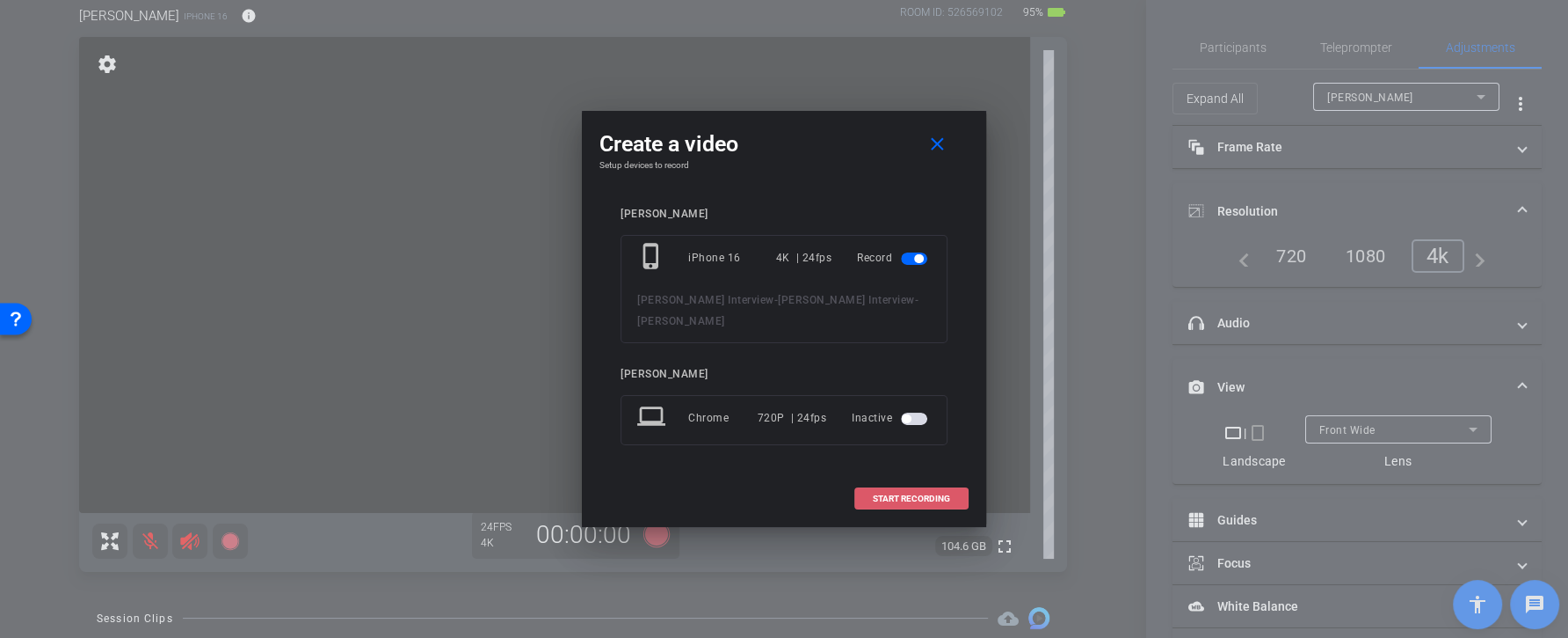
click at [870, 493] on span at bounding box center [911, 498] width 113 height 42
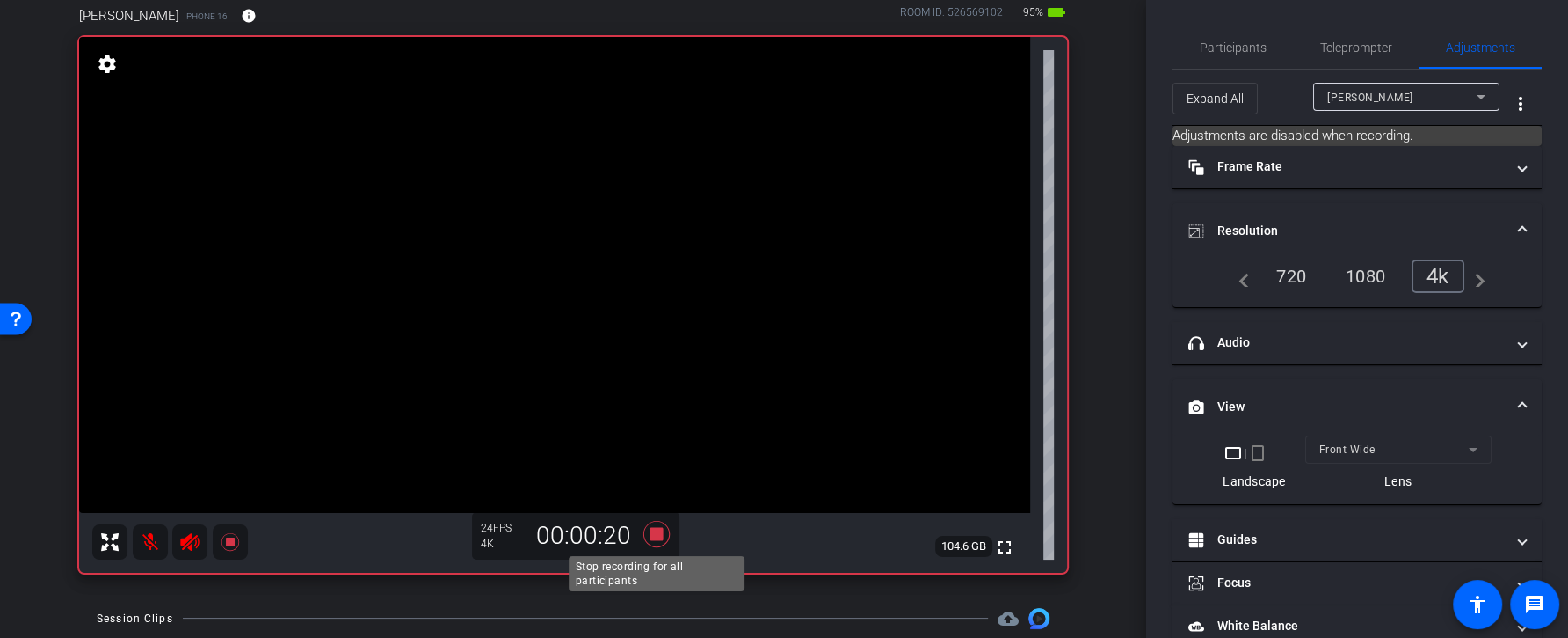
click at [651, 532] on icon at bounding box center [656, 532] width 26 height 26
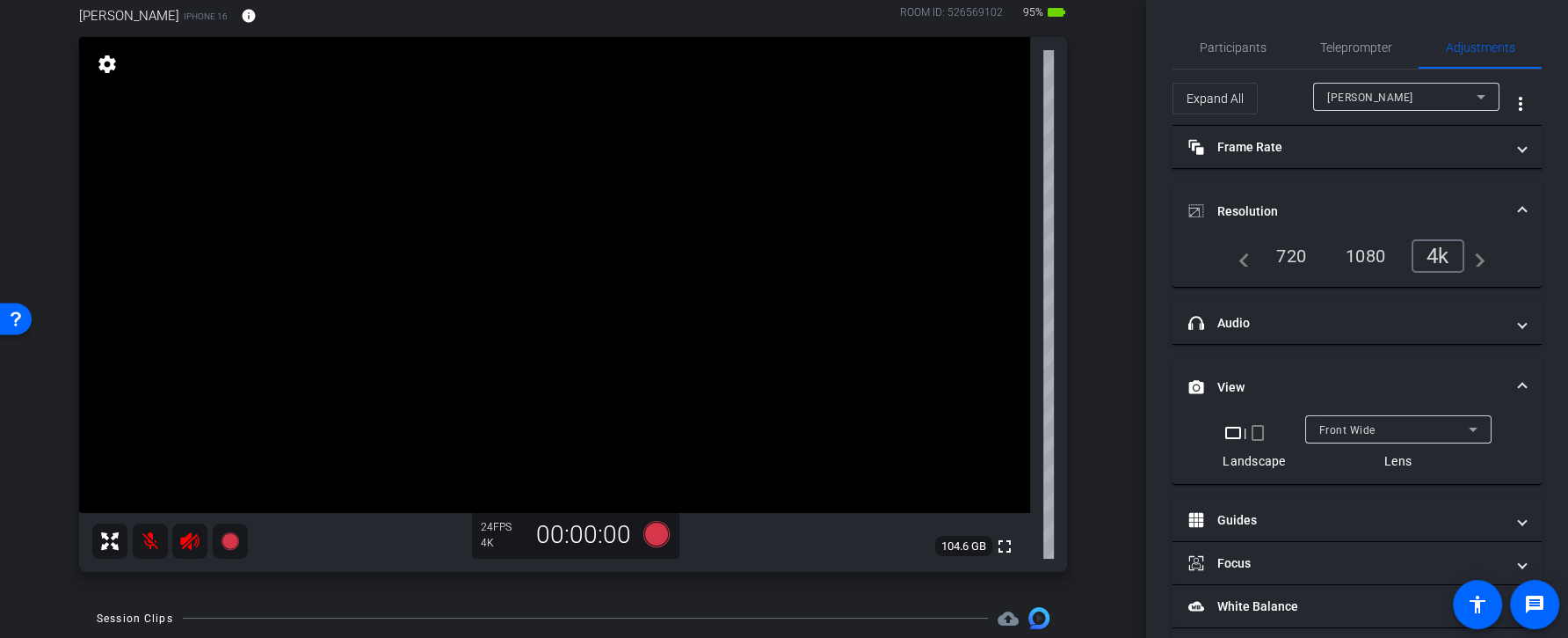
scroll to position [490, 0]
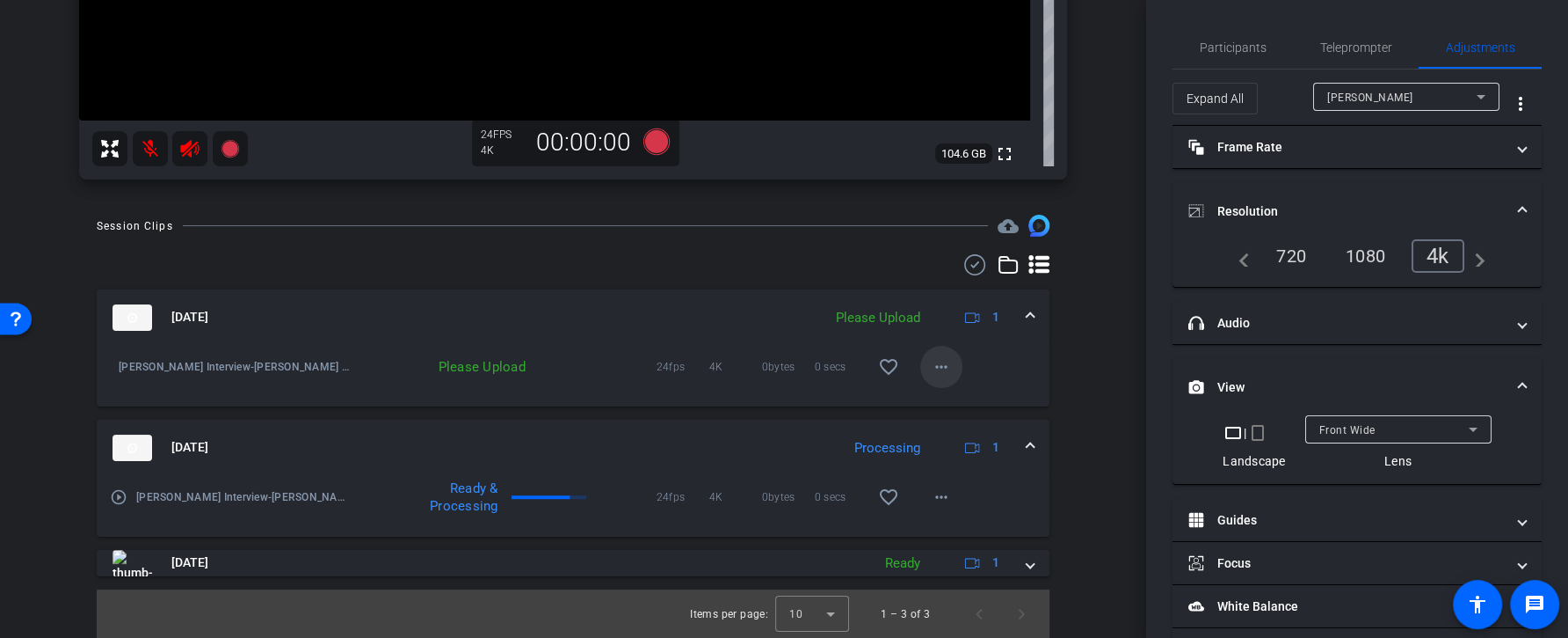
click at [938, 383] on span at bounding box center [941, 367] width 42 height 42
click at [1082, 367] on div at bounding box center [784, 319] width 1568 height 638
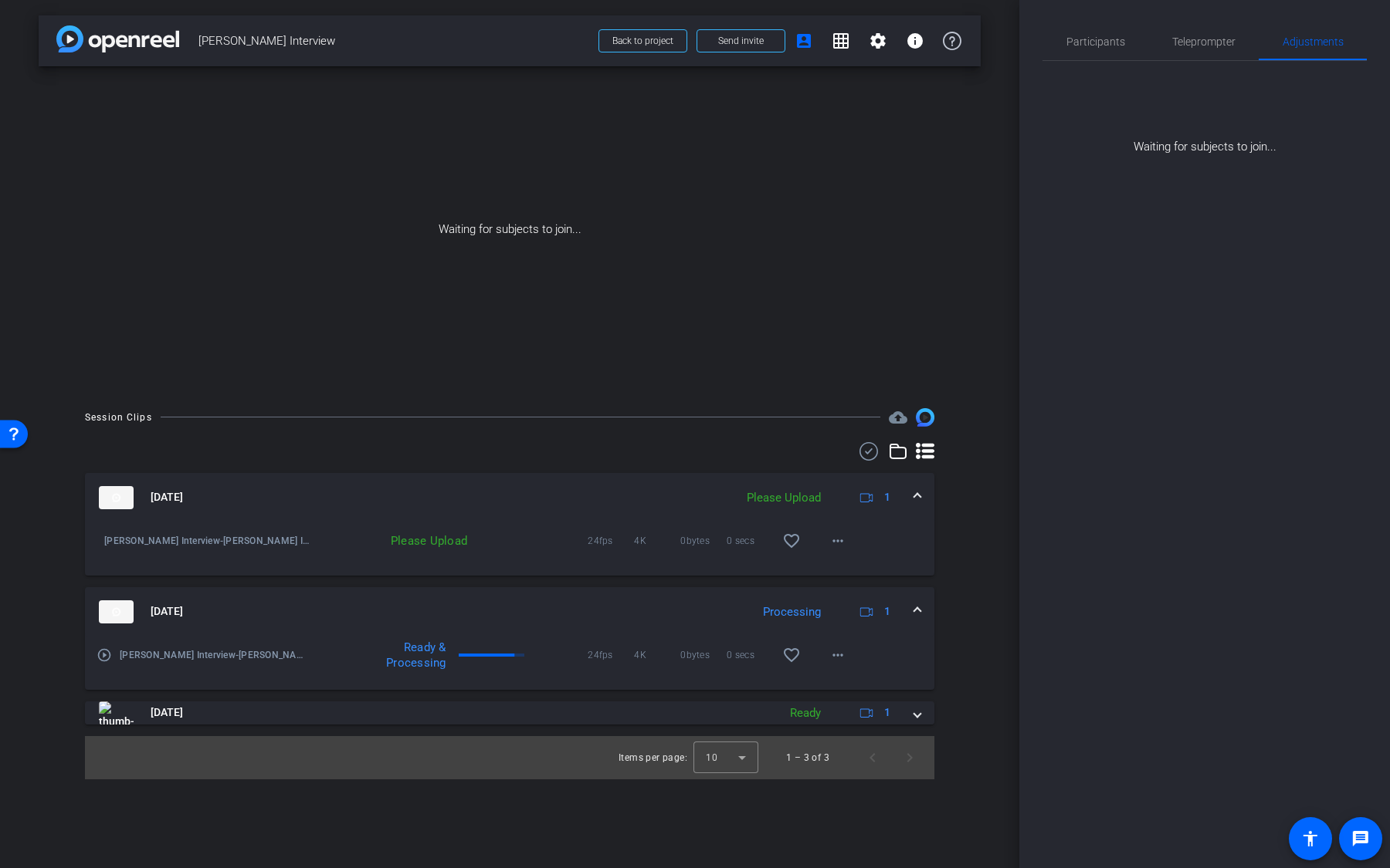
scroll to position [0, 0]
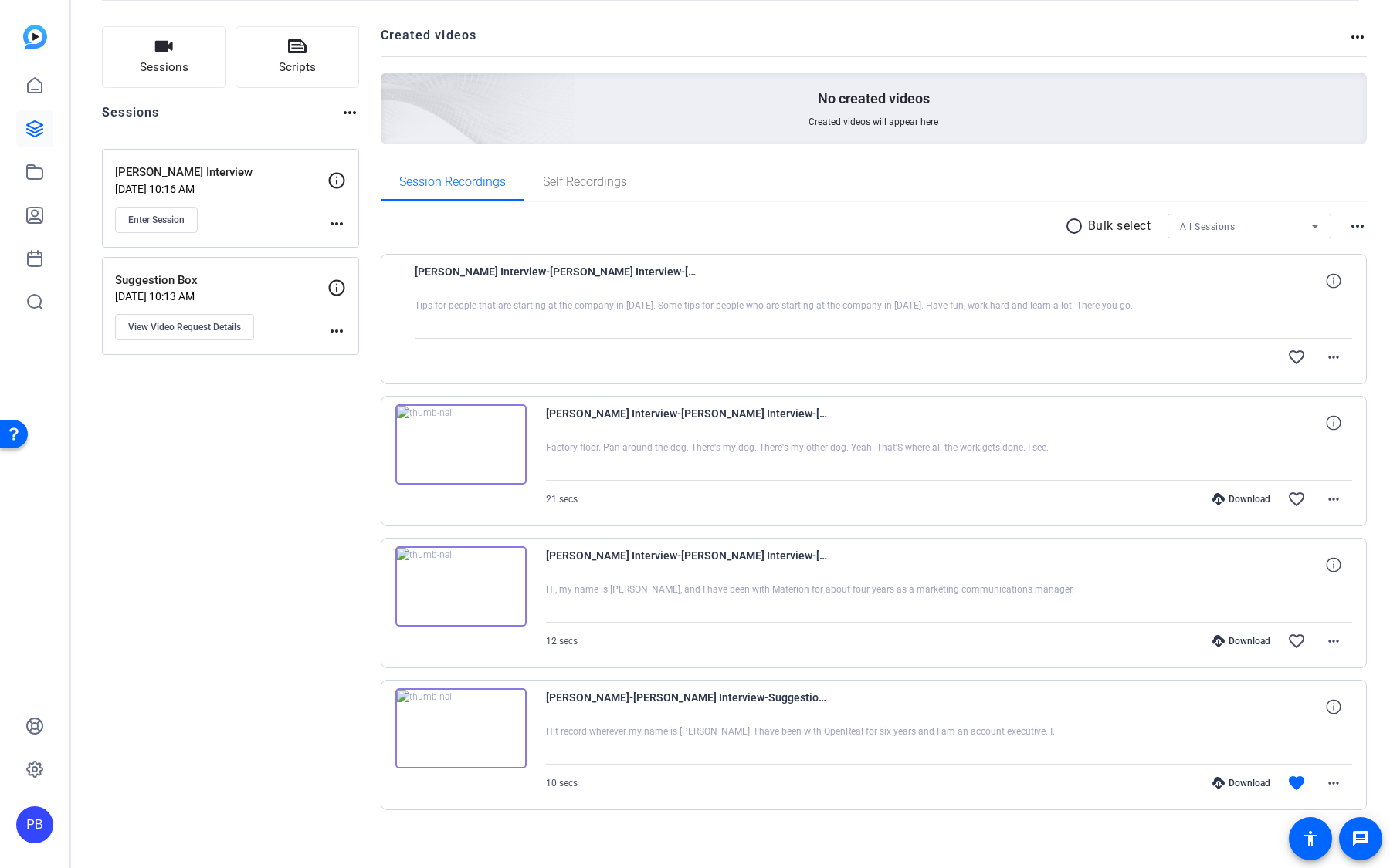
scroll to position [93, 0]
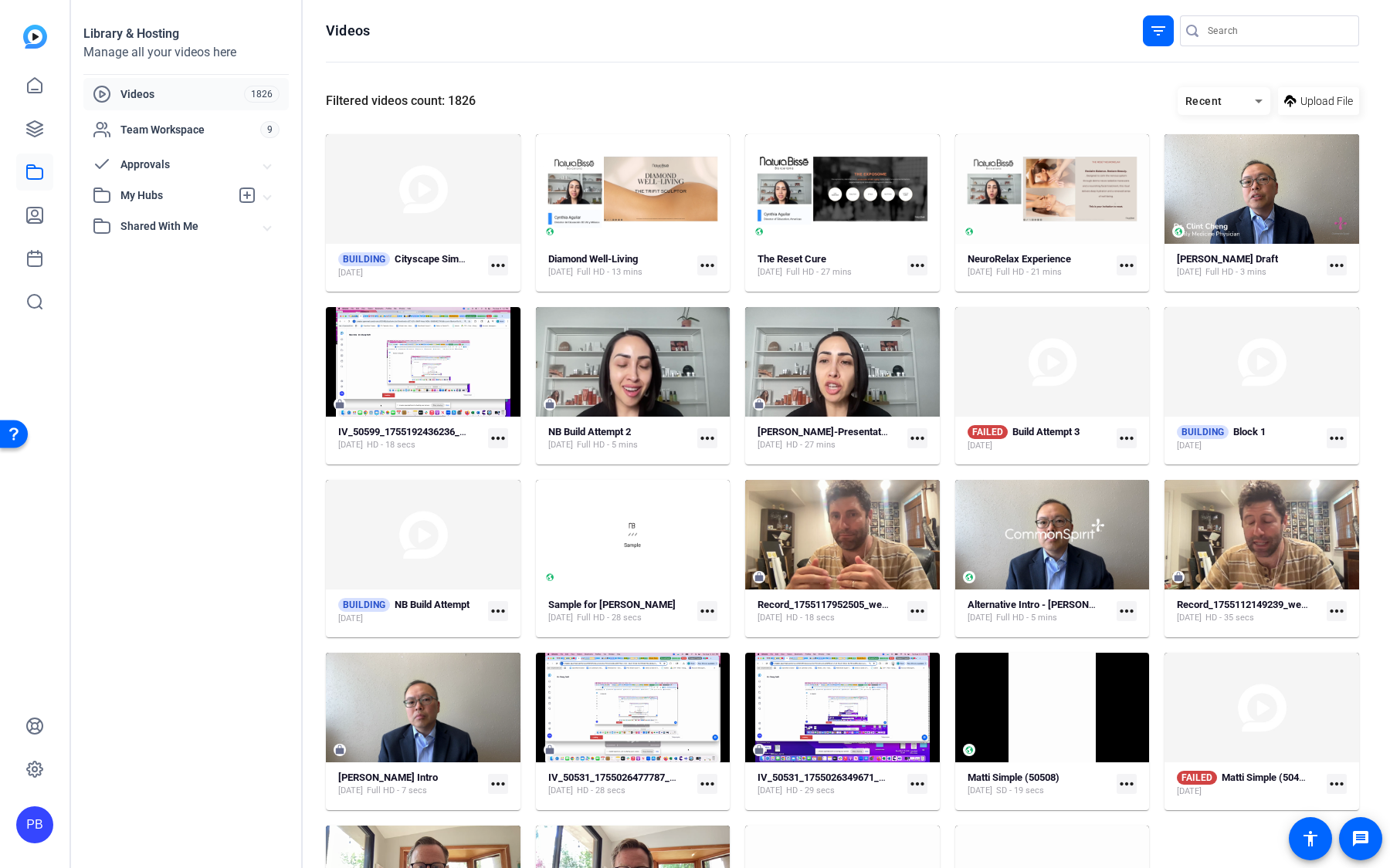
click at [191, 192] on span "My Hubs" at bounding box center [175, 195] width 109 height 17
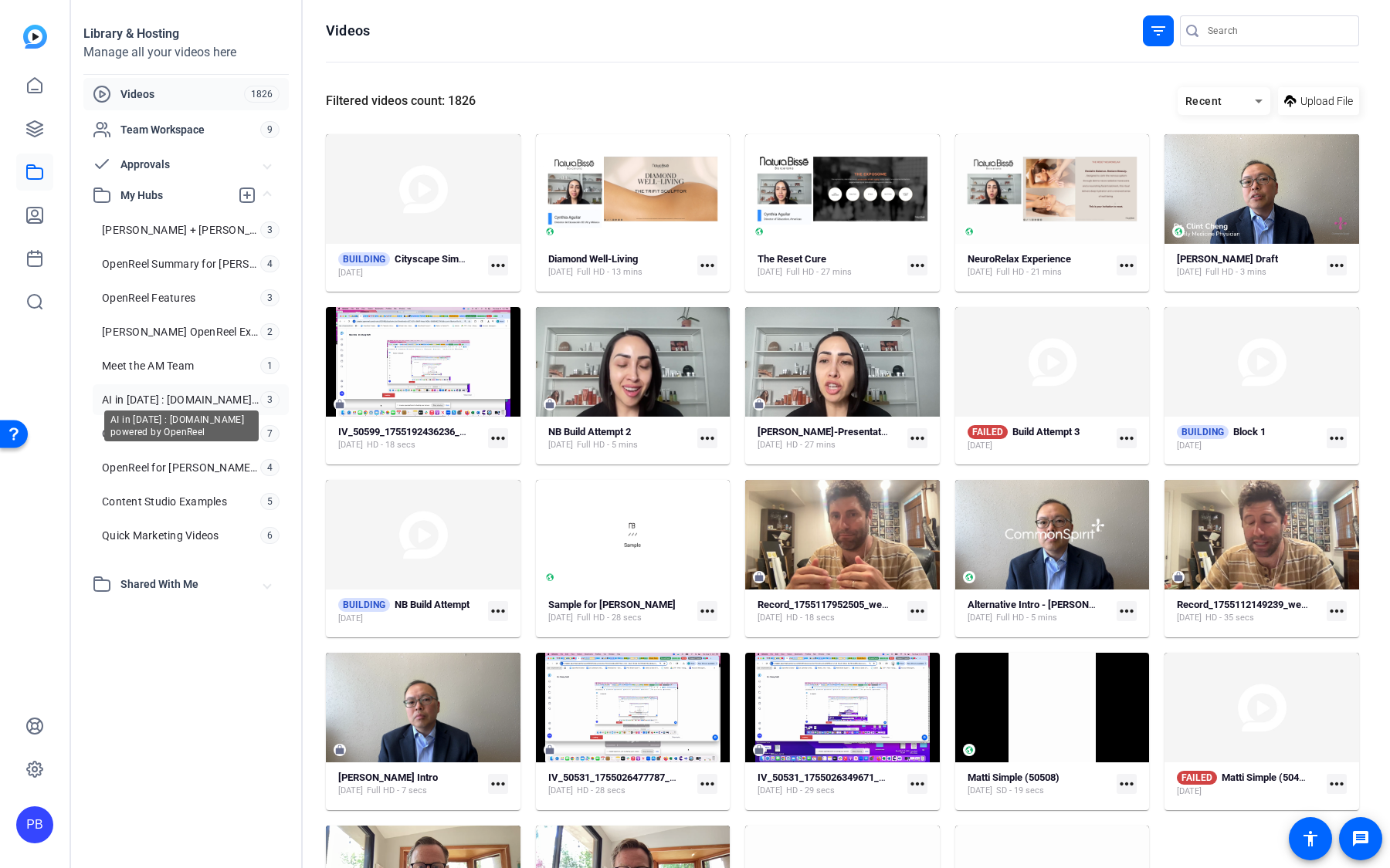
click at [210, 393] on span "AI in 2024 : ChannelPartner.tv powered by OpenReel" at bounding box center [180, 400] width 158 height 16
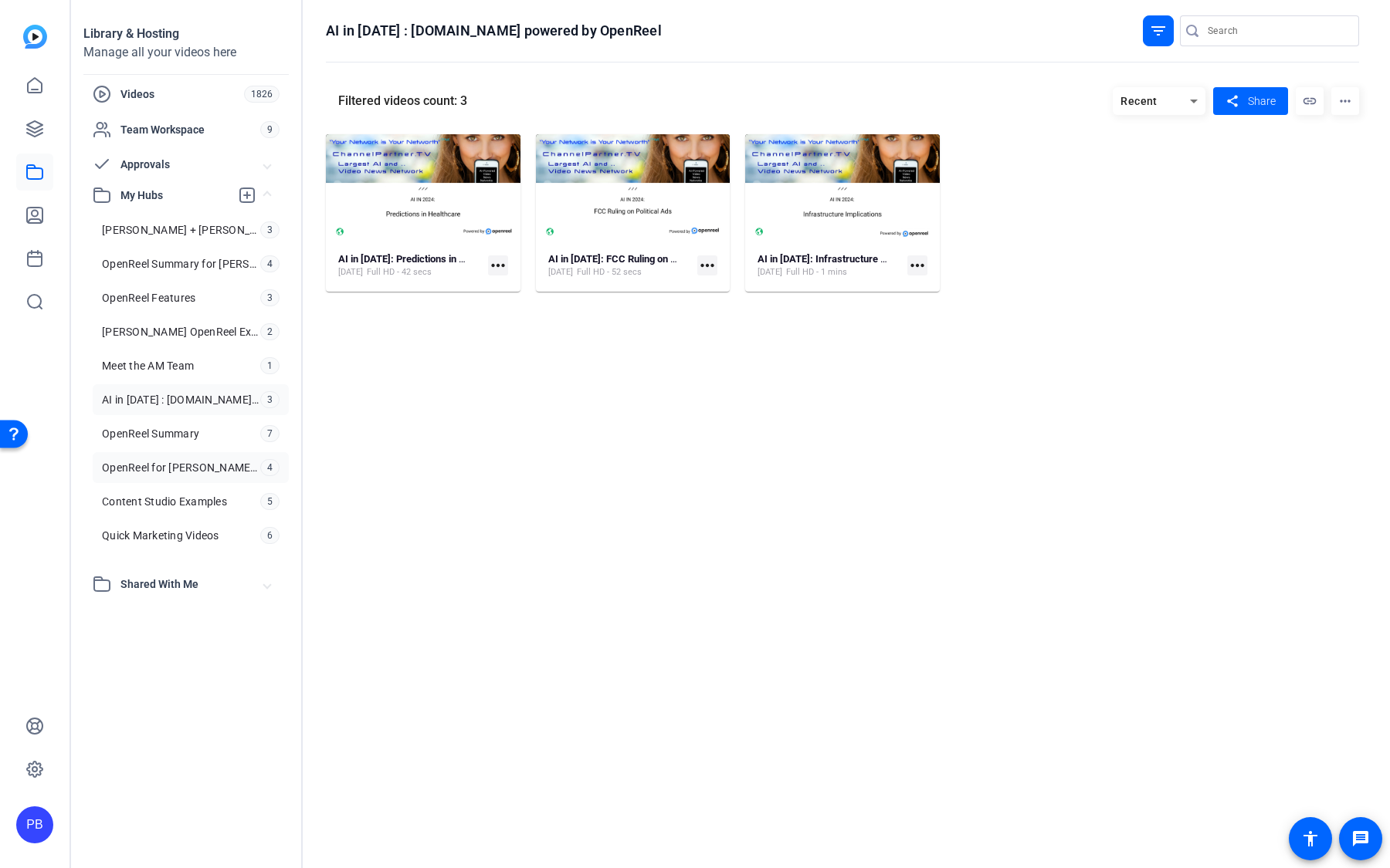
click at [232, 468] on span "OpenReel for Jess & Diana" at bounding box center [180, 468] width 158 height 16
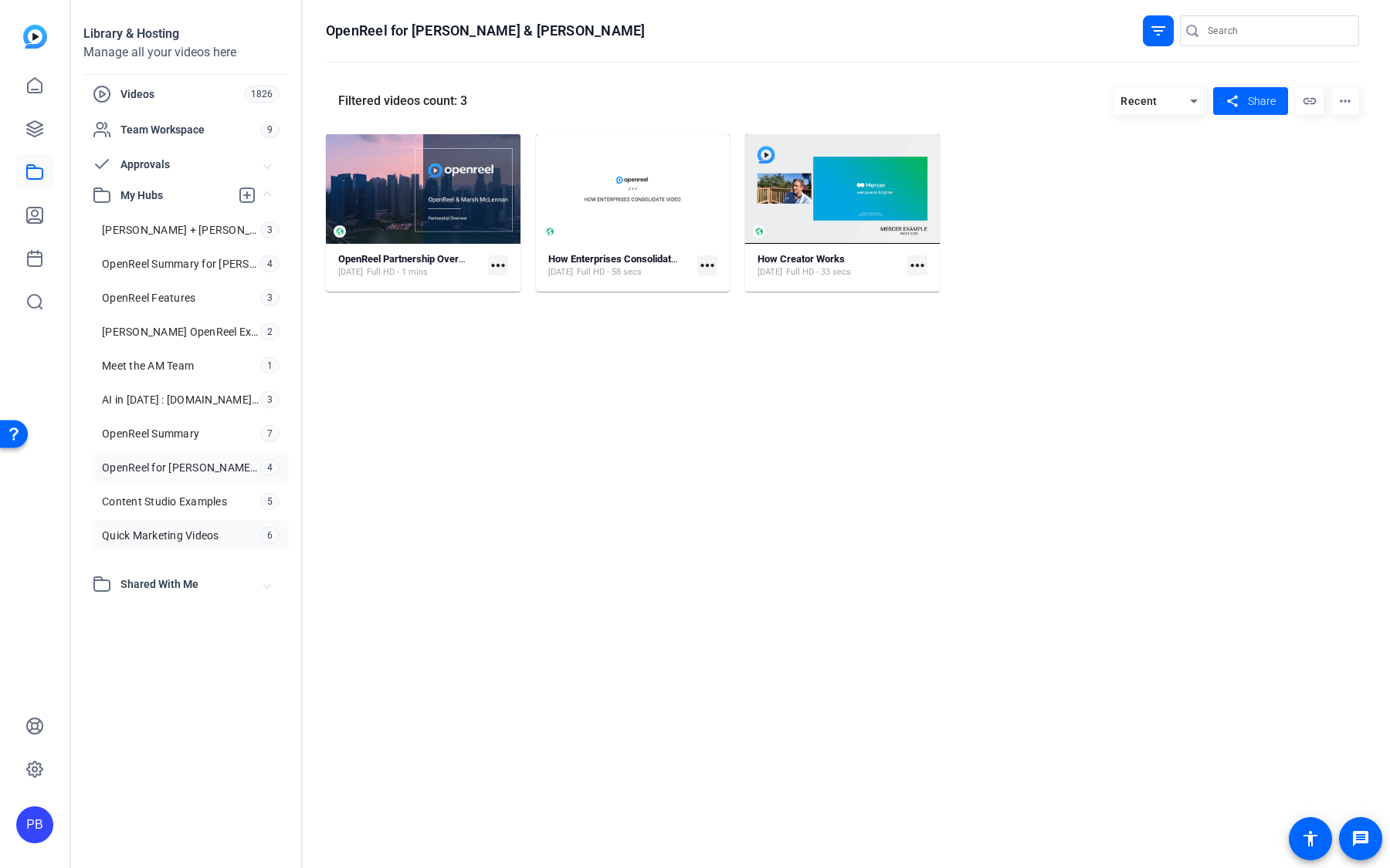
click at [193, 540] on link "Quick Marketing Videos 6" at bounding box center [191, 536] width 196 height 31
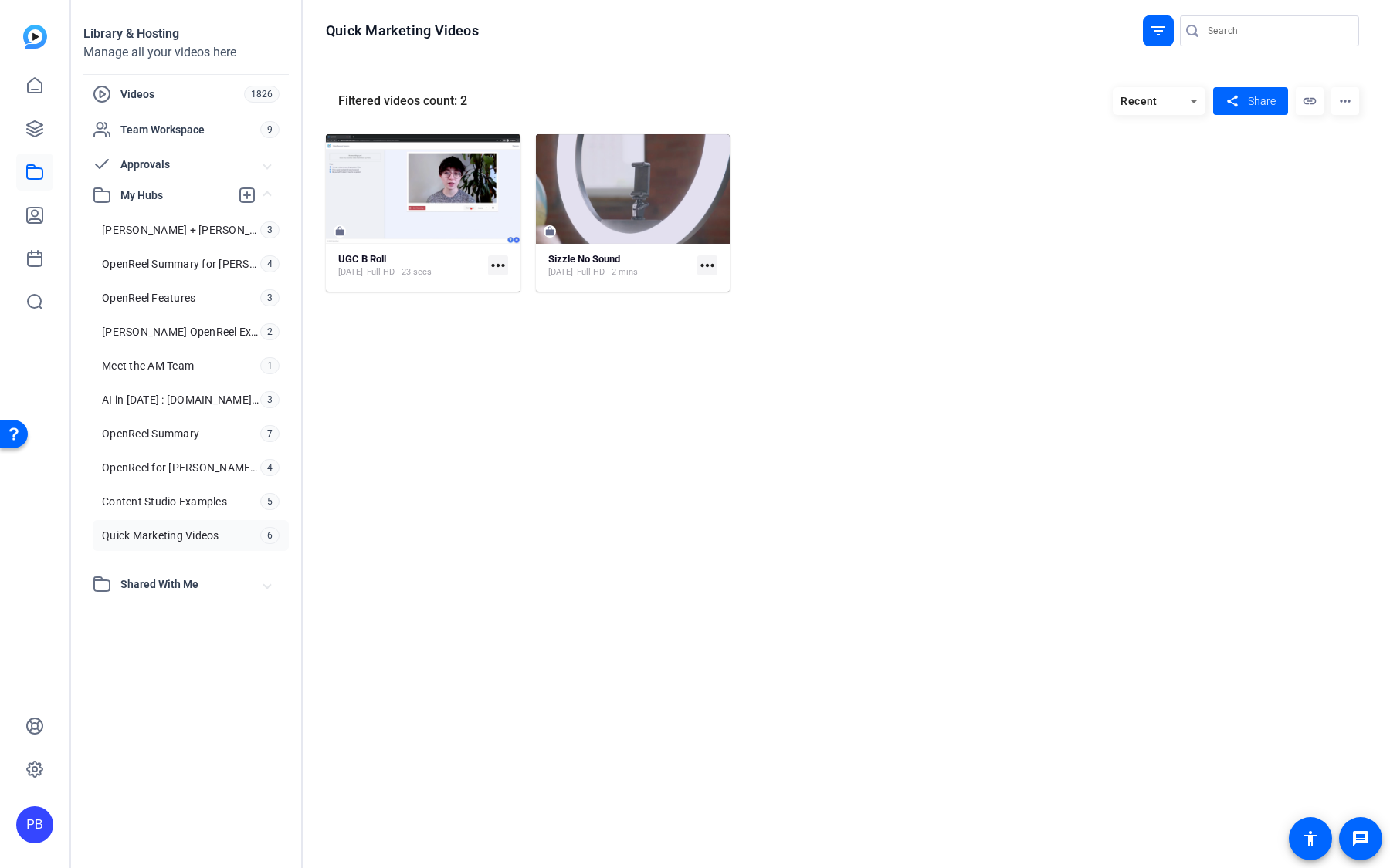
click at [1161, 39] on mat-icon "filter_list" at bounding box center [1158, 31] width 18 height 18
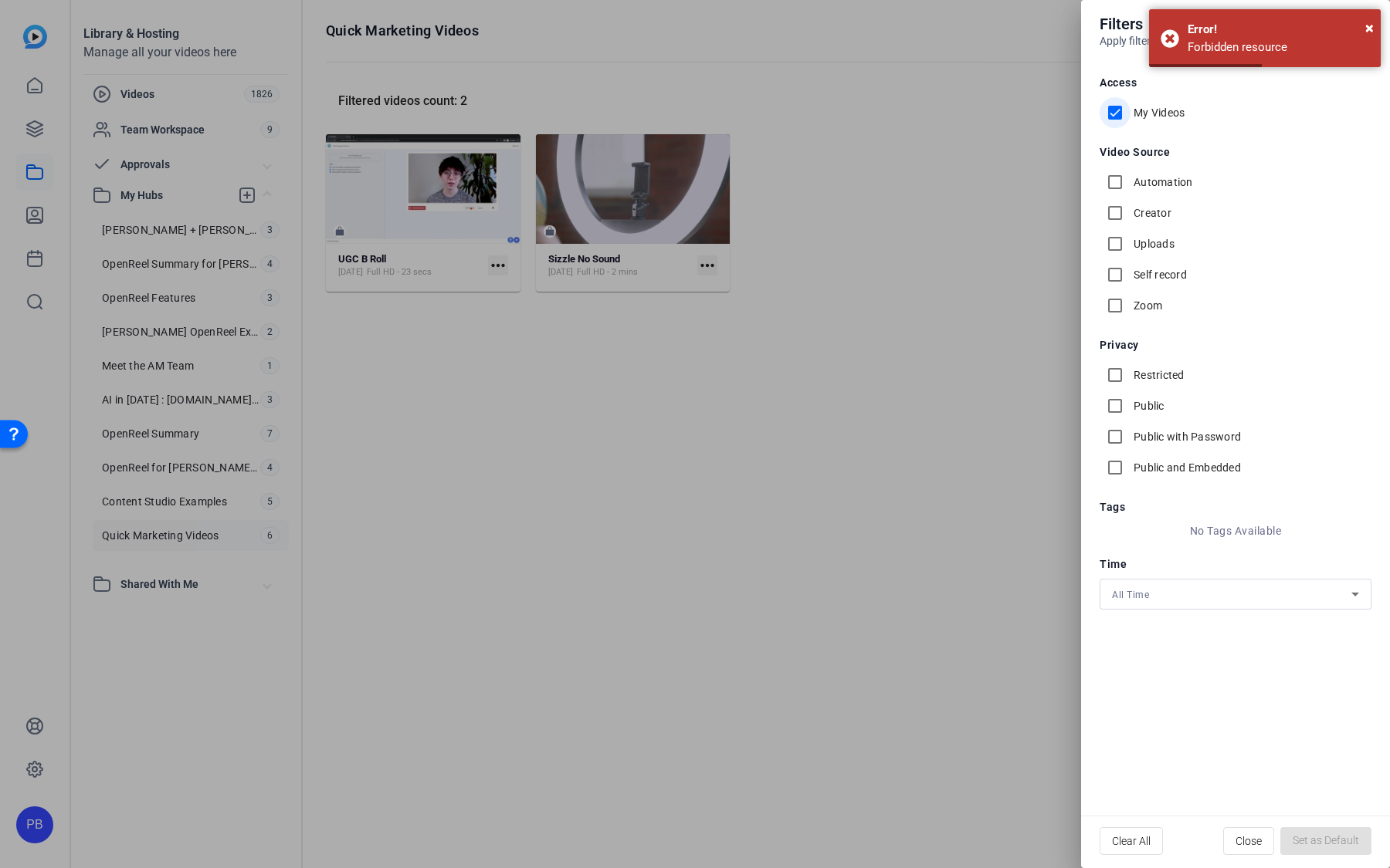
click at [1118, 114] on input "My Videos" at bounding box center [1114, 112] width 31 height 31
checkbox input "false"
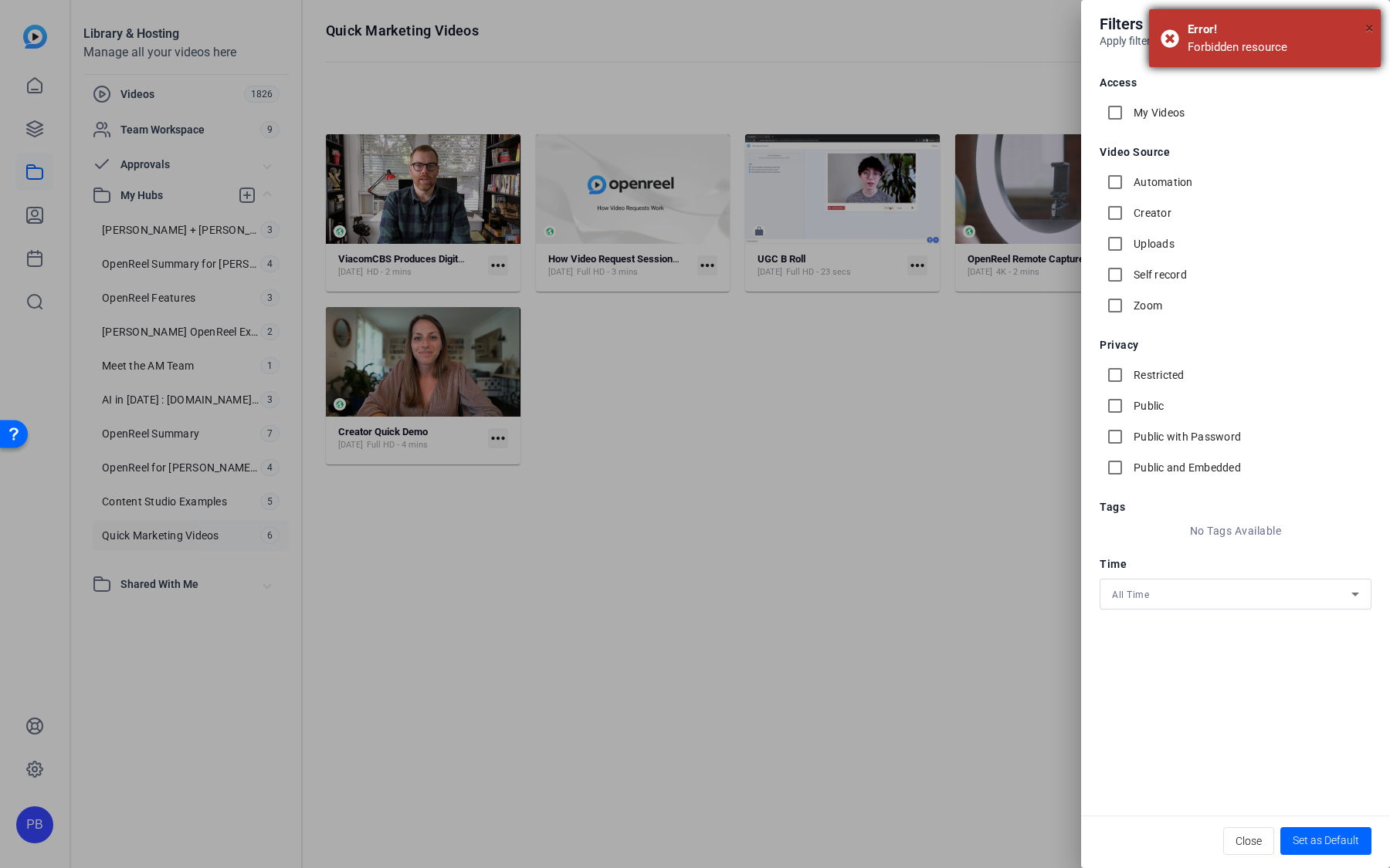
click at [1367, 24] on span "×" at bounding box center [1370, 27] width 9 height 18
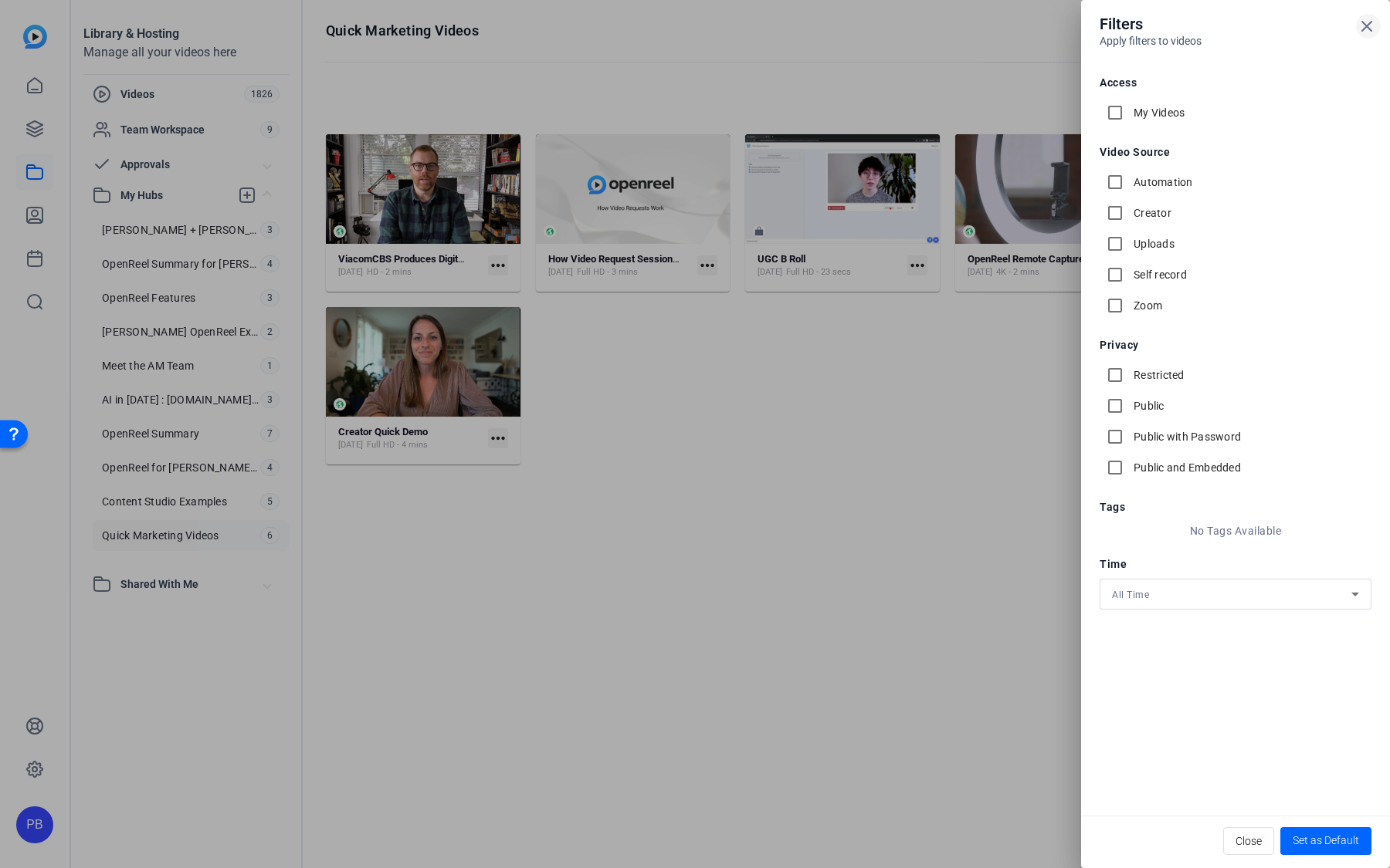
click at [1369, 28] on icon at bounding box center [1366, 26] width 10 height 10
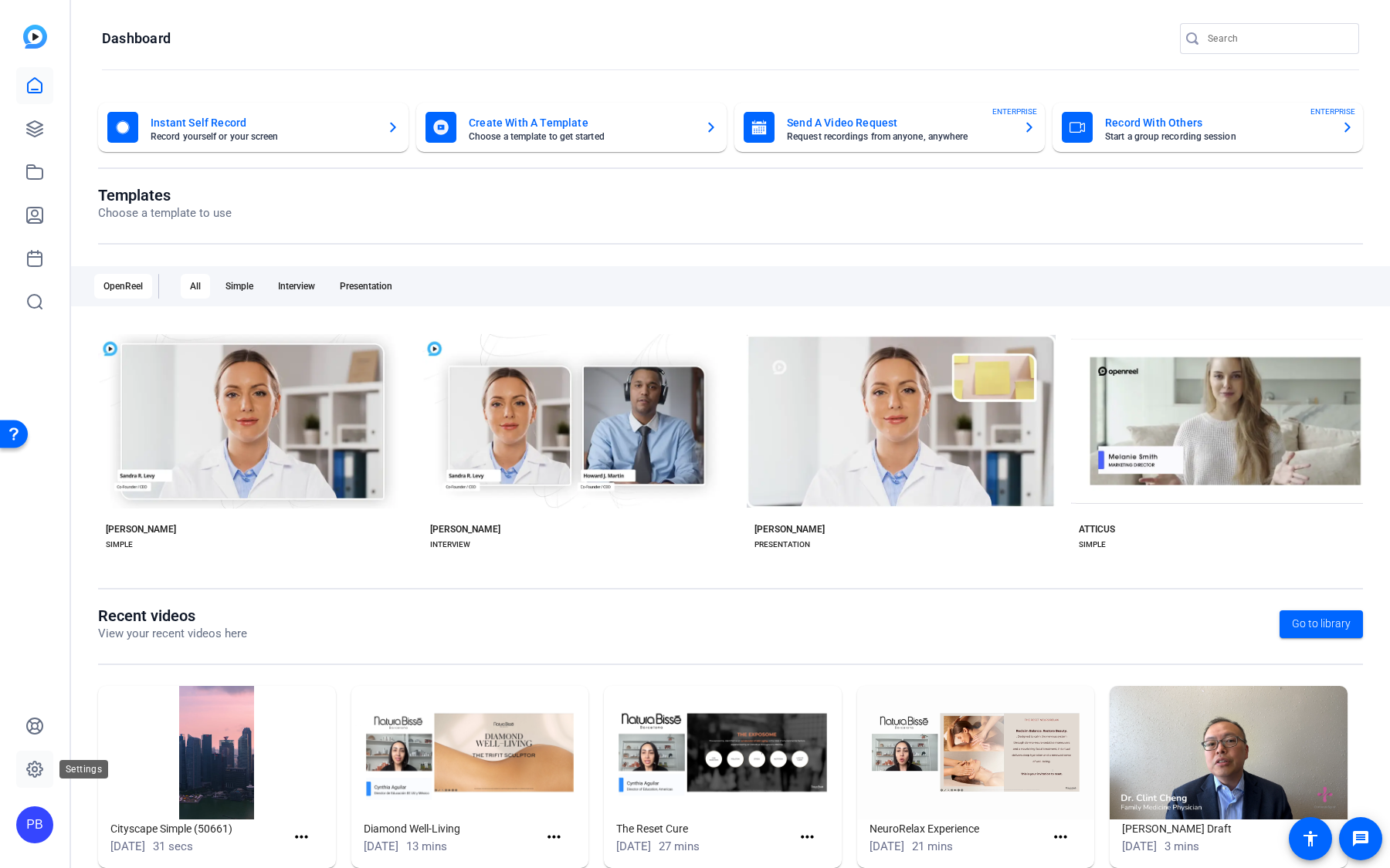
click at [39, 773] on icon at bounding box center [35, 770] width 16 height 16
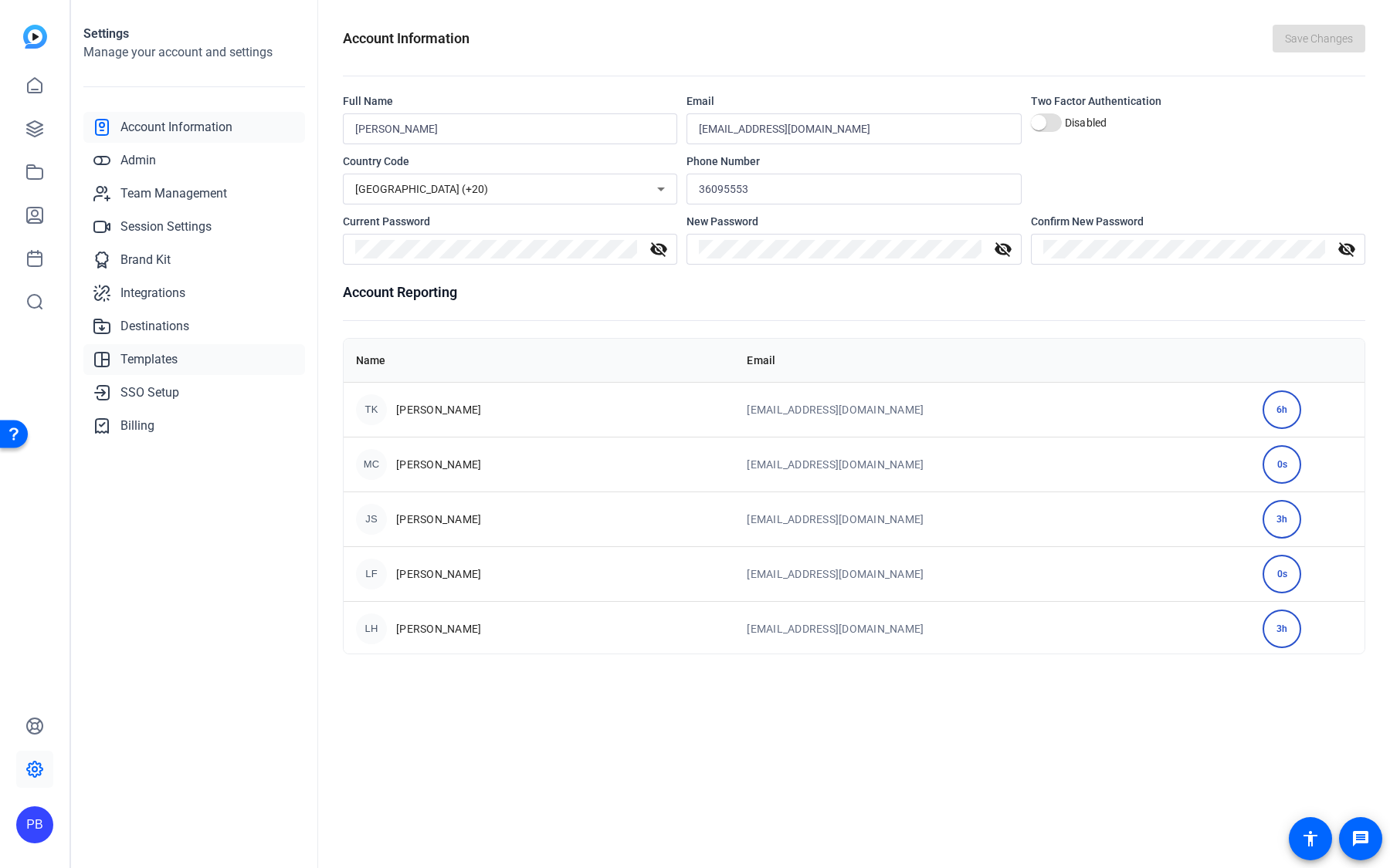
click at [175, 361] on span "Templates" at bounding box center [149, 359] width 57 height 18
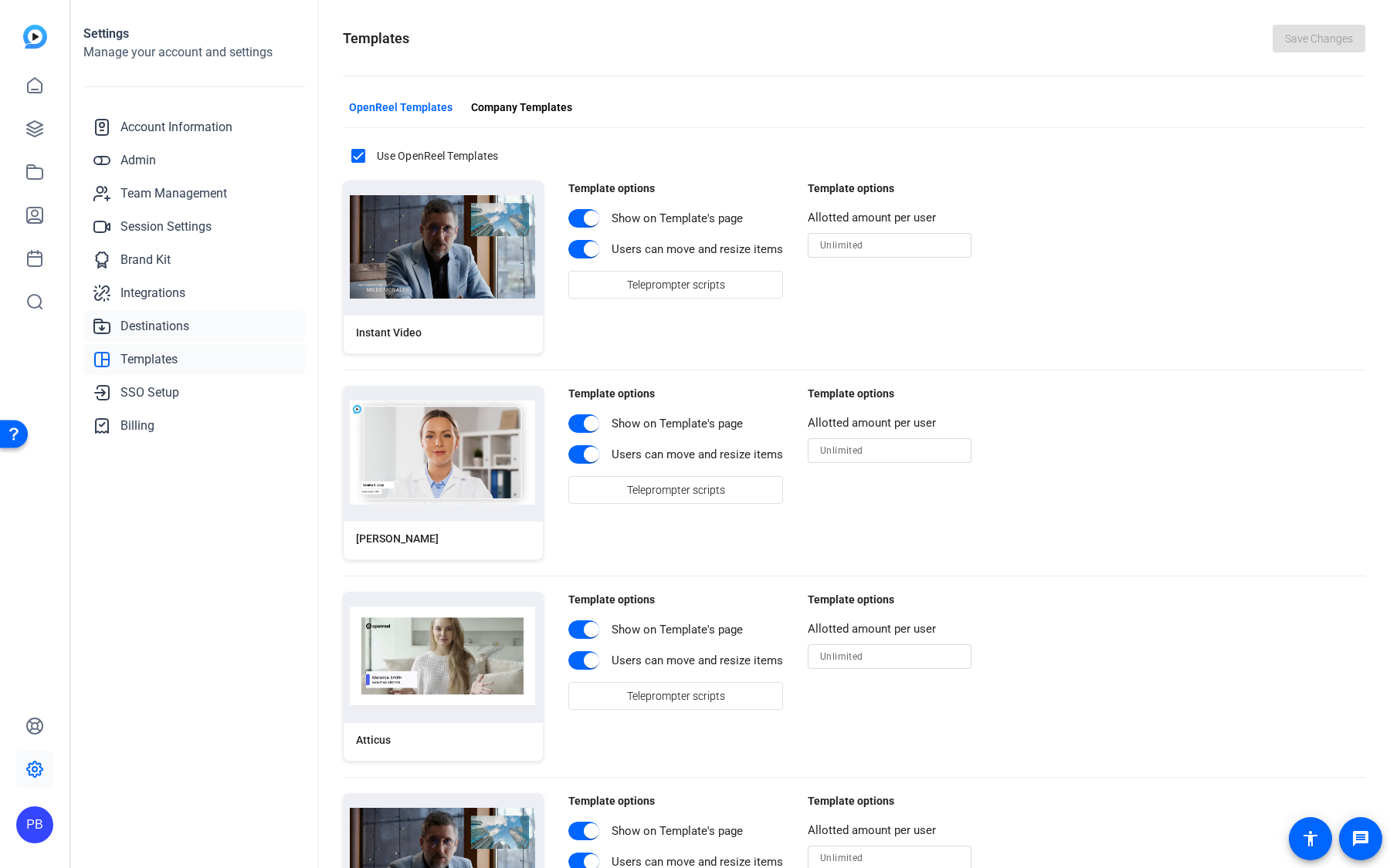
click at [186, 330] on span "Destinations" at bounding box center [155, 326] width 69 height 18
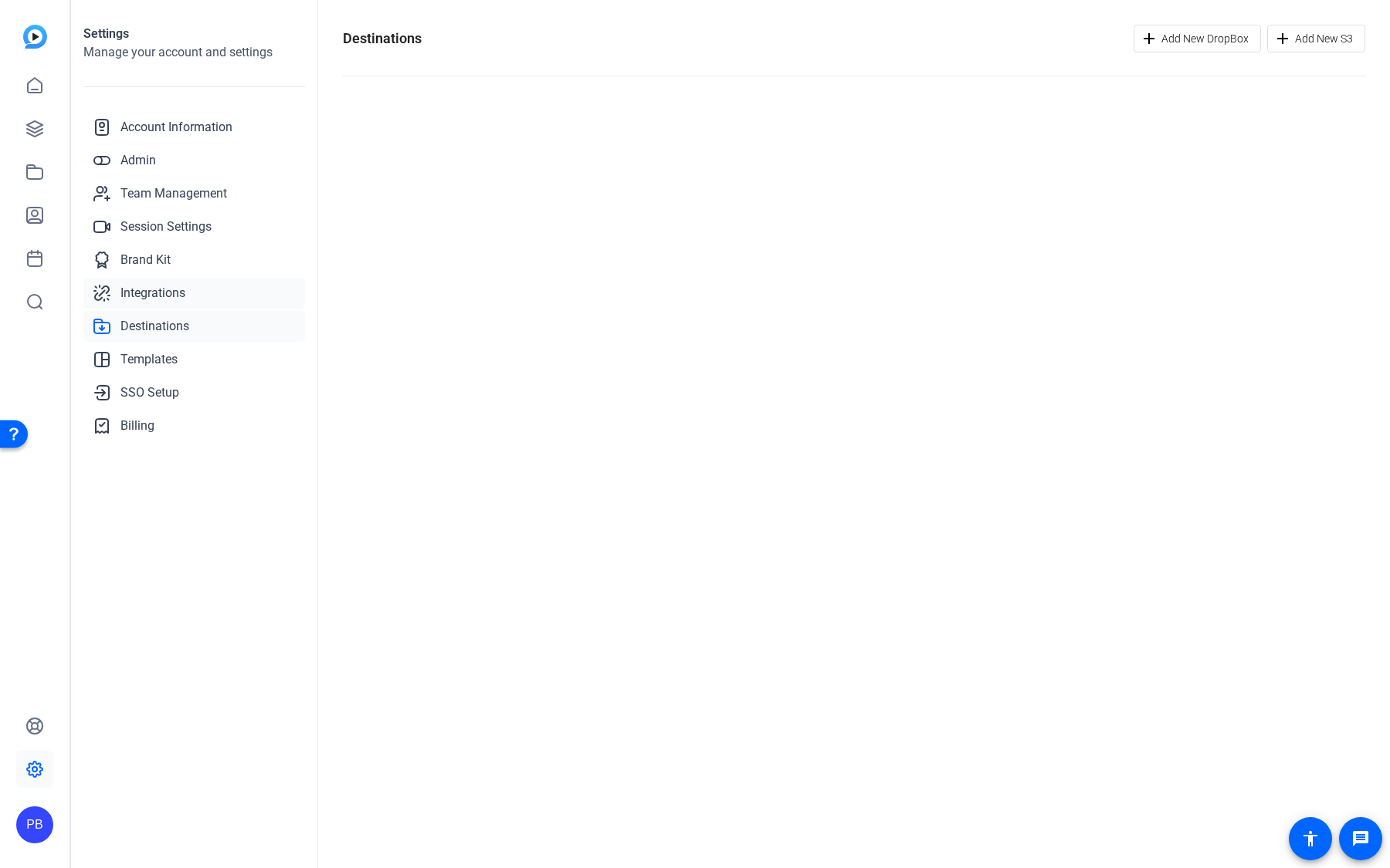
click at [192, 288] on link "Integrations" at bounding box center [193, 293] width 221 height 31
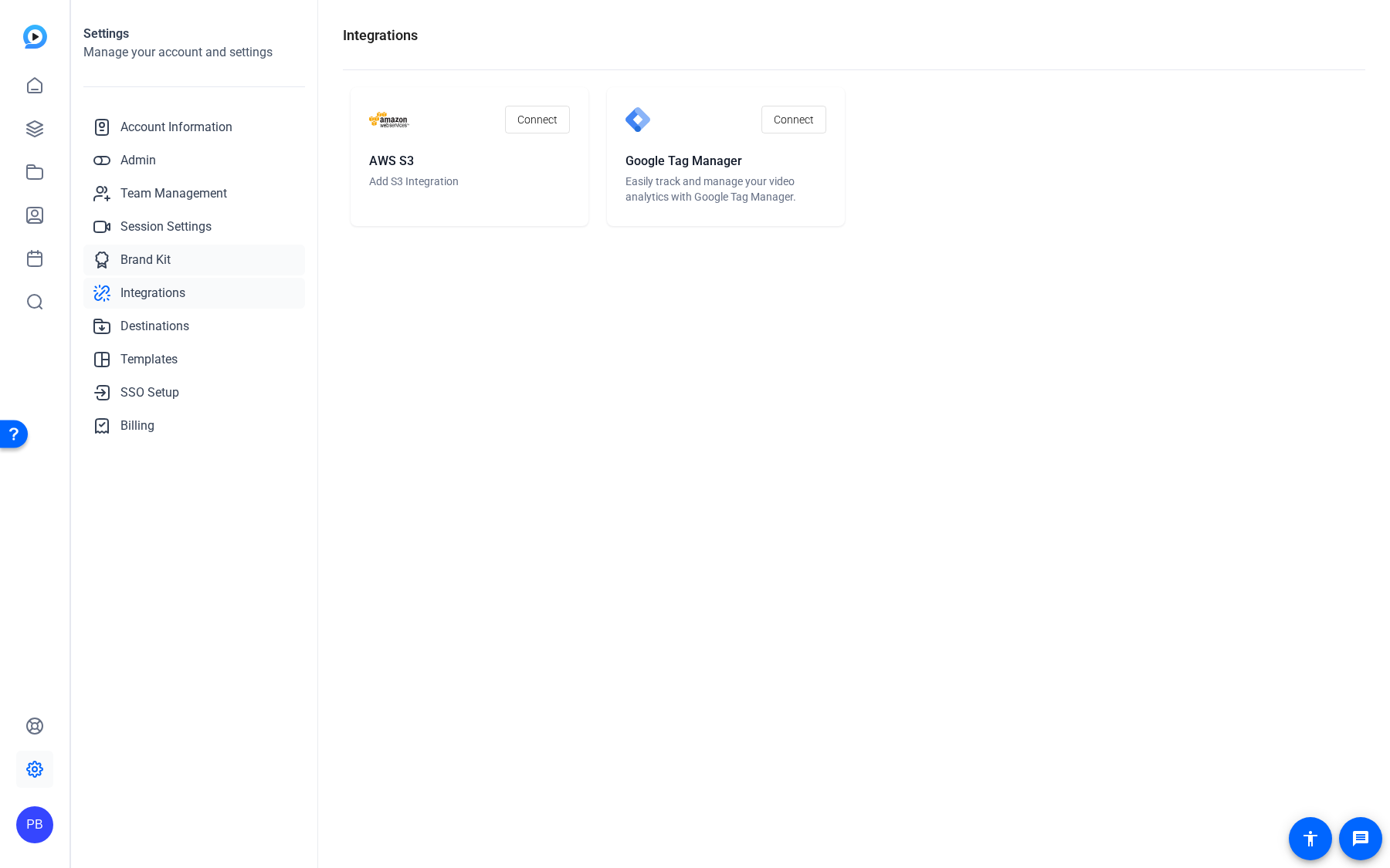
click at [186, 262] on link "Brand Kit" at bounding box center [193, 260] width 221 height 31
click at [196, 238] on link "Session Settings" at bounding box center [193, 227] width 221 height 31
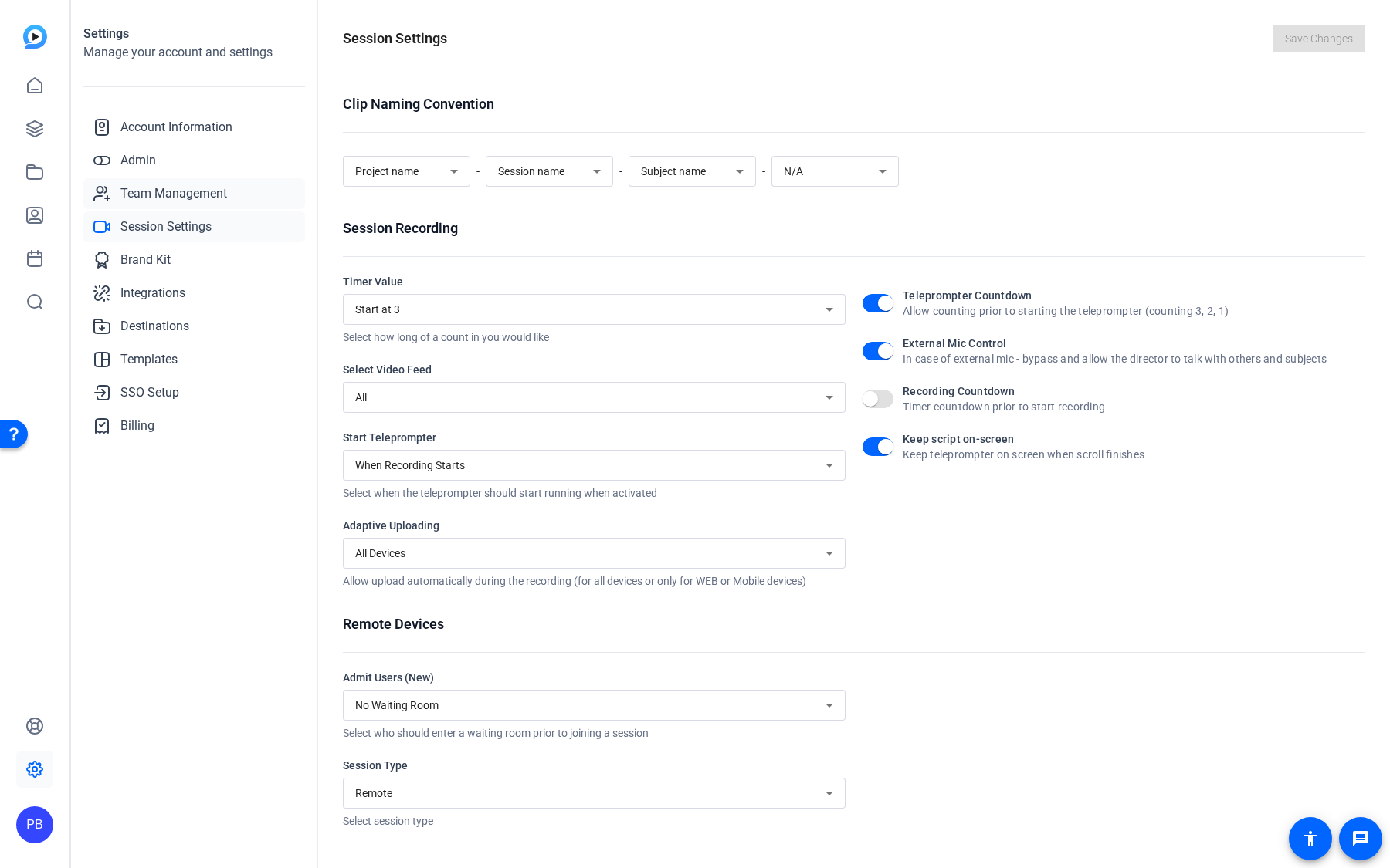
click at [199, 200] on span "Team Management" at bounding box center [174, 193] width 107 height 18
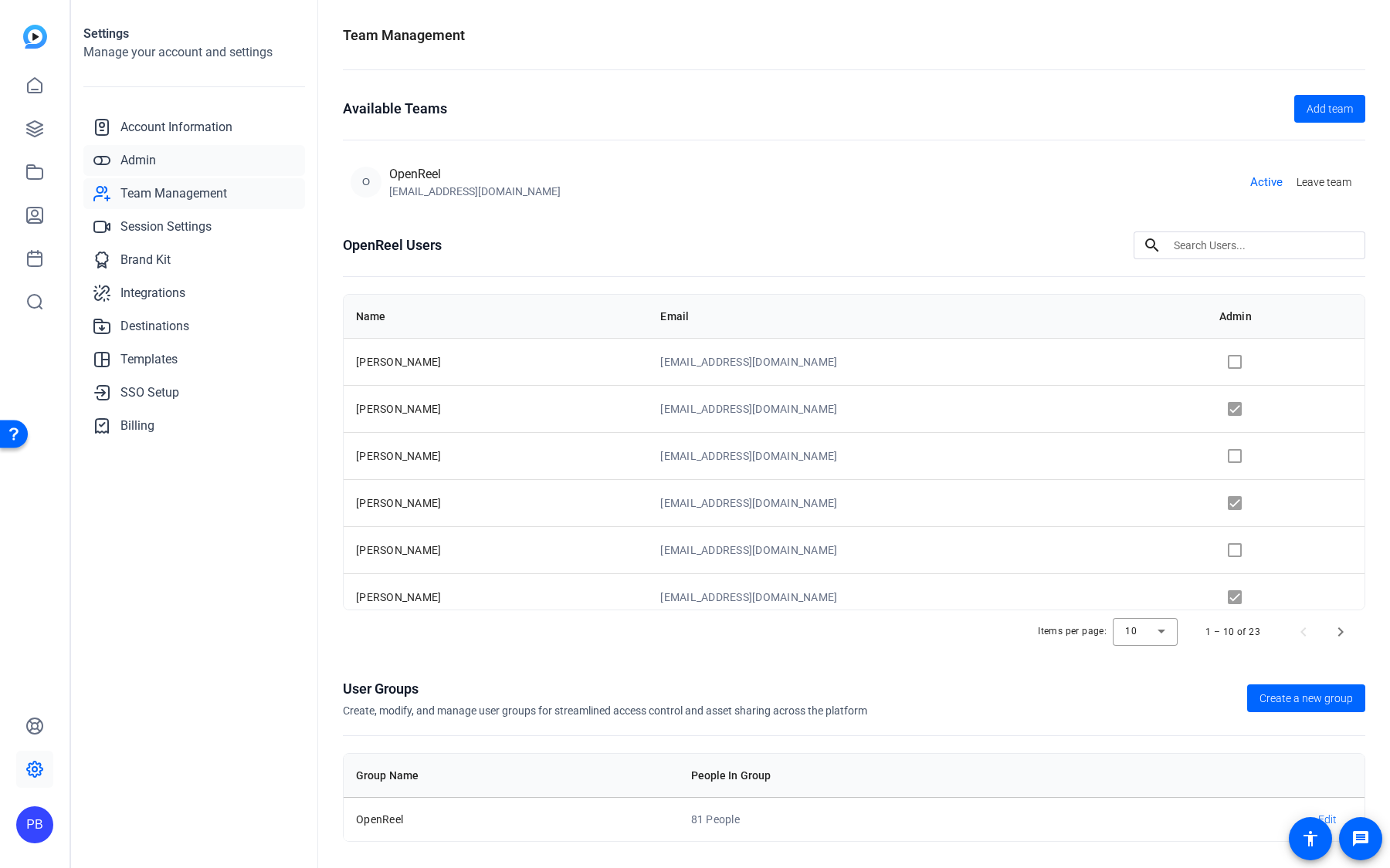
click at [199, 166] on link "Admin" at bounding box center [193, 160] width 221 height 31
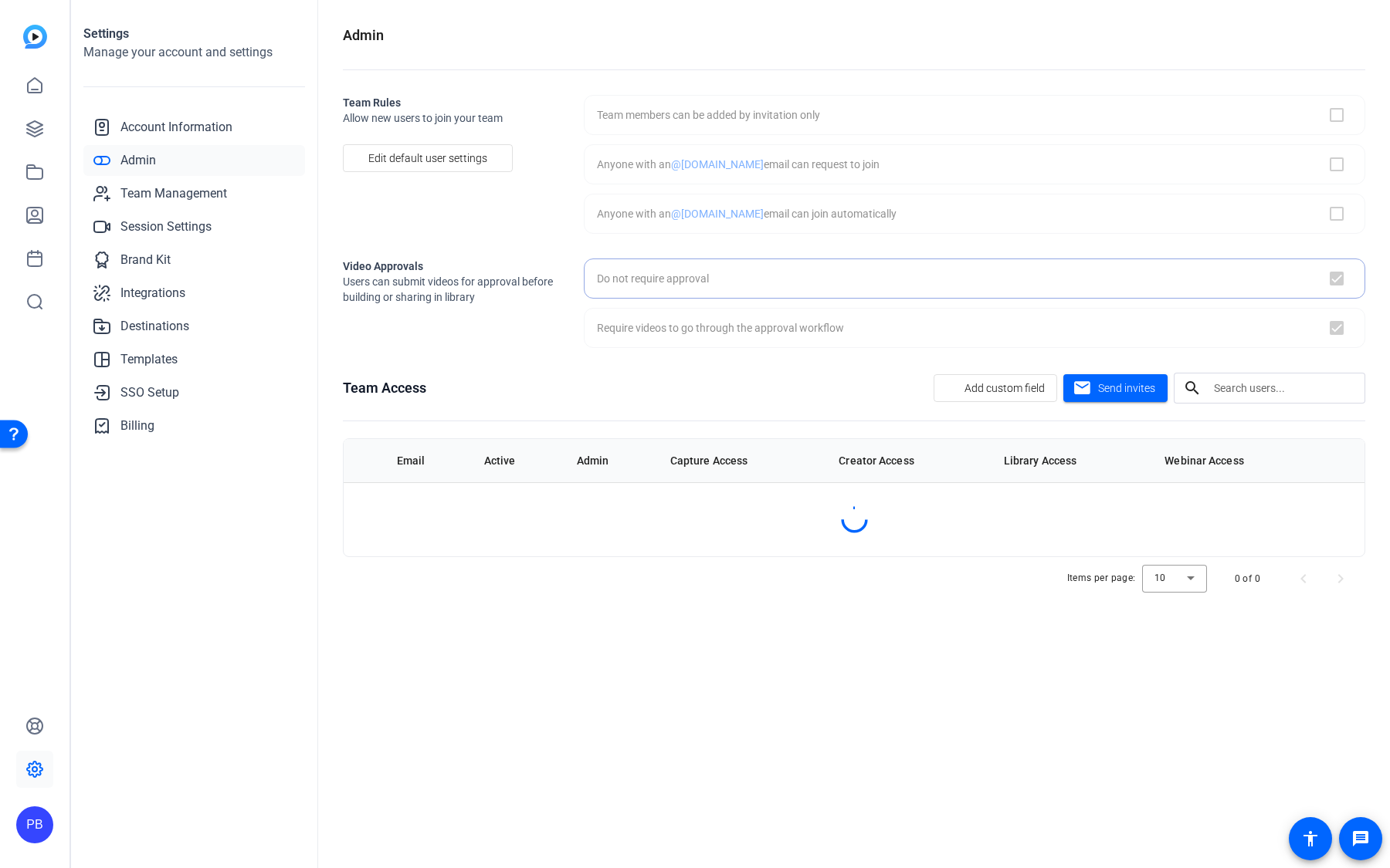
checkbox input "false"
checkbox input "true"
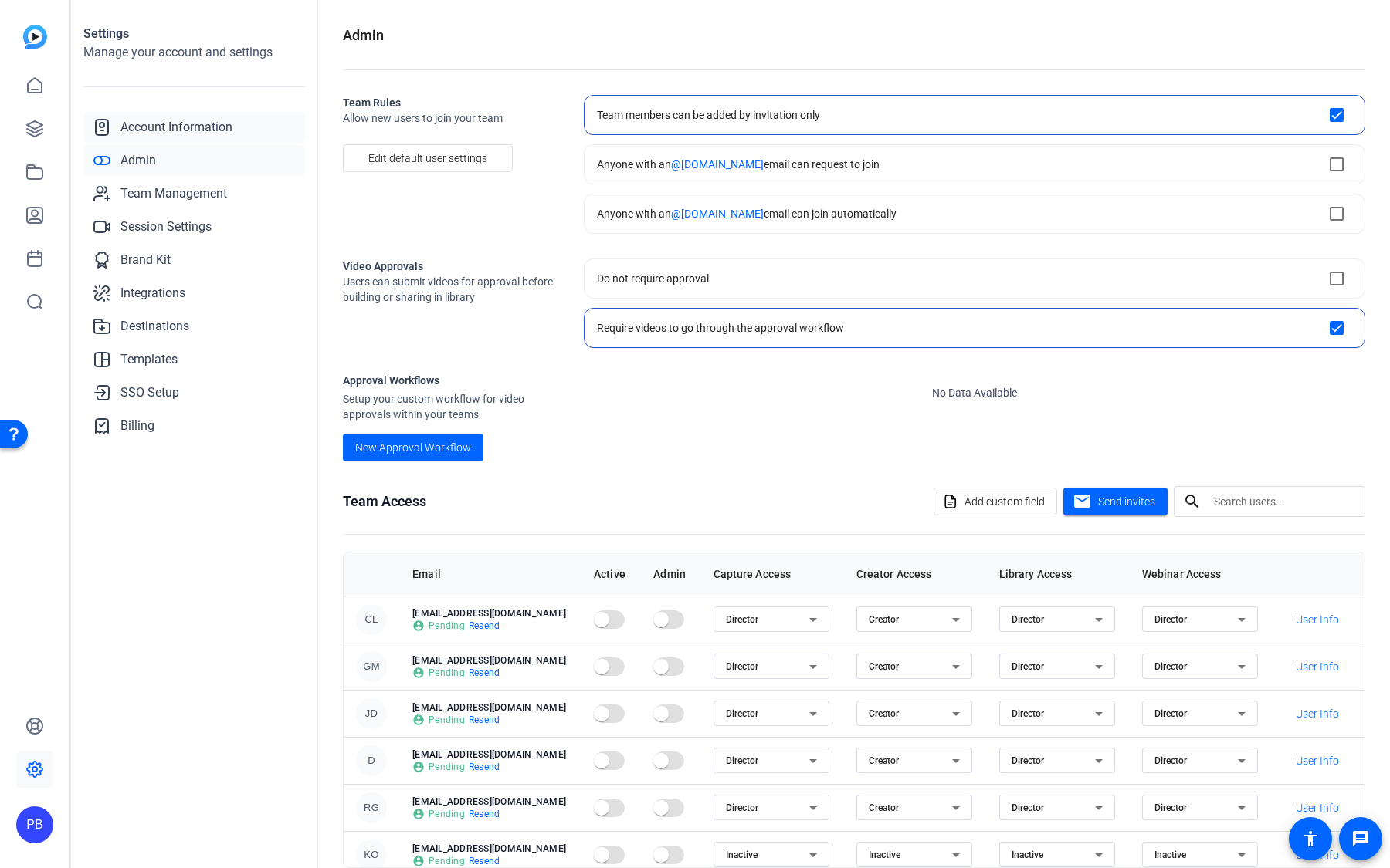
click at [204, 136] on span "Account Information" at bounding box center [177, 127] width 112 height 18
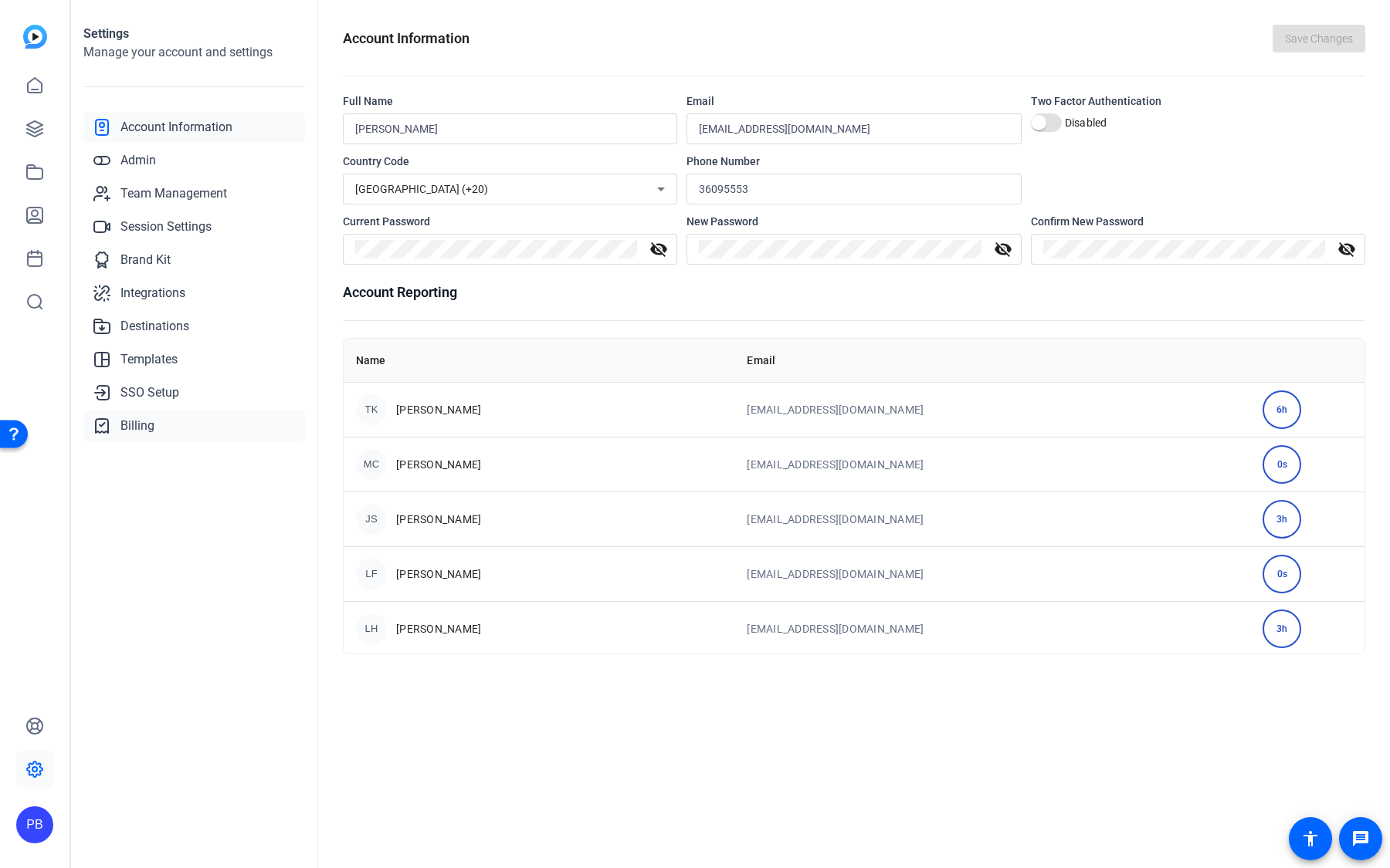
click at [162, 438] on link "Billing" at bounding box center [193, 425] width 221 height 31
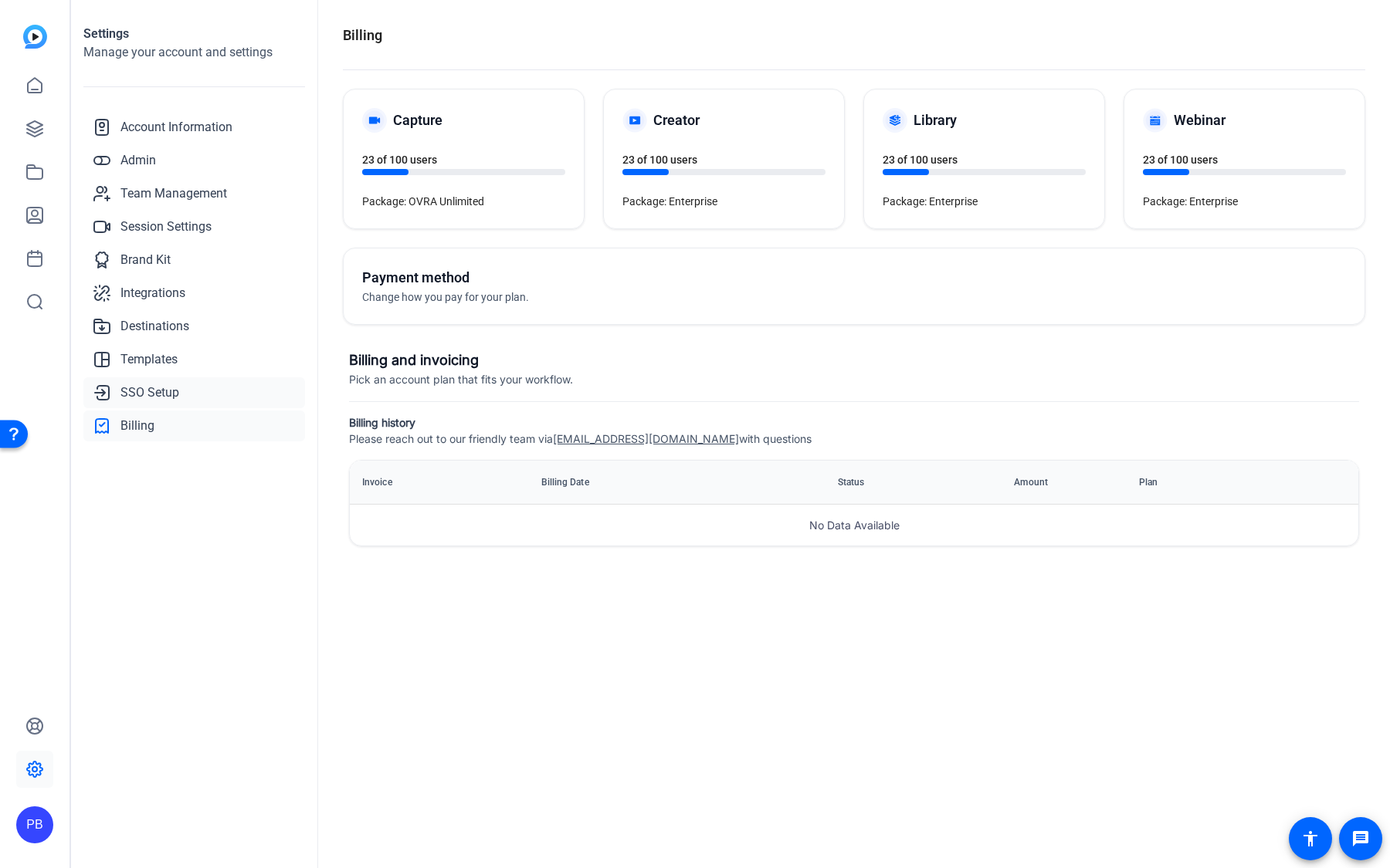
click at [173, 393] on span "SSO Setup" at bounding box center [150, 392] width 59 height 18
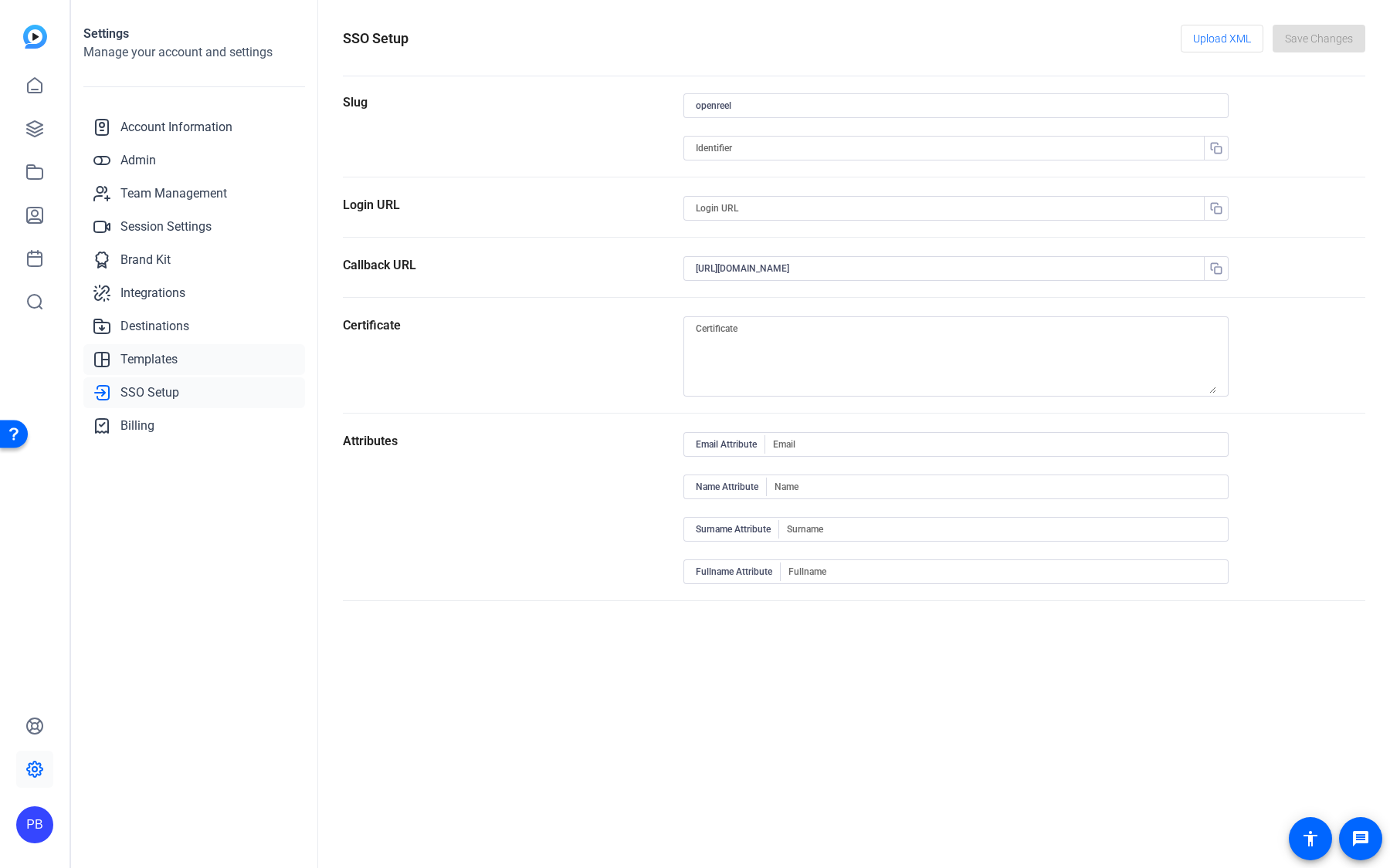
click at [173, 363] on span "Templates" at bounding box center [149, 359] width 57 height 18
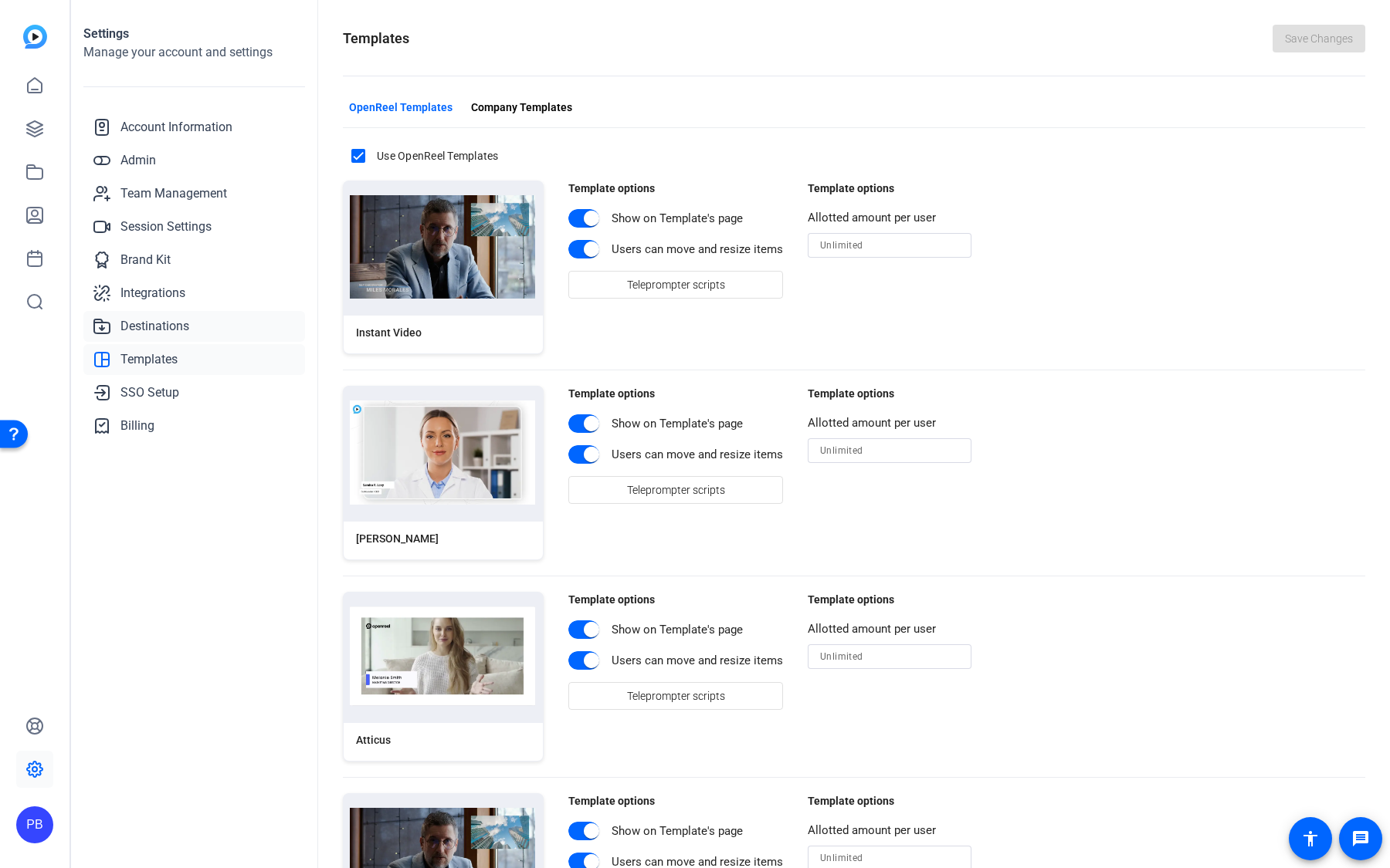
click at [179, 326] on span "Destinations" at bounding box center [155, 326] width 69 height 18
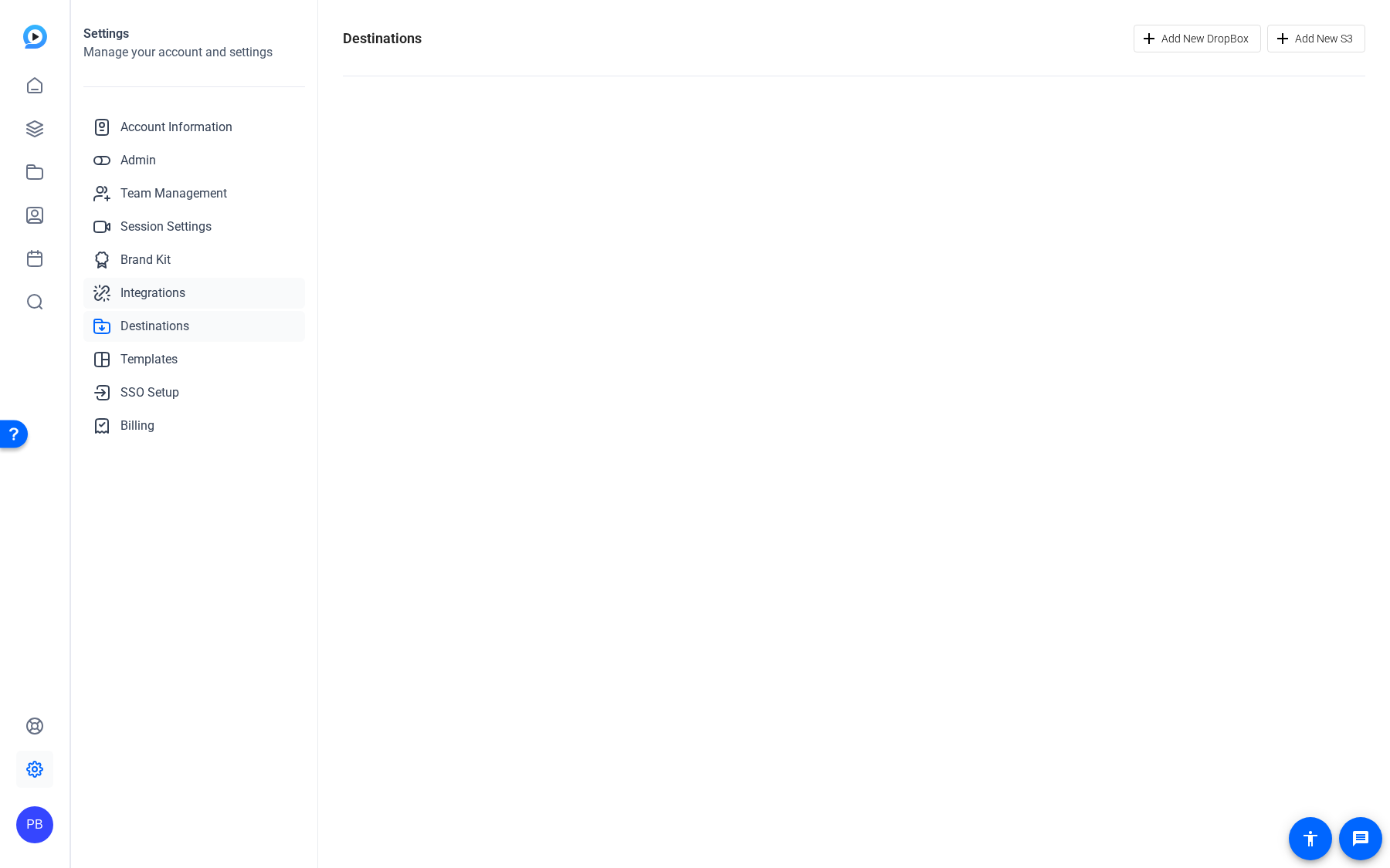
click at [176, 291] on span "Integrations" at bounding box center [153, 293] width 65 height 18
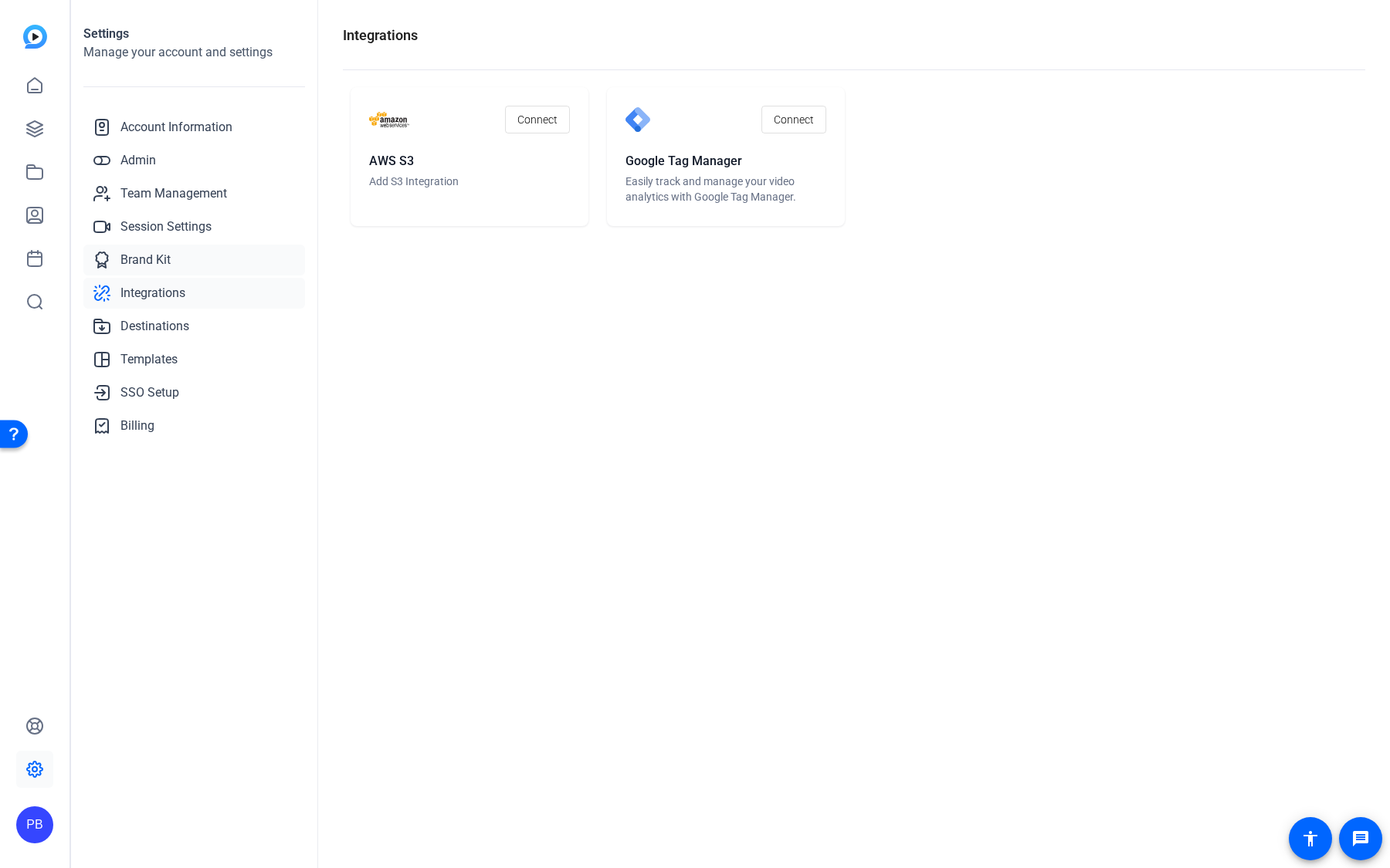
click at [175, 265] on link "Brand Kit" at bounding box center [193, 260] width 221 height 31
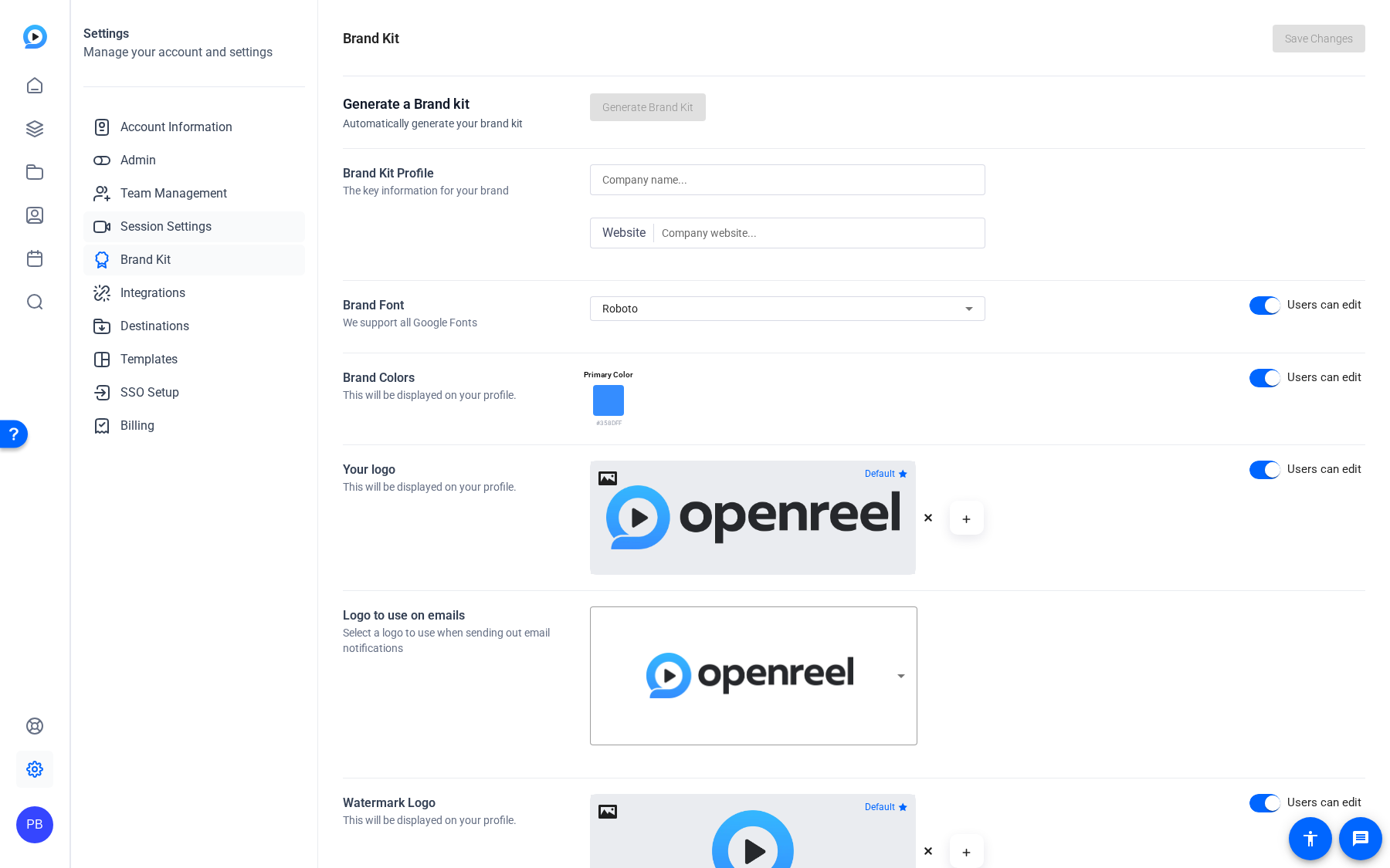
click at [173, 214] on link "Session Settings" at bounding box center [193, 227] width 221 height 31
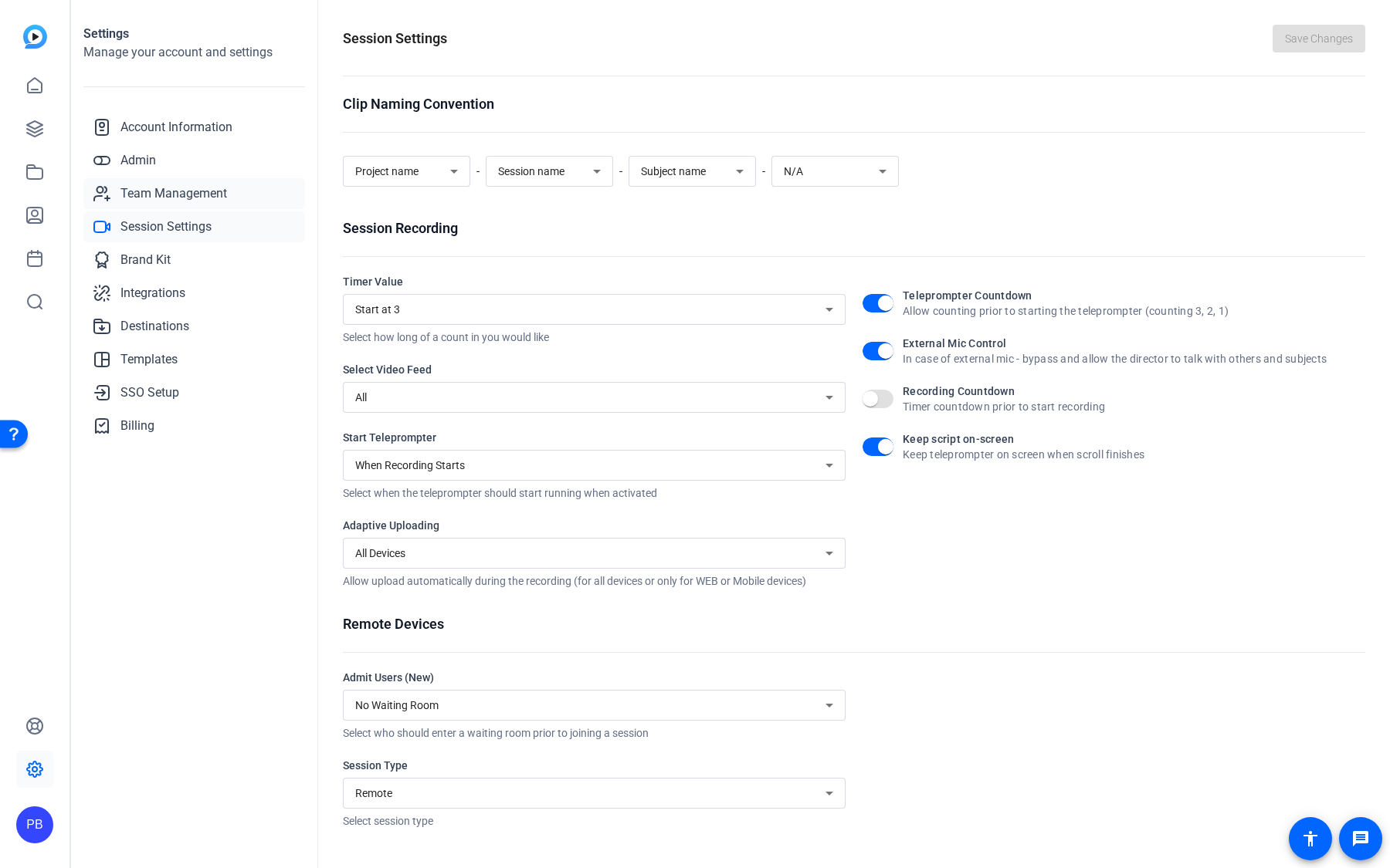
click at [173, 188] on span "Team Management" at bounding box center [174, 193] width 107 height 18
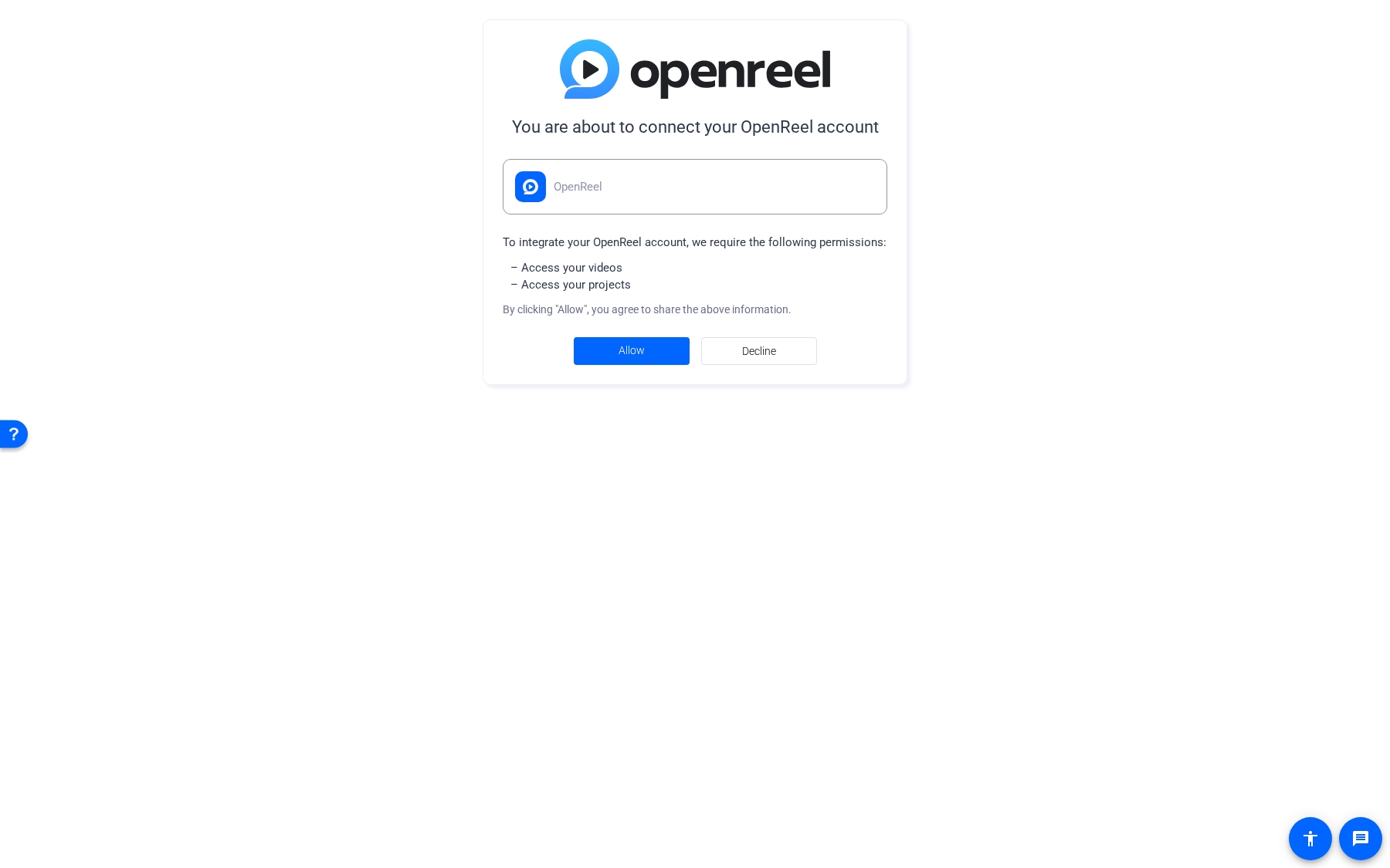
click at [604, 182] on div "OpenReel" at bounding box center [694, 187] width 384 height 56
click at [666, 180] on div "OpenReel" at bounding box center [694, 187] width 384 height 56
click at [644, 353] on span "Allow" at bounding box center [632, 351] width 26 height 17
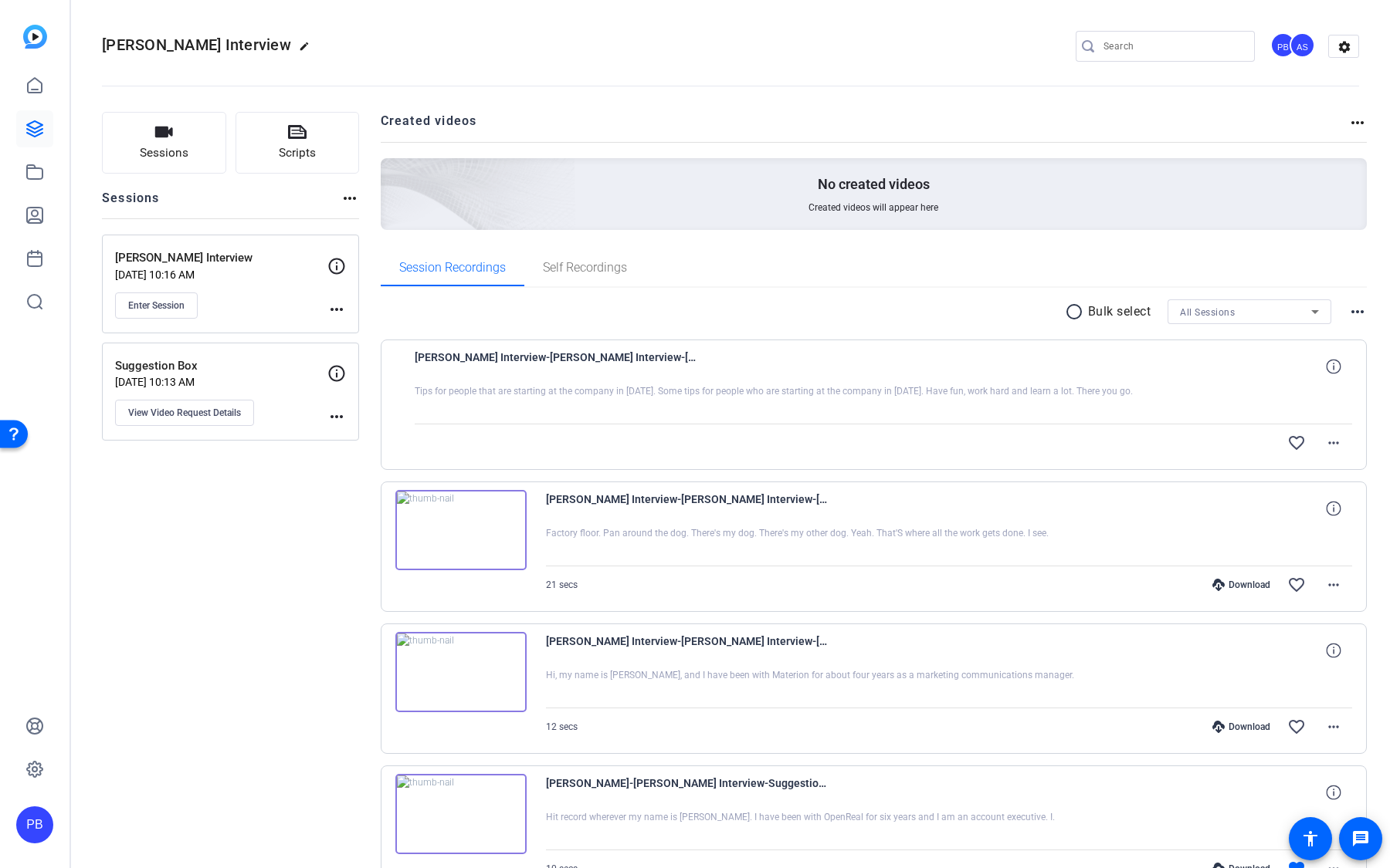
scroll to position [93, 0]
